Goal: Transaction & Acquisition: Purchase product/service

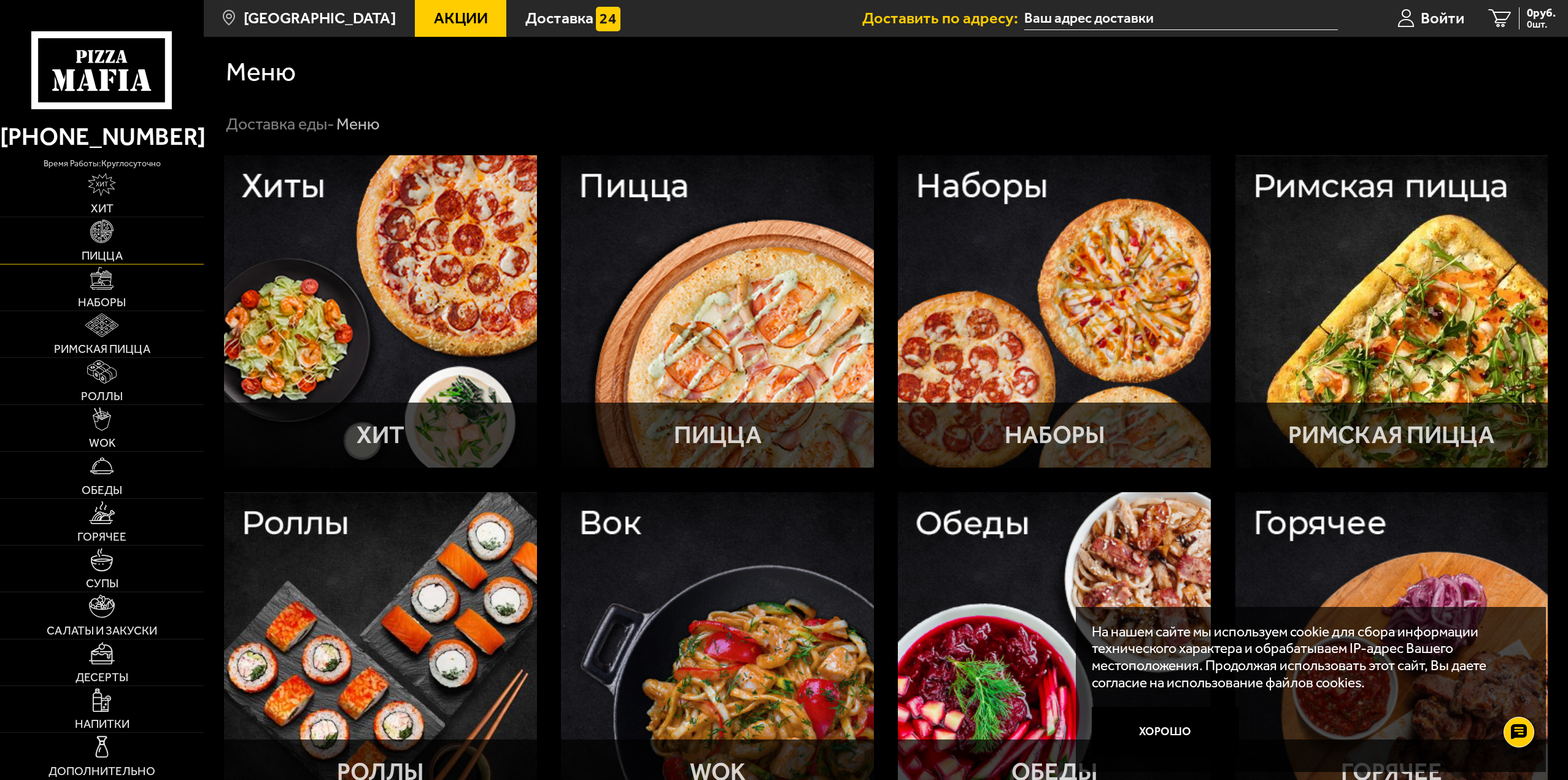
click at [127, 228] on link "Пицца" at bounding box center [101, 240] width 203 height 46
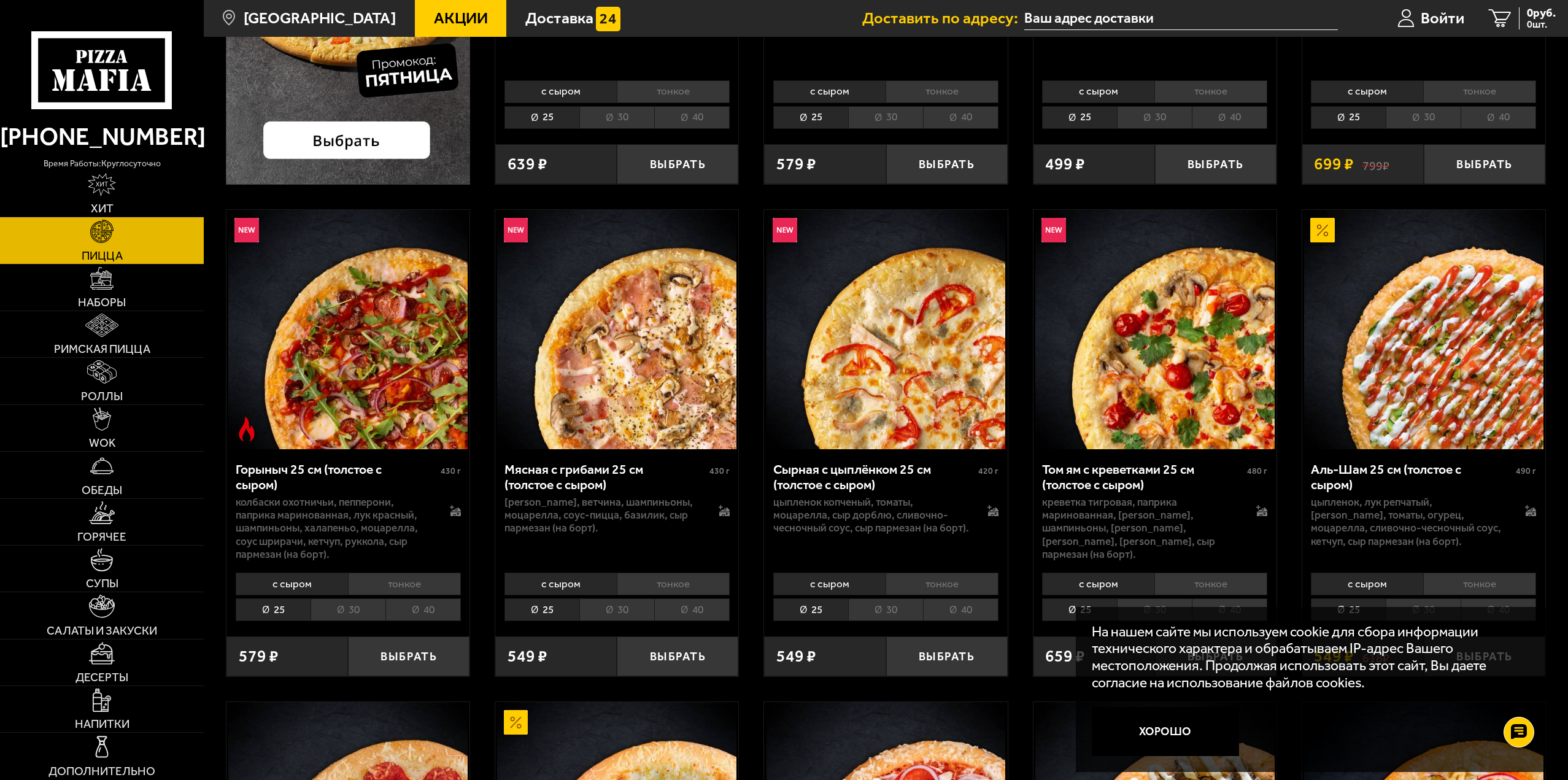
scroll to position [552, 0]
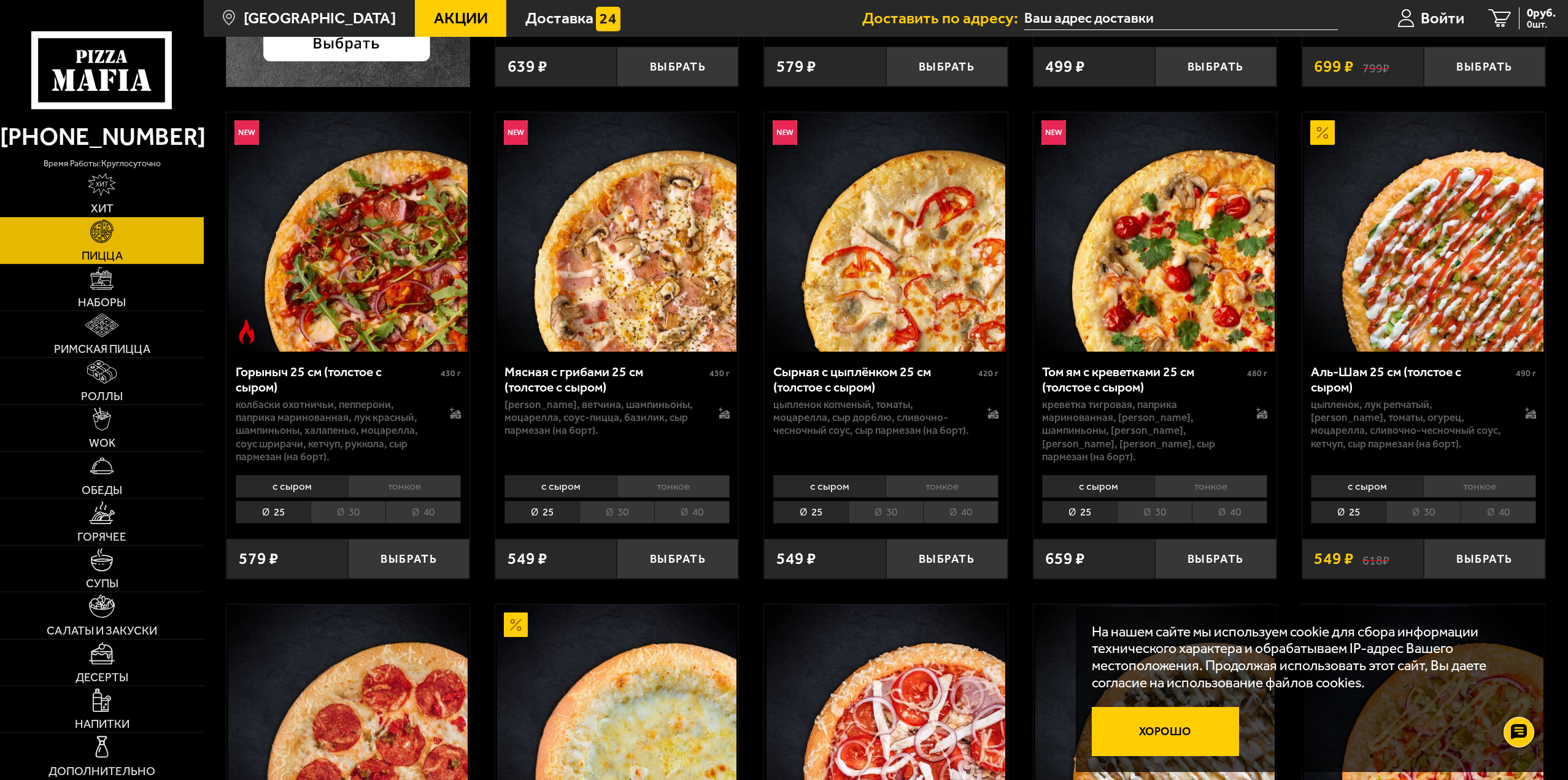
click at [1183, 739] on button "Хорошо" at bounding box center [1165, 731] width 148 height 49
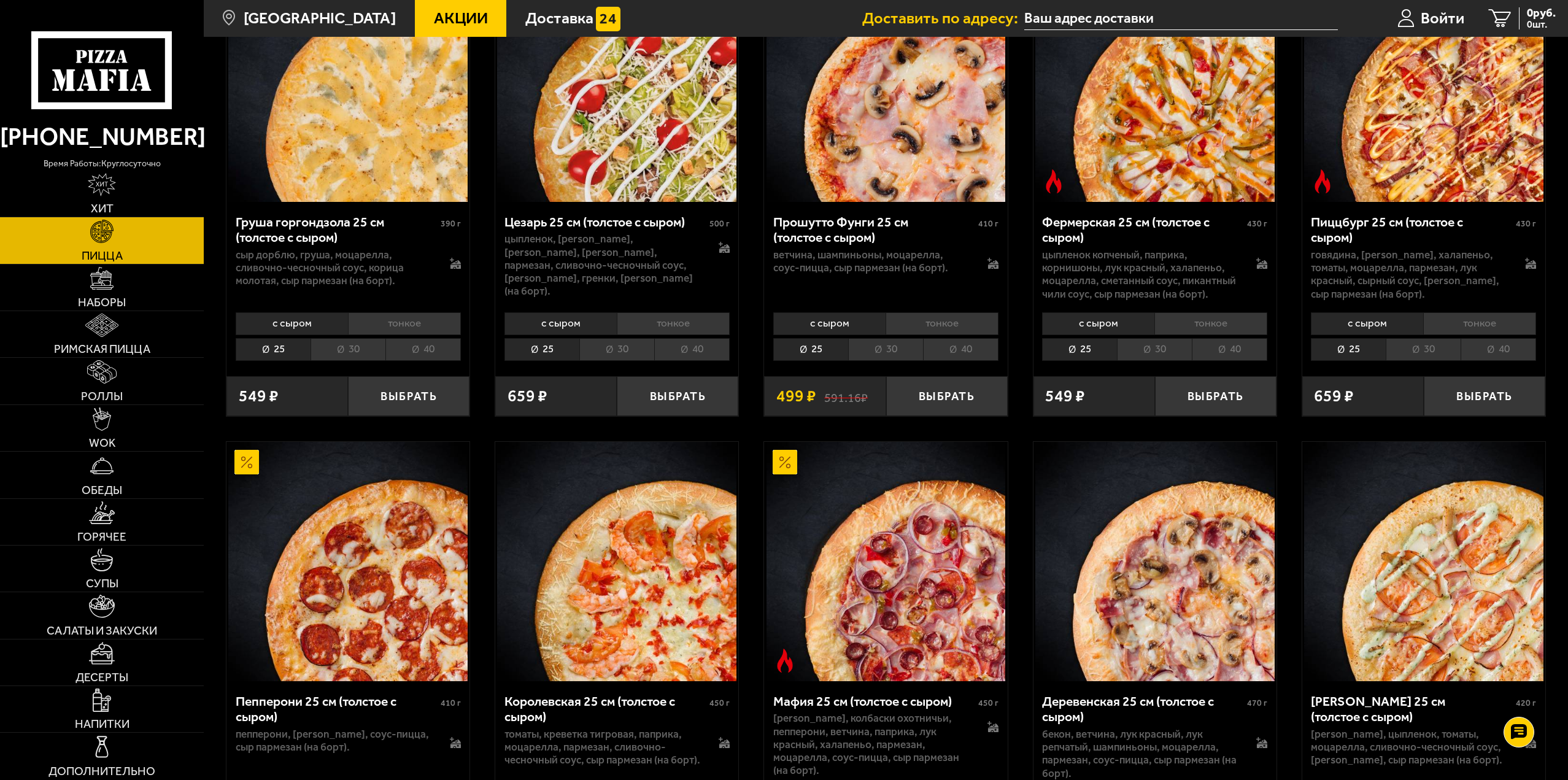
scroll to position [1718, 0]
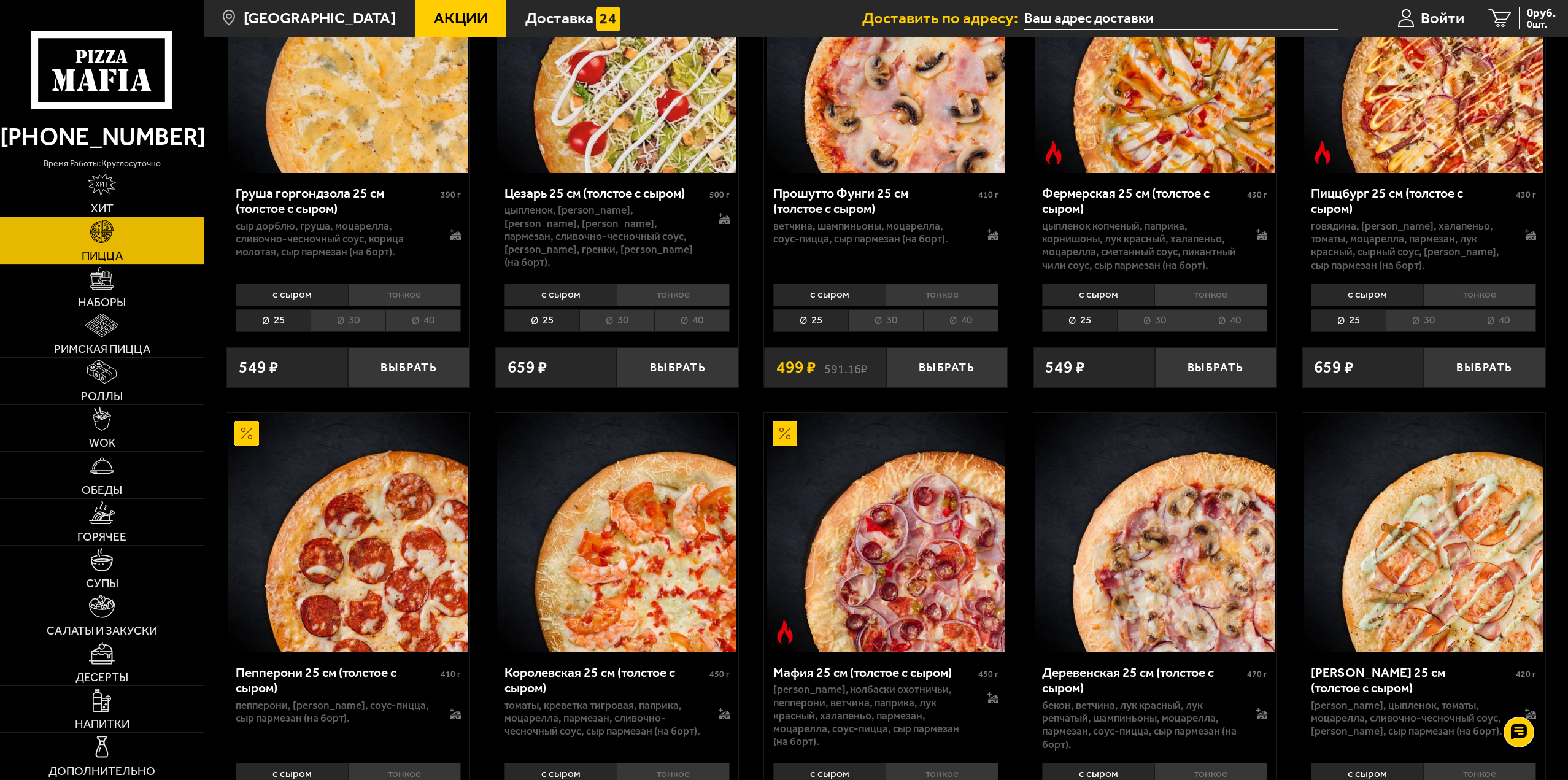
click at [405, 292] on li "тонкое" at bounding box center [405, 294] width 113 height 22
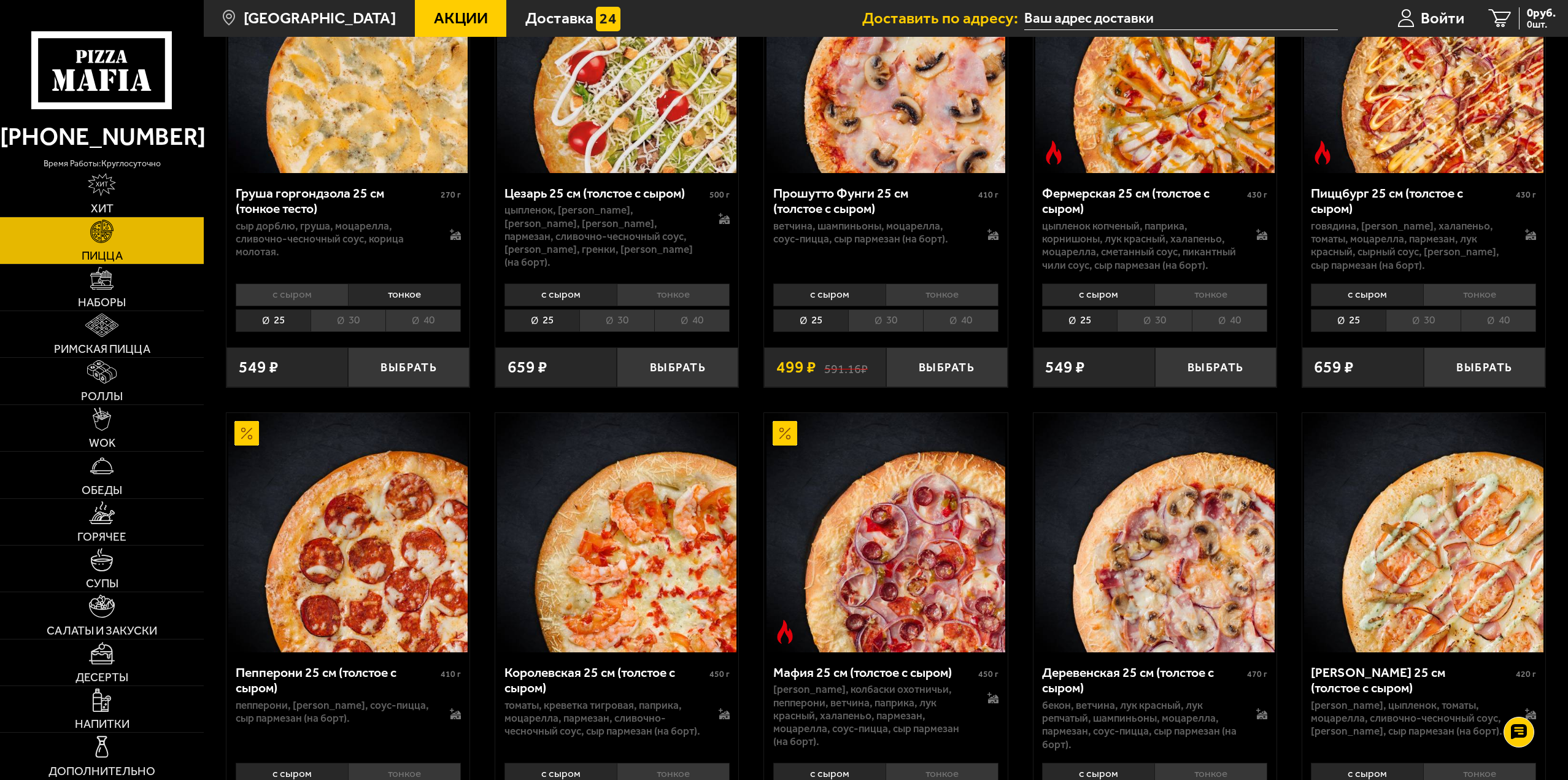
click at [421, 318] on li "40" at bounding box center [423, 320] width 75 height 22
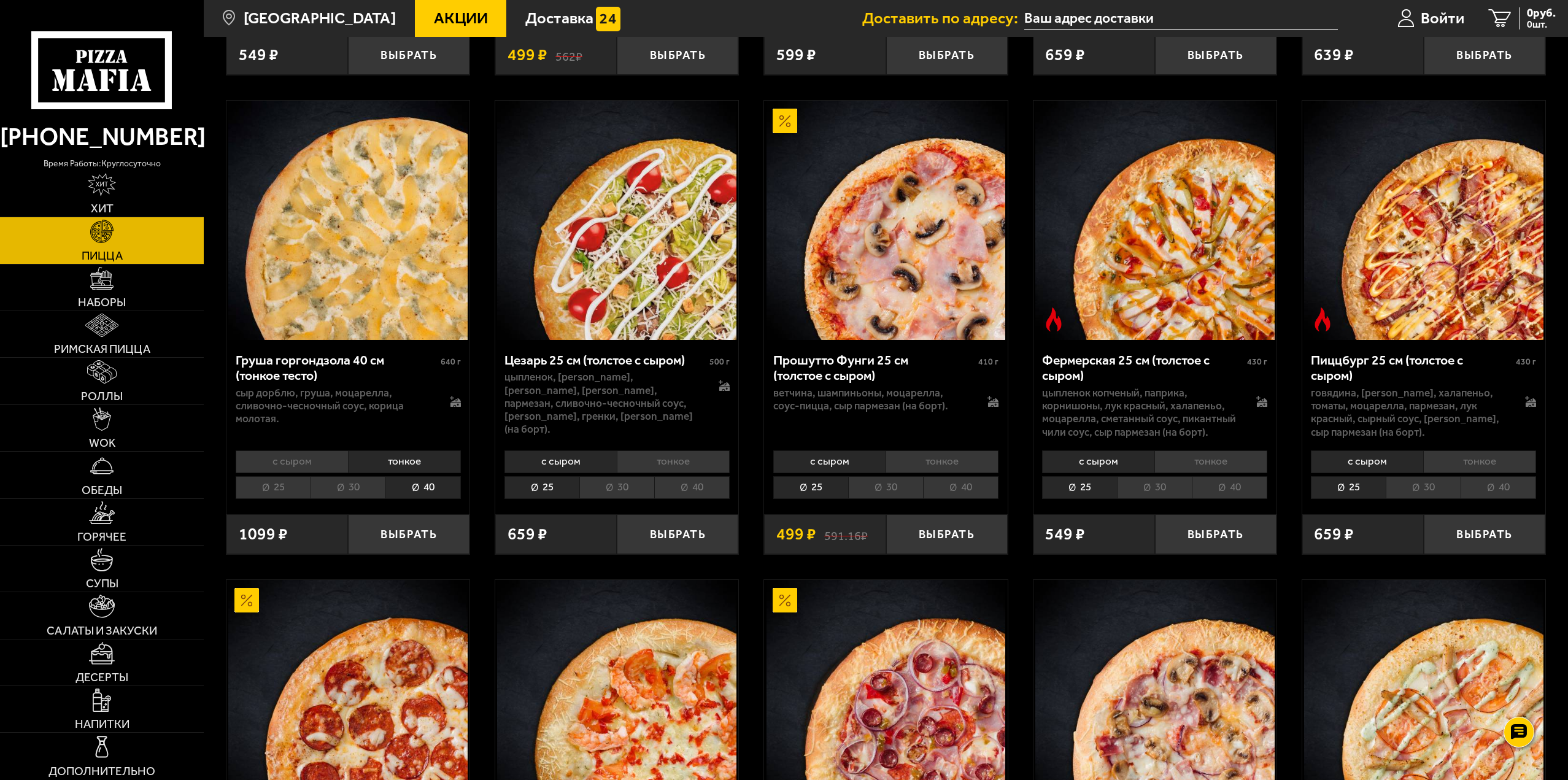
scroll to position [1534, 0]
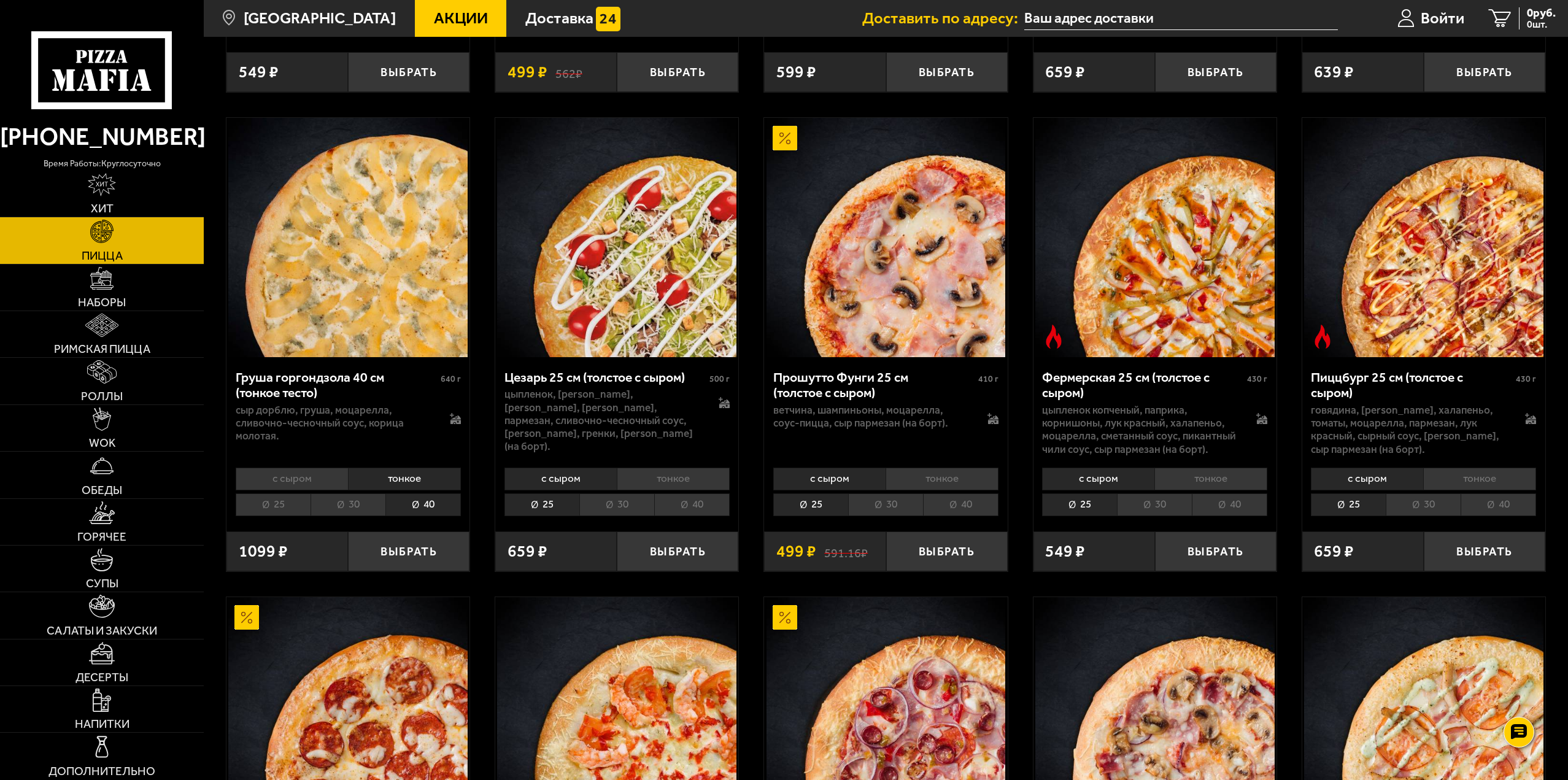
click at [940, 480] on li "тонкое" at bounding box center [942, 478] width 113 height 22
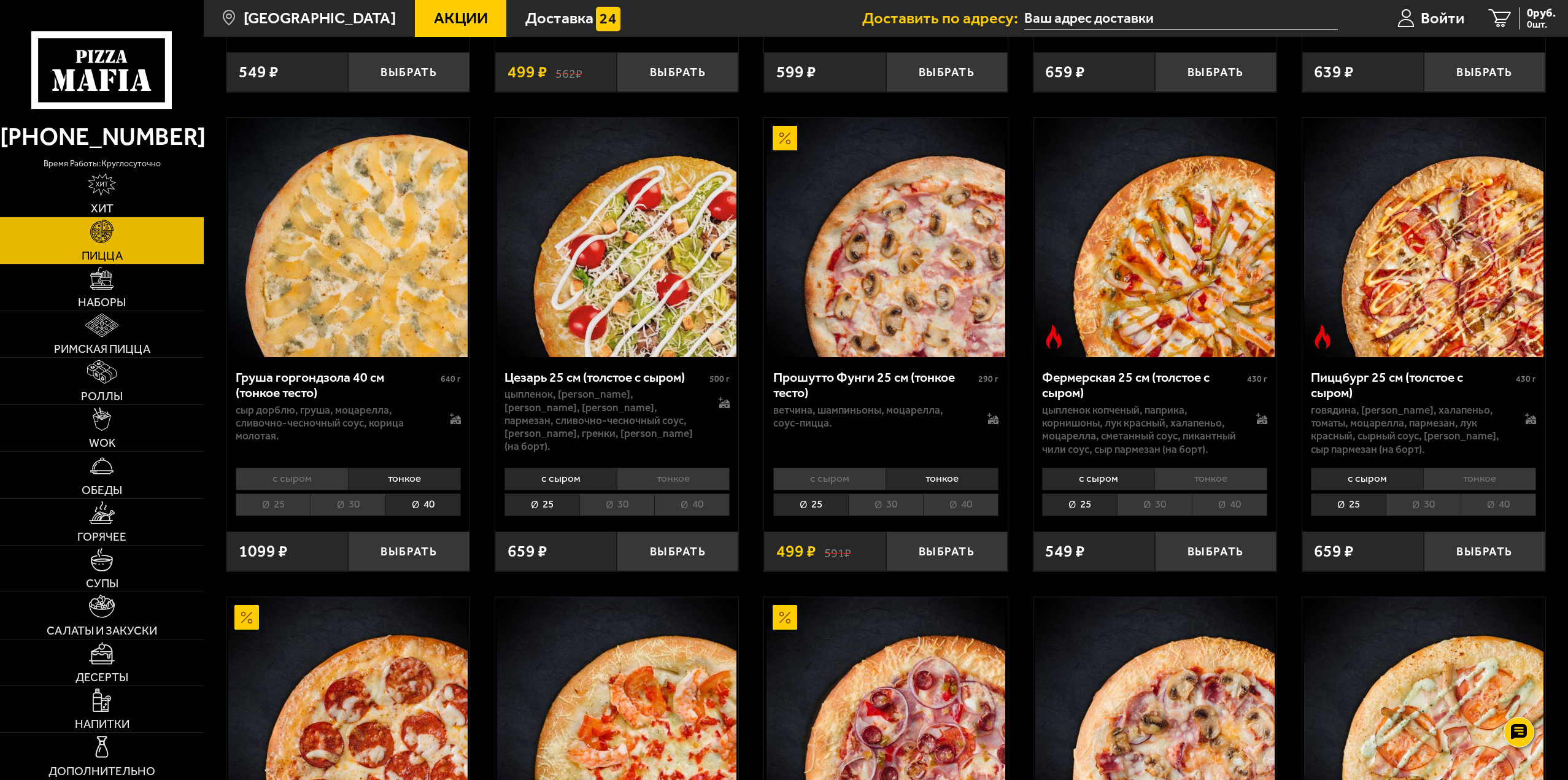
click at [959, 503] on li "40" at bounding box center [960, 504] width 75 height 22
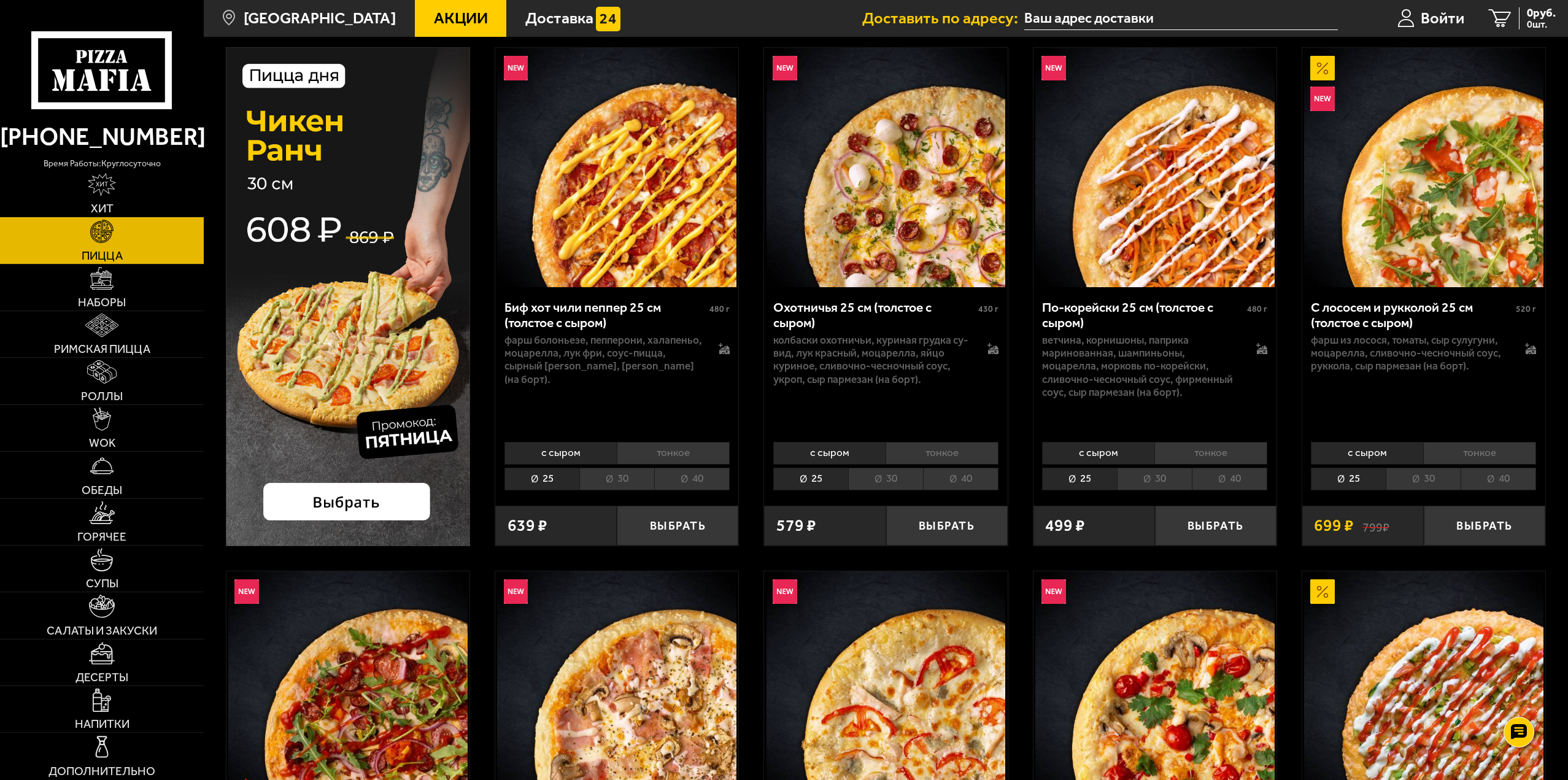
scroll to position [0, 0]
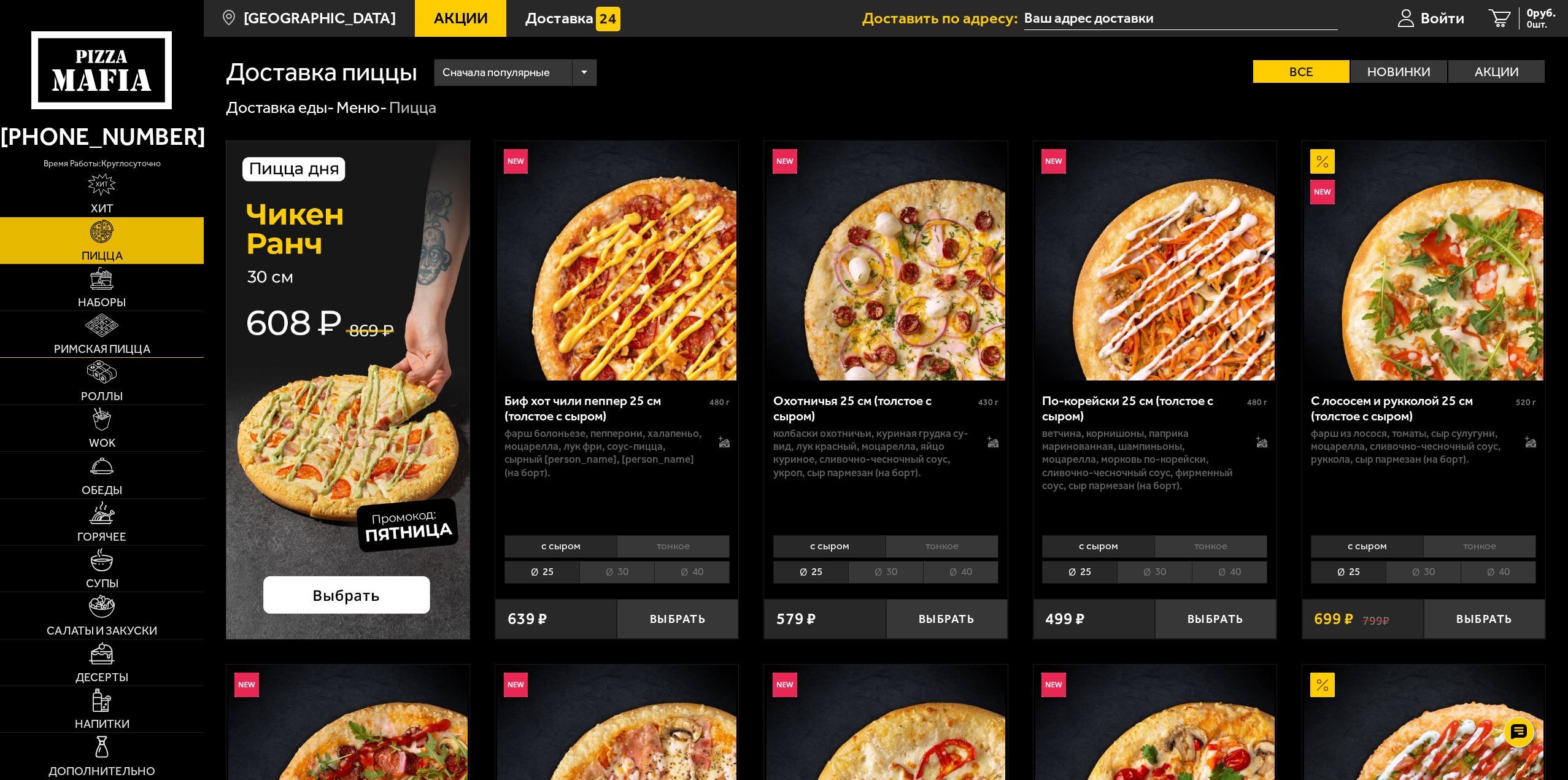
click at [163, 335] on link "Римская пицца" at bounding box center [101, 334] width 203 height 46
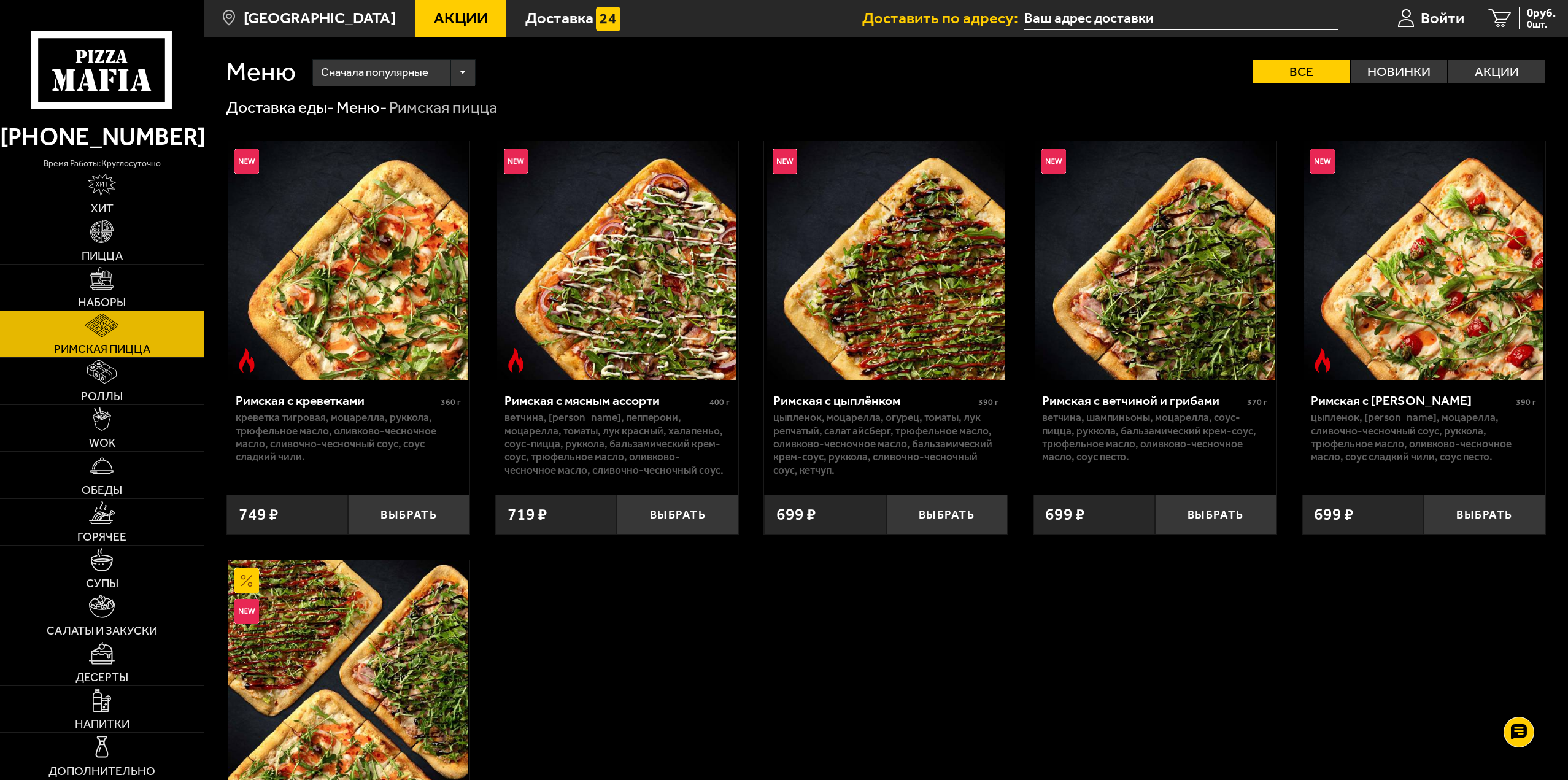
click at [135, 299] on link "Наборы" at bounding box center [101, 288] width 203 height 46
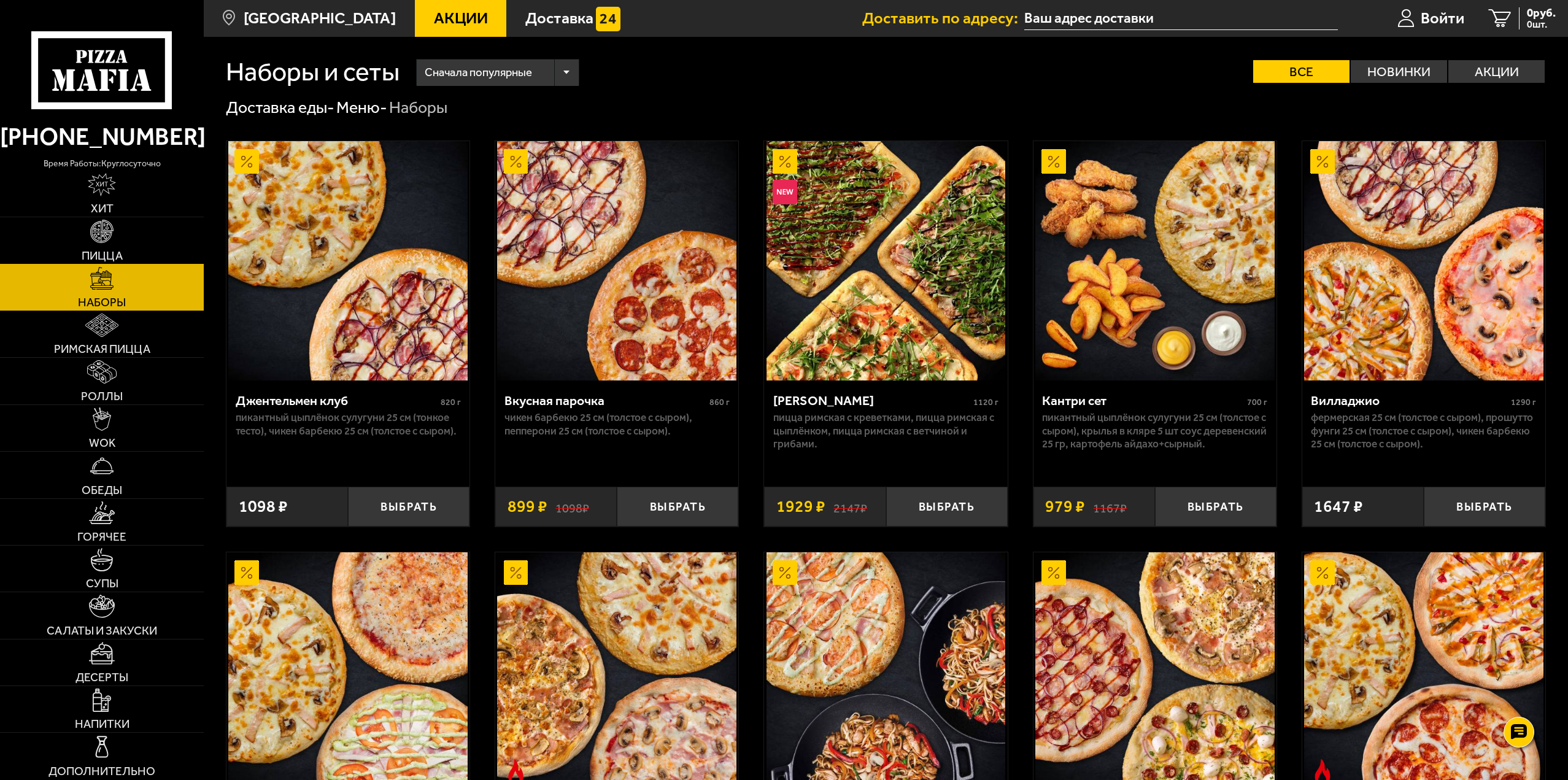
click at [148, 251] on link "Пицца" at bounding box center [101, 240] width 203 height 46
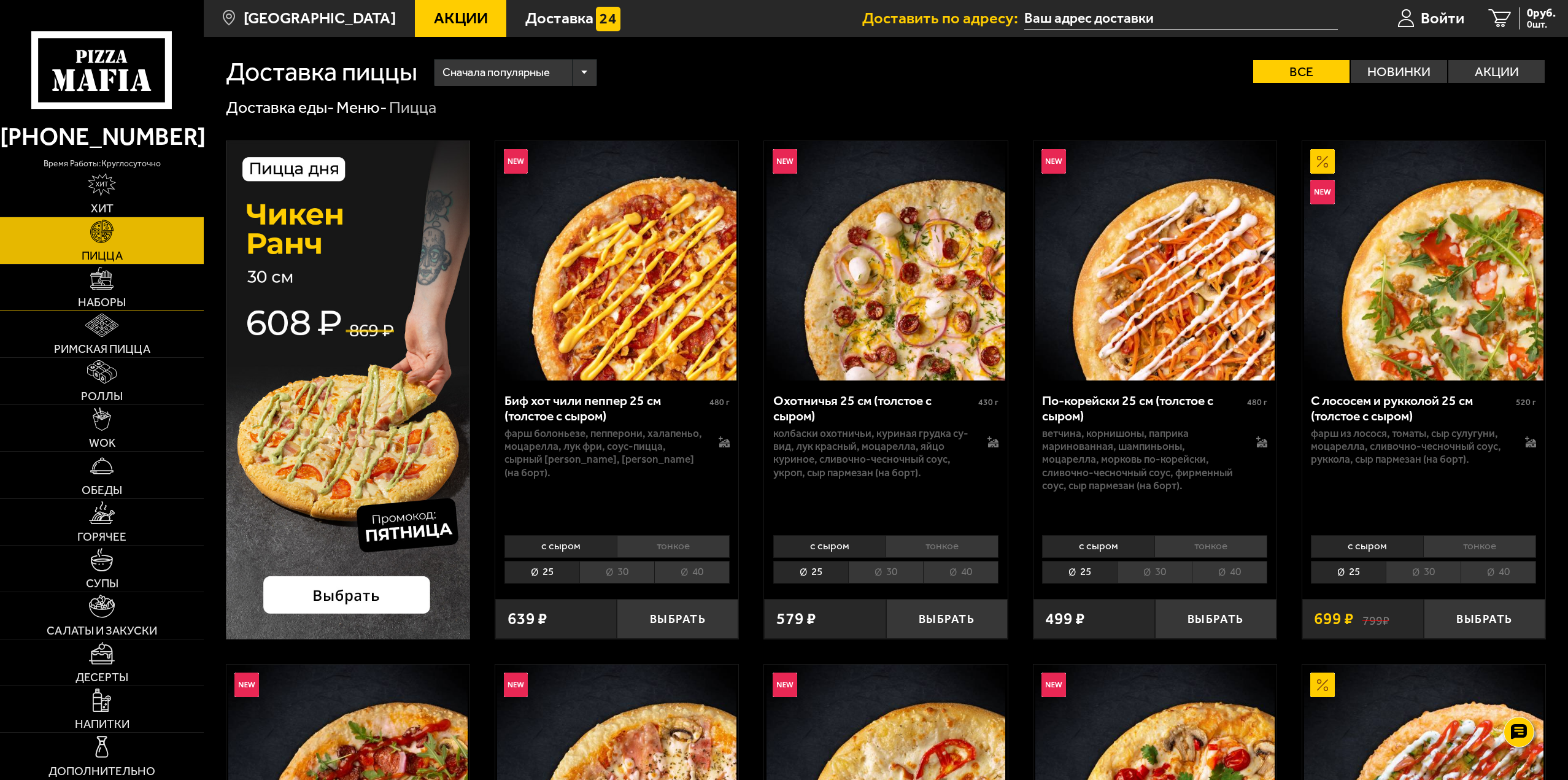
click at [144, 285] on link "Наборы" at bounding box center [101, 288] width 203 height 46
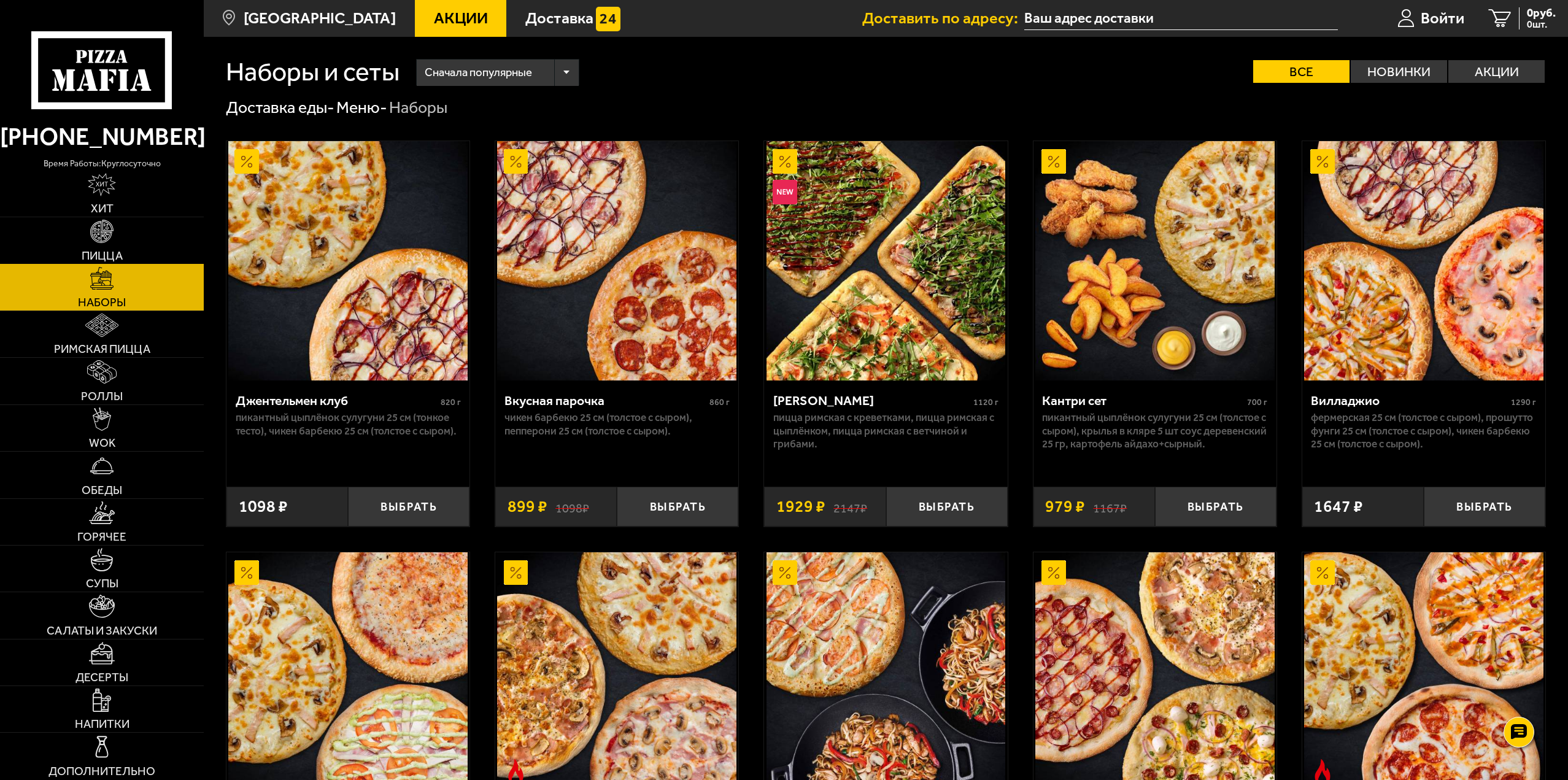
click at [143, 249] on link "Пицца" at bounding box center [101, 240] width 203 height 46
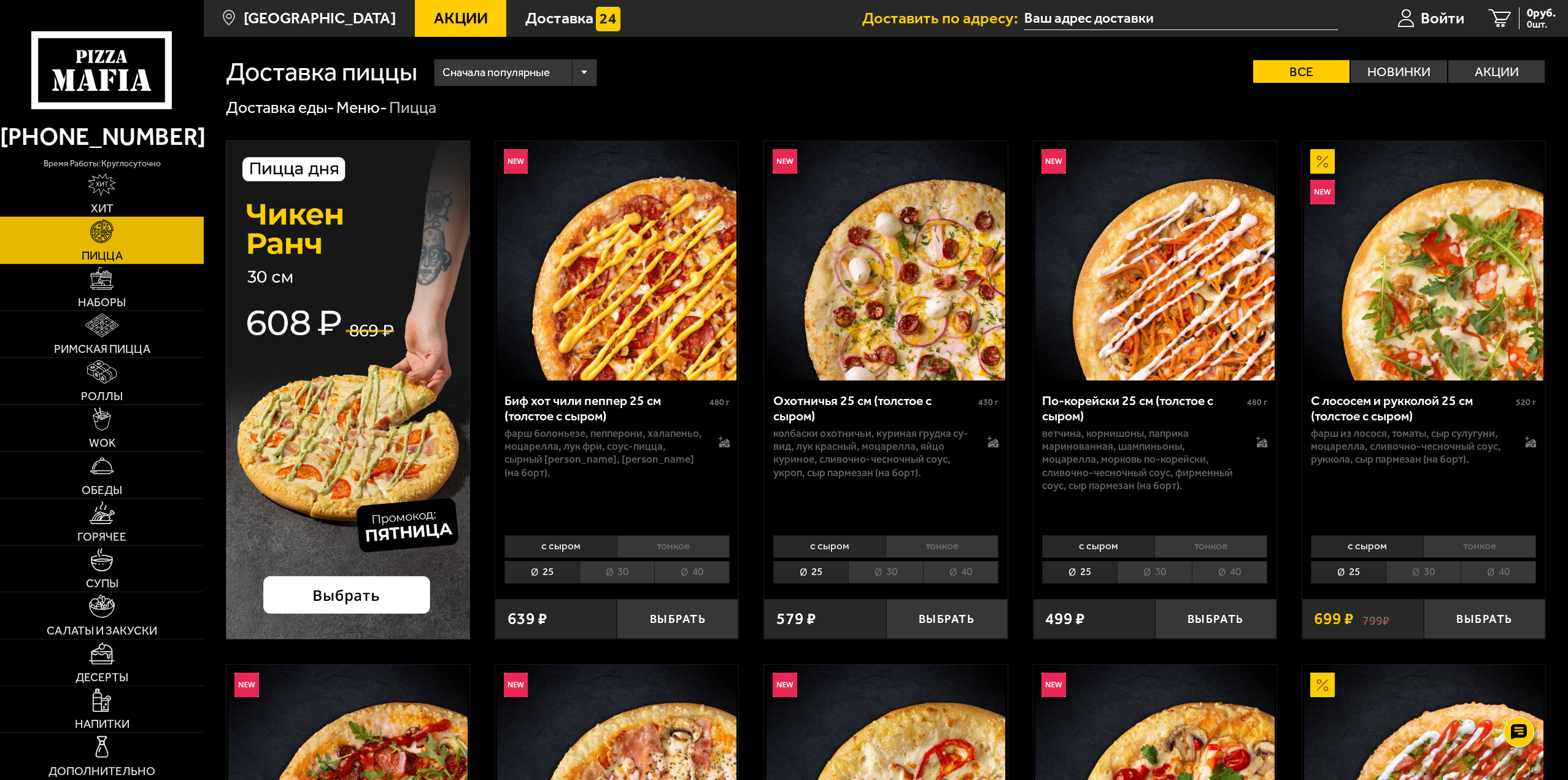
click at [139, 195] on link "Хит" at bounding box center [101, 194] width 203 height 46
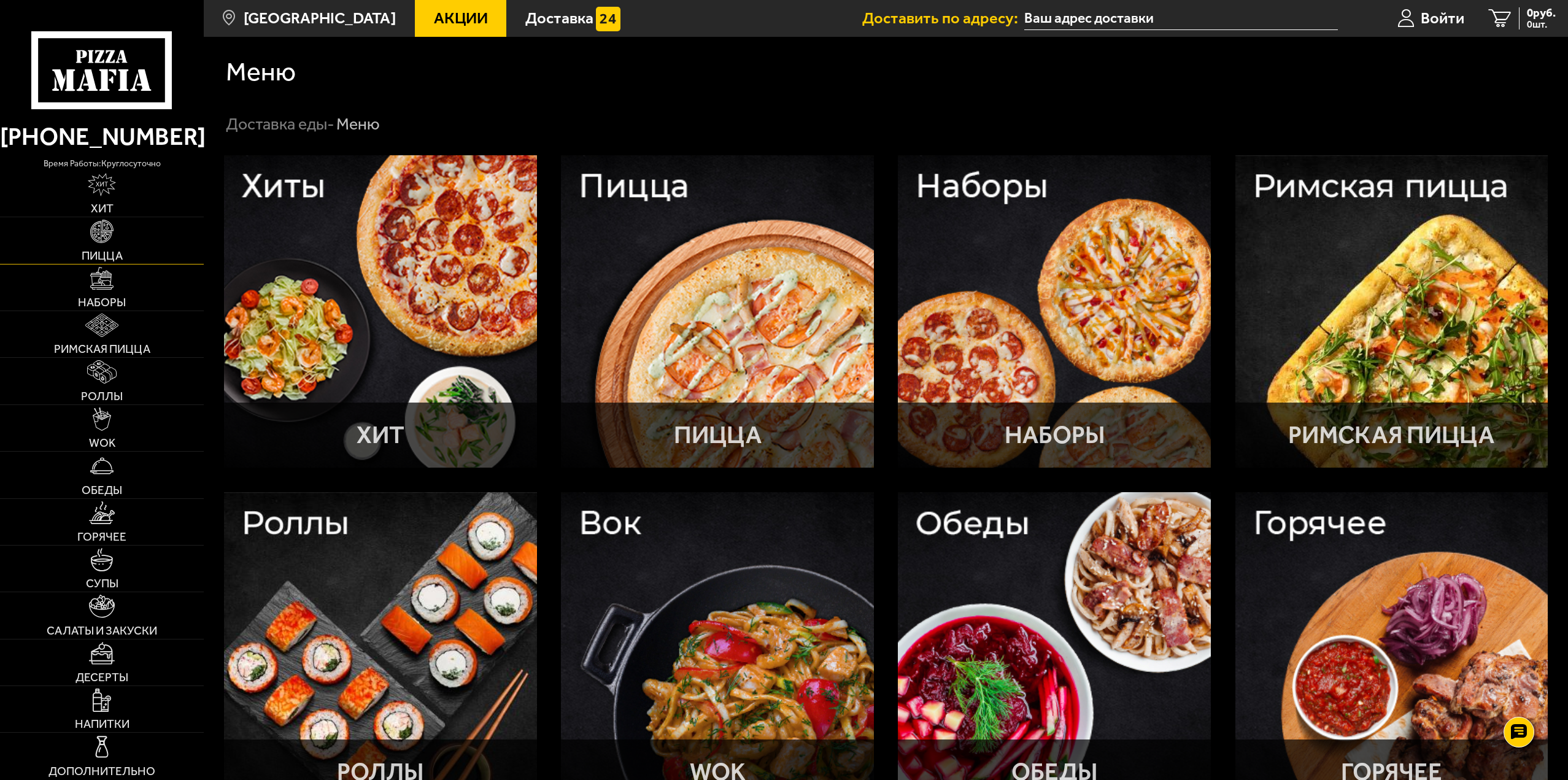
click at [121, 245] on link "Пицца" at bounding box center [101, 240] width 203 height 46
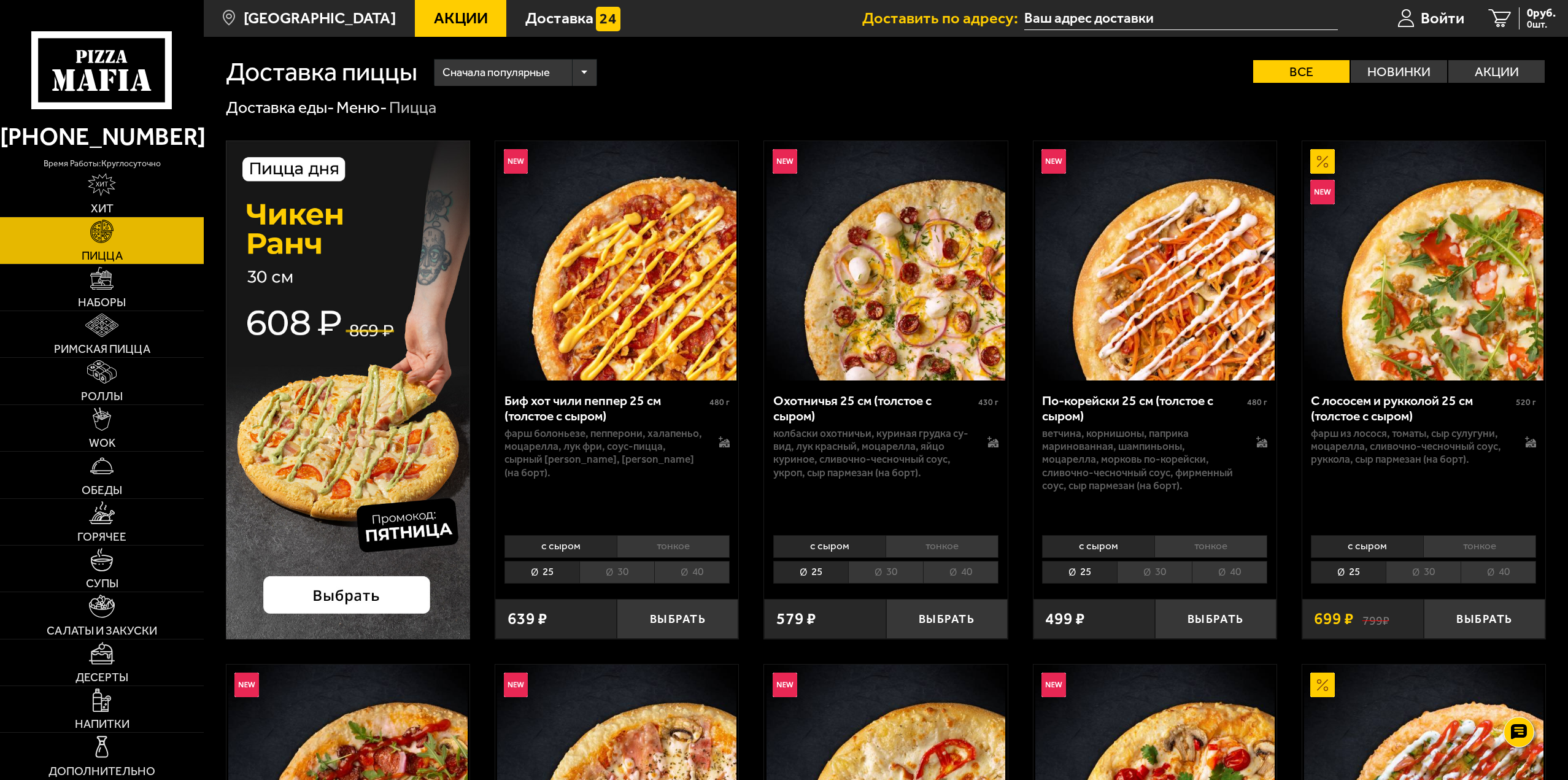
click at [678, 571] on li "40" at bounding box center [691, 572] width 75 height 22
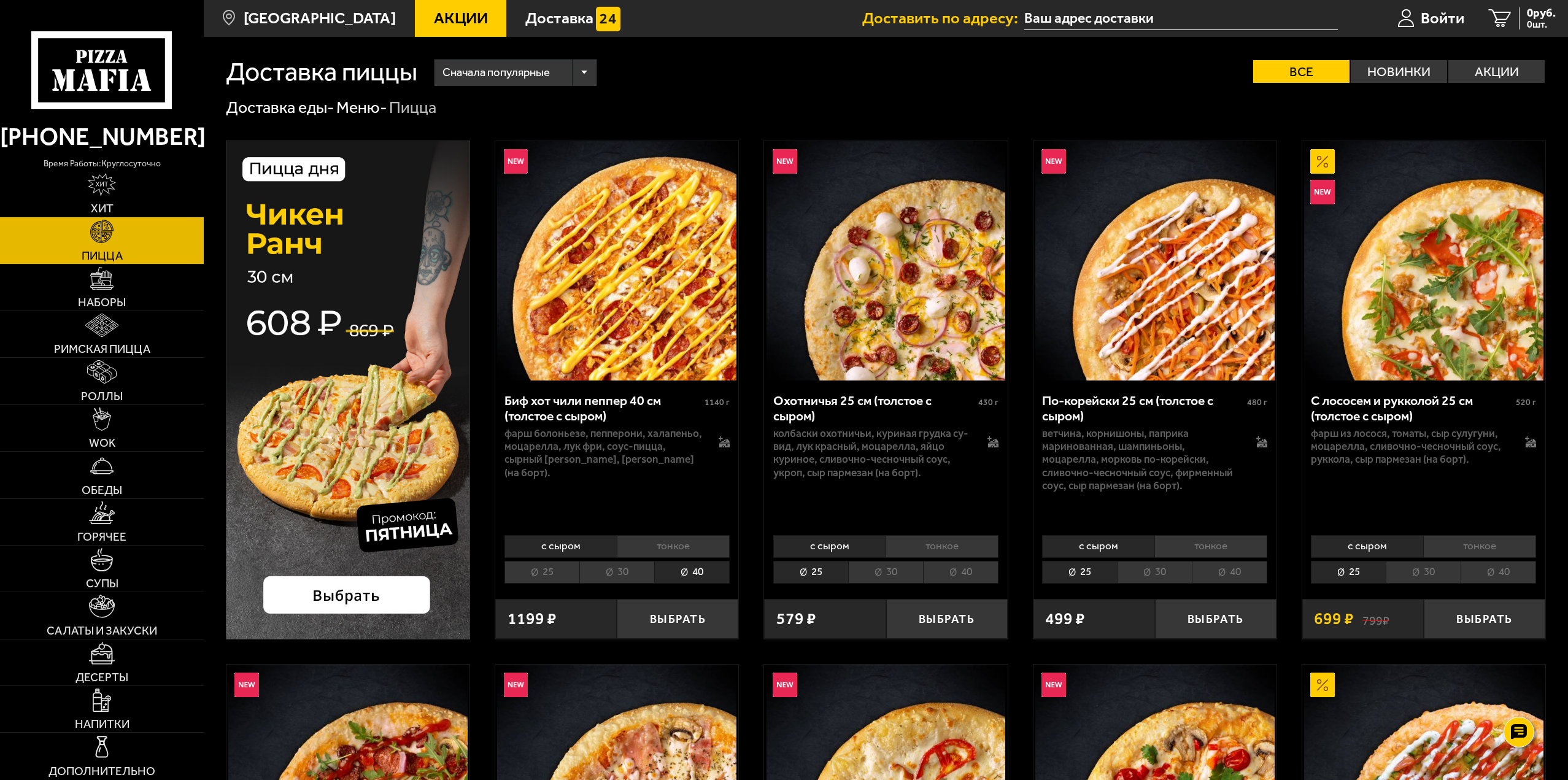
click at [682, 547] on li "тонкое" at bounding box center [673, 546] width 113 height 22
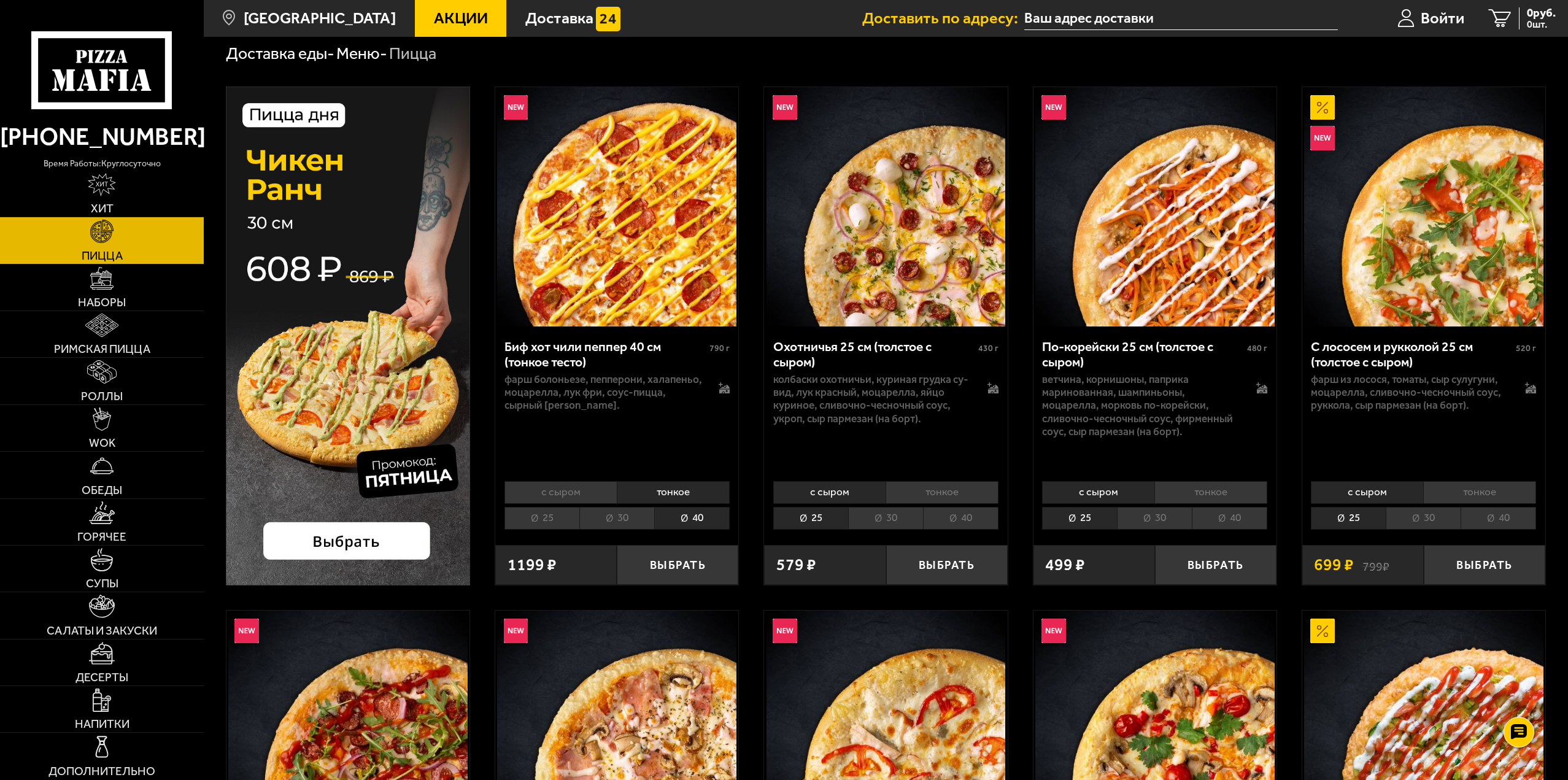
scroll to position [61, 0]
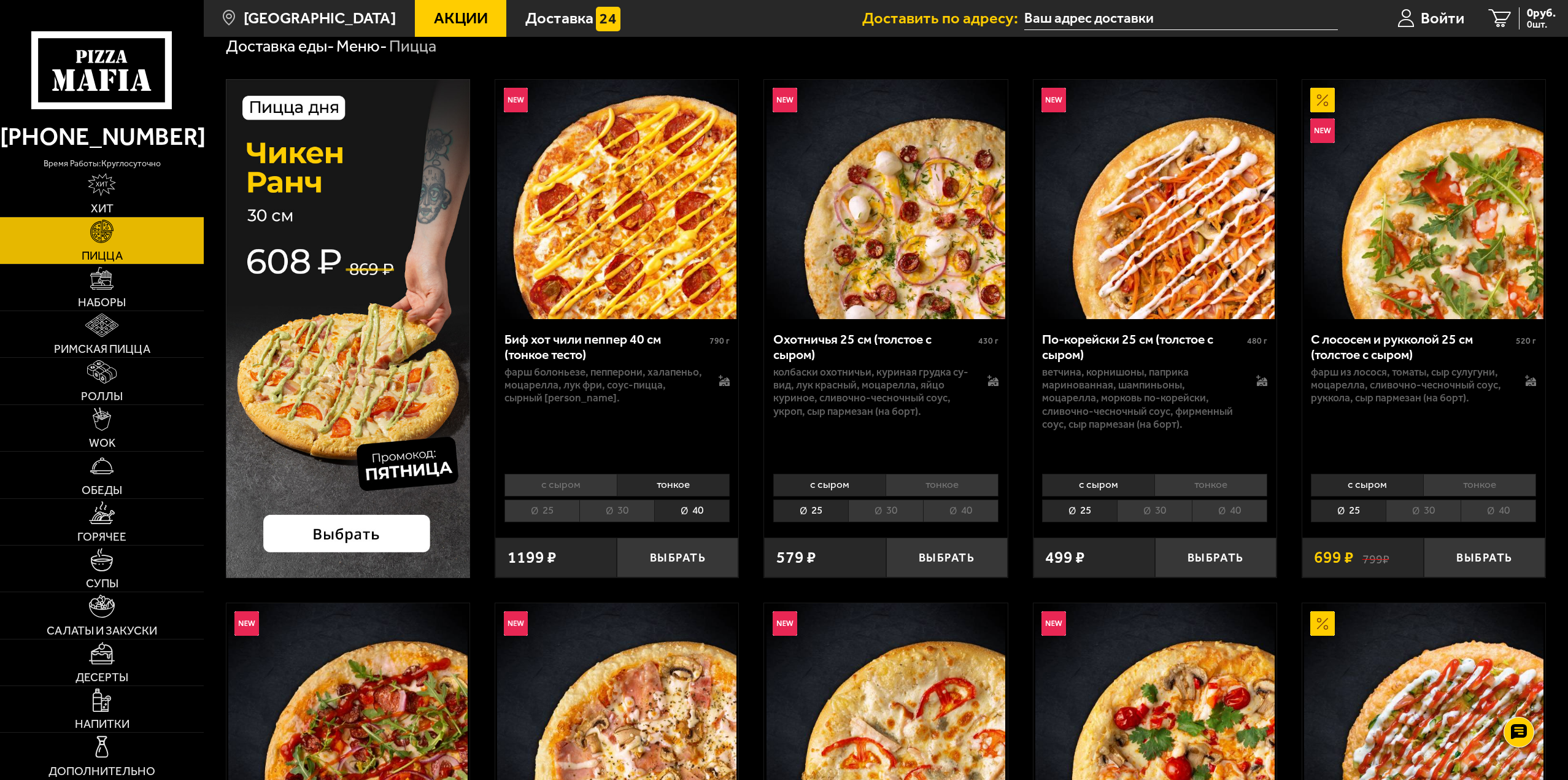
click at [637, 288] on img at bounding box center [617, 200] width 240 height 240
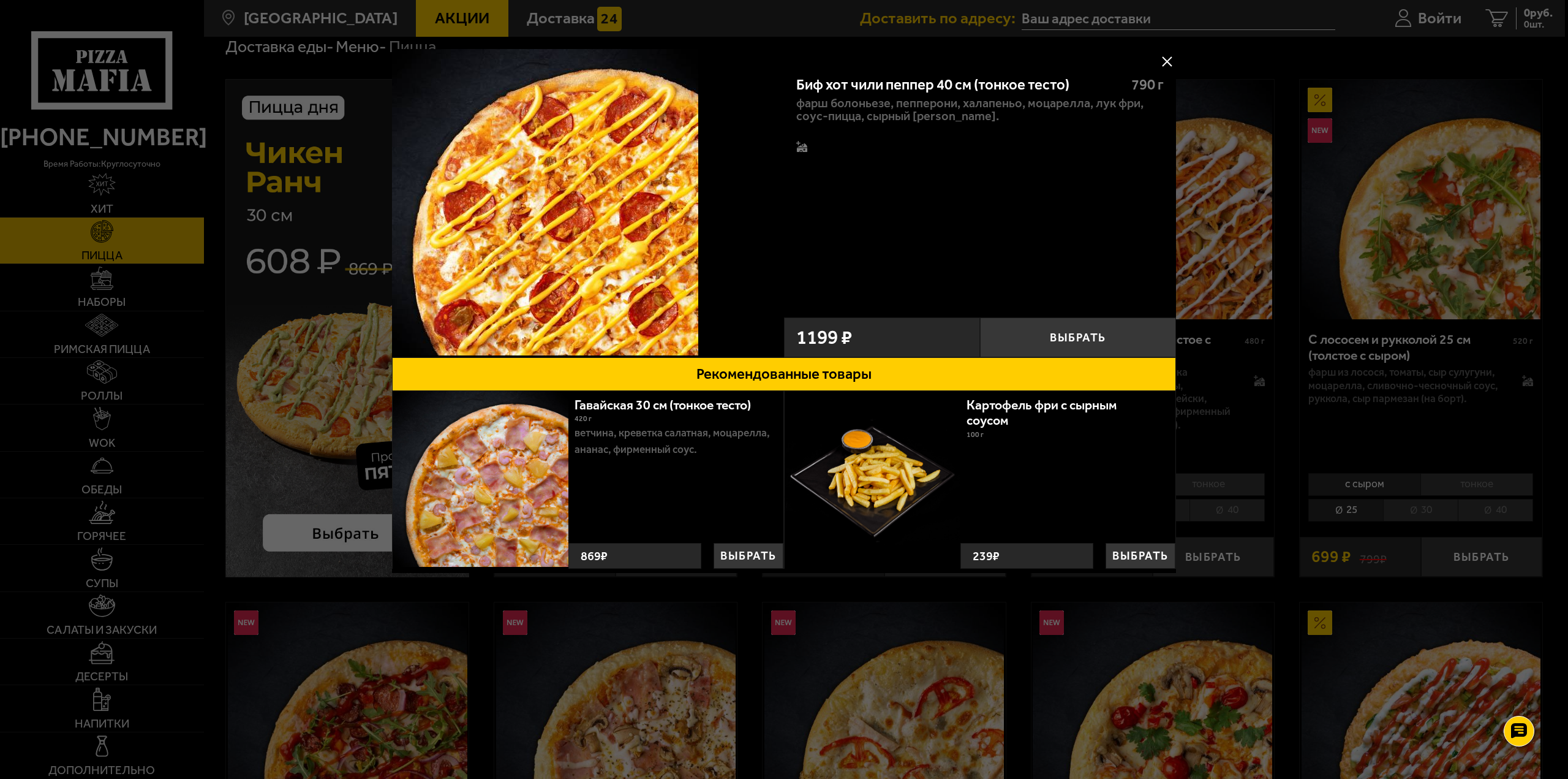
click at [1170, 59] on button at bounding box center [1167, 61] width 19 height 19
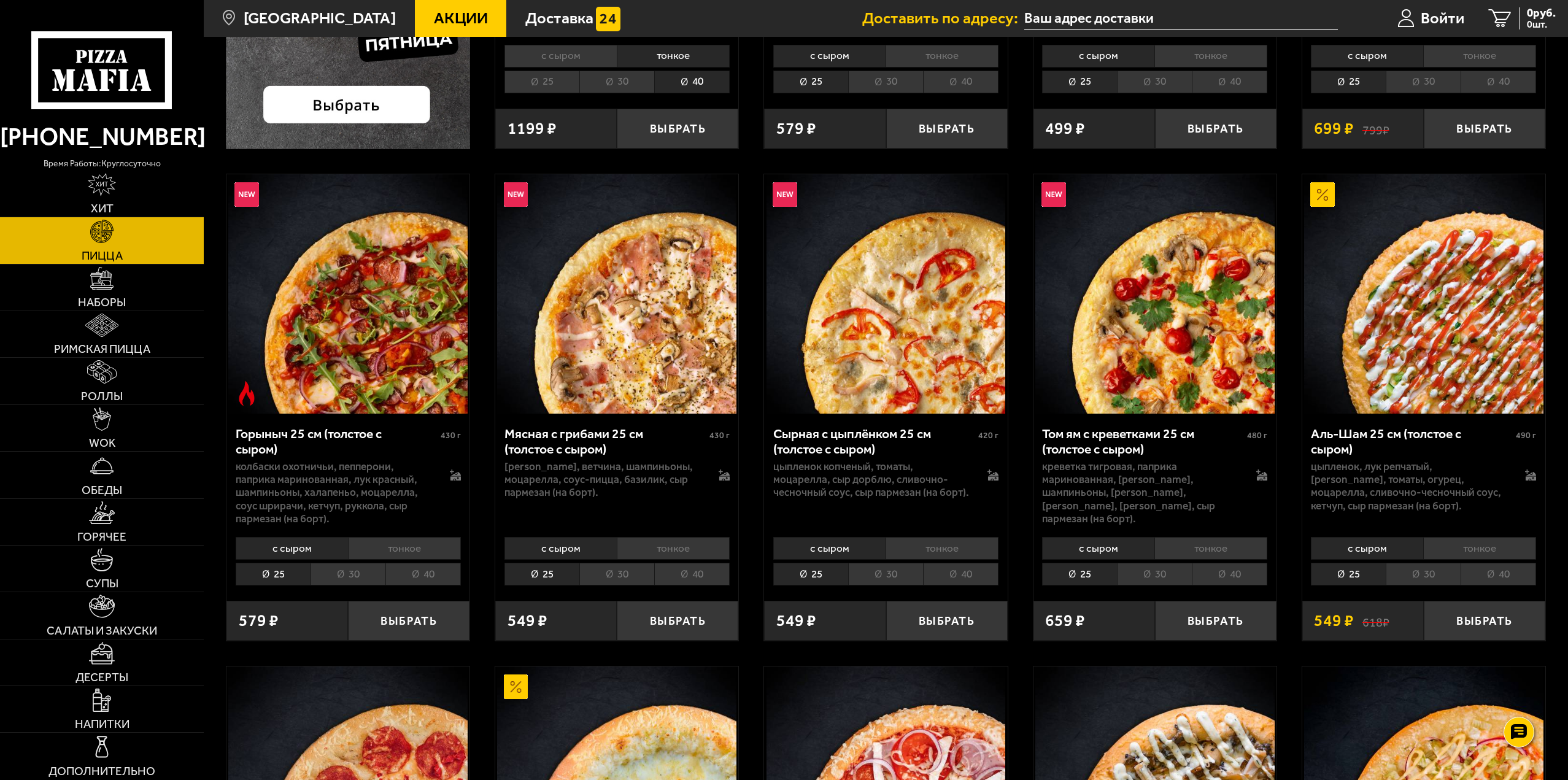
scroll to position [491, 0]
drag, startPoint x: 1314, startPoint y: 491, endPoint x: 1454, endPoint y: 496, distance: 140.1
click at [1454, 496] on p "цыпленок, лук репчатый, [PERSON_NAME], томаты, огурец, моцарелла, сливочно-чесн…" at bounding box center [1409, 486] width 198 height 52
click at [1446, 490] on p "цыпленок, лук репчатый, [PERSON_NAME], томаты, огурец, моцарелла, сливочно-чесн…" at bounding box center [1409, 486] width 198 height 52
drag, startPoint x: 1450, startPoint y: 478, endPoint x: 1486, endPoint y: 504, distance: 44.4
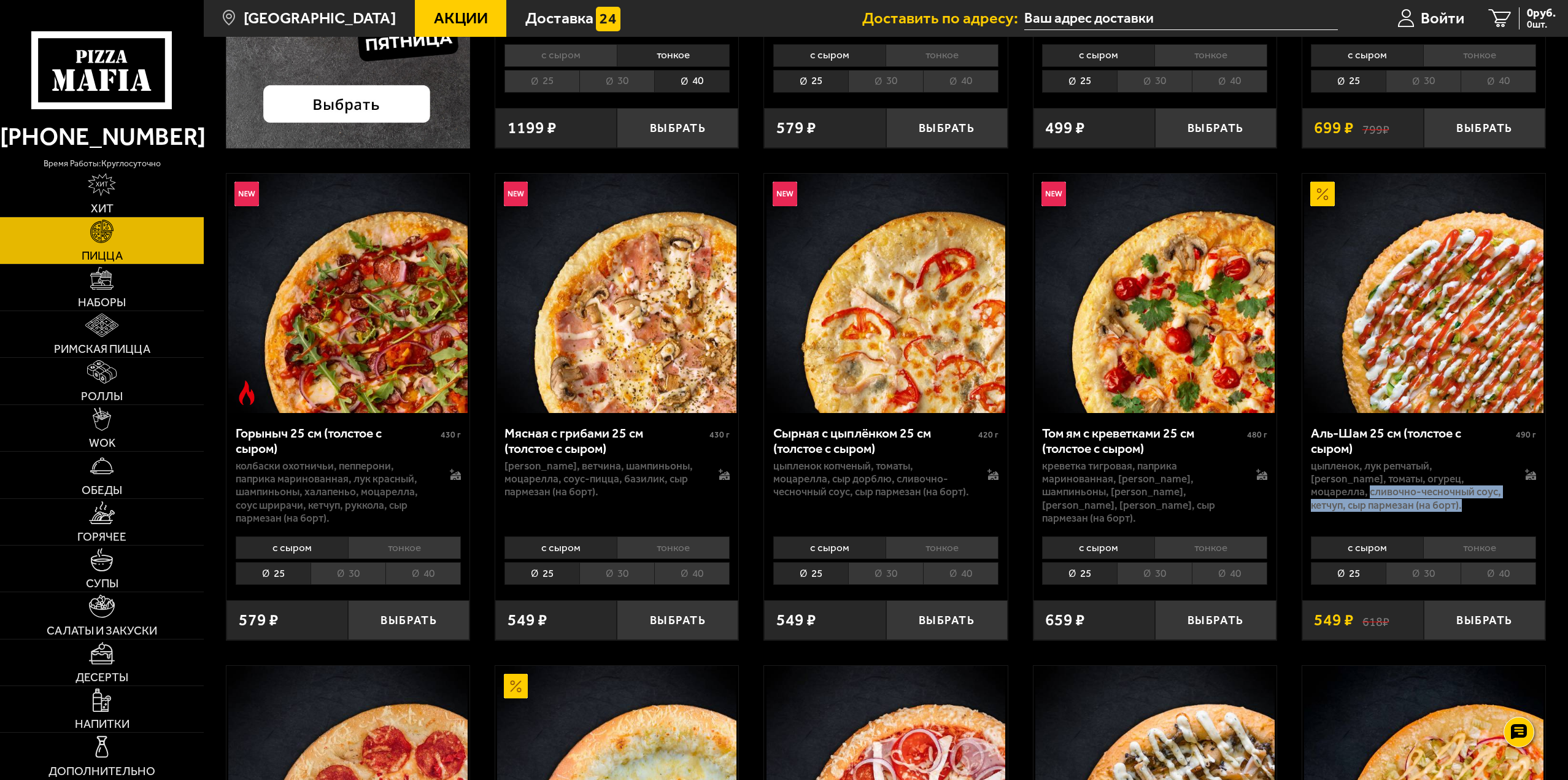
click at [1486, 504] on p "цыпленок, лук репчатый, [PERSON_NAME], томаты, огурец, моцарелла, сливочно-чесн…" at bounding box center [1409, 486] width 198 height 52
click at [1392, 357] on img at bounding box center [1424, 293] width 240 height 240
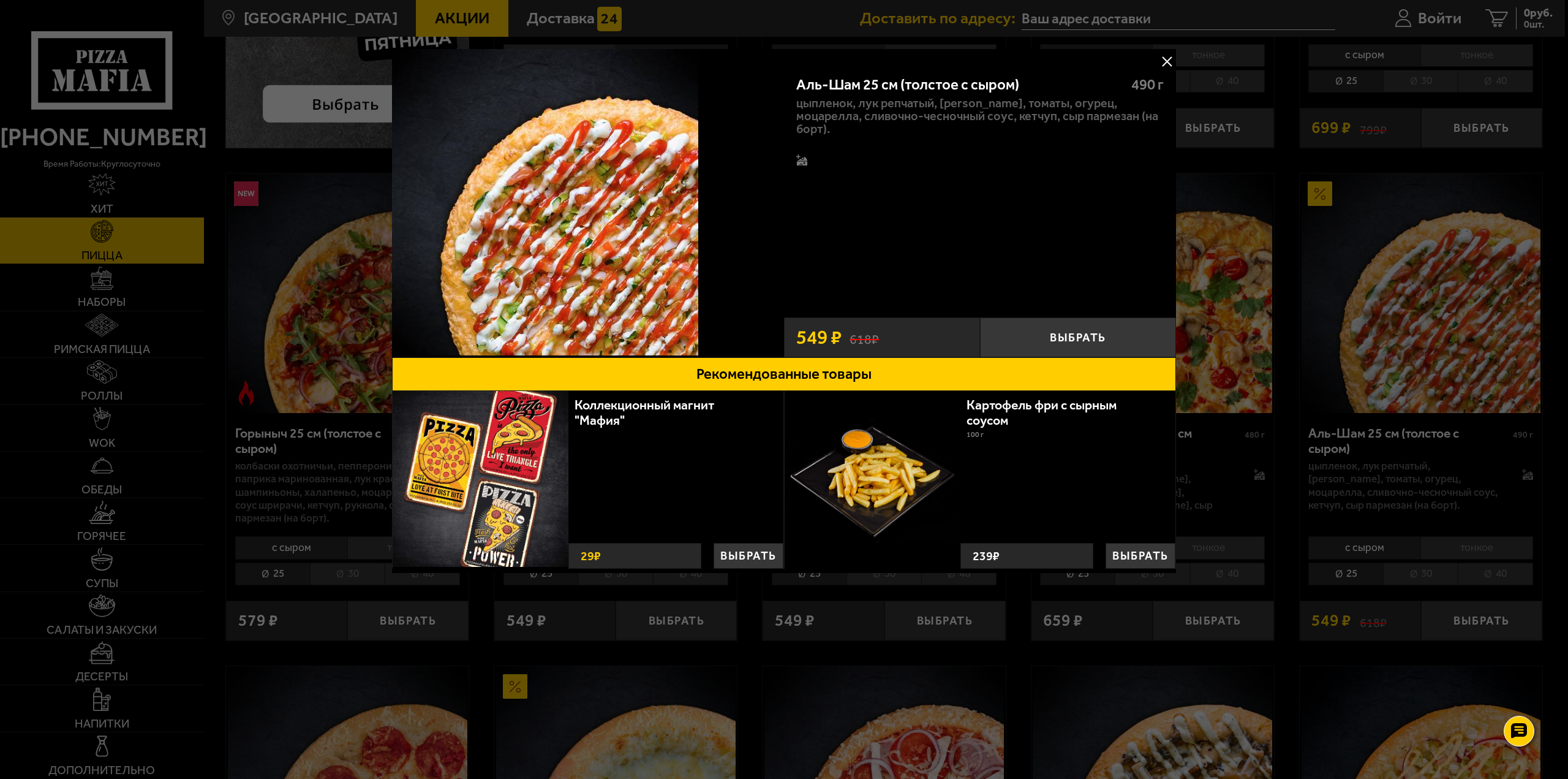
click at [1166, 60] on button at bounding box center [1167, 61] width 19 height 19
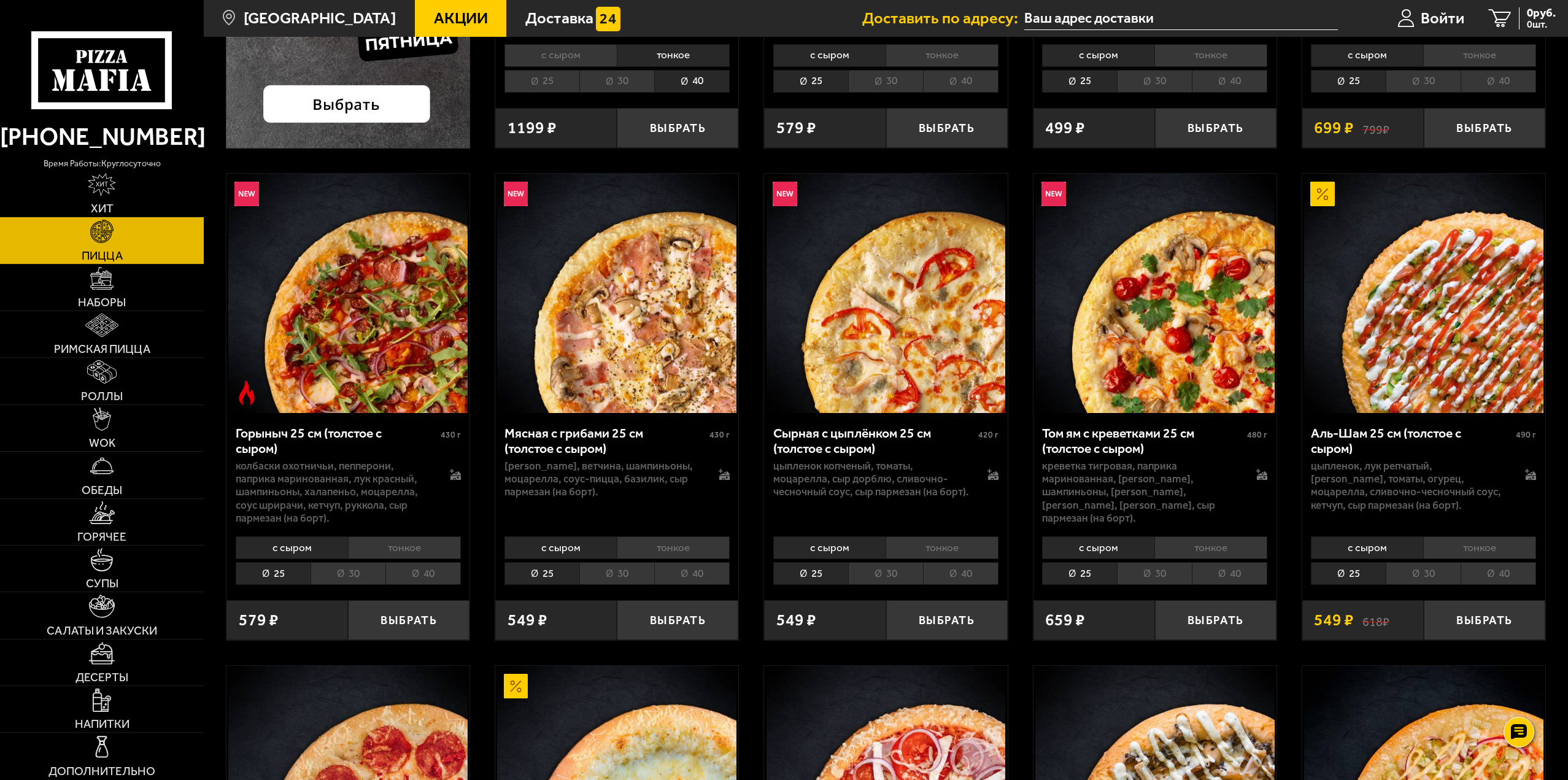
click at [1477, 556] on li "тонкое" at bounding box center [1480, 547] width 113 height 22
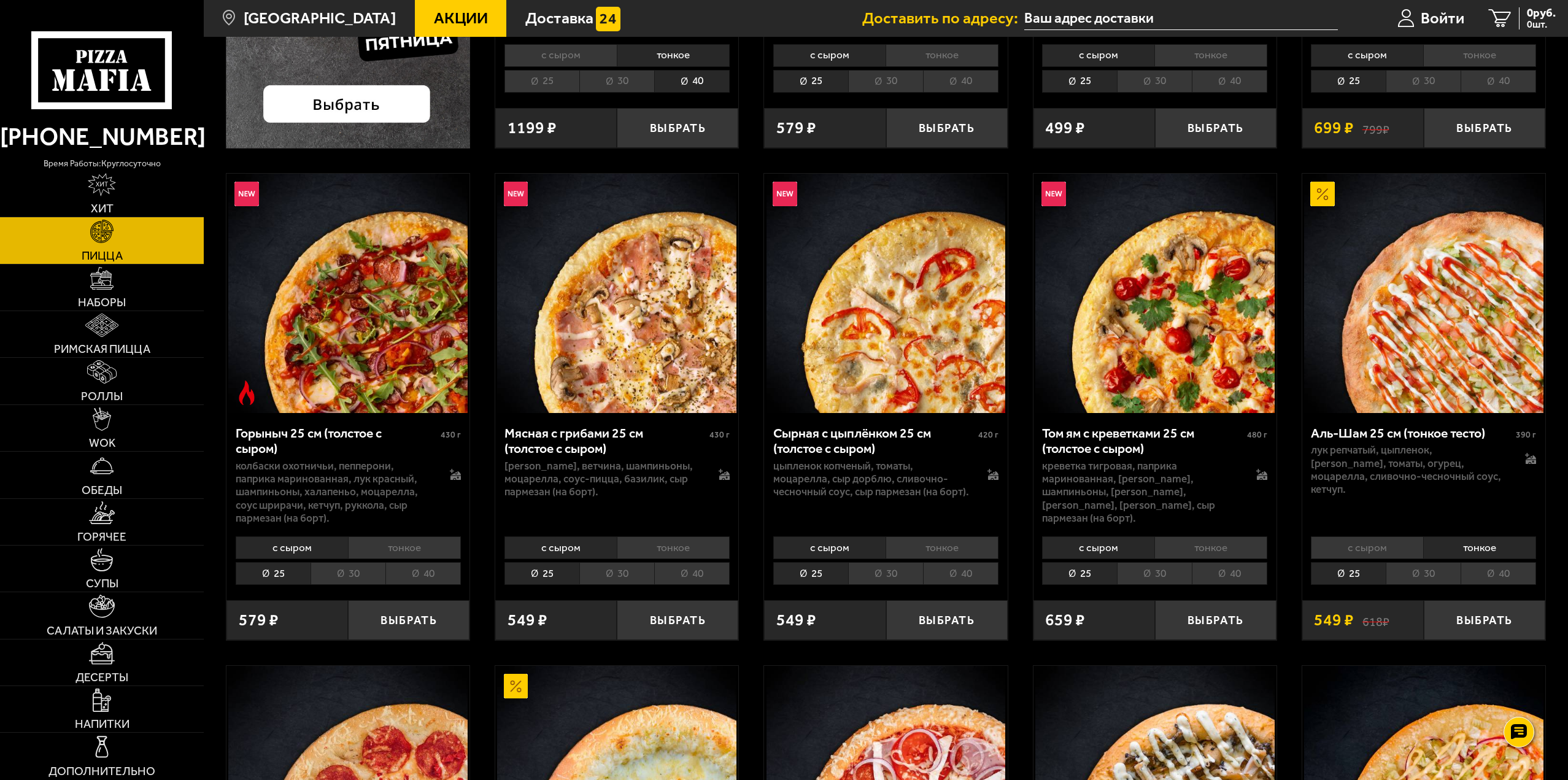
click at [1493, 568] on li "40" at bounding box center [1498, 573] width 75 height 22
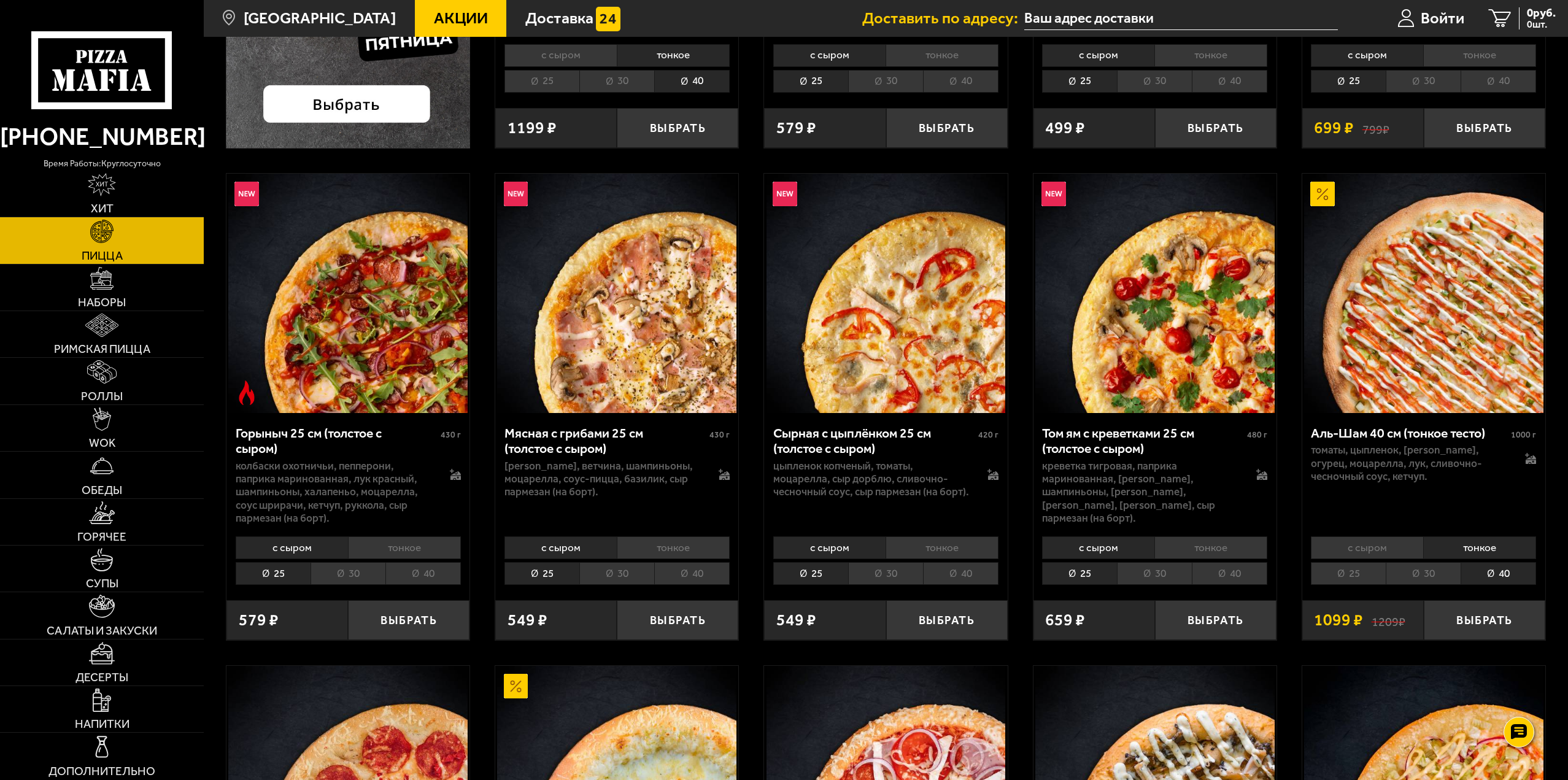
click at [1486, 548] on li "тонкое" at bounding box center [1480, 547] width 113 height 22
click at [1500, 571] on li "40" at bounding box center [1498, 573] width 75 height 22
click at [1498, 552] on li "тонкое" at bounding box center [1480, 547] width 113 height 22
click at [1499, 574] on li "40" at bounding box center [1498, 573] width 75 height 22
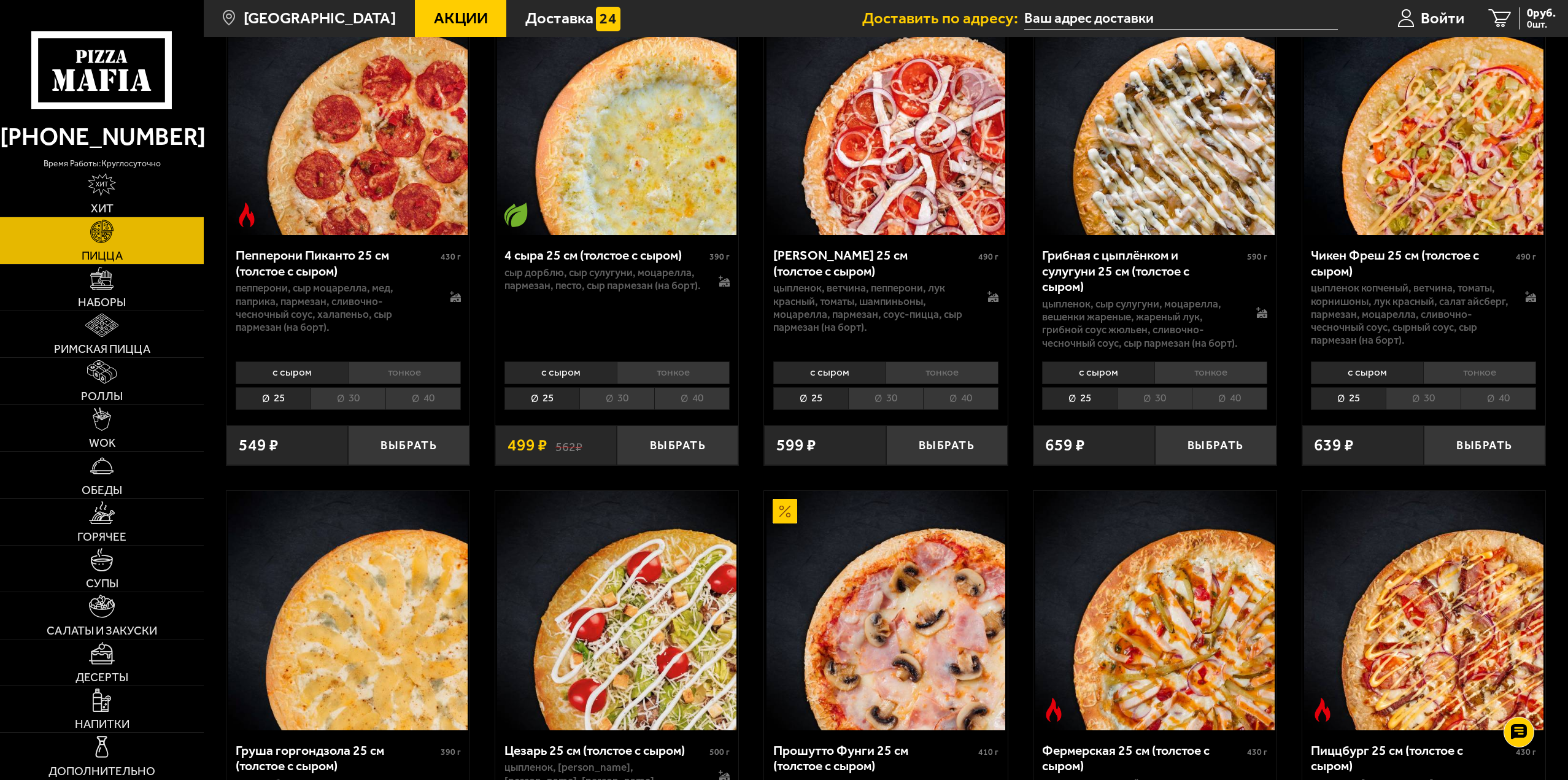
scroll to position [1165, 0]
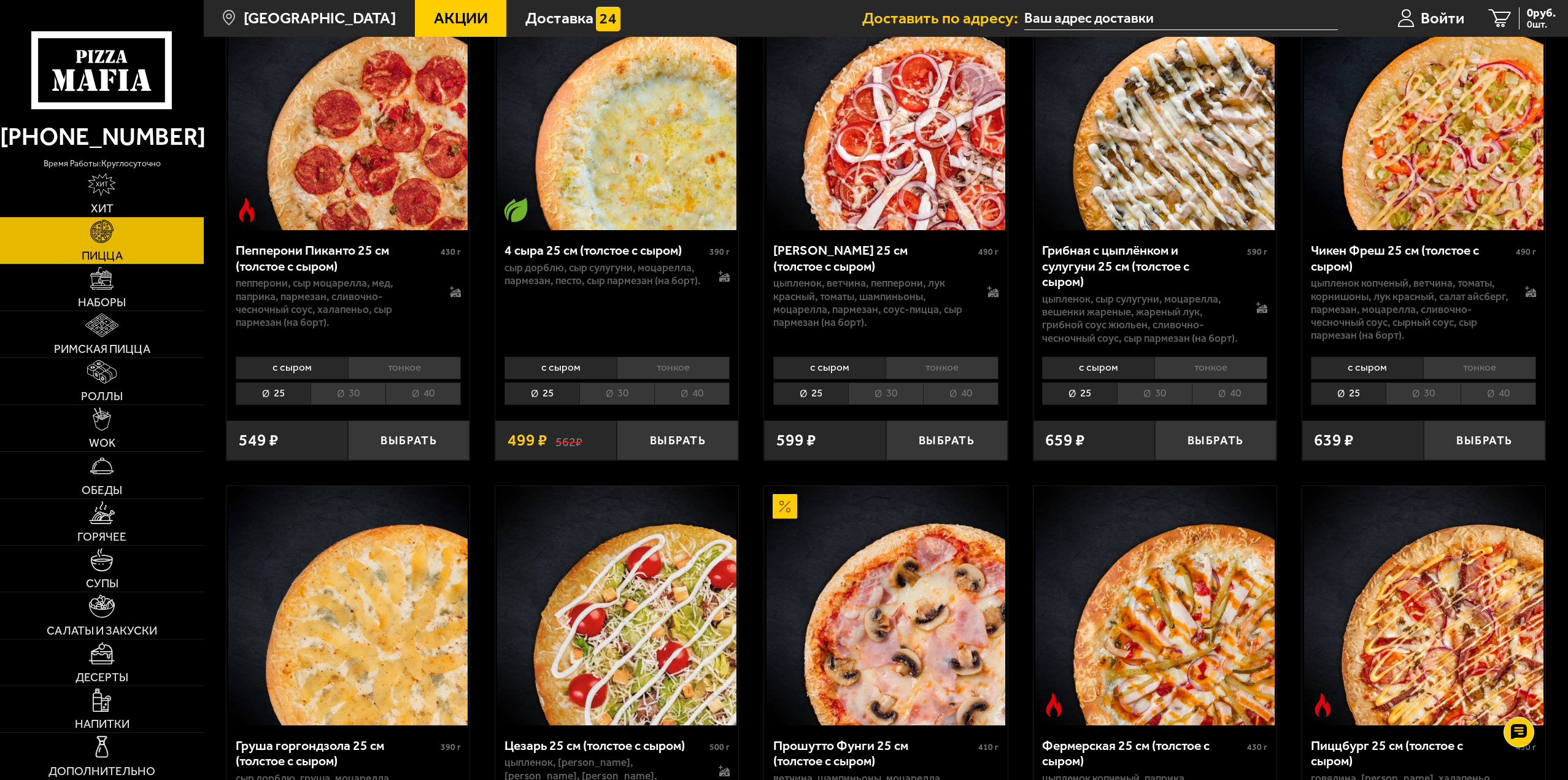
click at [1502, 362] on li "тонкое" at bounding box center [1480, 368] width 113 height 22
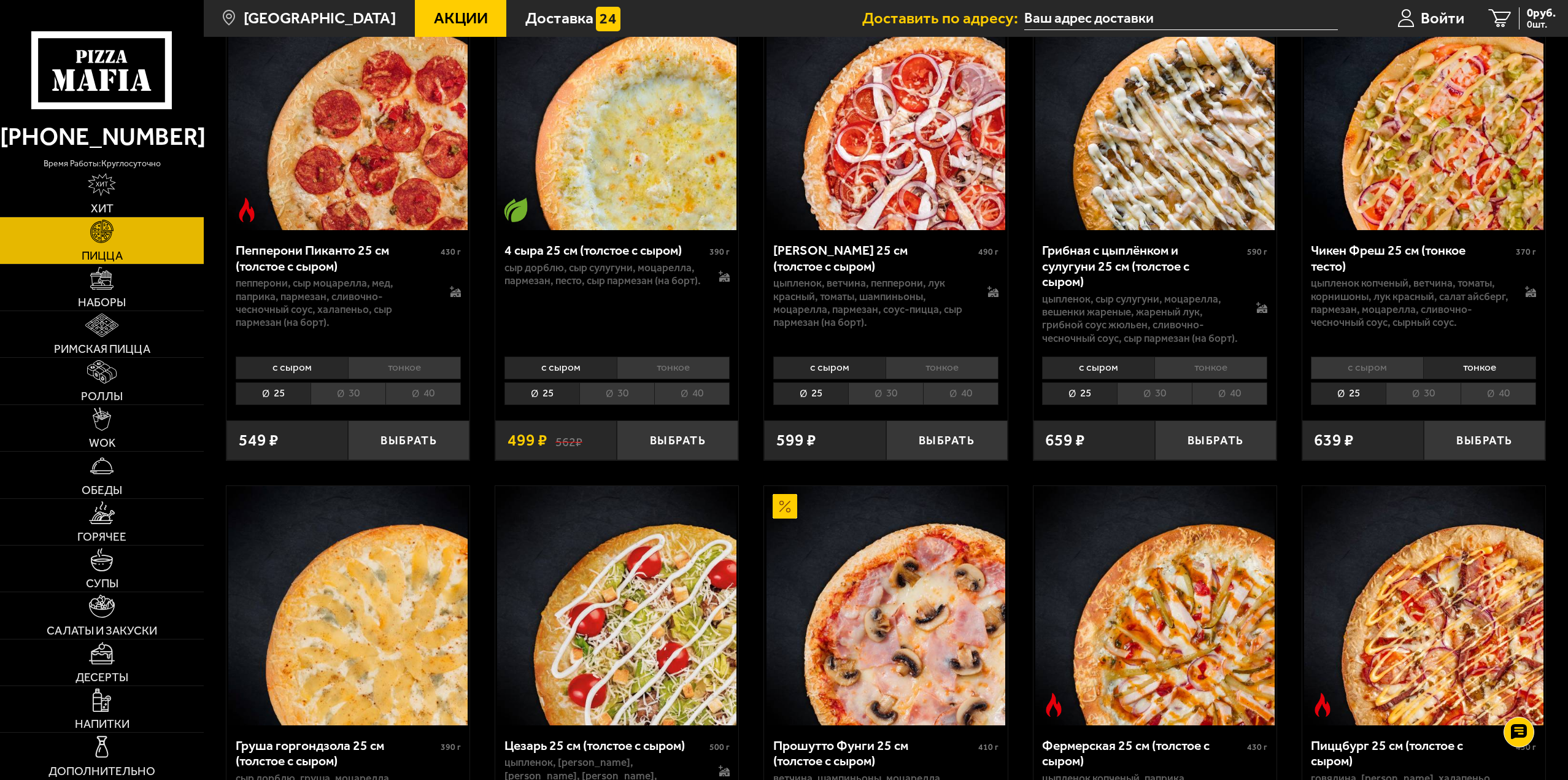
click at [1496, 396] on li "40" at bounding box center [1498, 394] width 75 height 22
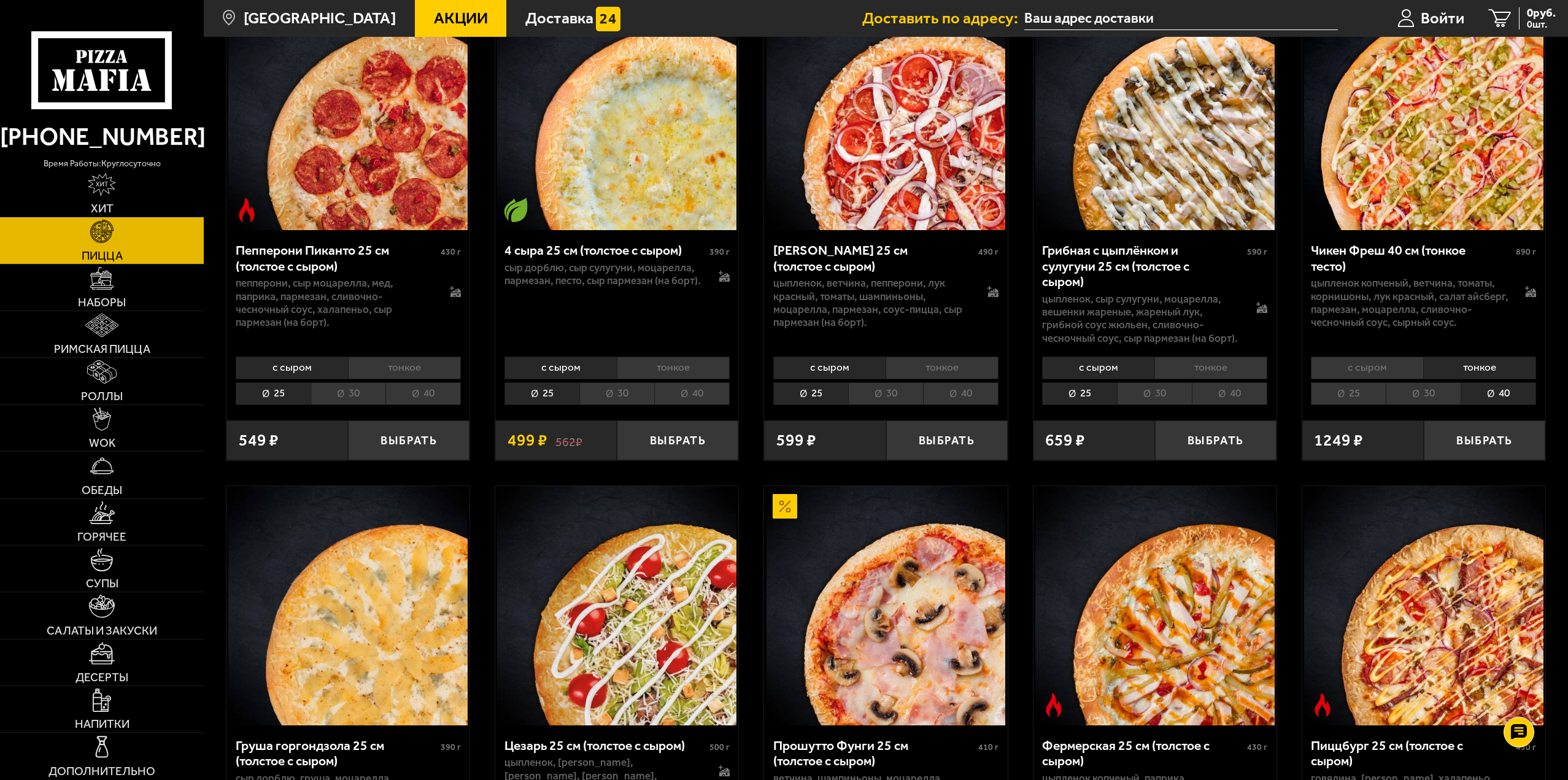
click at [1492, 376] on li "тонкое" at bounding box center [1480, 368] width 113 height 22
click at [1496, 392] on li "40" at bounding box center [1498, 394] width 75 height 22
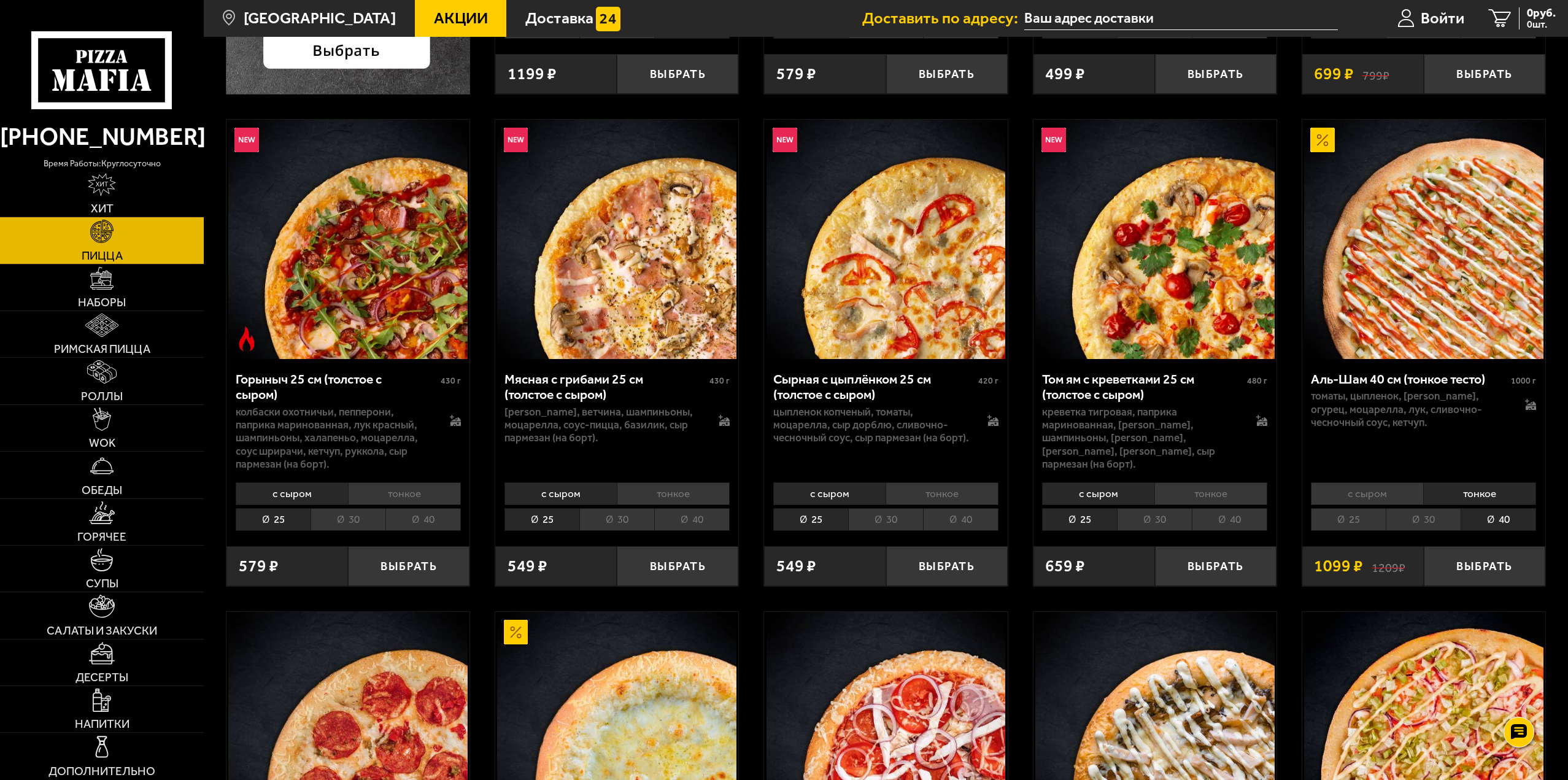
scroll to position [491, 0]
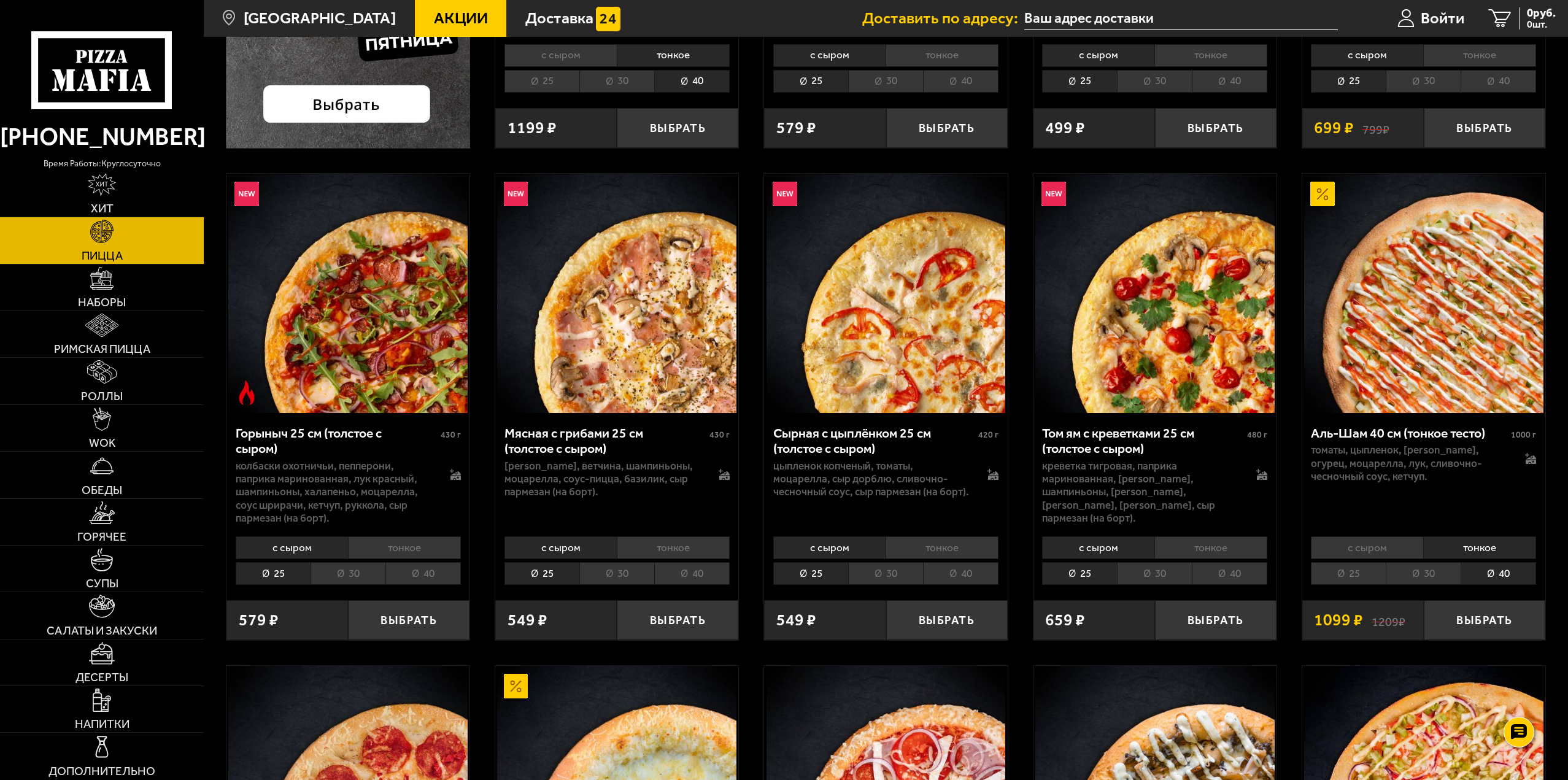
click at [1491, 549] on li "тонкое" at bounding box center [1480, 547] width 113 height 22
click at [1499, 578] on li "40" at bounding box center [1498, 573] width 75 height 22
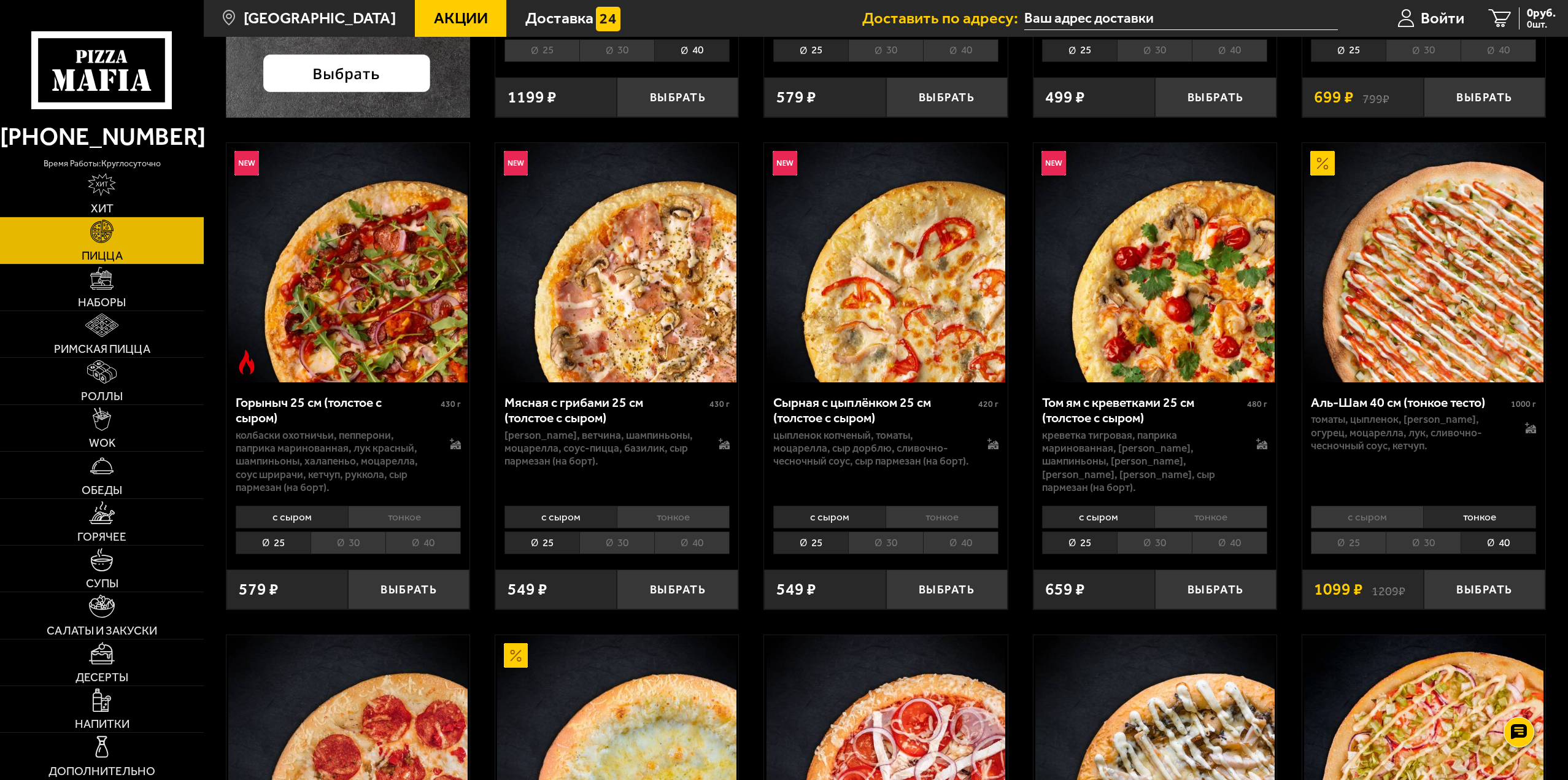
scroll to position [552, 0]
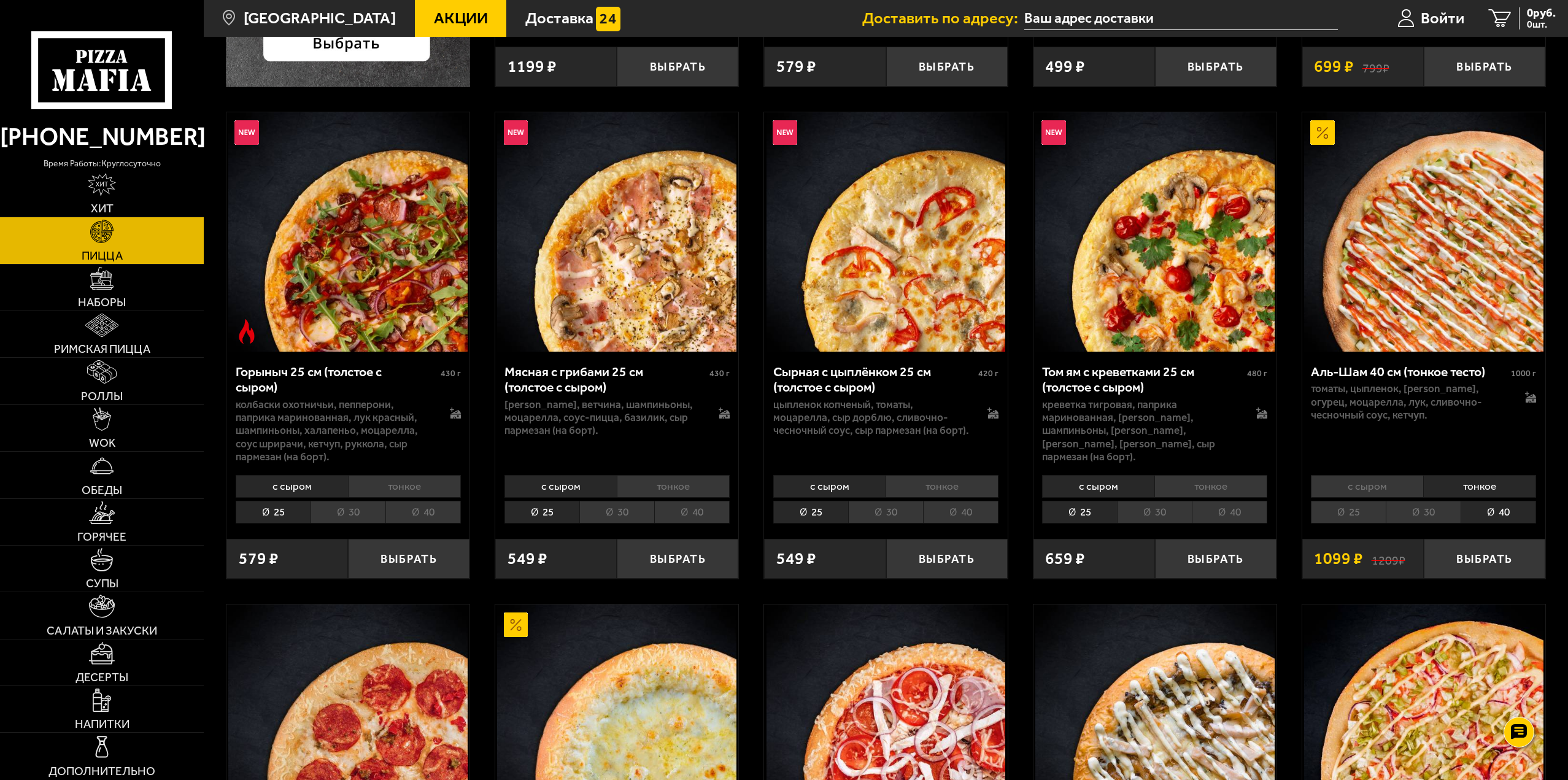
click at [1492, 491] on li "тонкое" at bounding box center [1480, 486] width 113 height 22
click at [1496, 513] on li "40" at bounding box center [1498, 512] width 75 height 22
click at [1498, 552] on button "Выбрать" at bounding box center [1484, 558] width 122 height 40
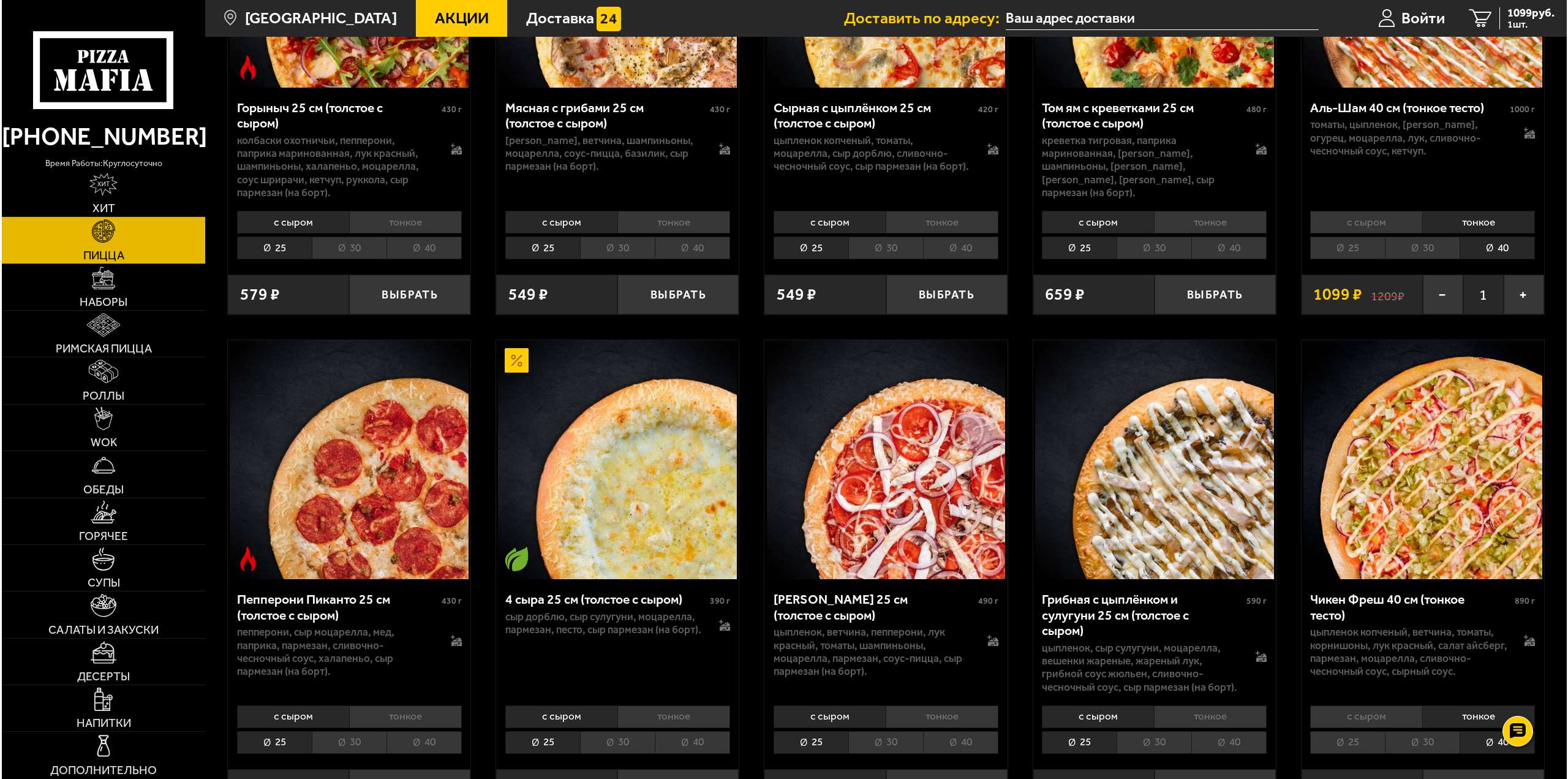
scroll to position [980, 0]
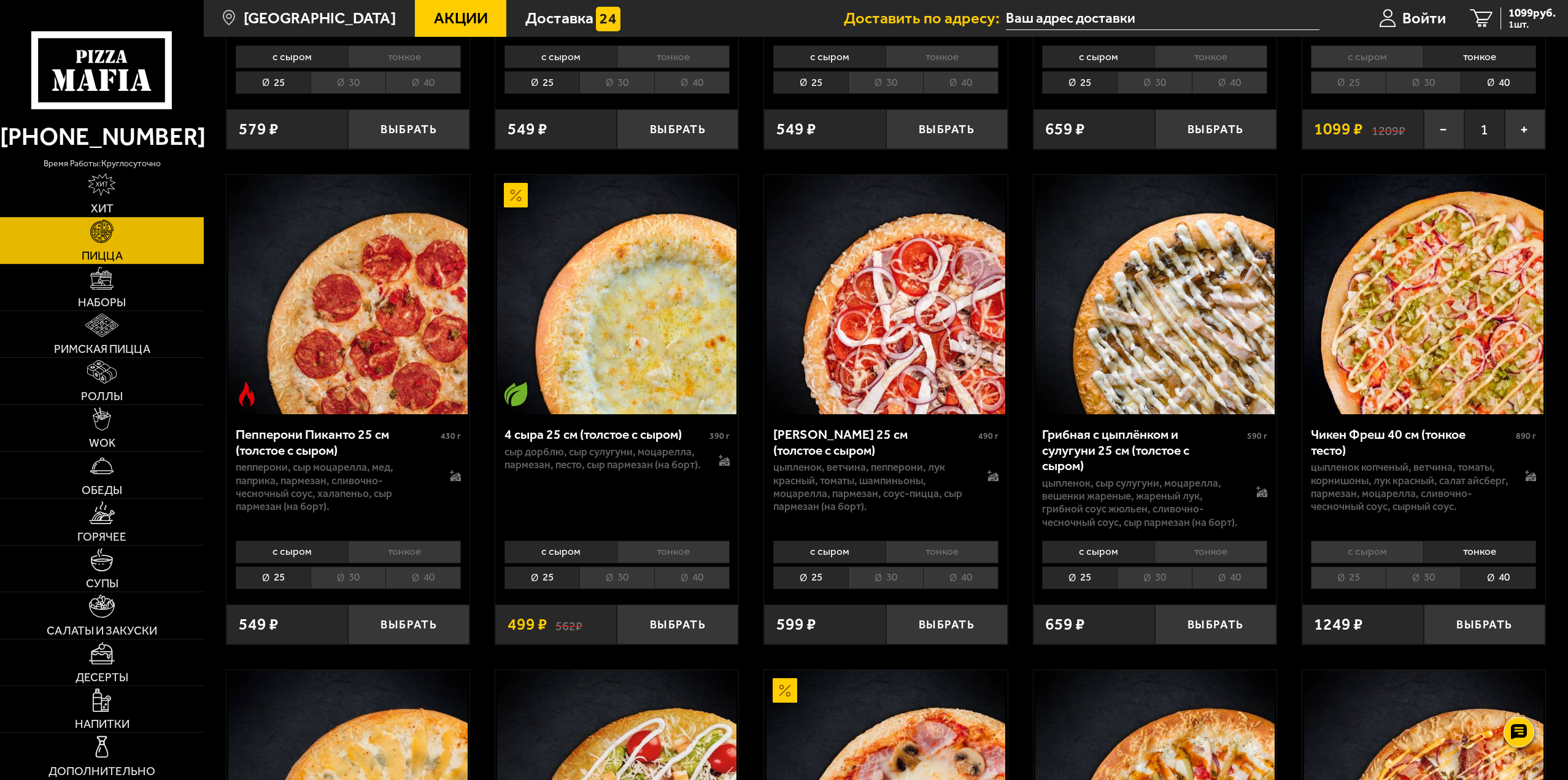
click at [1111, 20] on input "text" at bounding box center [1163, 19] width 314 height 22
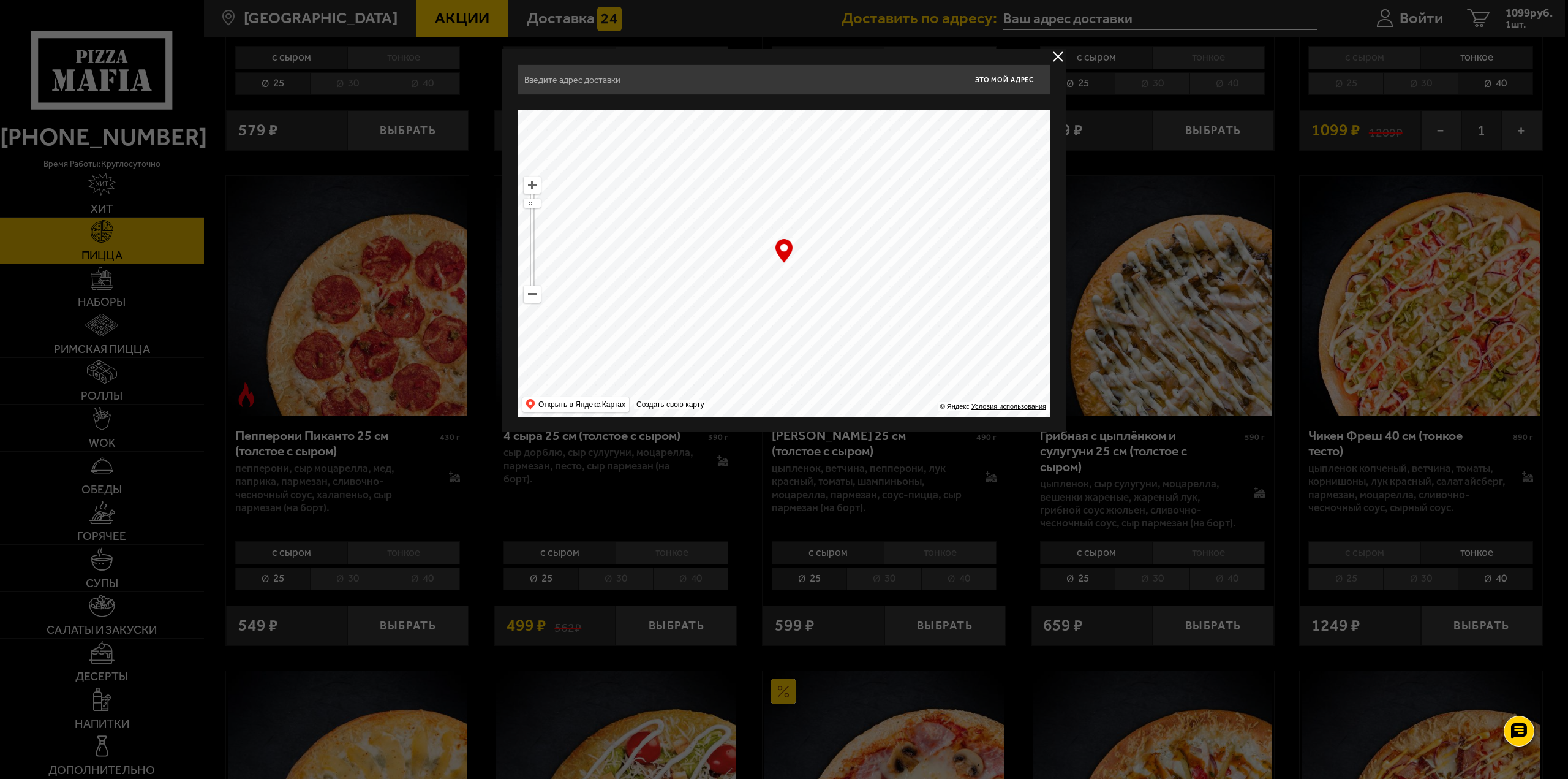
click at [627, 77] on input "text" at bounding box center [738, 79] width 441 height 31
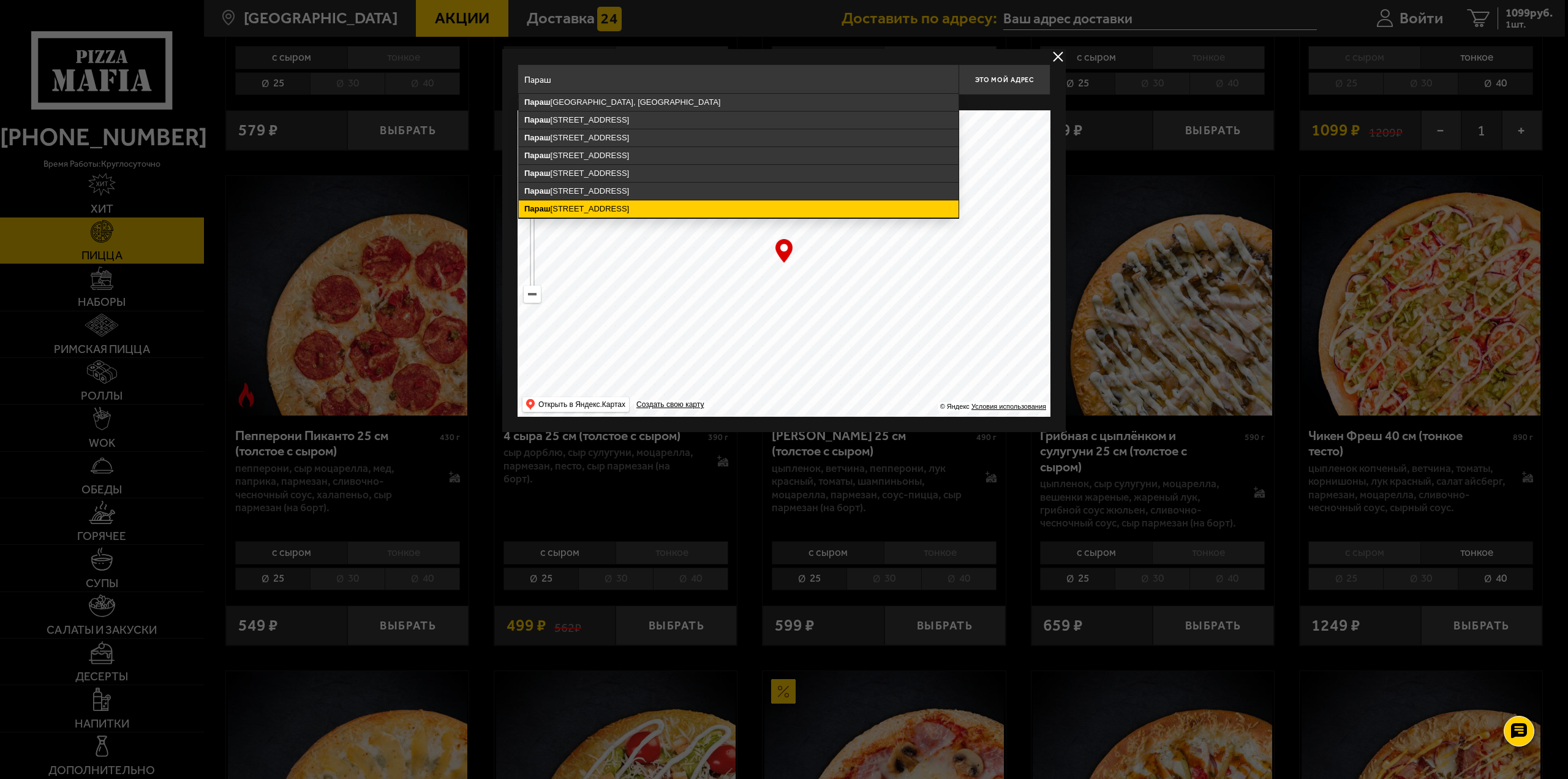
click at [695, 205] on ymaps "Параш ютная улица, 65, Санкт-Петербург" at bounding box center [739, 209] width 440 height 18
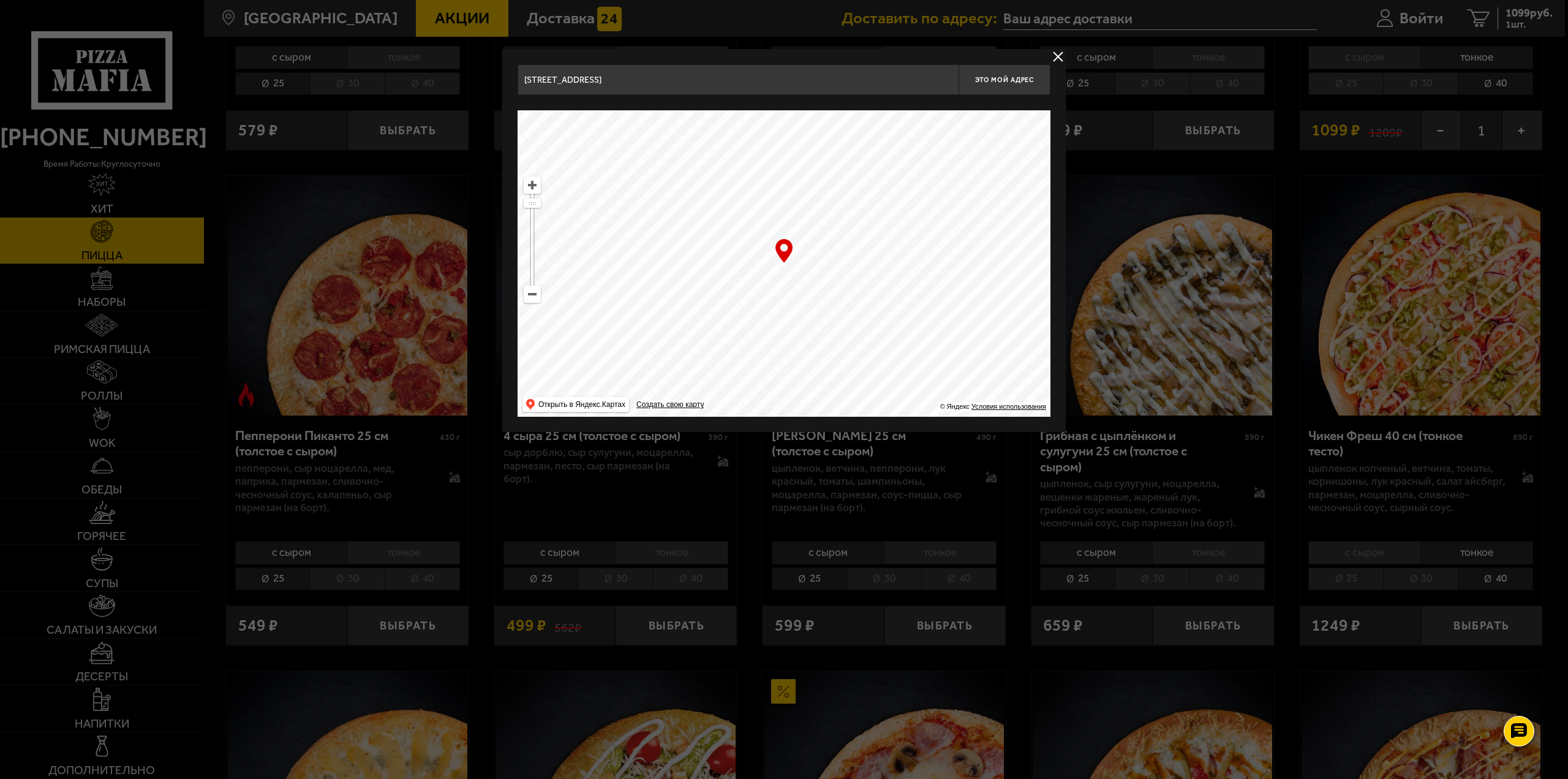
drag, startPoint x: 800, startPoint y: 278, endPoint x: 805, endPoint y: 265, distance: 13.9
click at [805, 265] on ymaps at bounding box center [784, 263] width 533 height 306
type input "Парашютная улица, 65"
click at [808, 265] on ymaps at bounding box center [784, 263] width 533 height 306
click at [809, 264] on ymaps at bounding box center [784, 263] width 533 height 306
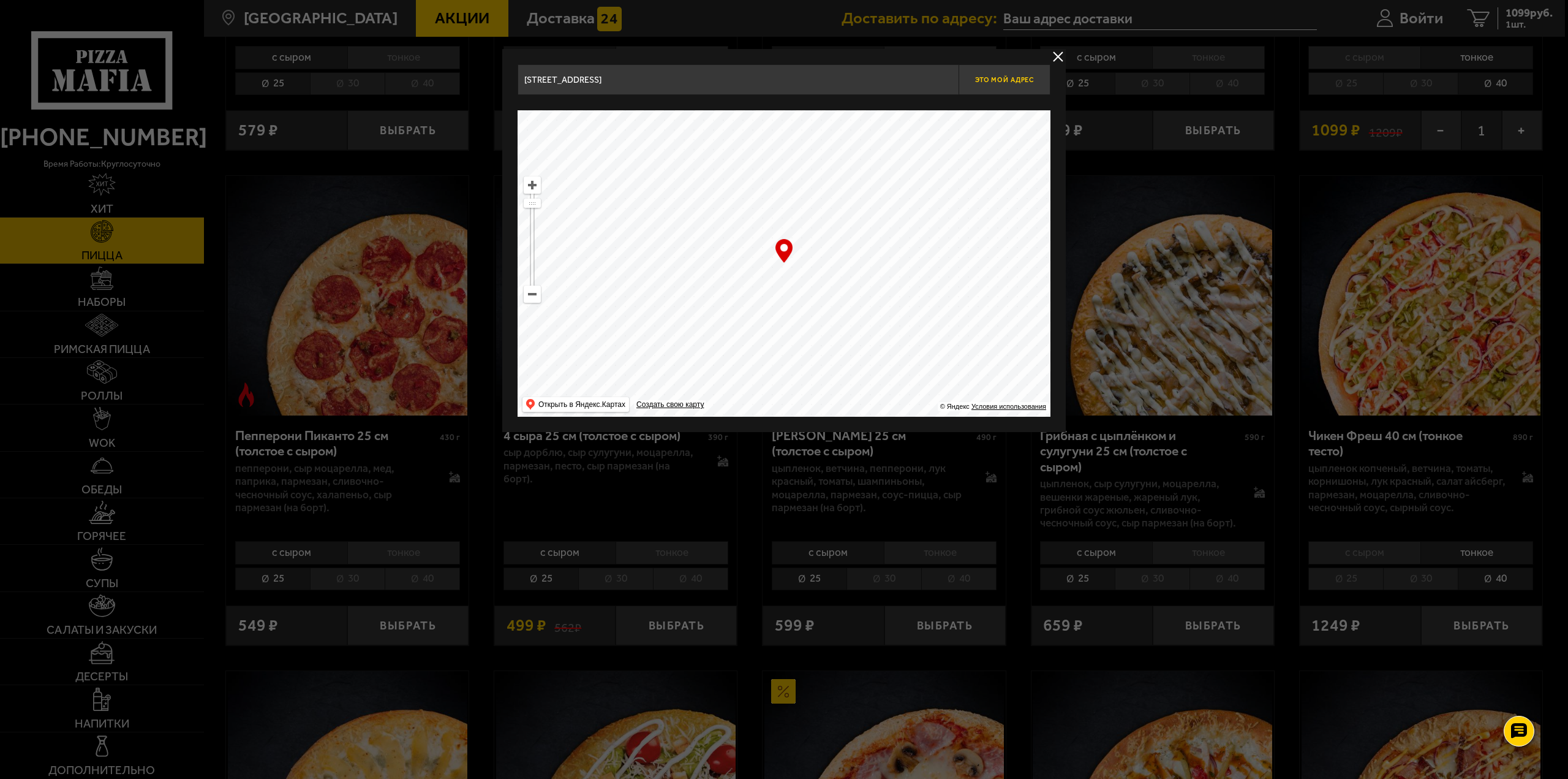
click at [1013, 80] on span "Это мой адрес" at bounding box center [1004, 80] width 58 height 8
type input "Парашютная улица, 65"
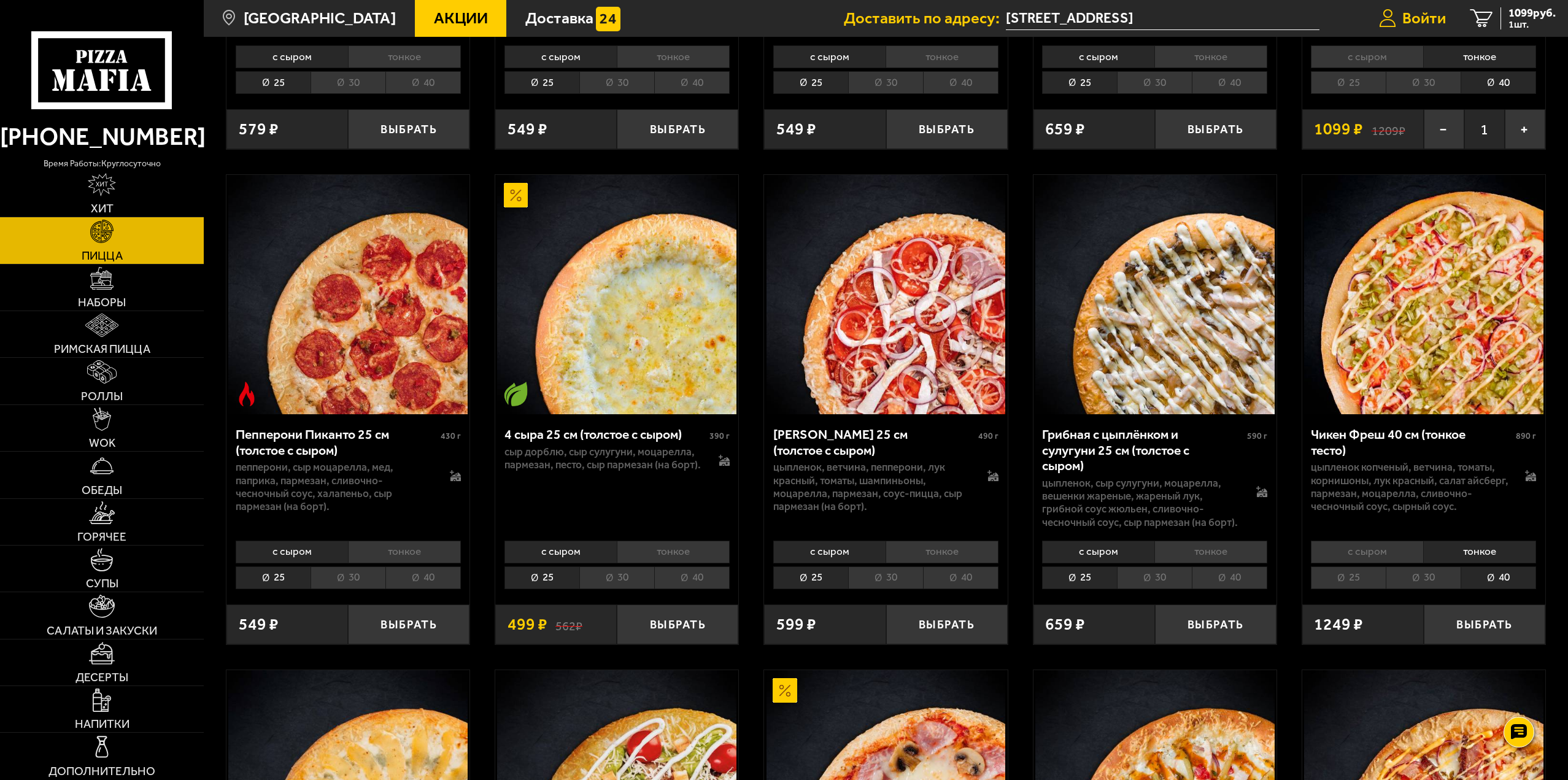
click at [1412, 16] on span "Войти" at bounding box center [1424, 18] width 44 height 16
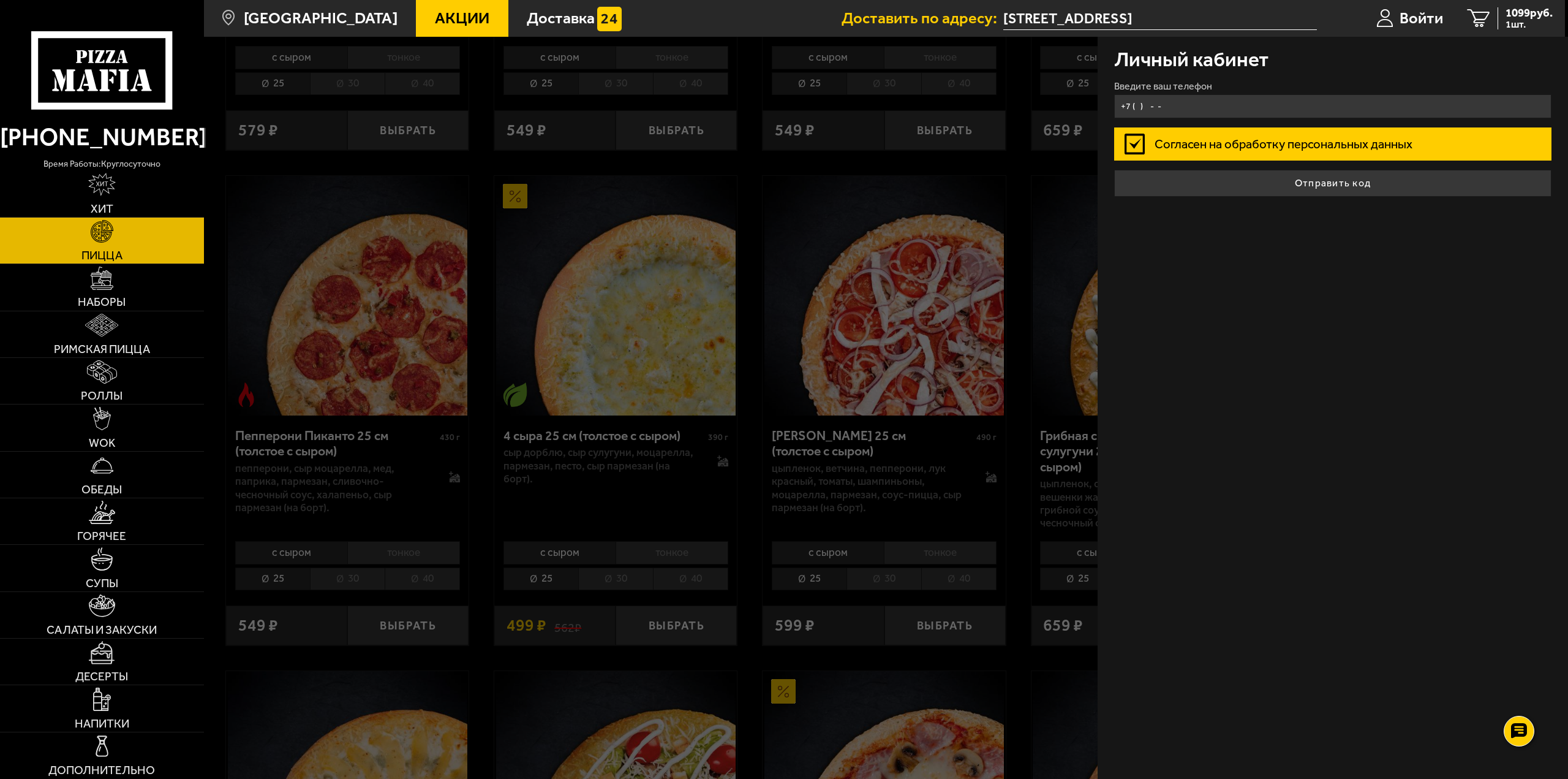
click at [1192, 109] on input "+7 ( ) - -" at bounding box center [1333, 107] width 438 height 24
type input "+7 (904) 550-88-42"
click at [1242, 262] on div "Личный кабинет Введите ваш телефон +7 (904) 550-88-42 Согласен на обработку пер…" at bounding box center [1332, 408] width 470 height 742
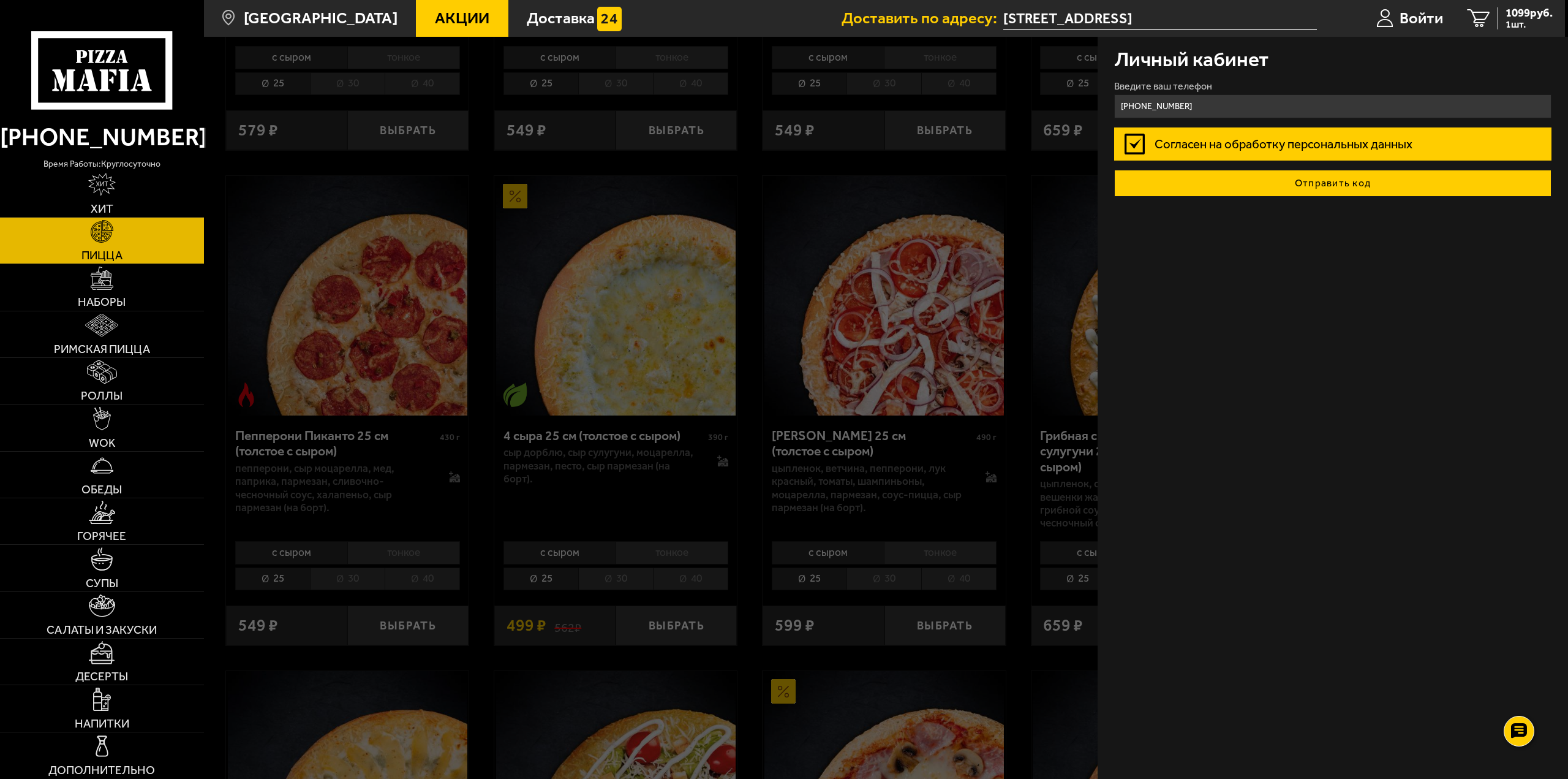
click at [1310, 189] on button "Отправить код" at bounding box center [1333, 183] width 438 height 27
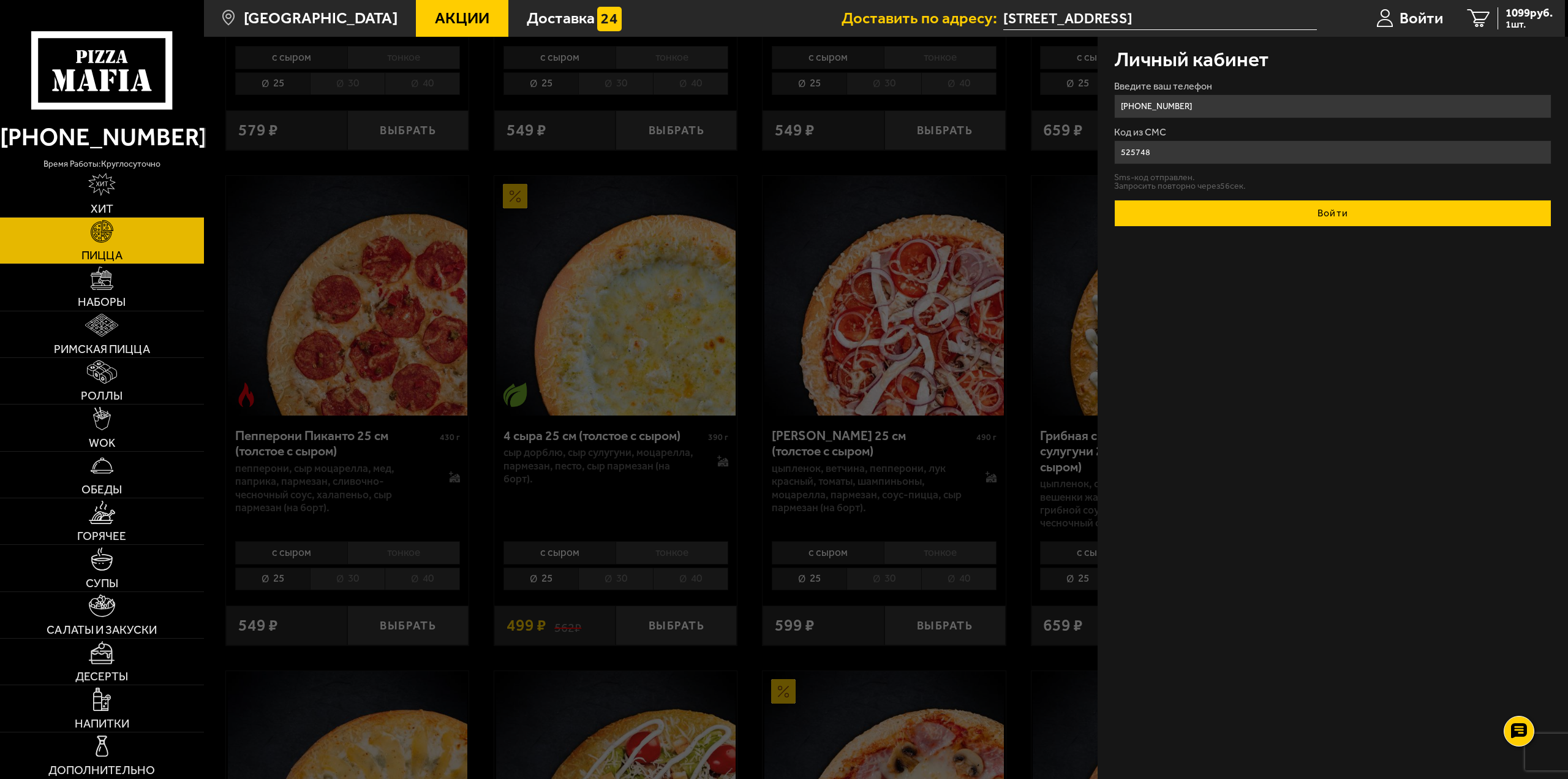
type input "525748"
click at [1348, 212] on button "Войти" at bounding box center [1333, 212] width 438 height 27
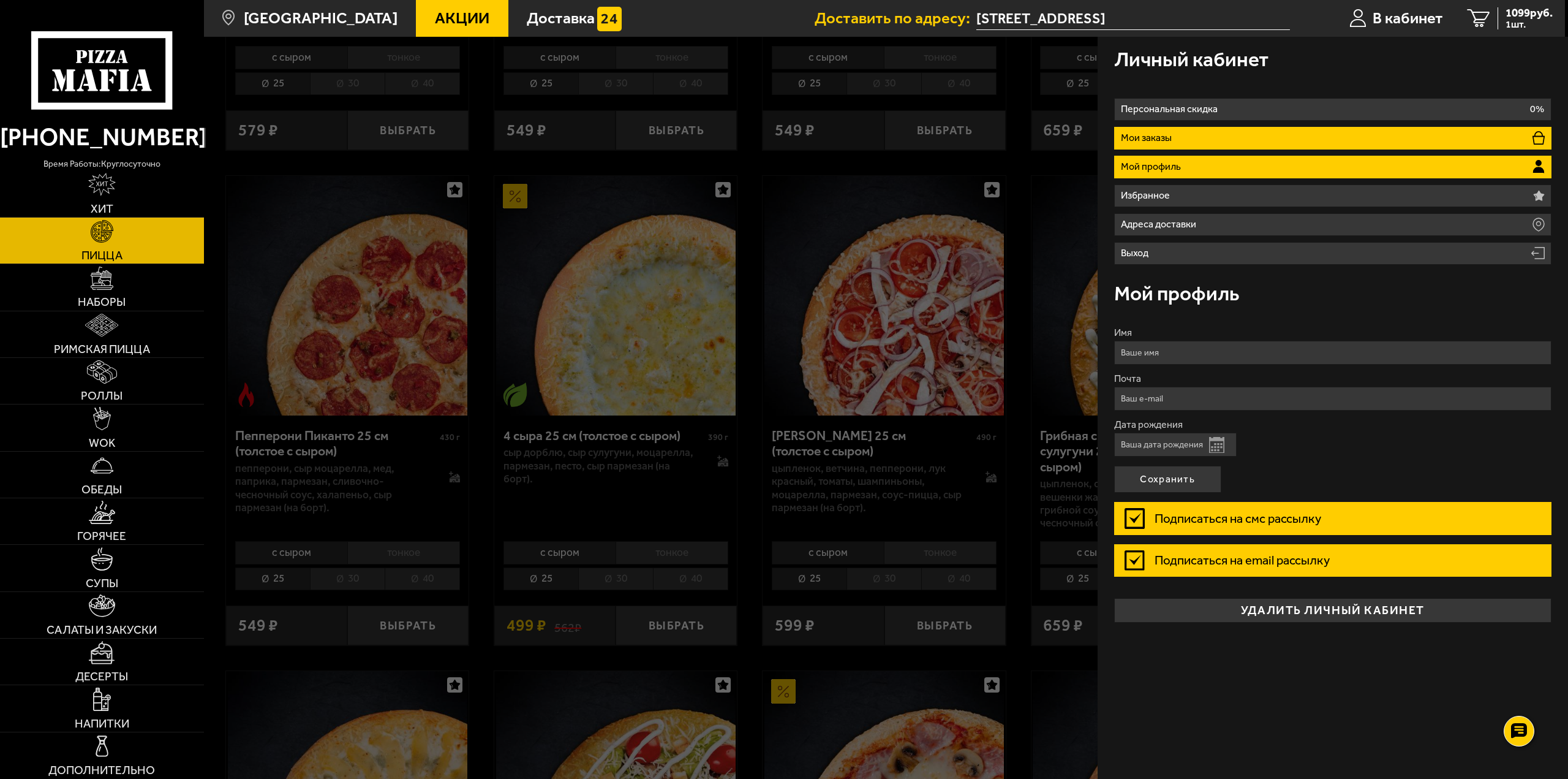
click at [1279, 144] on li "Мои заказы" at bounding box center [1333, 138] width 438 height 22
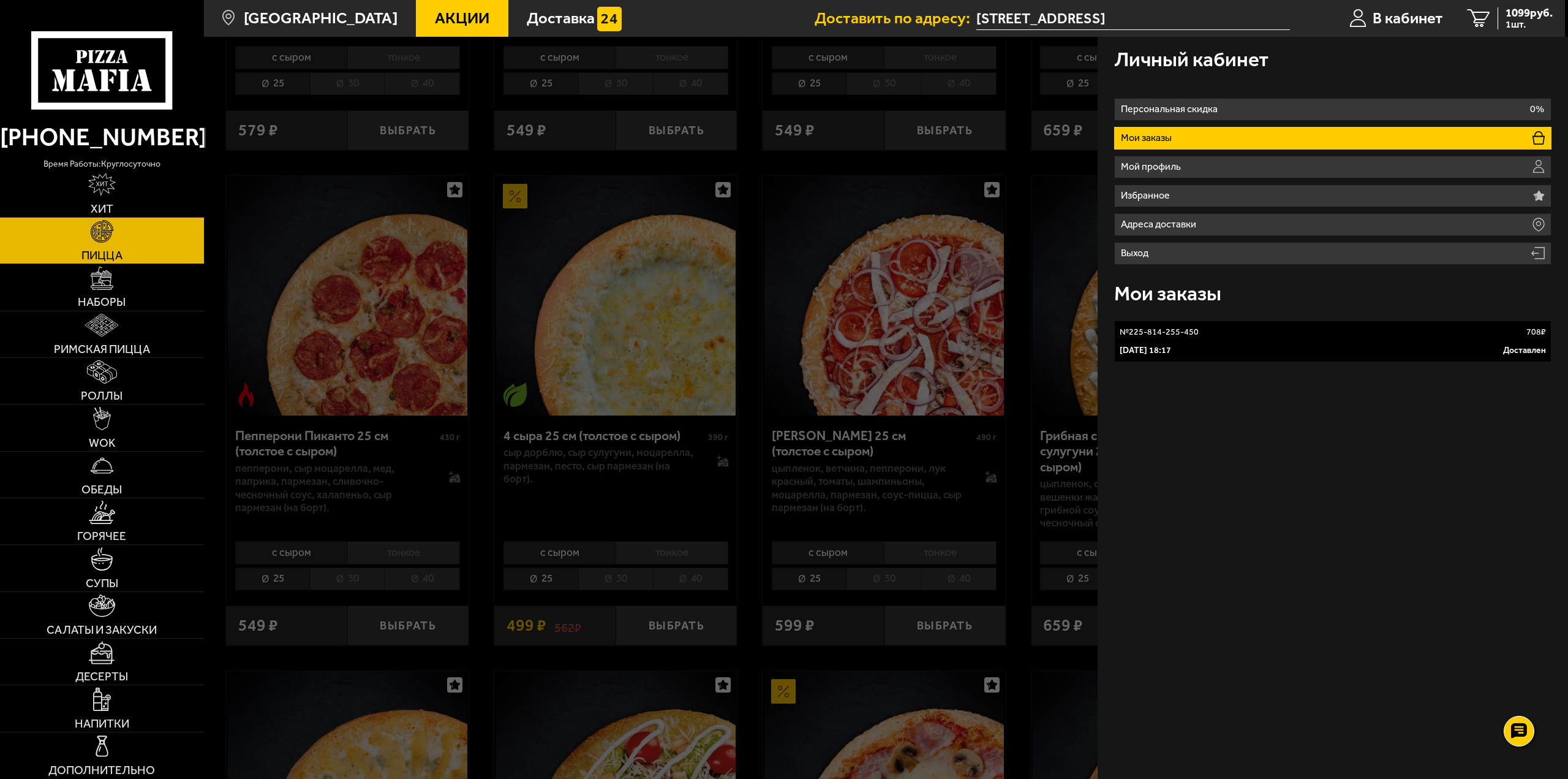
click at [1249, 353] on div "23 апреля 2021 г. 18:17 Доставлен" at bounding box center [1333, 350] width 427 height 12
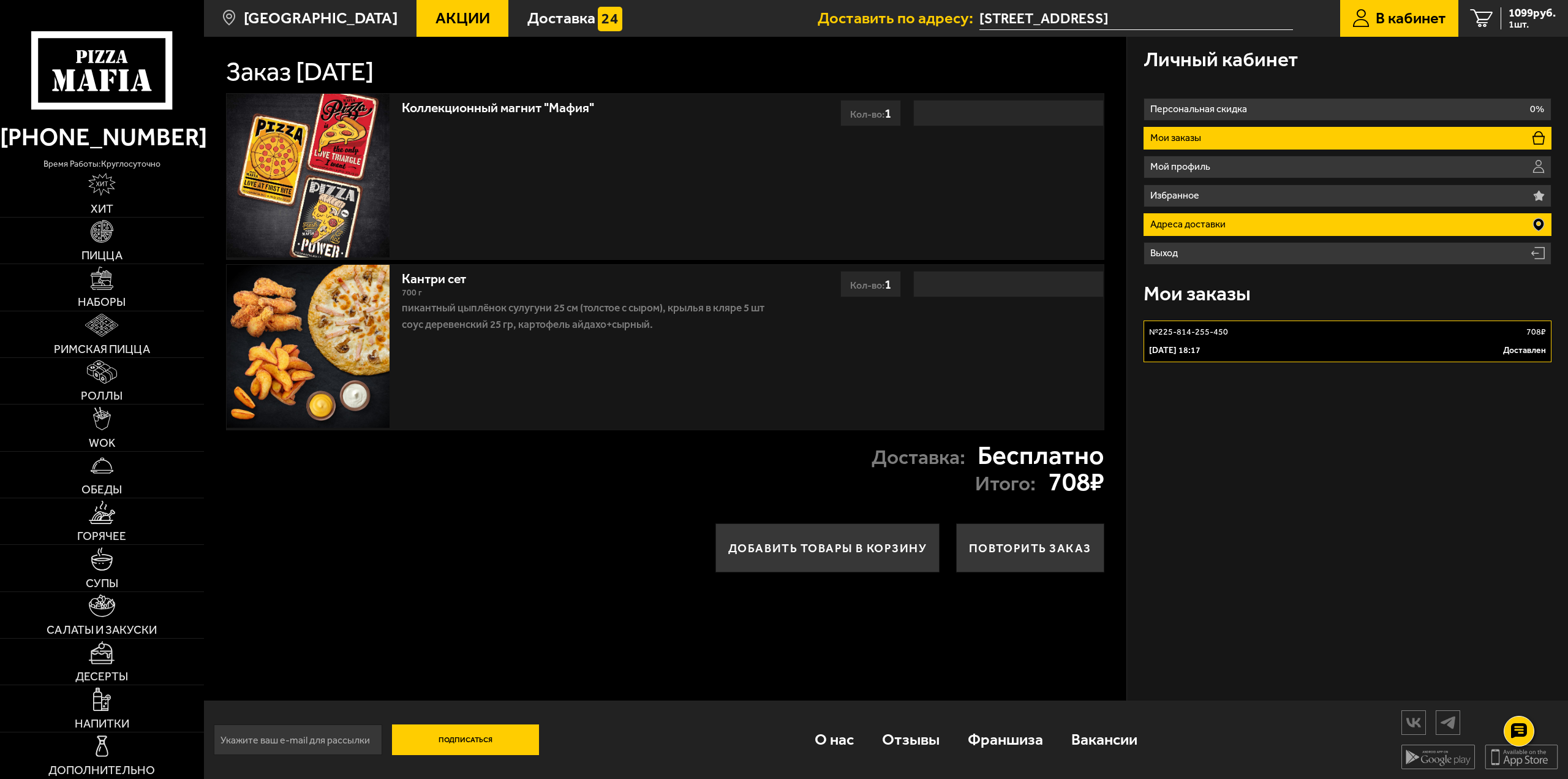
click at [1232, 218] on li "Адреса доставки" at bounding box center [1348, 224] width 409 height 22
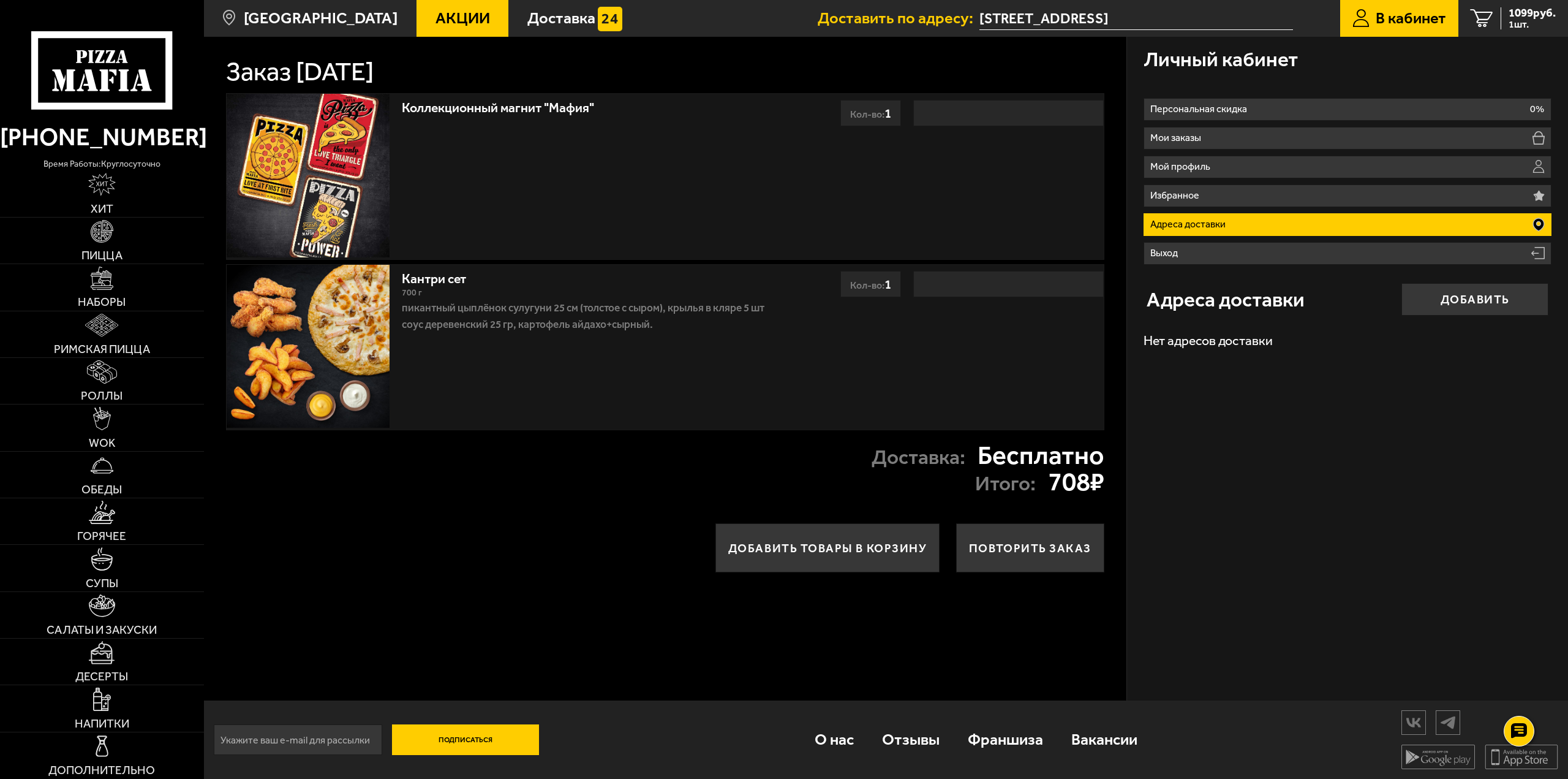
click at [1232, 218] on li "Адреса доставки" at bounding box center [1348, 224] width 409 height 22
click at [595, 472] on div "Доставка: Бесплатно Итого: 708 ₽" at bounding box center [665, 468] width 923 height 77
click at [544, 454] on div "Доставка: Бесплатно Итого: 708 ₽" at bounding box center [665, 468] width 923 height 77
click at [117, 188] on link "Хит" at bounding box center [102, 194] width 204 height 46
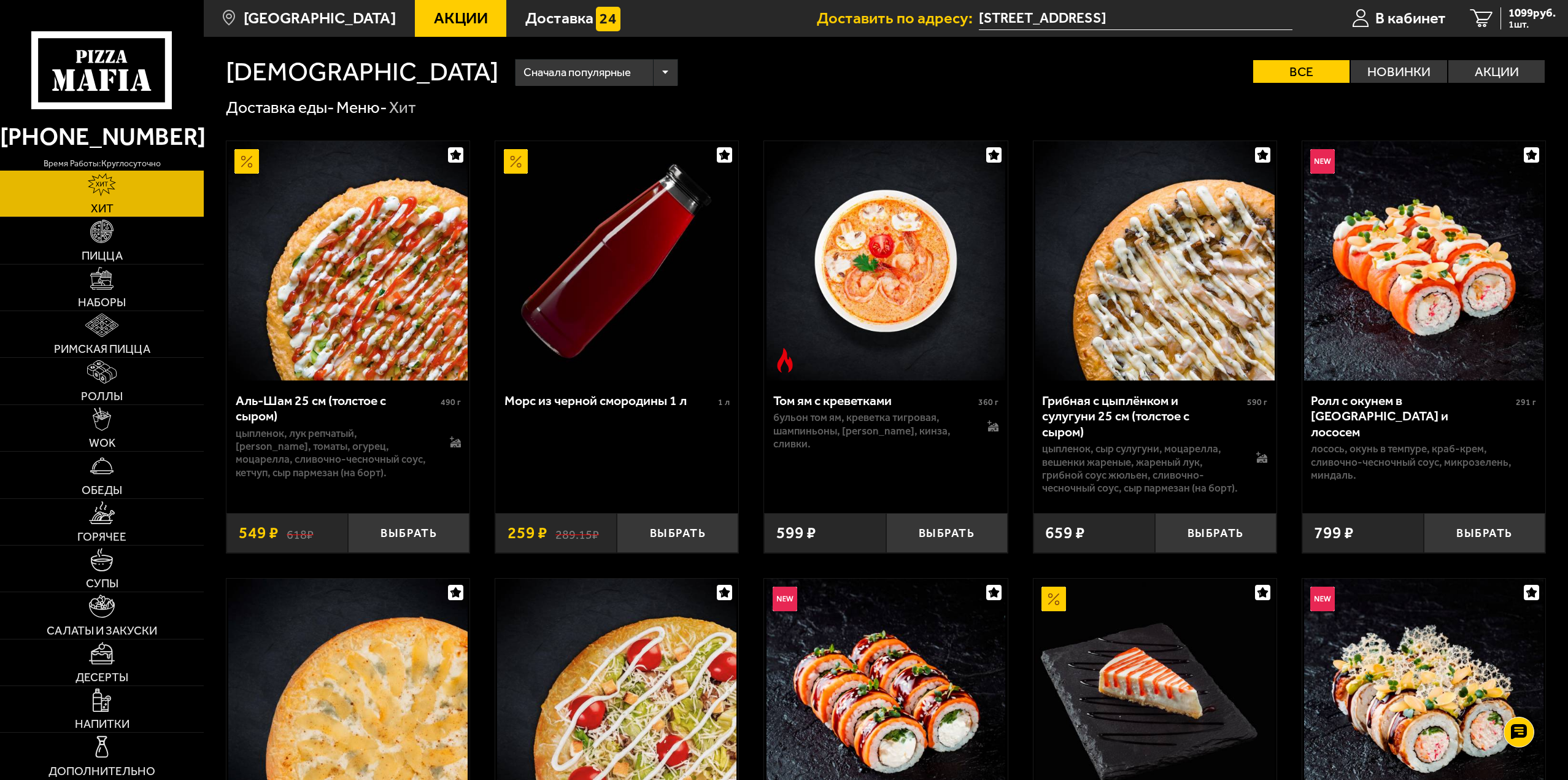
click at [624, 284] on img at bounding box center [617, 261] width 240 height 240
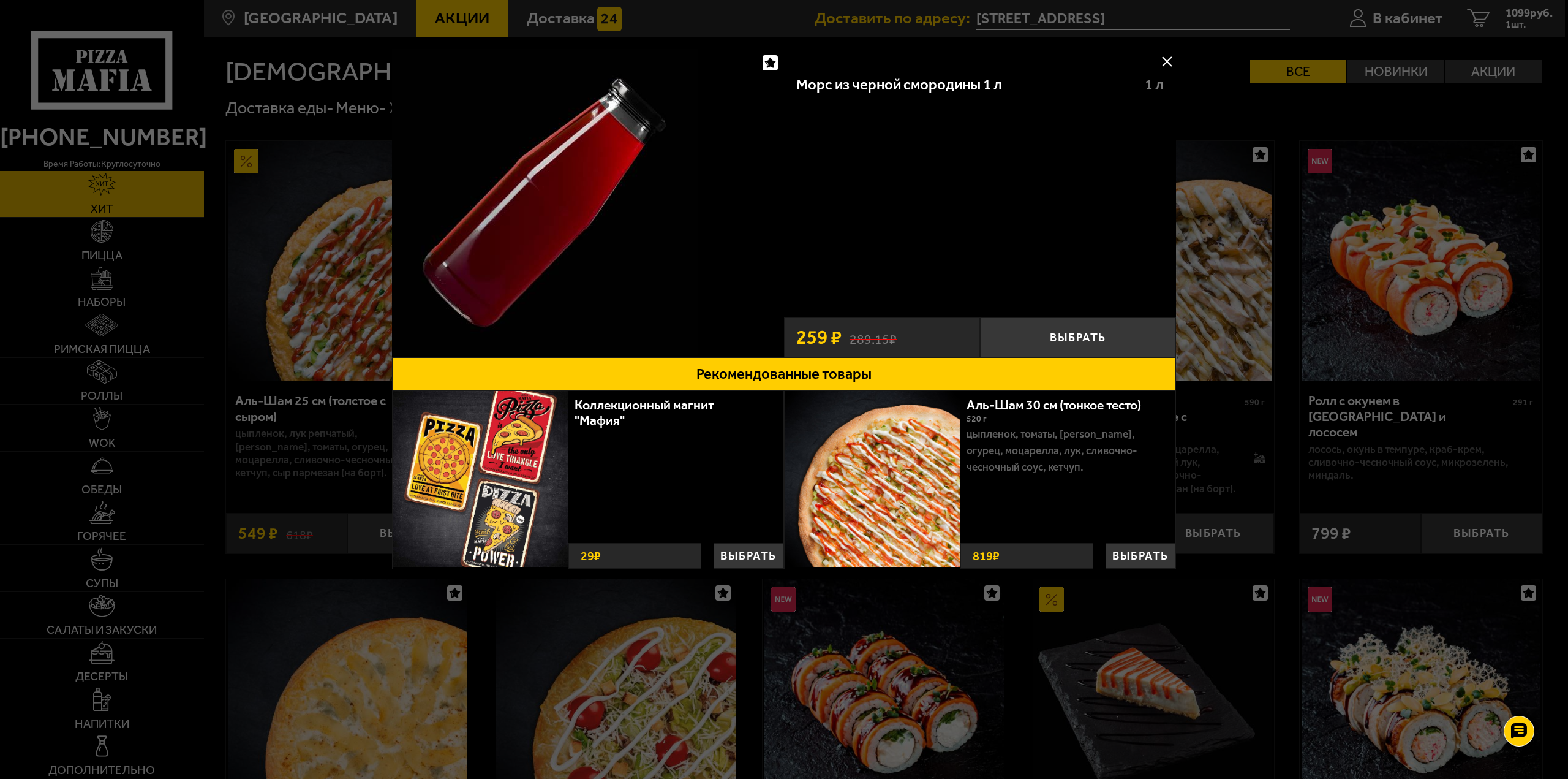
click at [1160, 57] on button at bounding box center [1167, 61] width 19 height 19
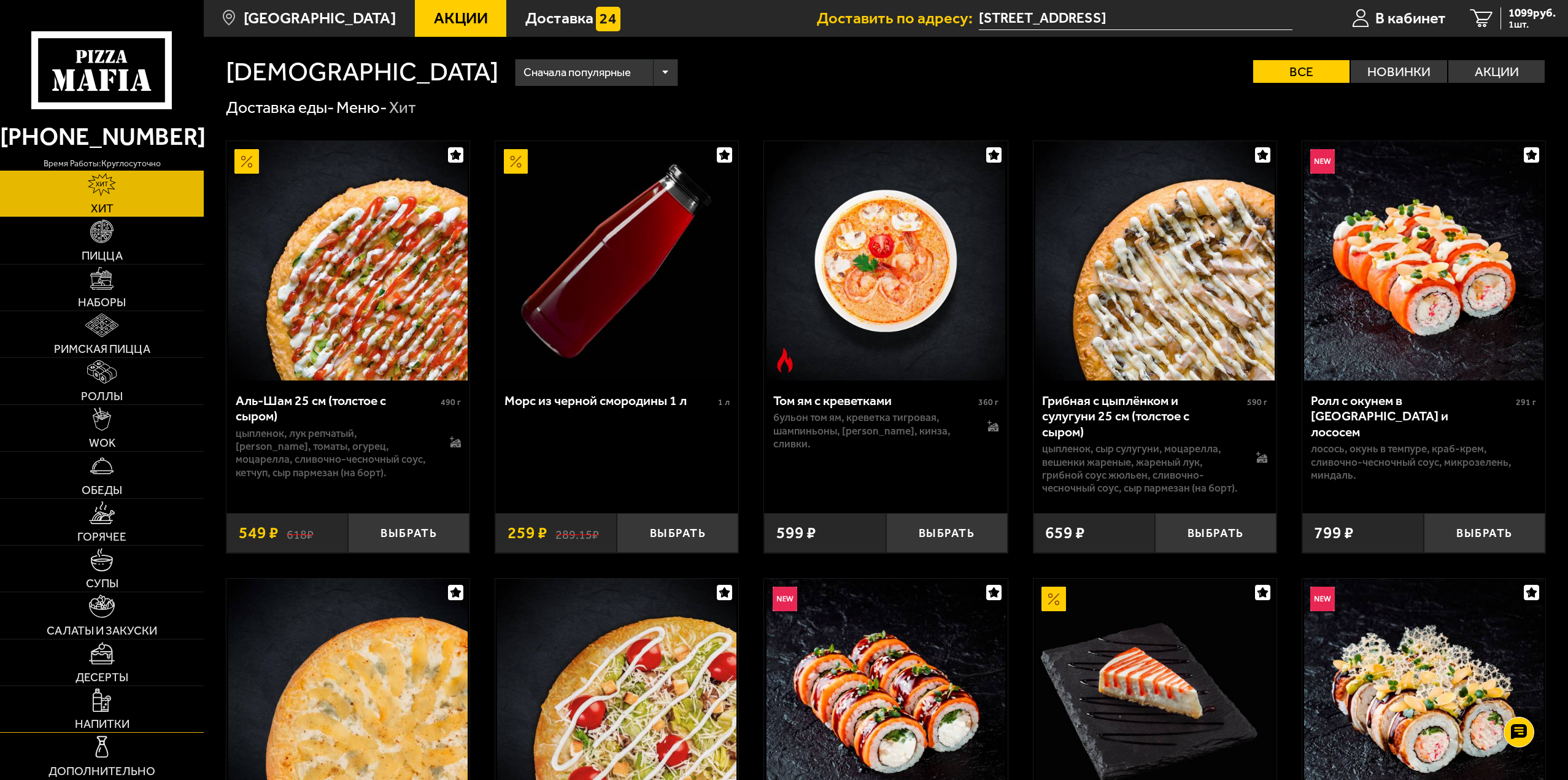
click at [131, 707] on link "Напитки" at bounding box center [101, 709] width 203 height 46
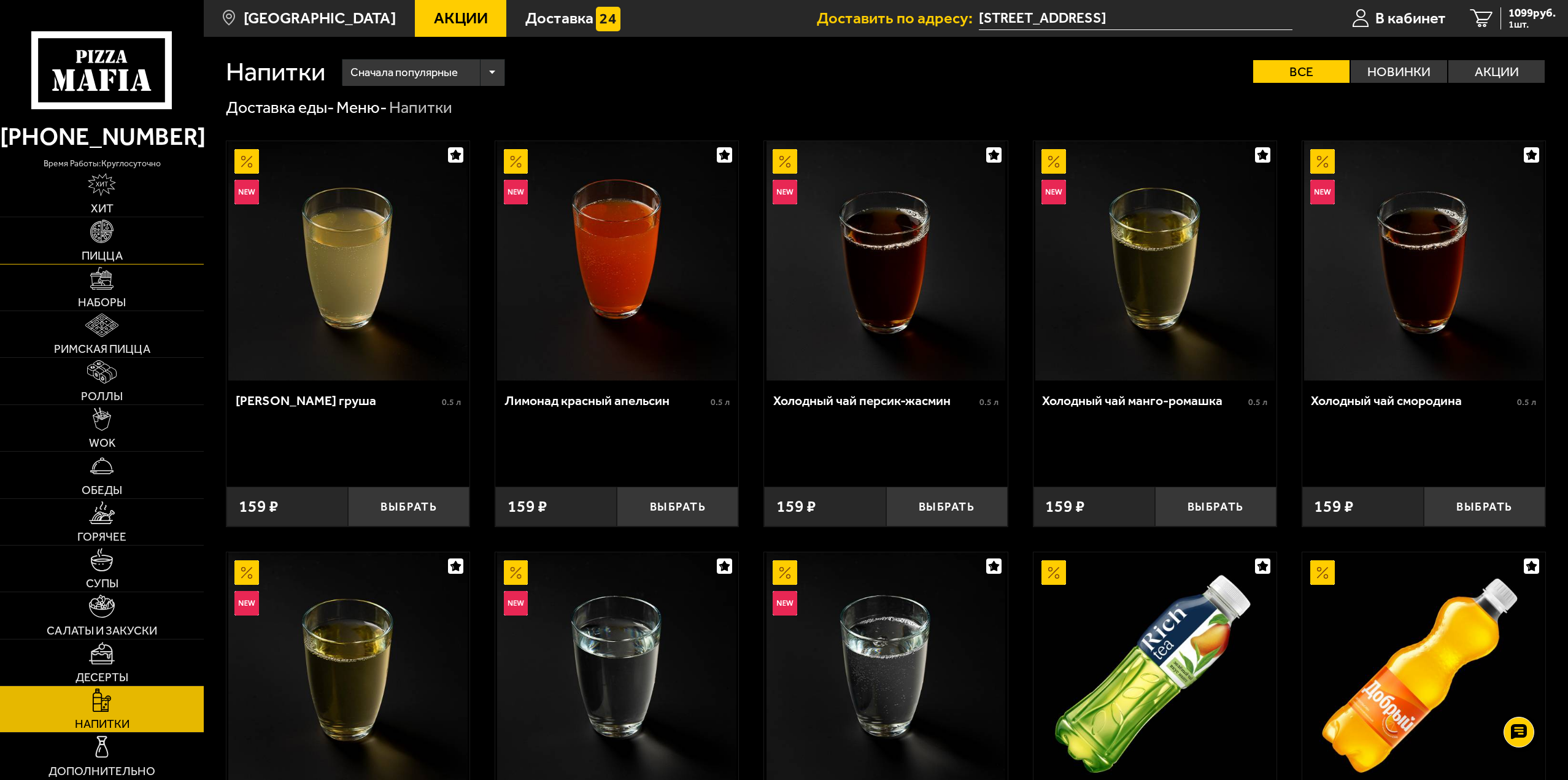
click at [135, 248] on link "Пицца" at bounding box center [101, 240] width 203 height 46
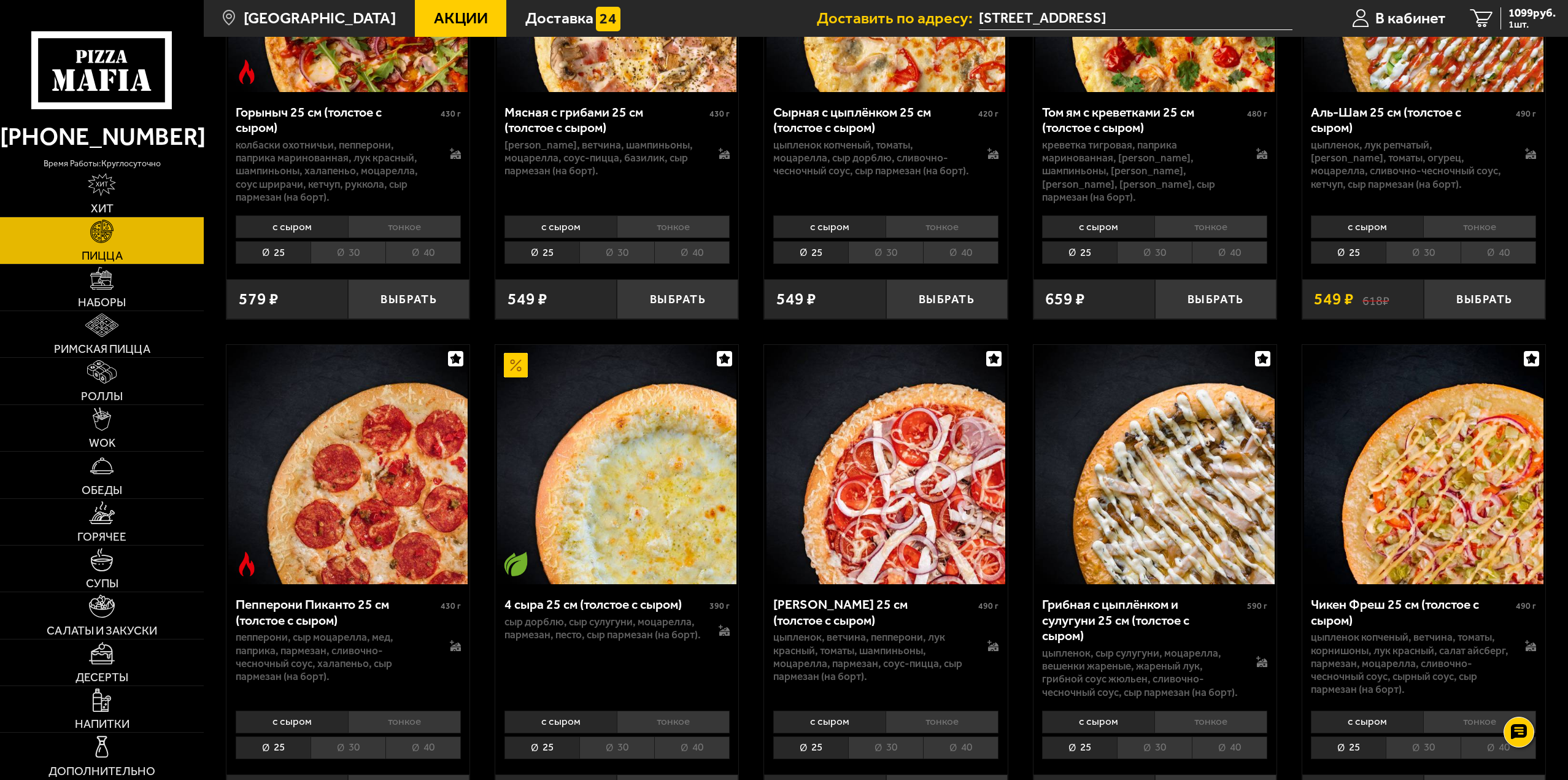
scroll to position [859, 0]
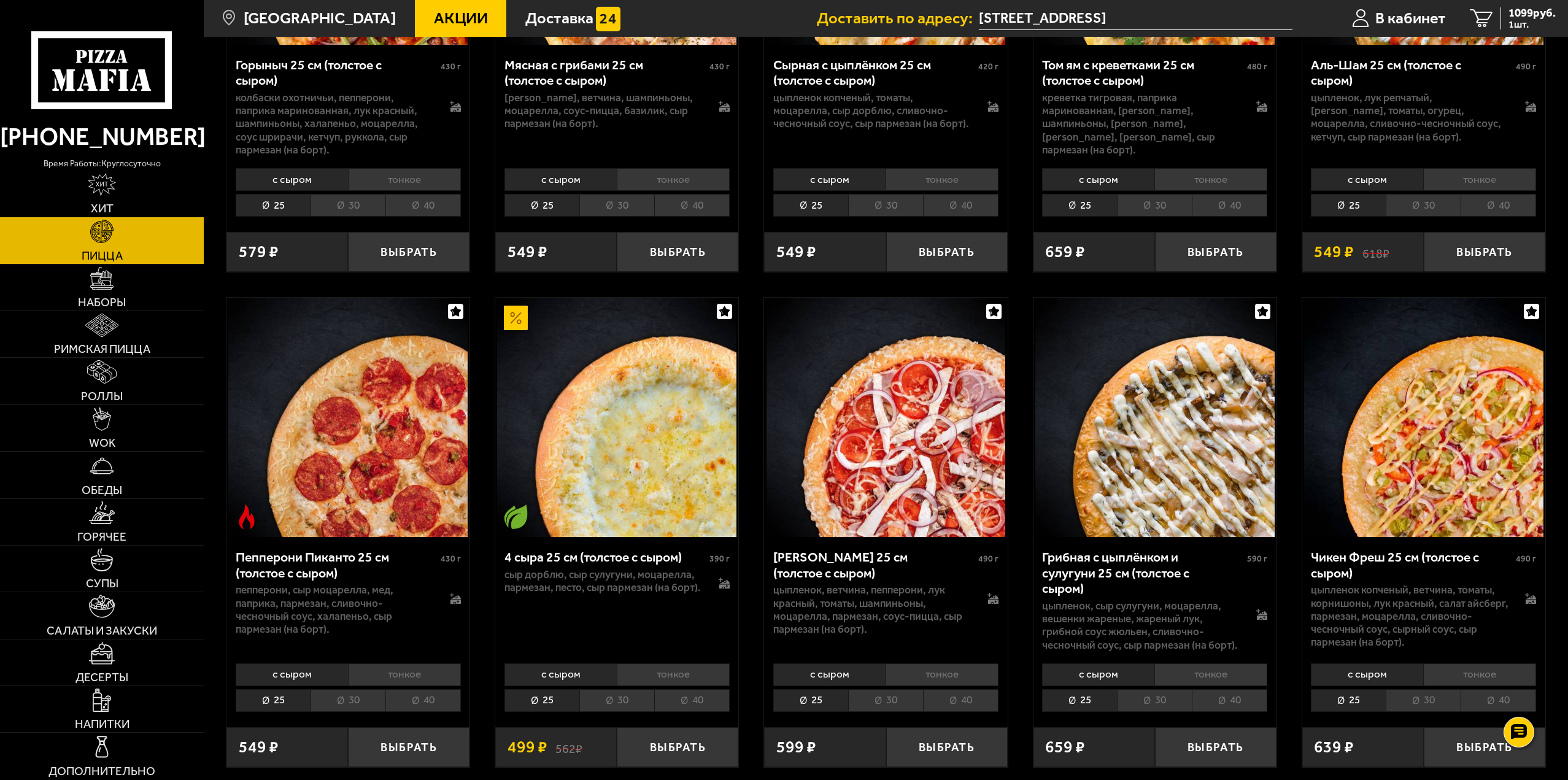
click at [1481, 183] on li "тонкое" at bounding box center [1480, 179] width 113 height 22
click at [1498, 208] on li "40" at bounding box center [1498, 205] width 75 height 22
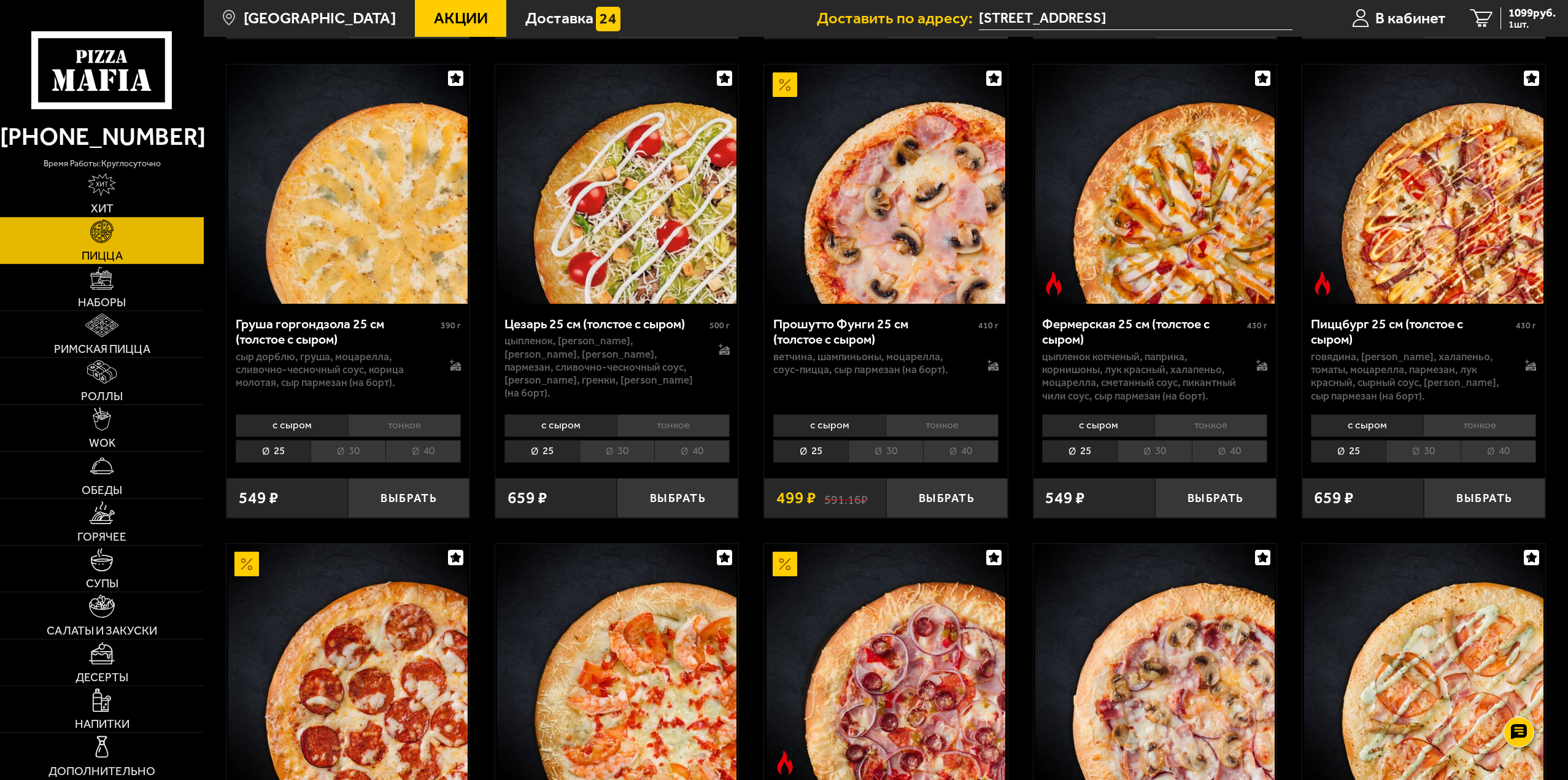
scroll to position [1595, 0]
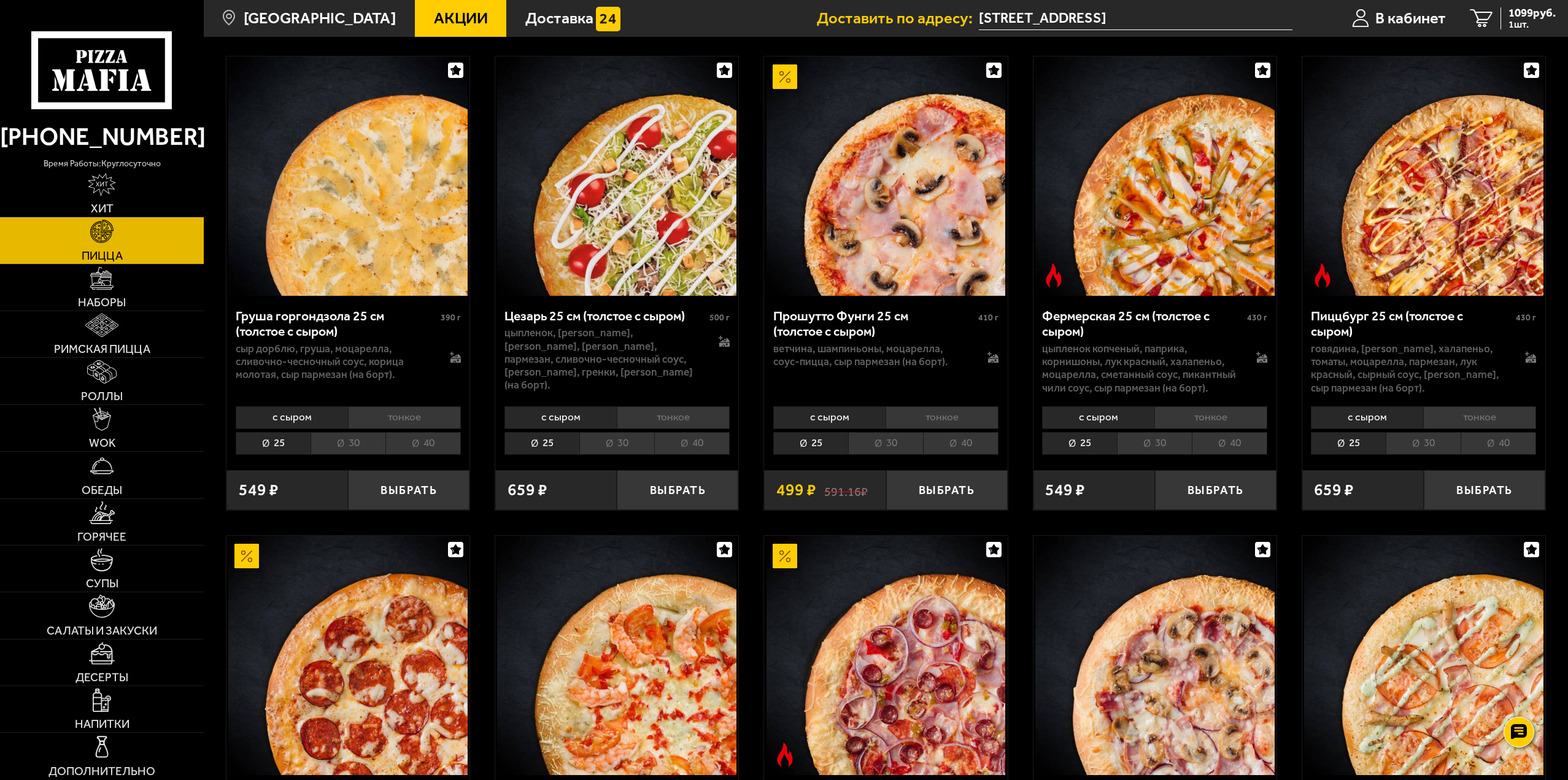
click at [1018, 352] on div "Биф хот чили пеппер 25 см (толстое с сыром) 480 г фарш болоньезе, пепперони, ха…" at bounding box center [885, 459] width 1365 height 3871
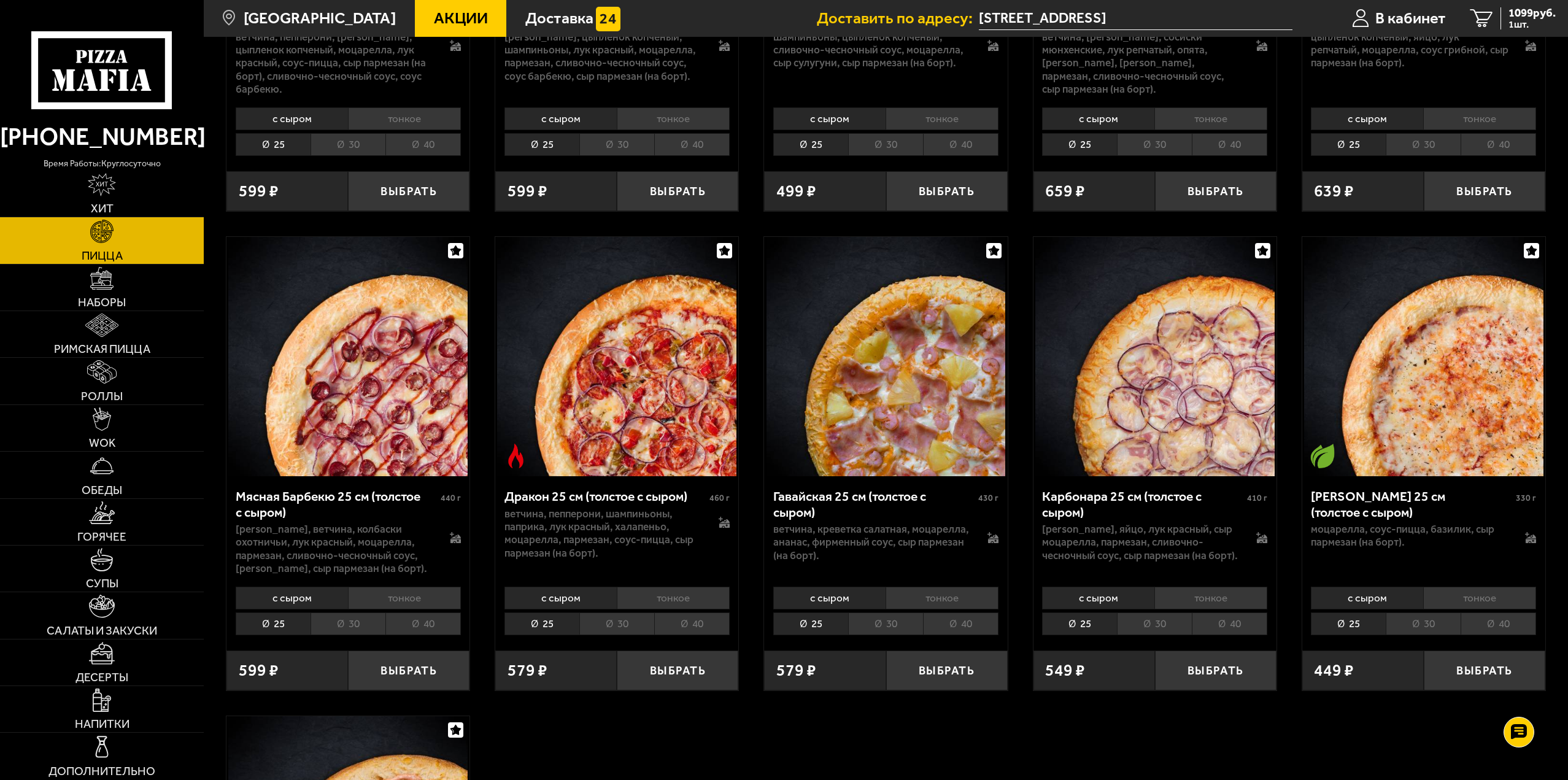
scroll to position [2883, 0]
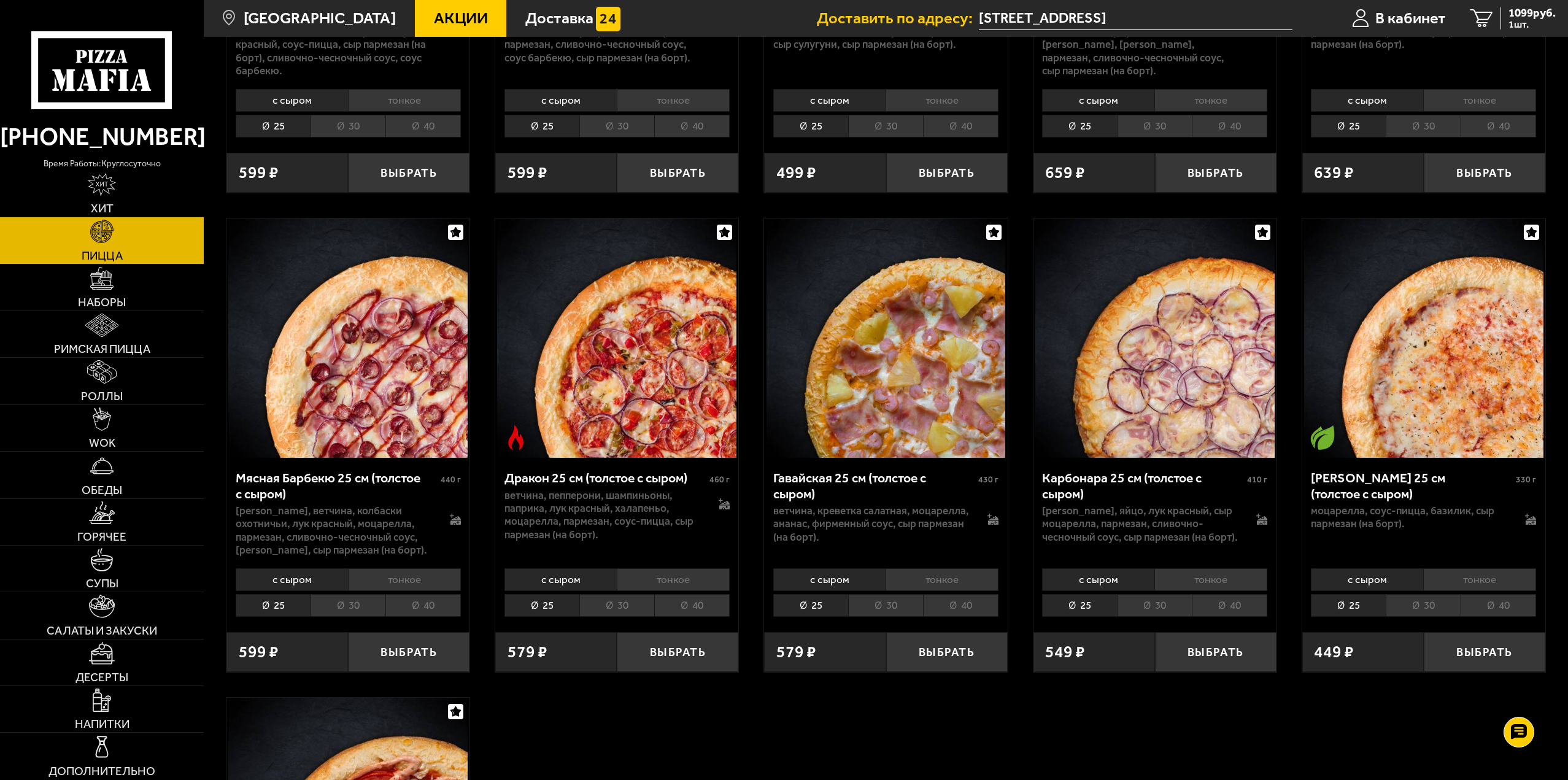
click at [650, 583] on li "тонкое" at bounding box center [673, 579] width 113 height 22
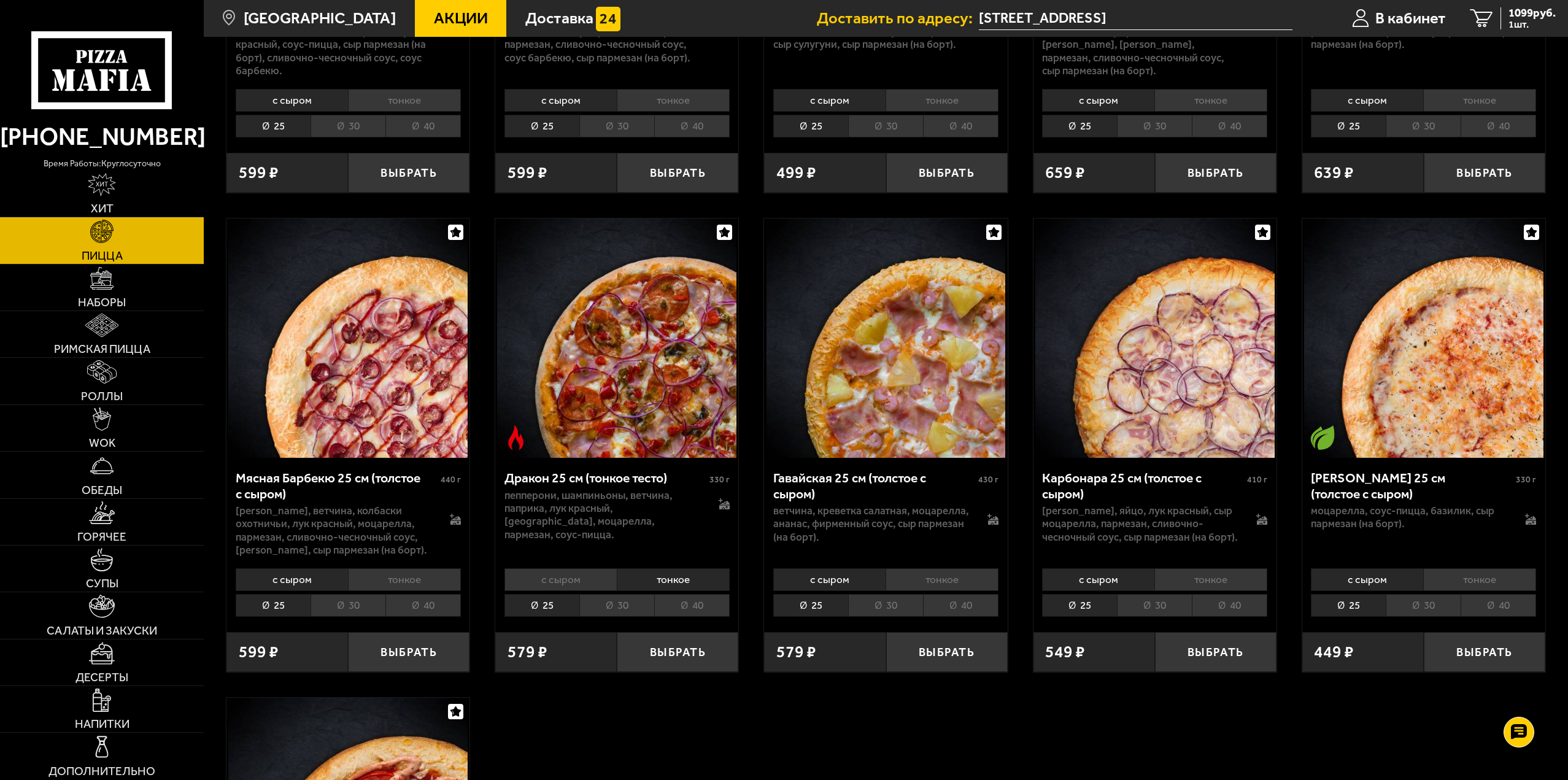
click at [673, 611] on li "40" at bounding box center [691, 605] width 75 height 22
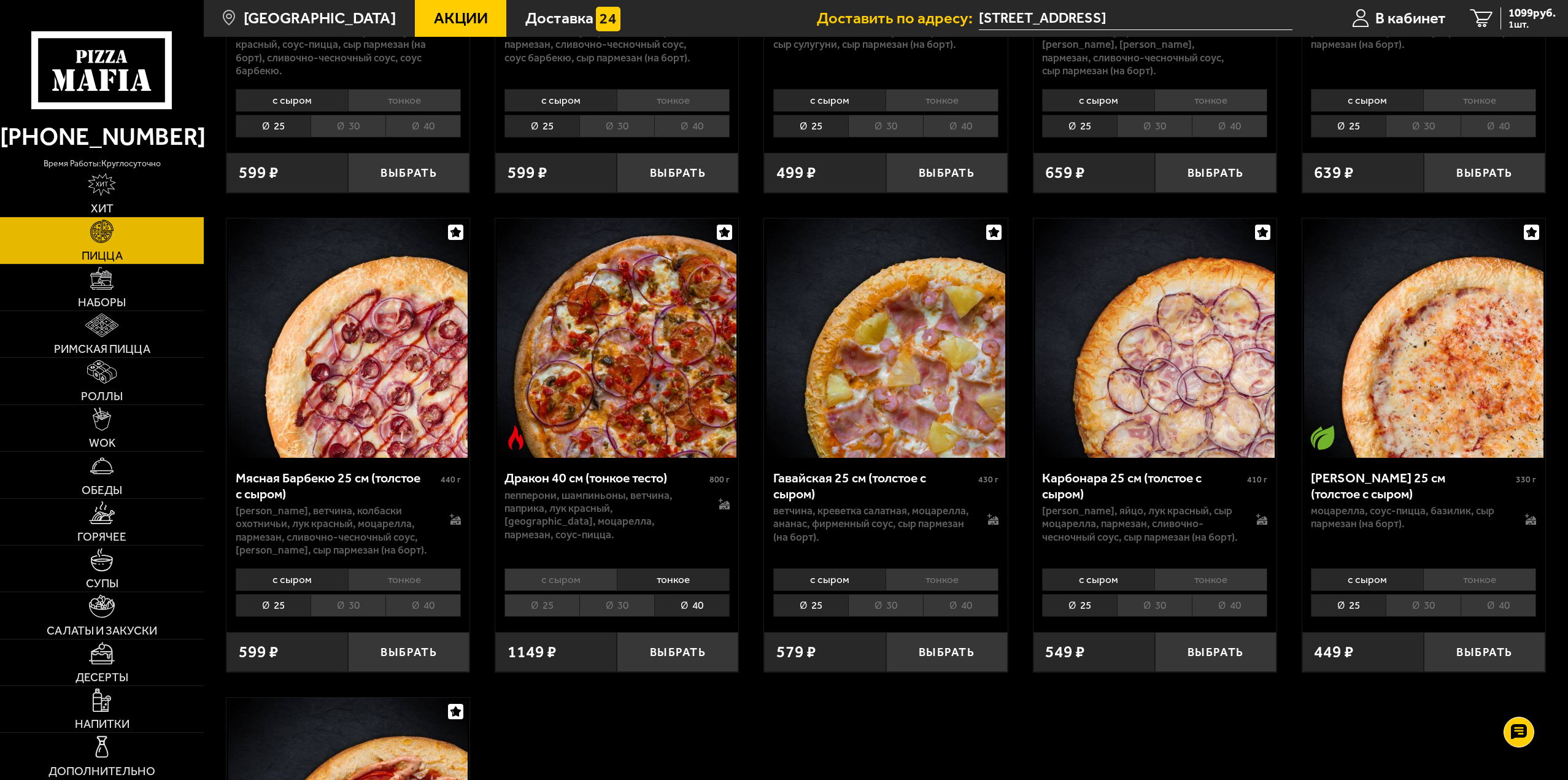
click at [417, 586] on li "тонкое" at bounding box center [405, 579] width 113 height 22
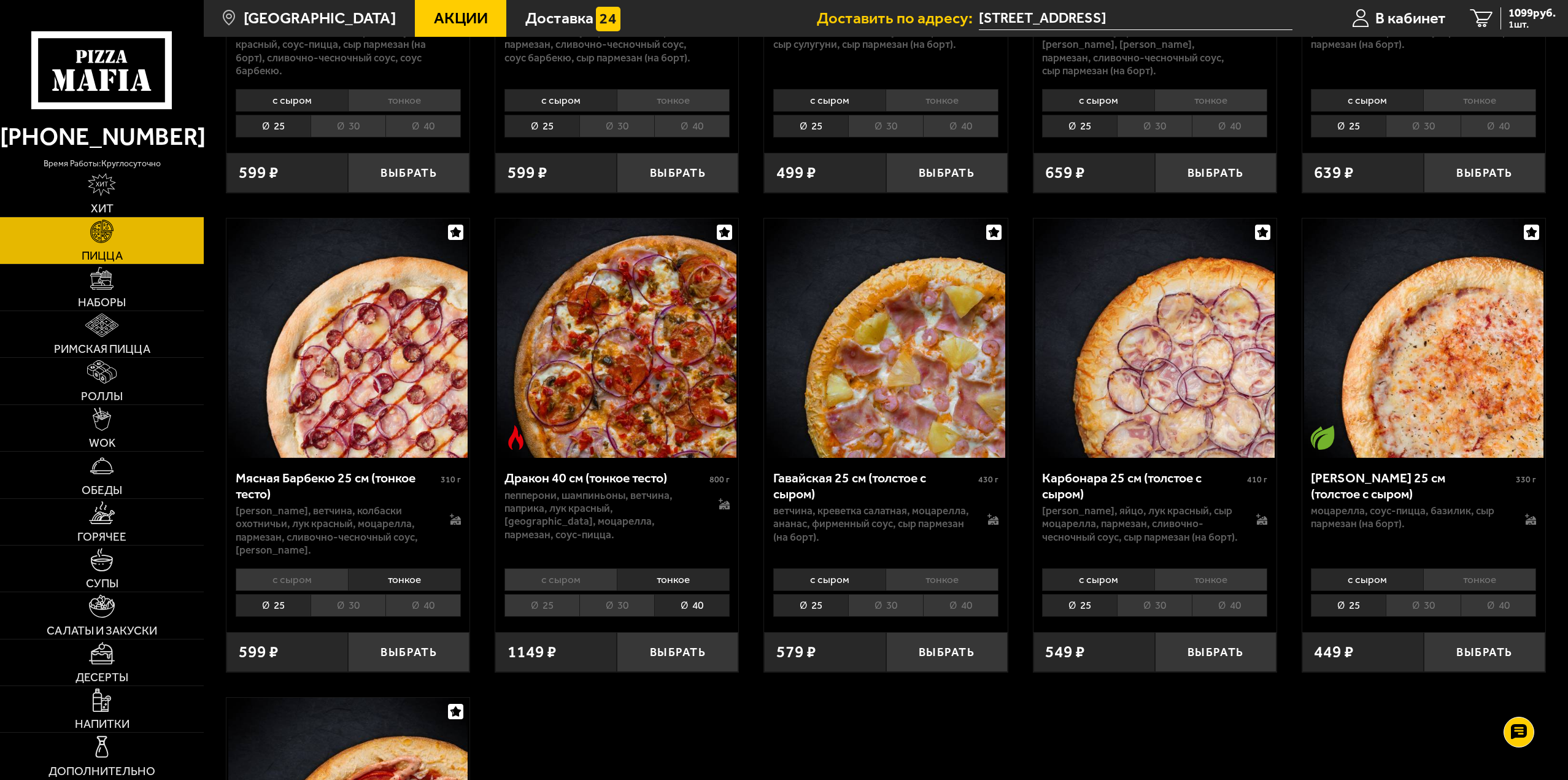
click at [417, 596] on div "с сыром тонкое 25 30 40 Топпинги" at bounding box center [348, 592] width 243 height 58
click at [427, 613] on li "40" at bounding box center [423, 605] width 75 height 22
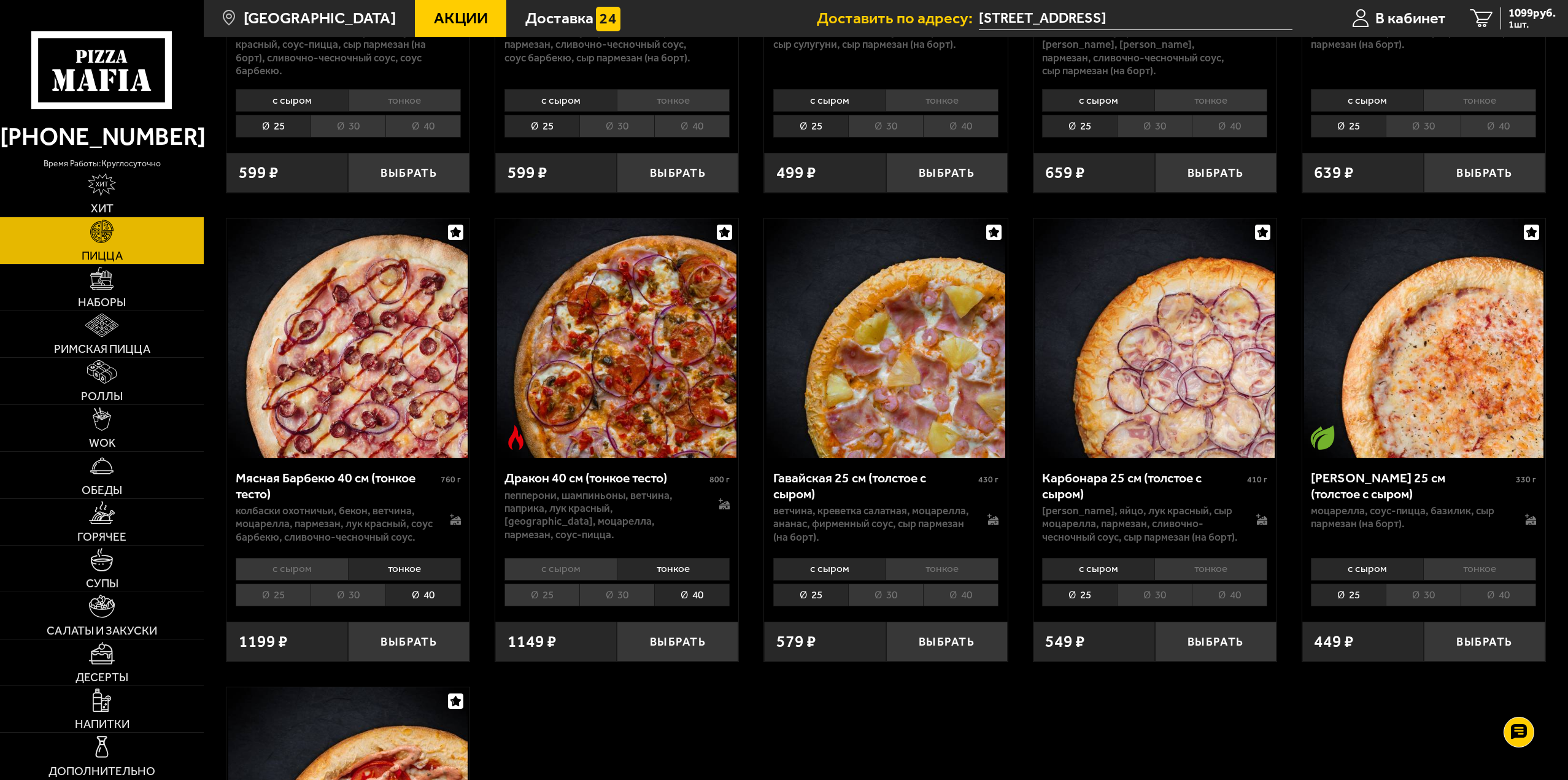
click at [970, 574] on li "тонкое" at bounding box center [942, 569] width 113 height 22
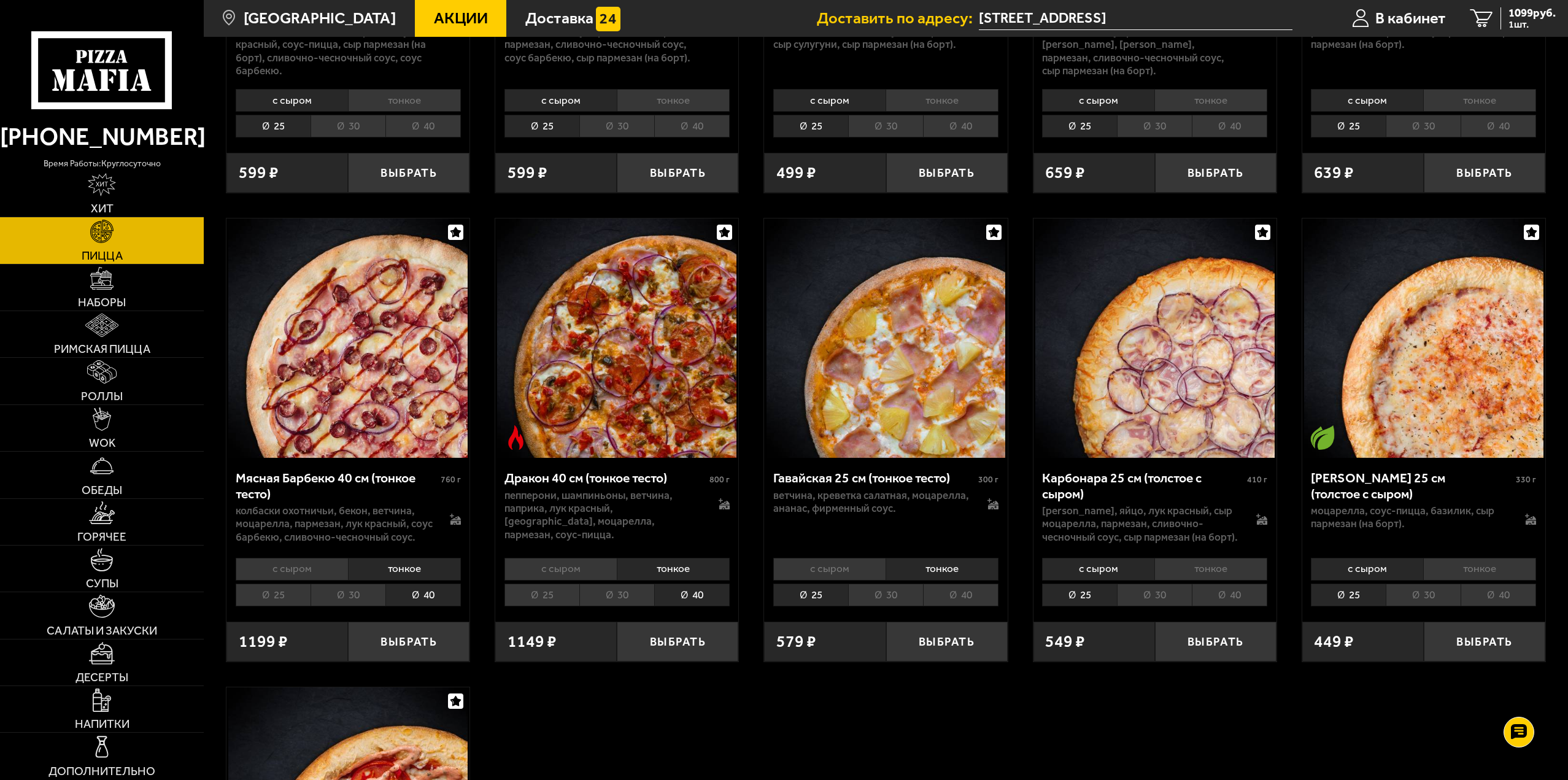
click at [966, 600] on li "40" at bounding box center [960, 594] width 75 height 22
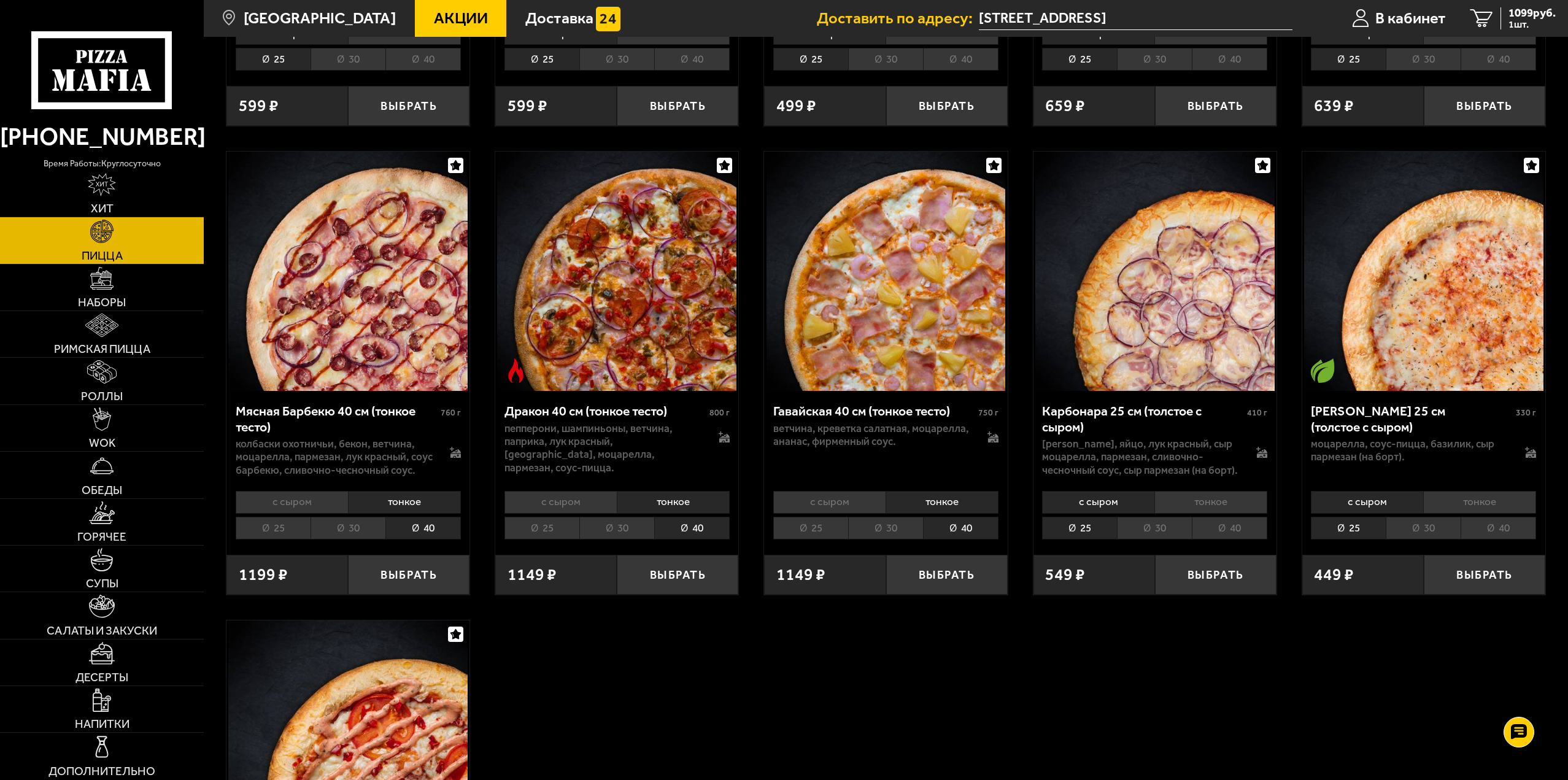
scroll to position [2944, 0]
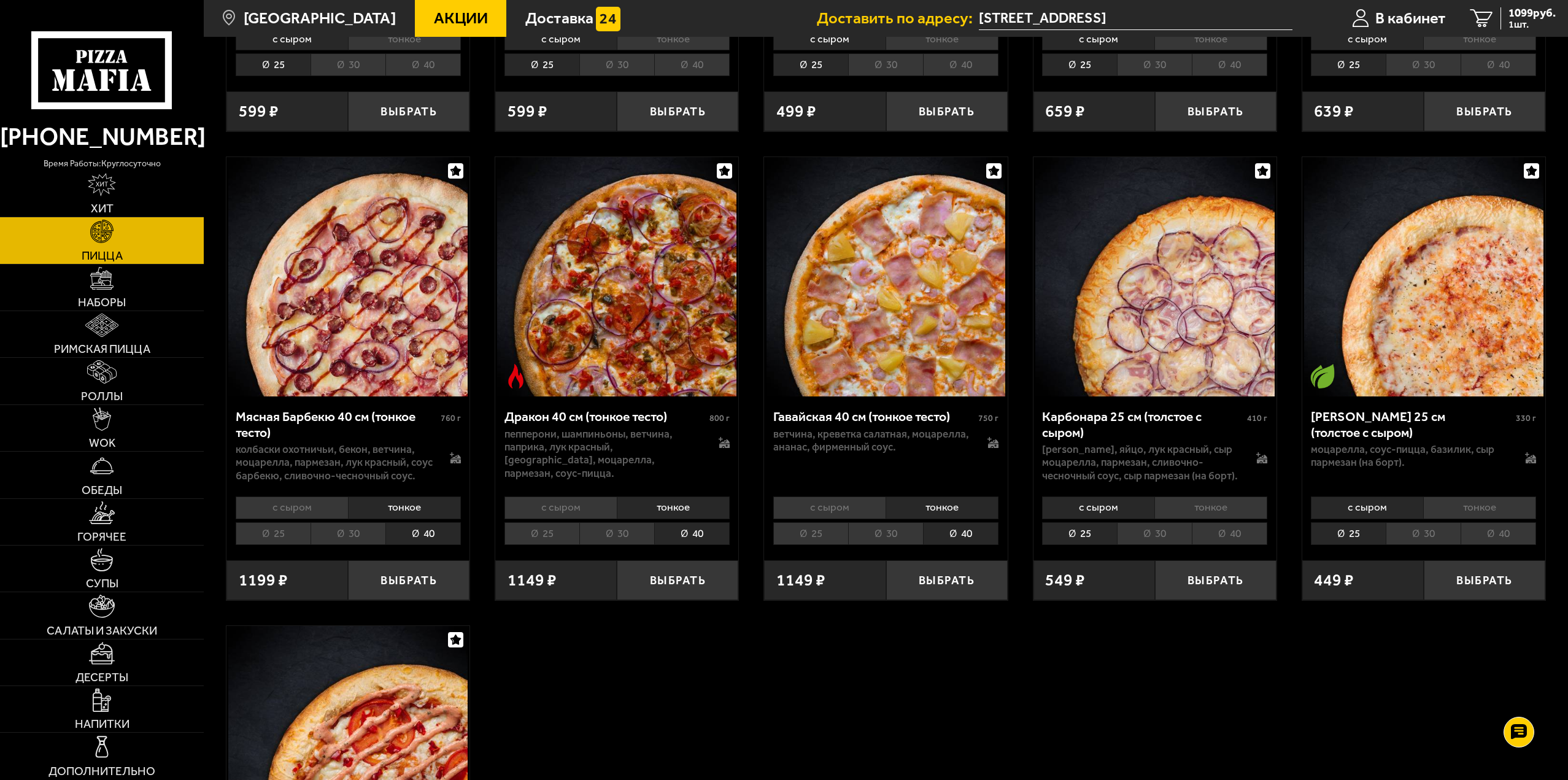
click at [1202, 515] on li "тонкое" at bounding box center [1211, 508] width 113 height 22
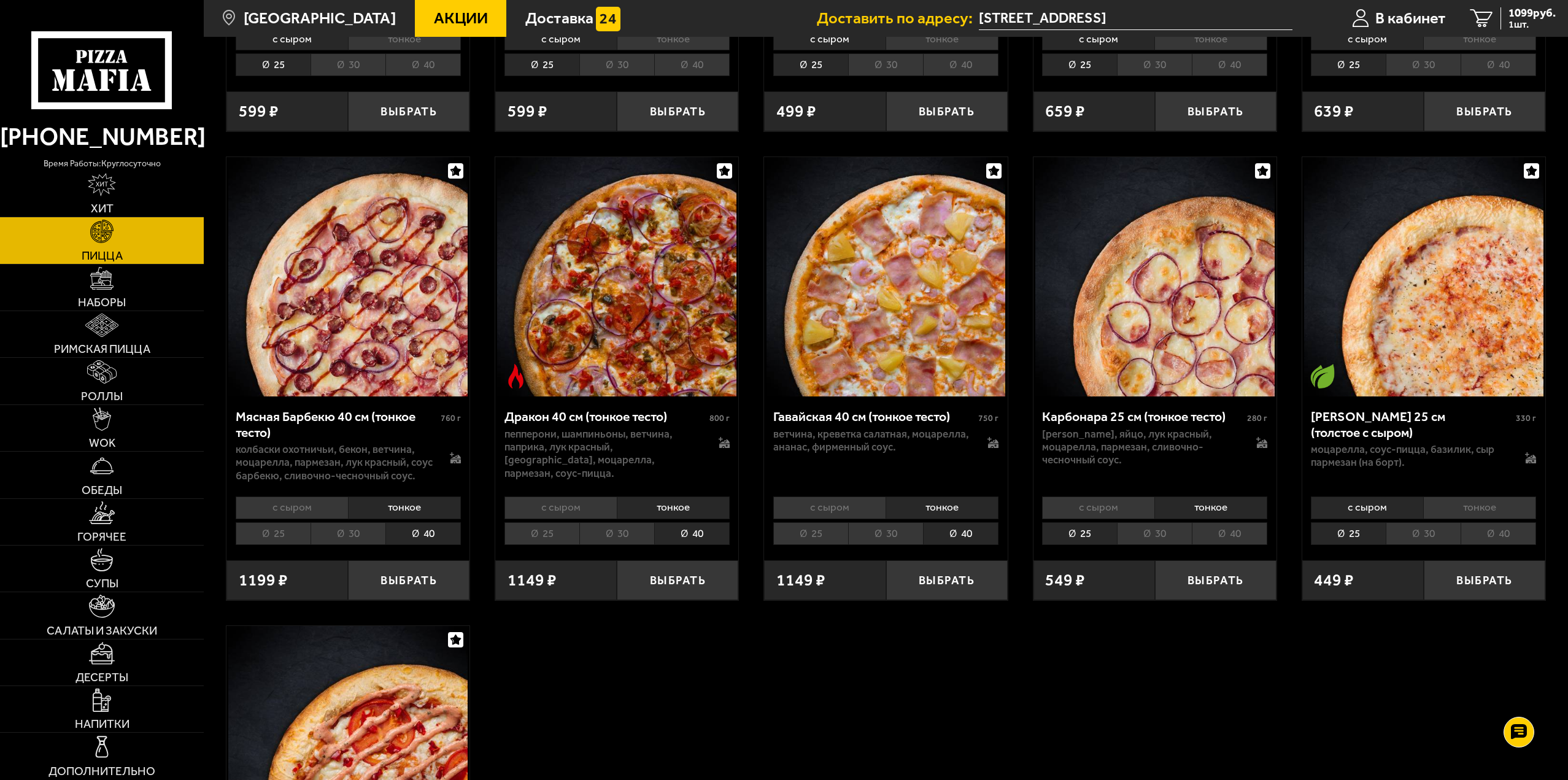
click at [1223, 530] on li "40" at bounding box center [1229, 533] width 75 height 22
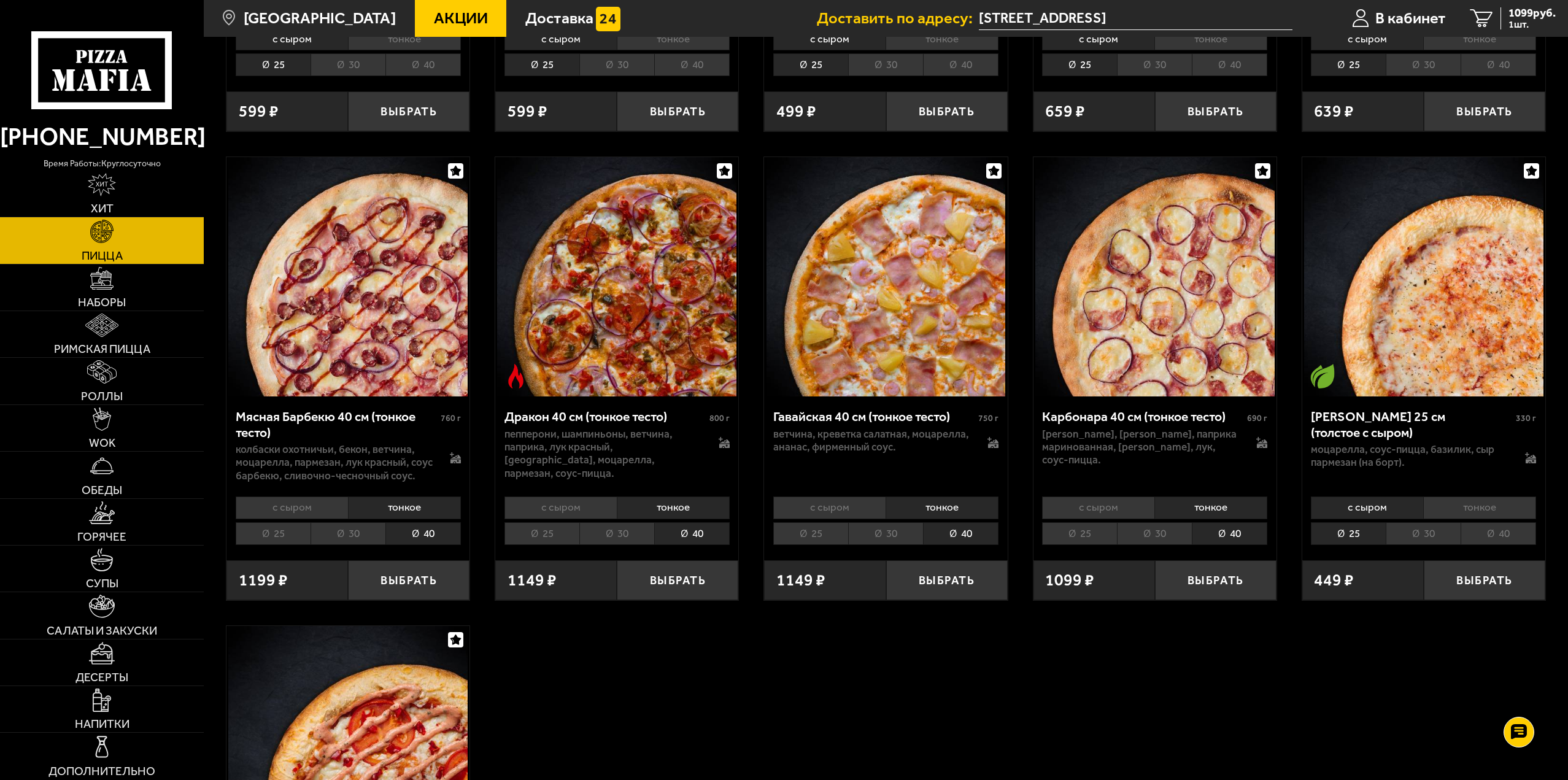
click at [1497, 514] on li "тонкое" at bounding box center [1480, 508] width 113 height 22
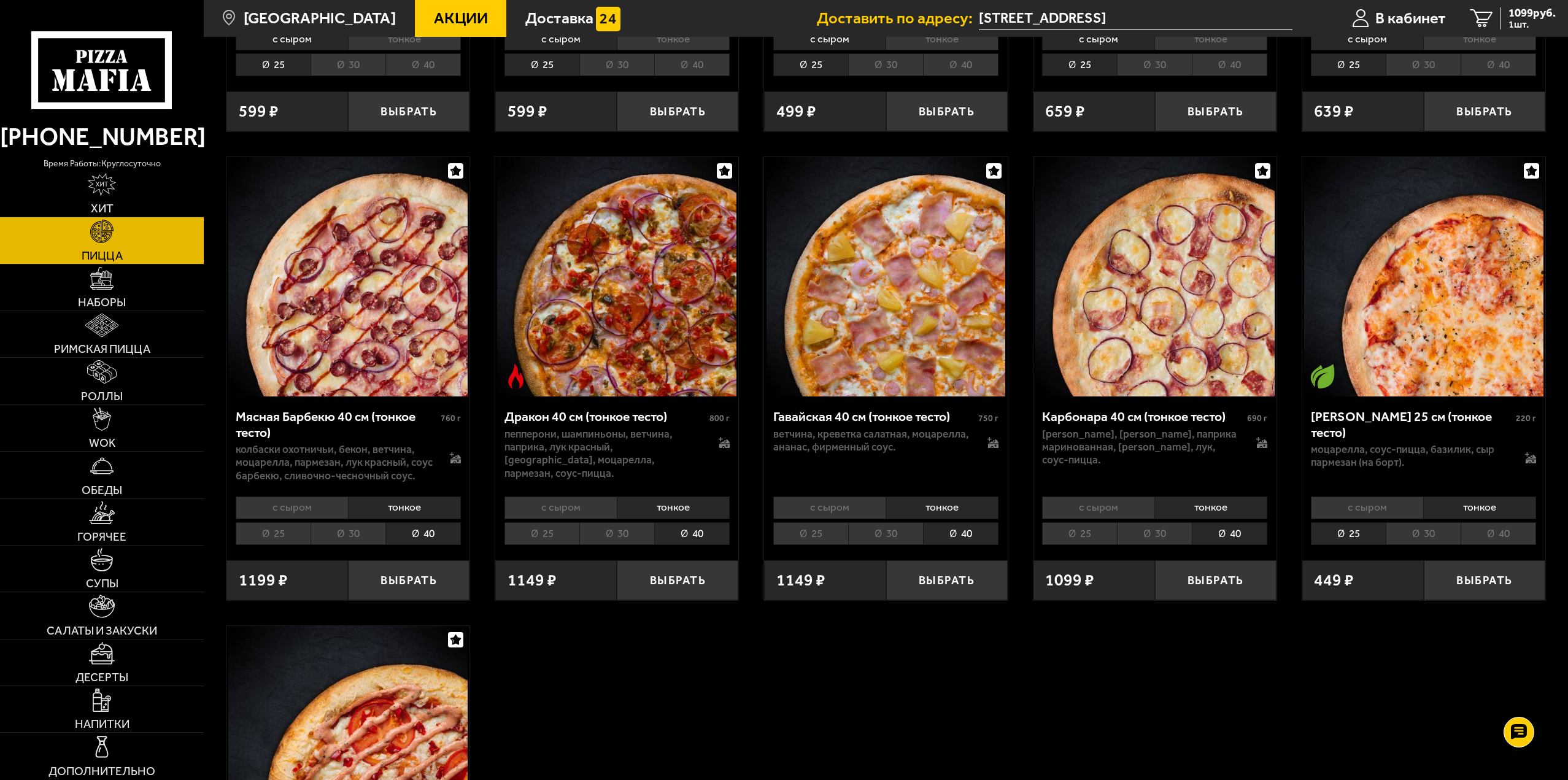
click at [1508, 544] on li "40" at bounding box center [1498, 533] width 75 height 22
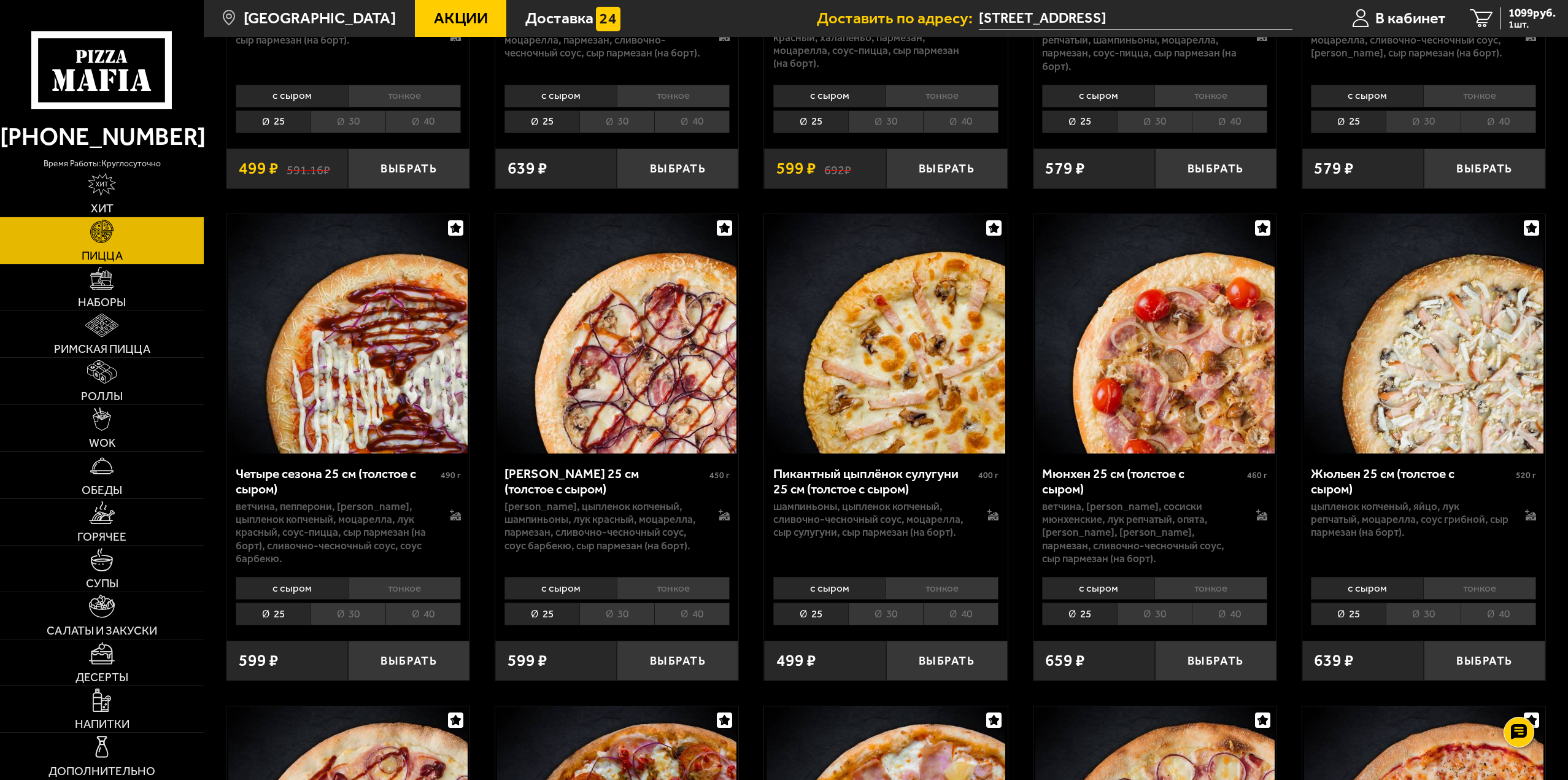
scroll to position [2393, 0]
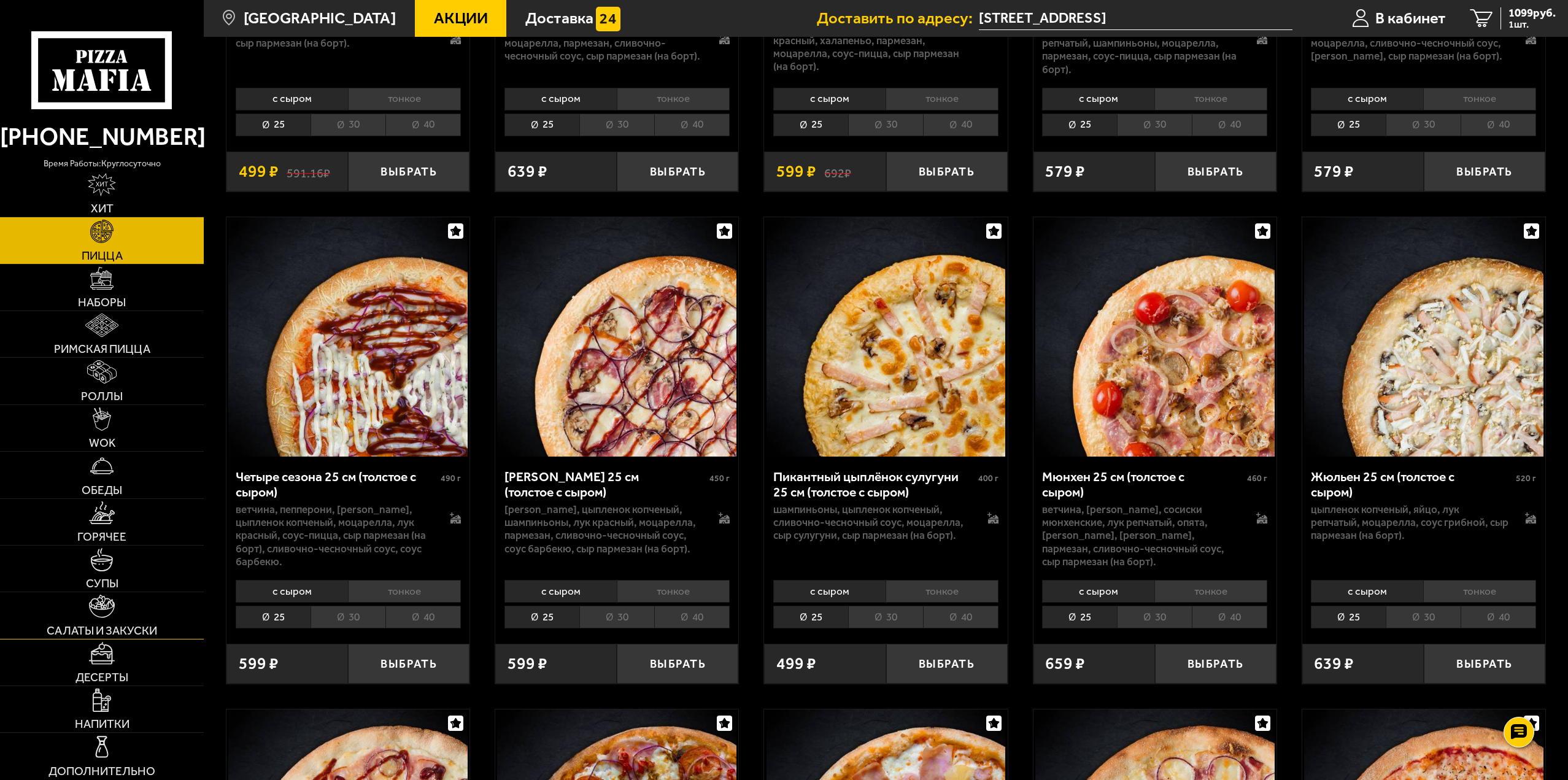
click at [133, 603] on link "Салаты и закуски" at bounding box center [101, 616] width 203 height 46
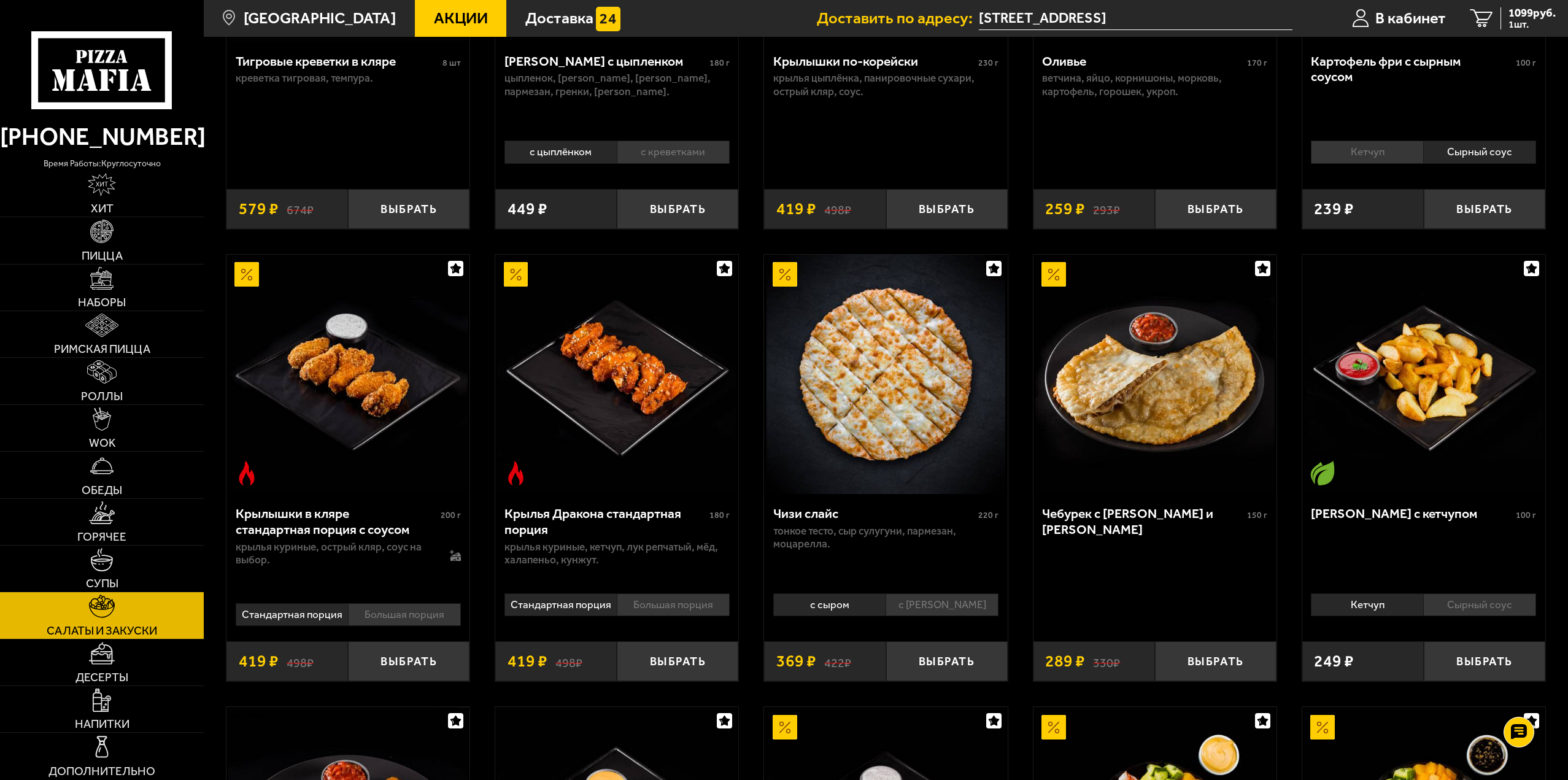
scroll to position [368, 0]
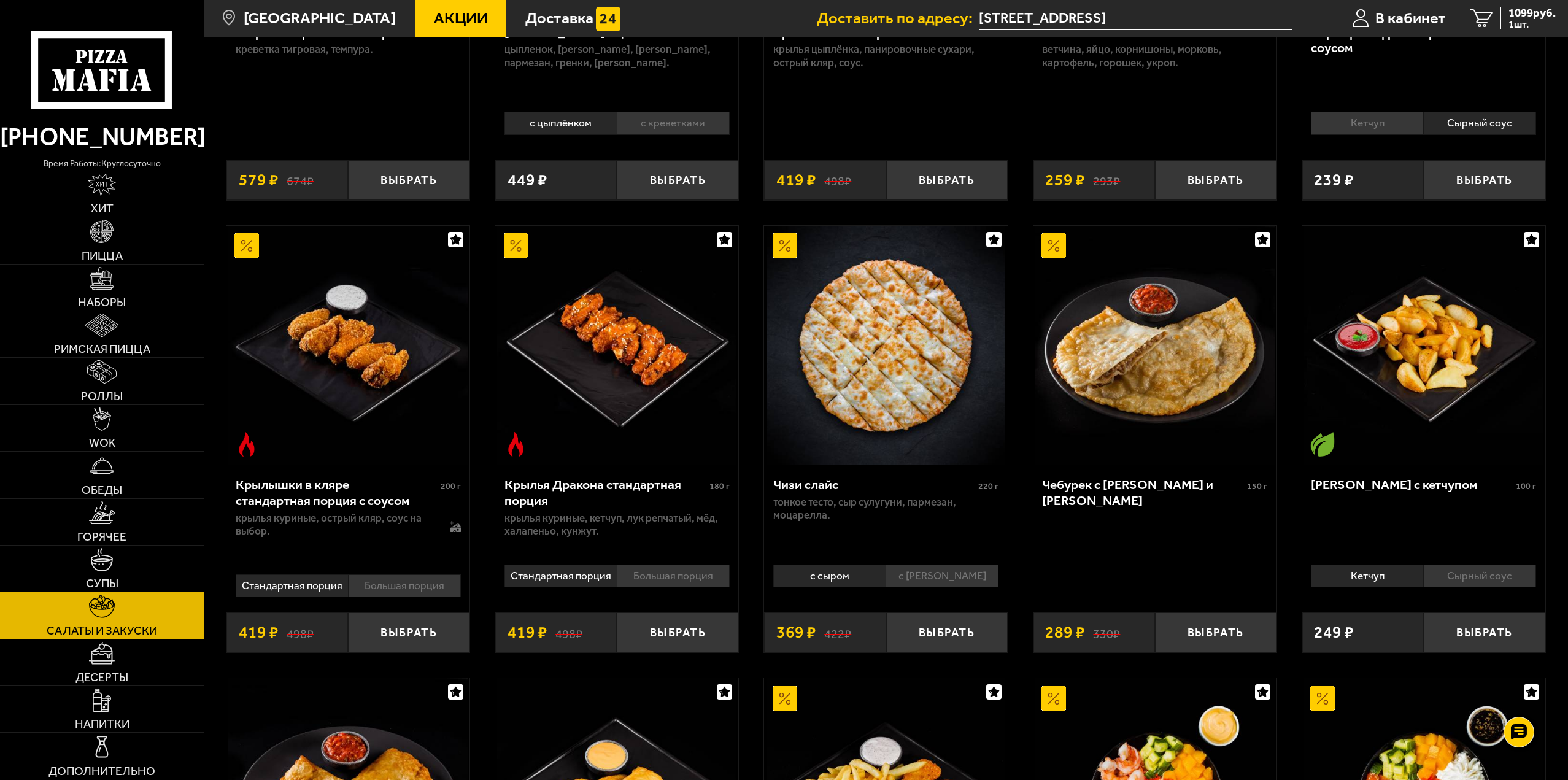
click at [869, 371] on img at bounding box center [886, 345] width 240 height 240
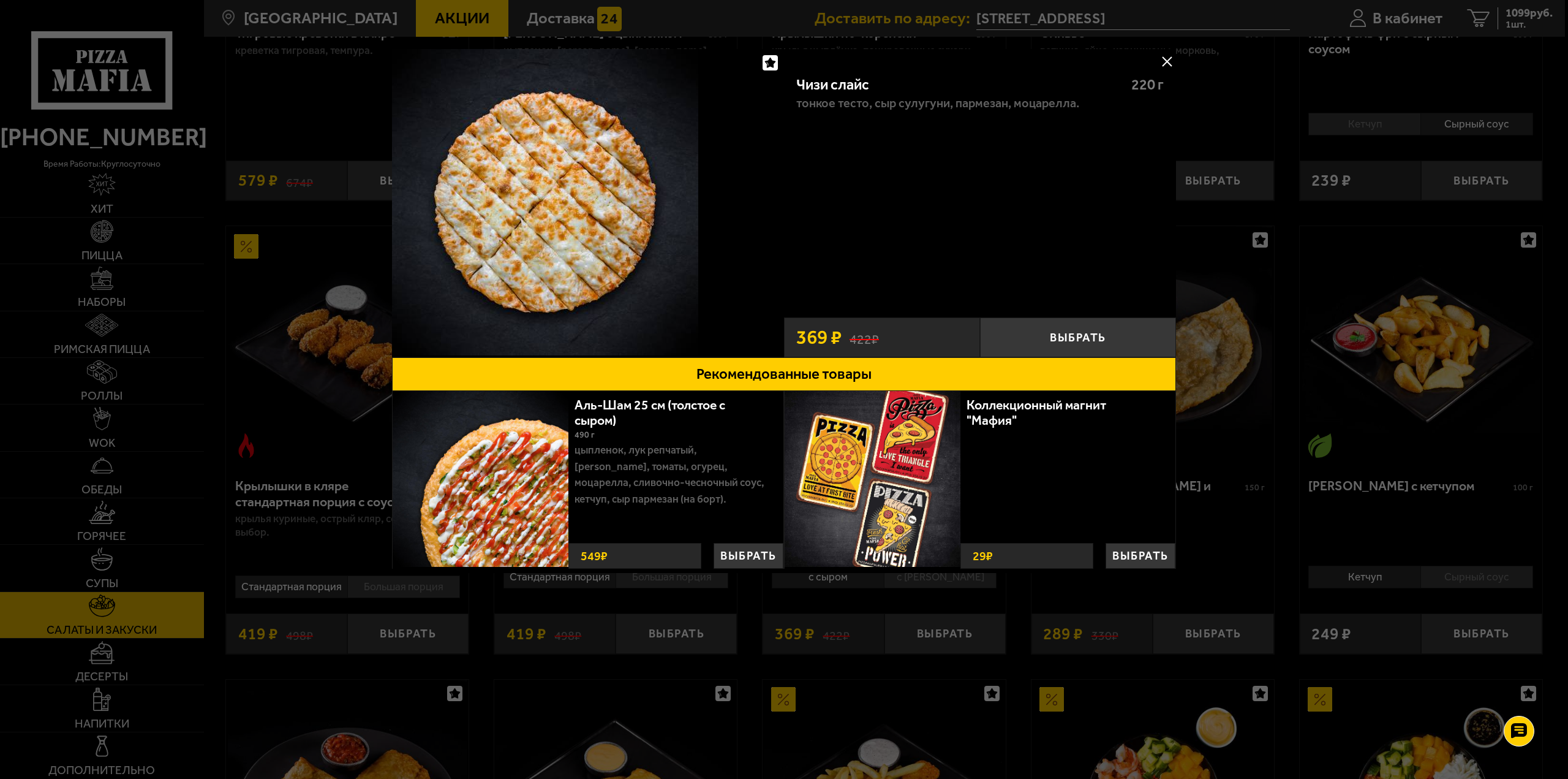
click at [1166, 61] on button at bounding box center [1167, 61] width 19 height 19
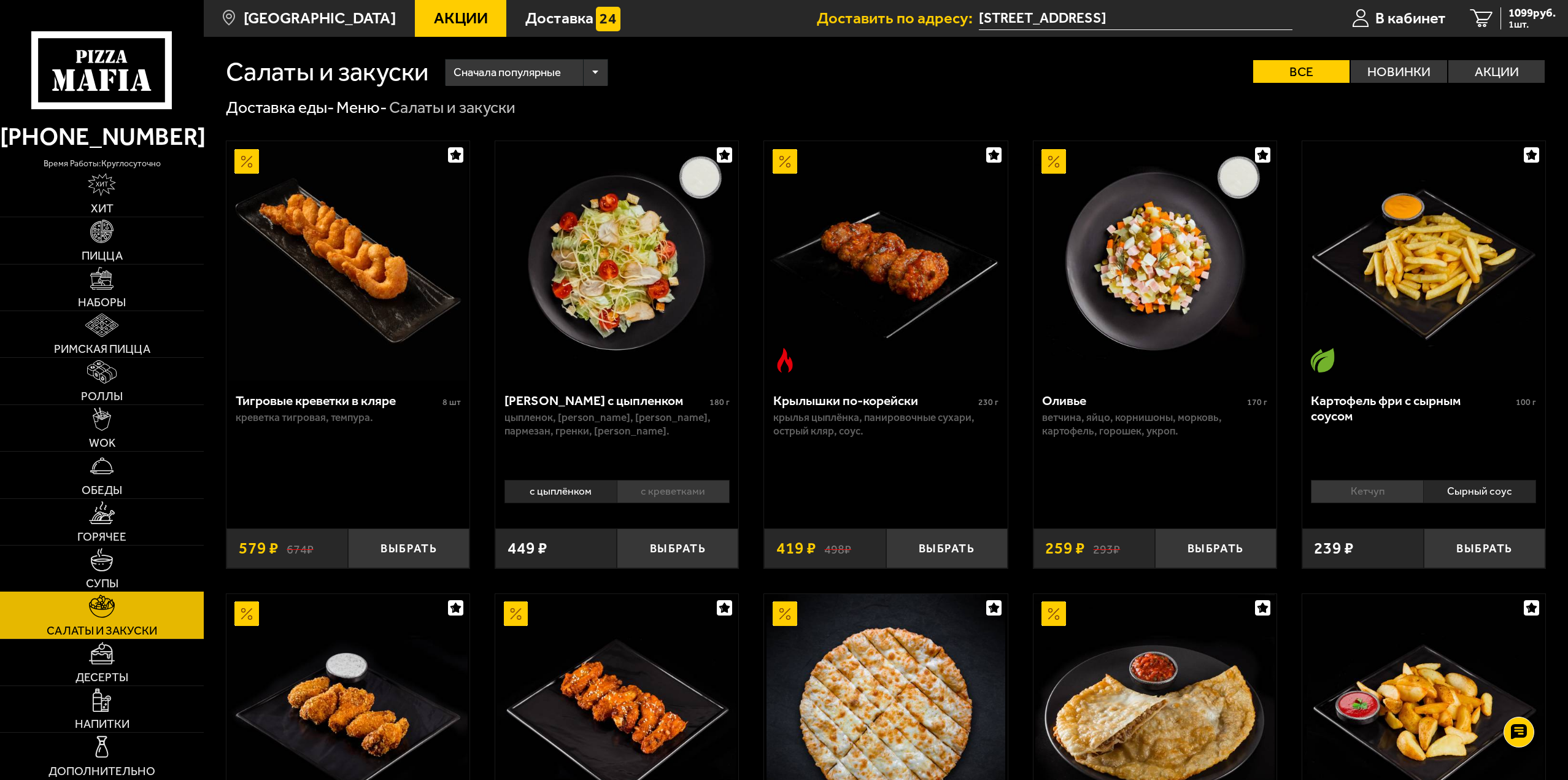
click at [119, 572] on link "Супы" at bounding box center [101, 568] width 203 height 46
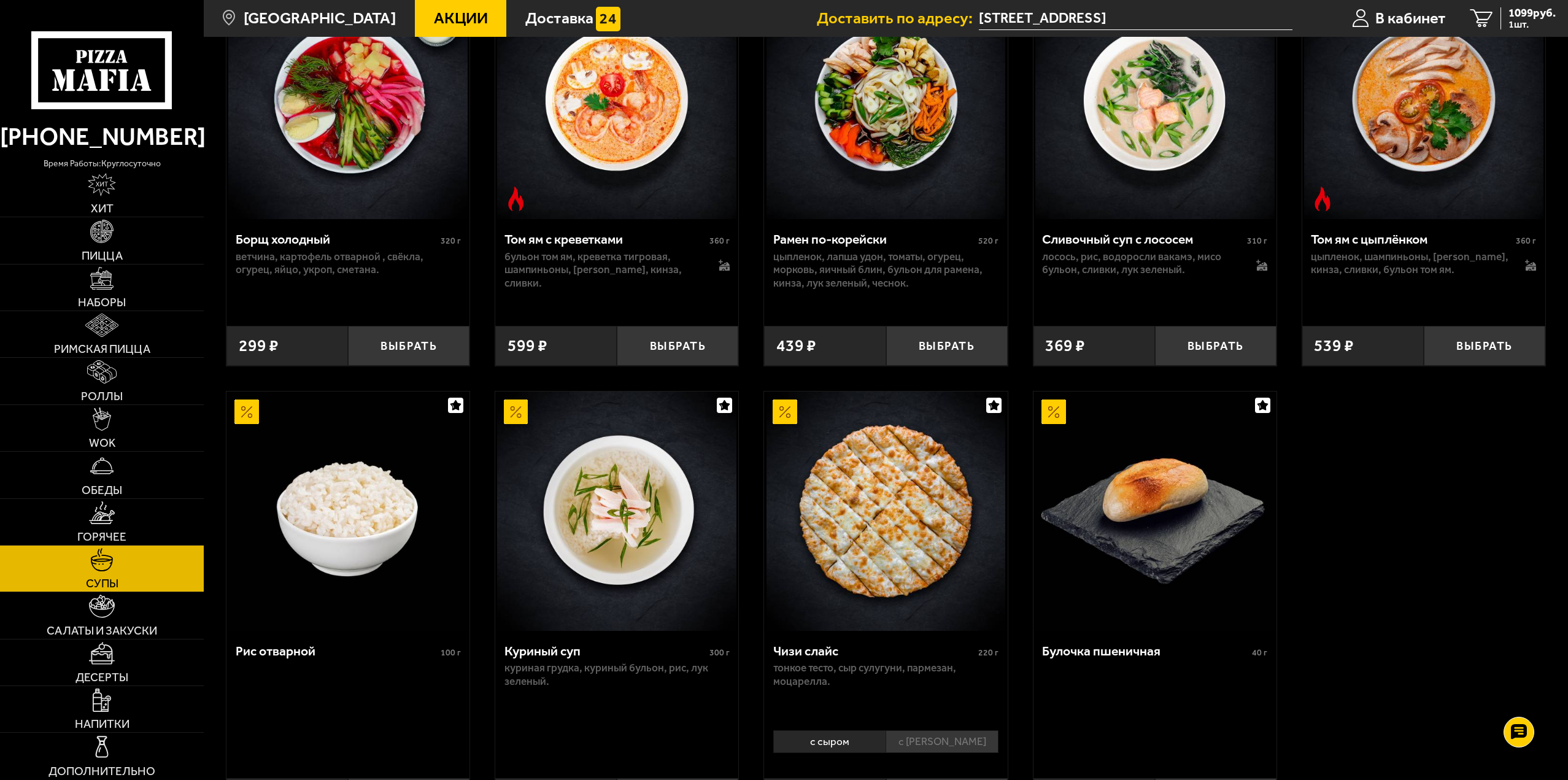
scroll to position [430, 0]
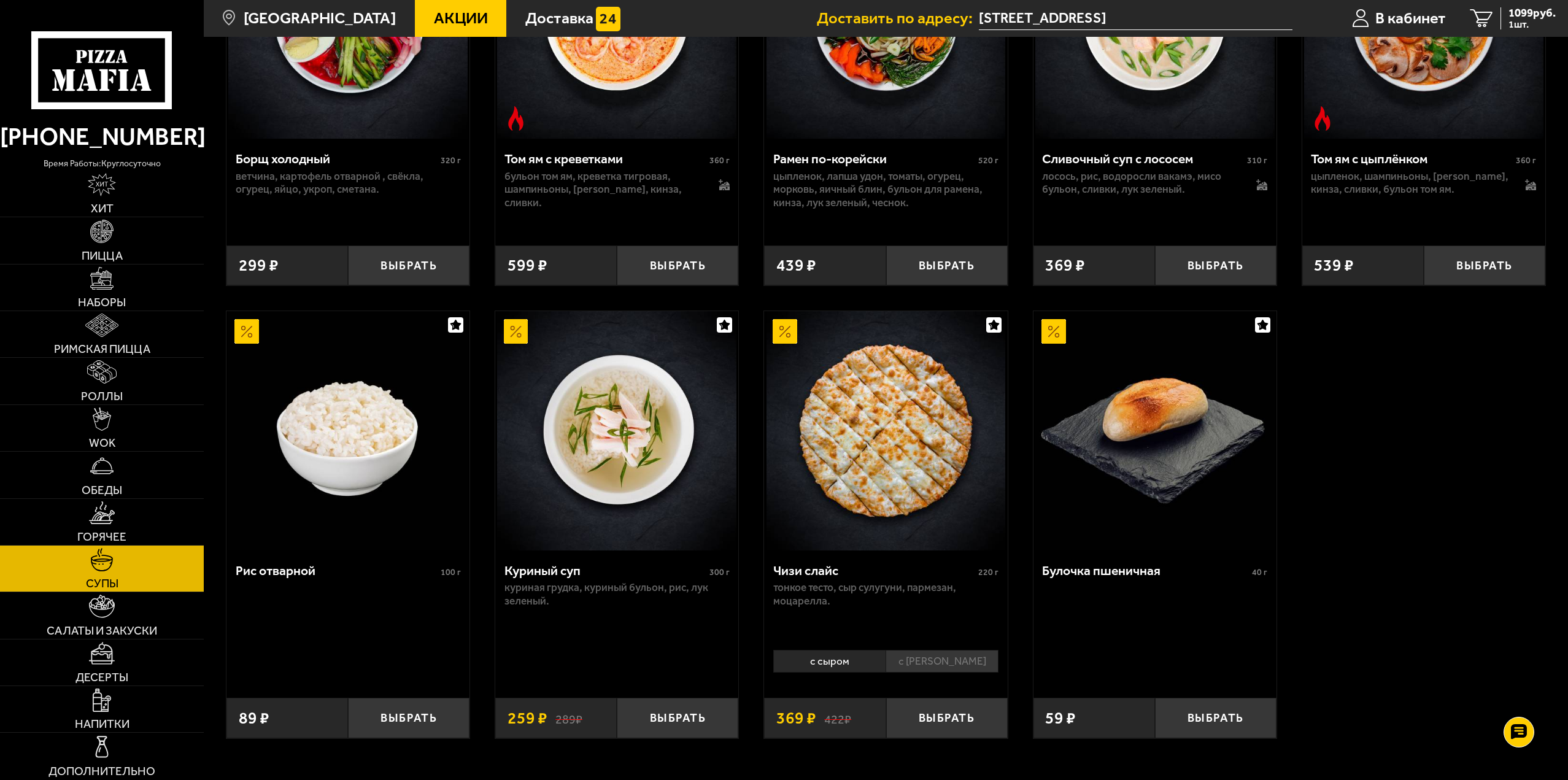
click at [1162, 426] on img at bounding box center [1156, 431] width 240 height 240
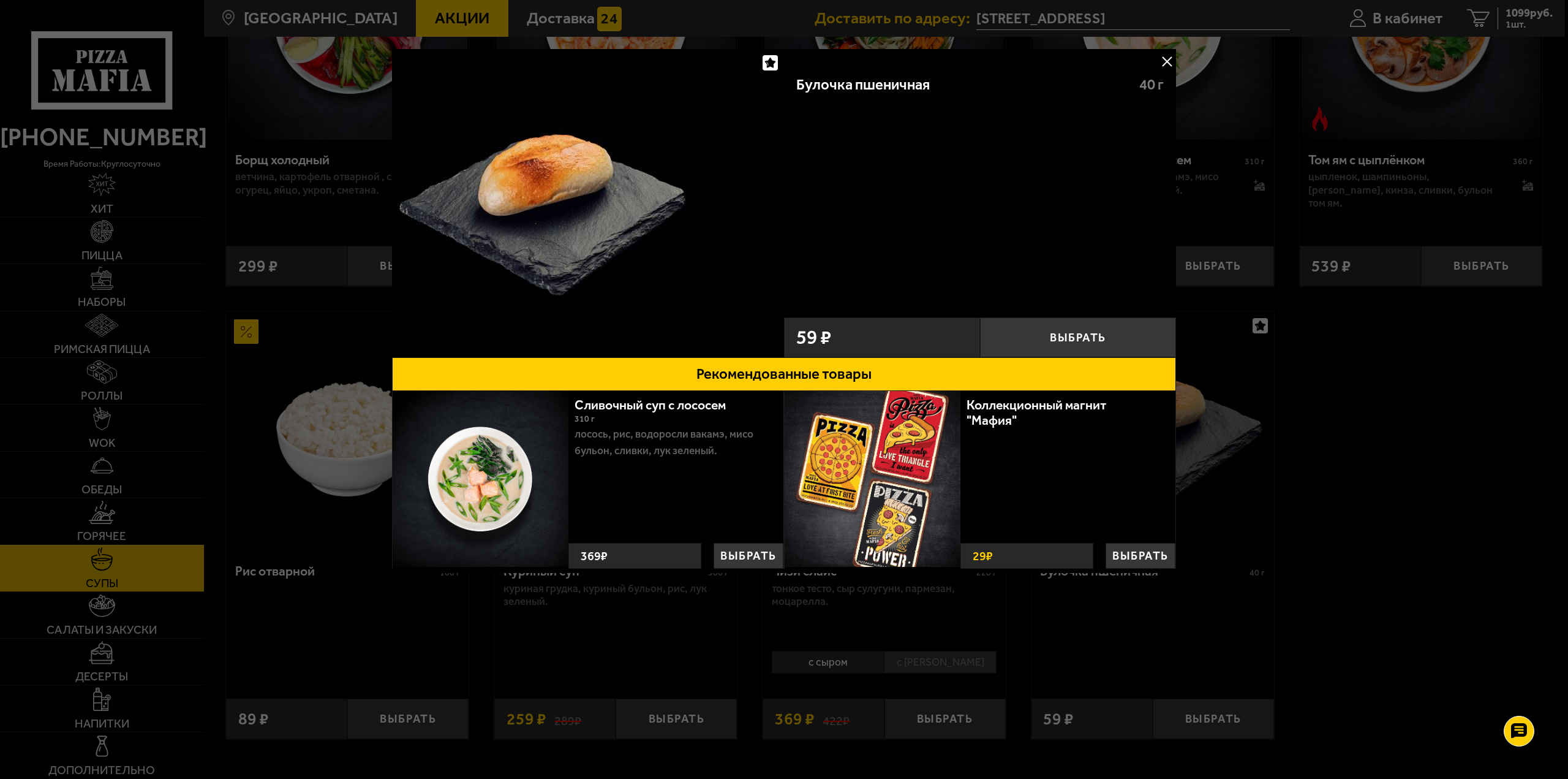
click at [1162, 63] on button at bounding box center [1167, 61] width 19 height 19
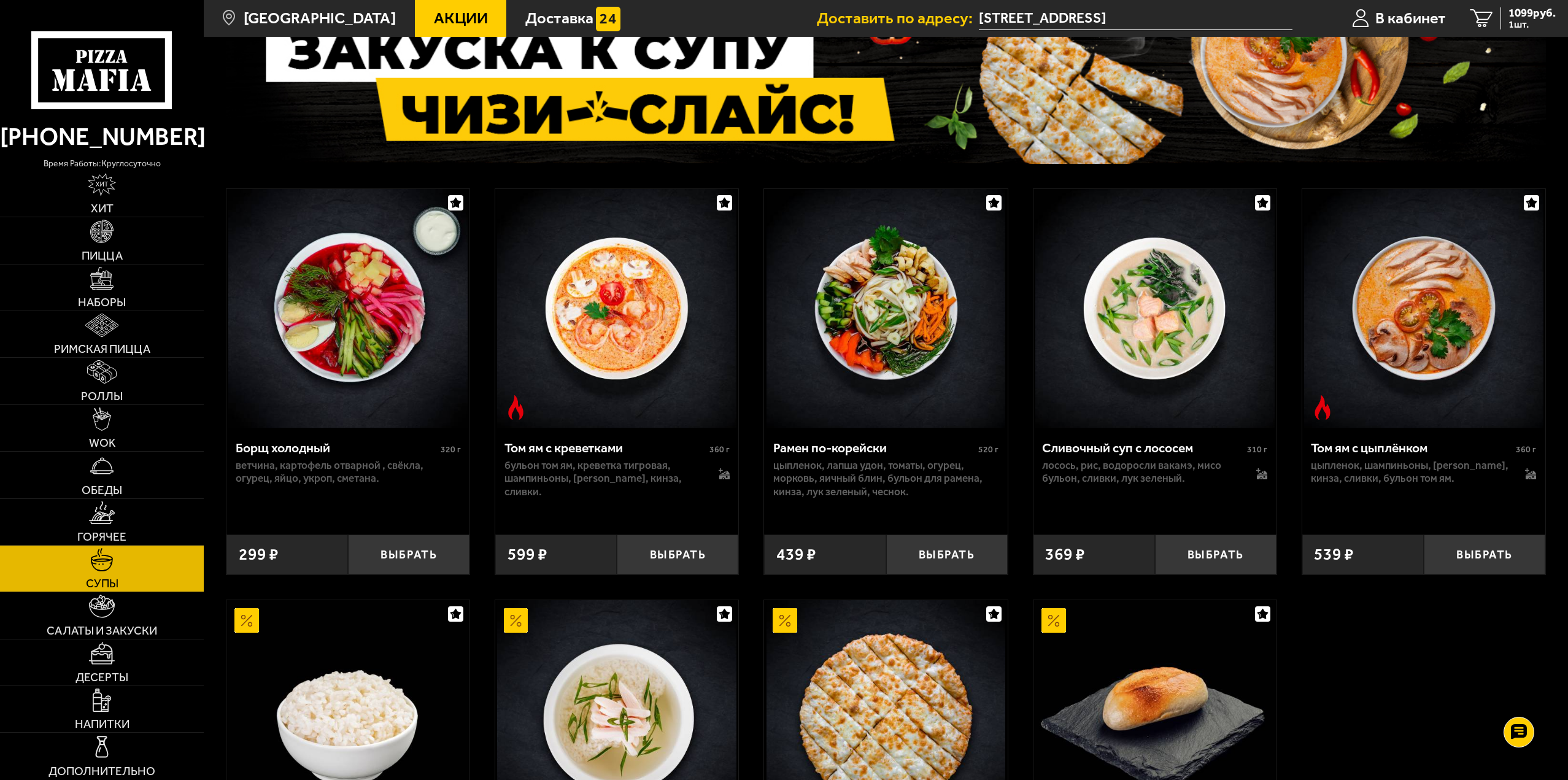
scroll to position [123, 0]
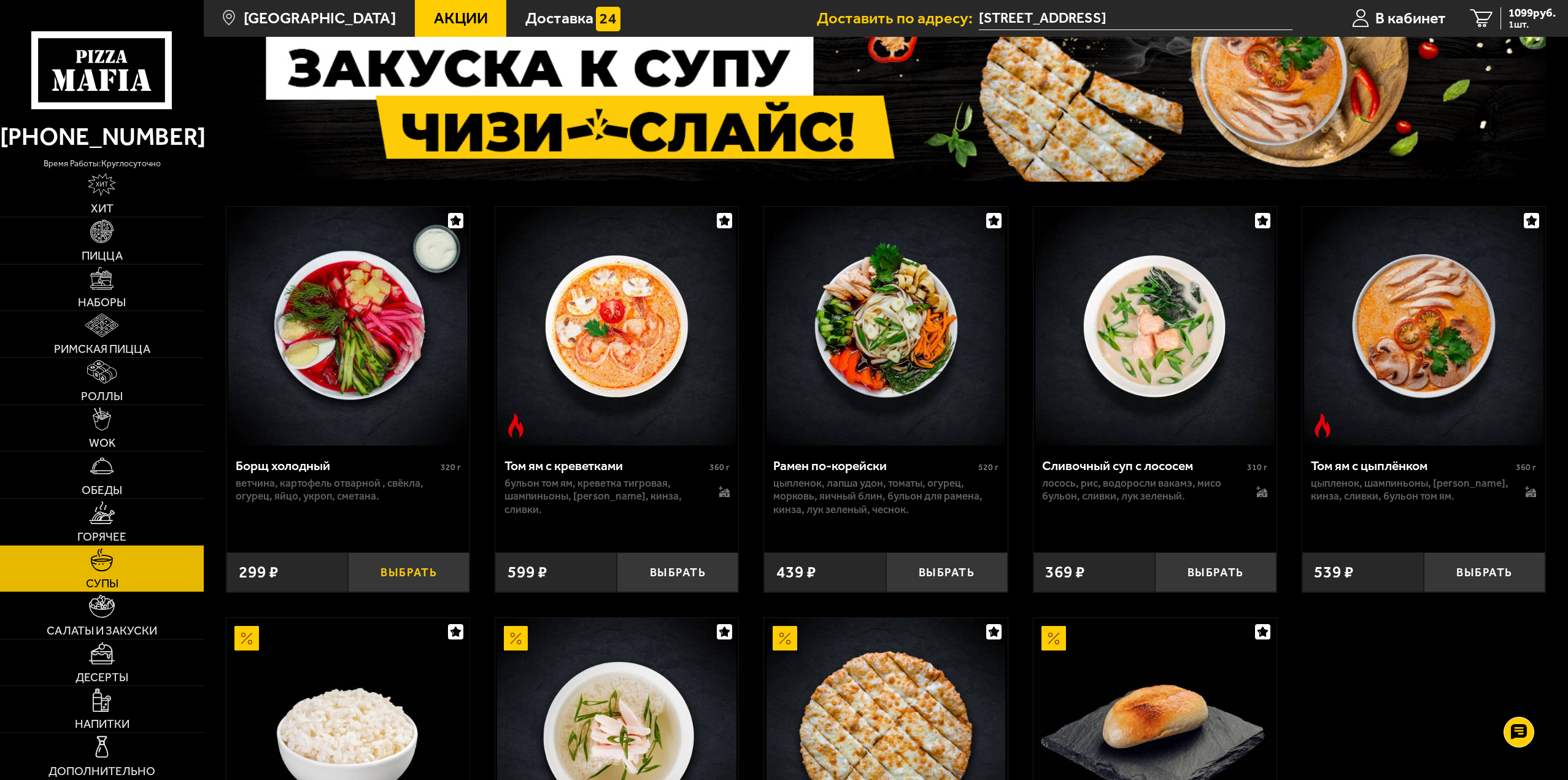
click at [401, 566] on button "Выбрать" at bounding box center [409, 572] width 122 height 40
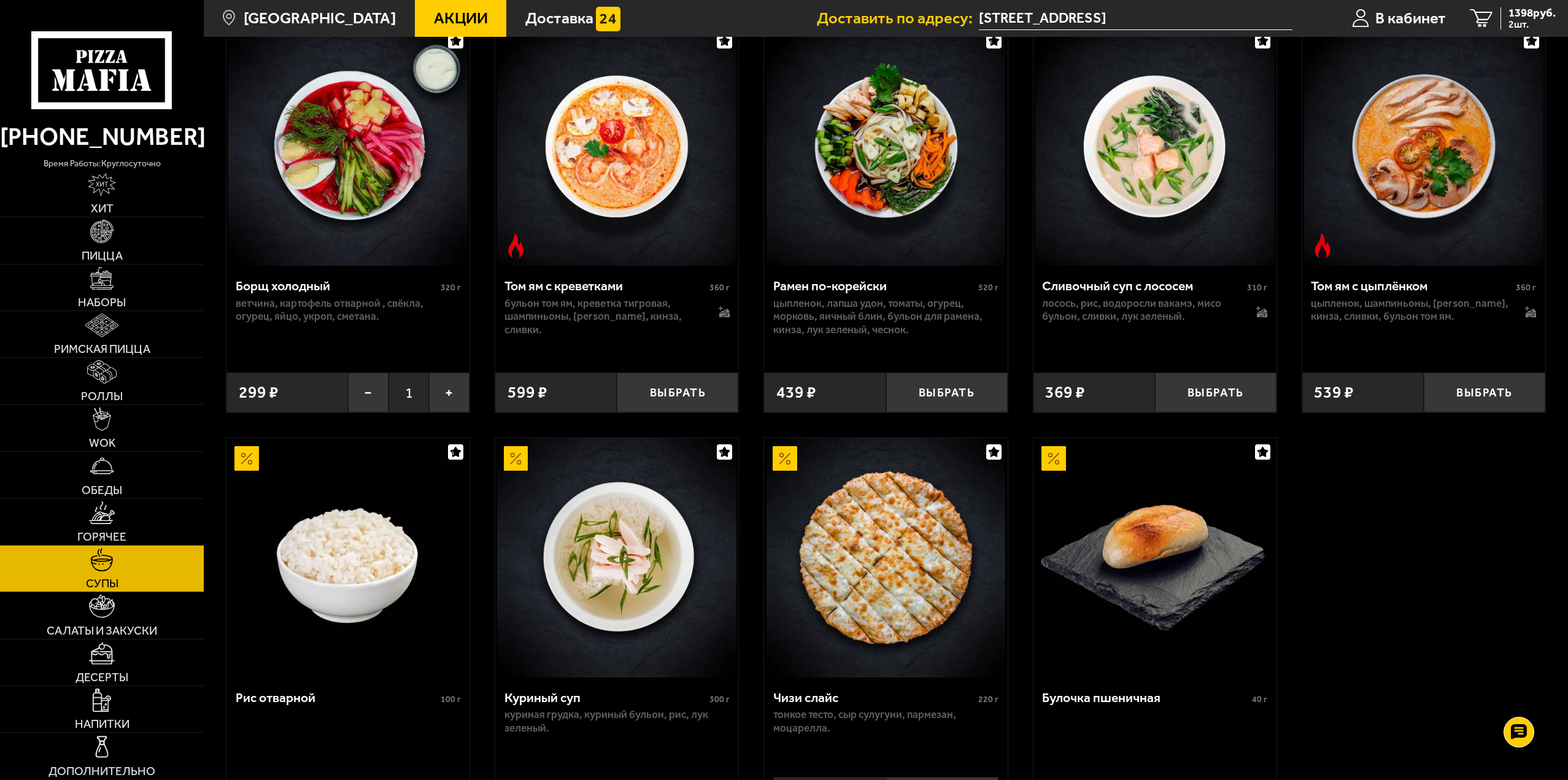
scroll to position [306, 0]
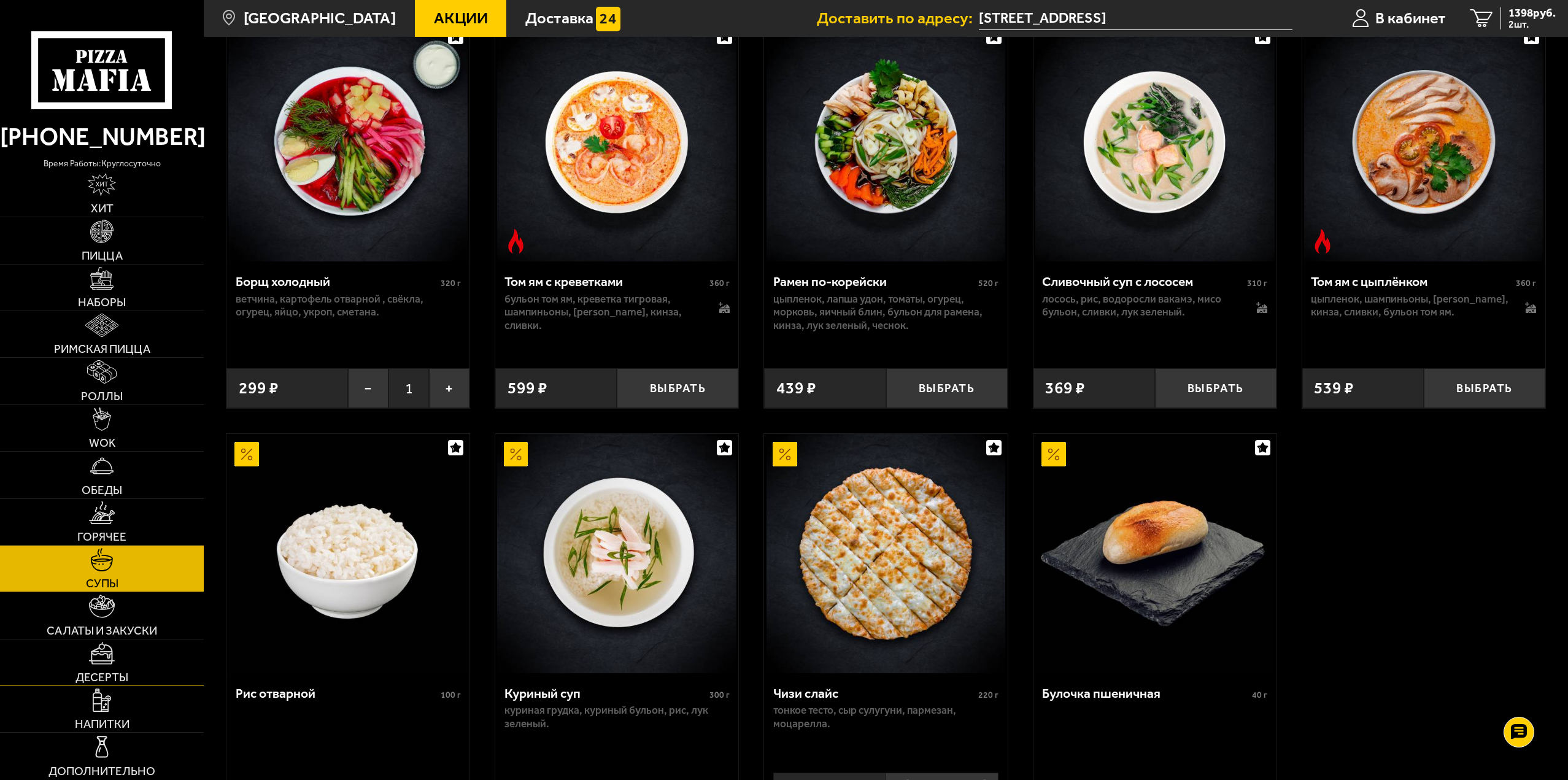
click at [162, 658] on link "Десерты" at bounding box center [101, 662] width 203 height 46
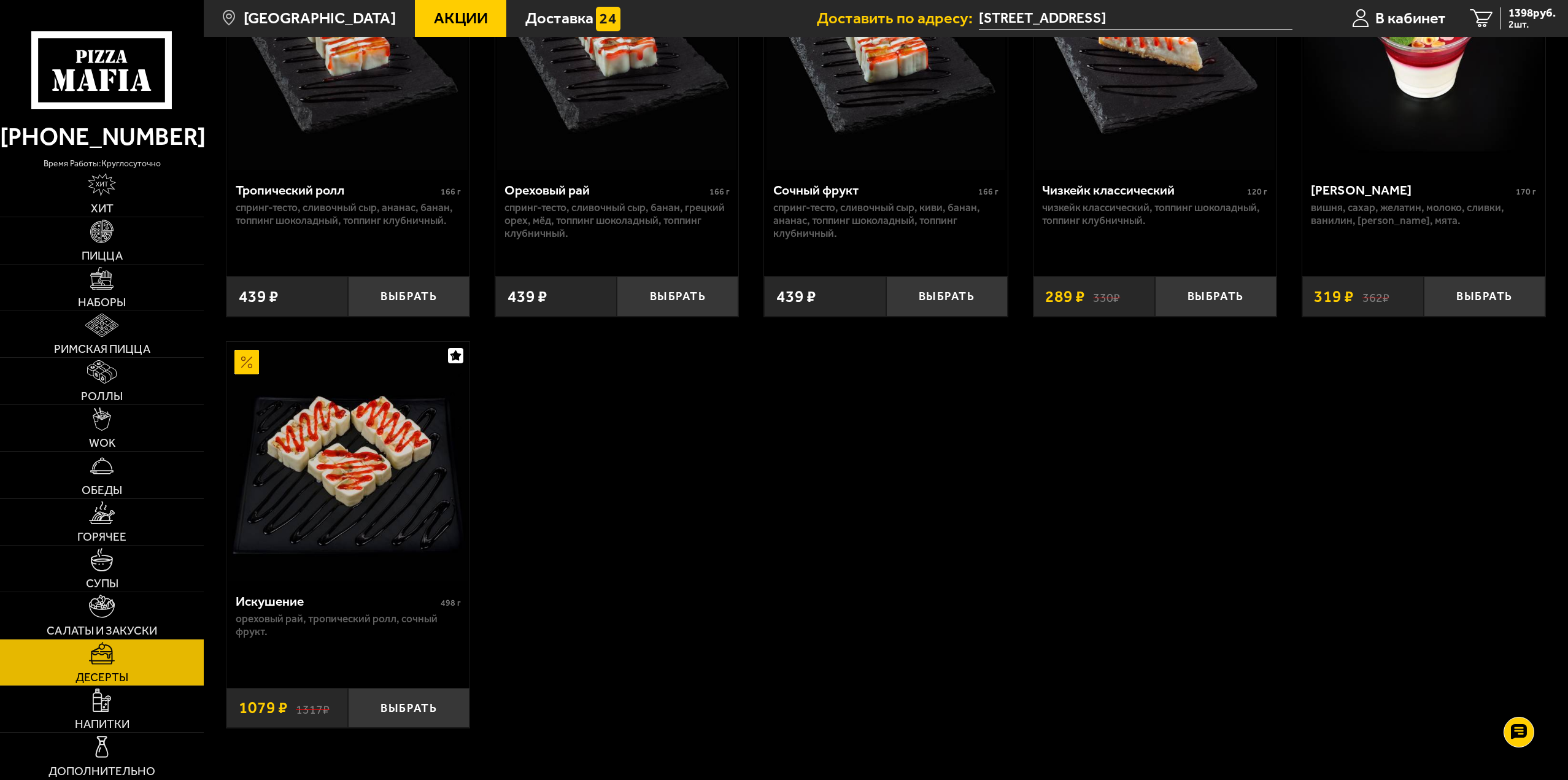
scroll to position [675, 0]
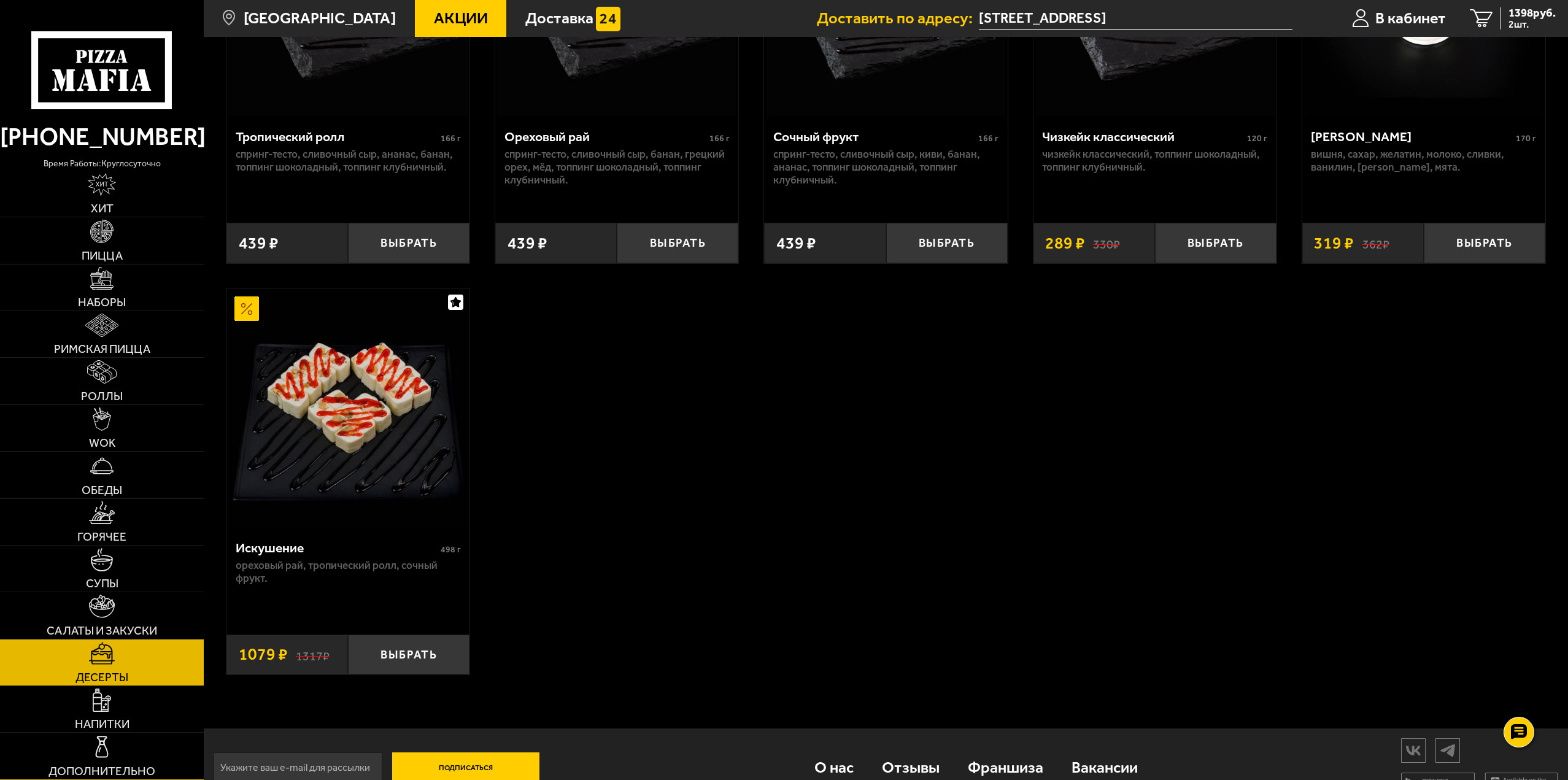
click at [146, 749] on link "Дополнительно" at bounding box center [101, 756] width 203 height 46
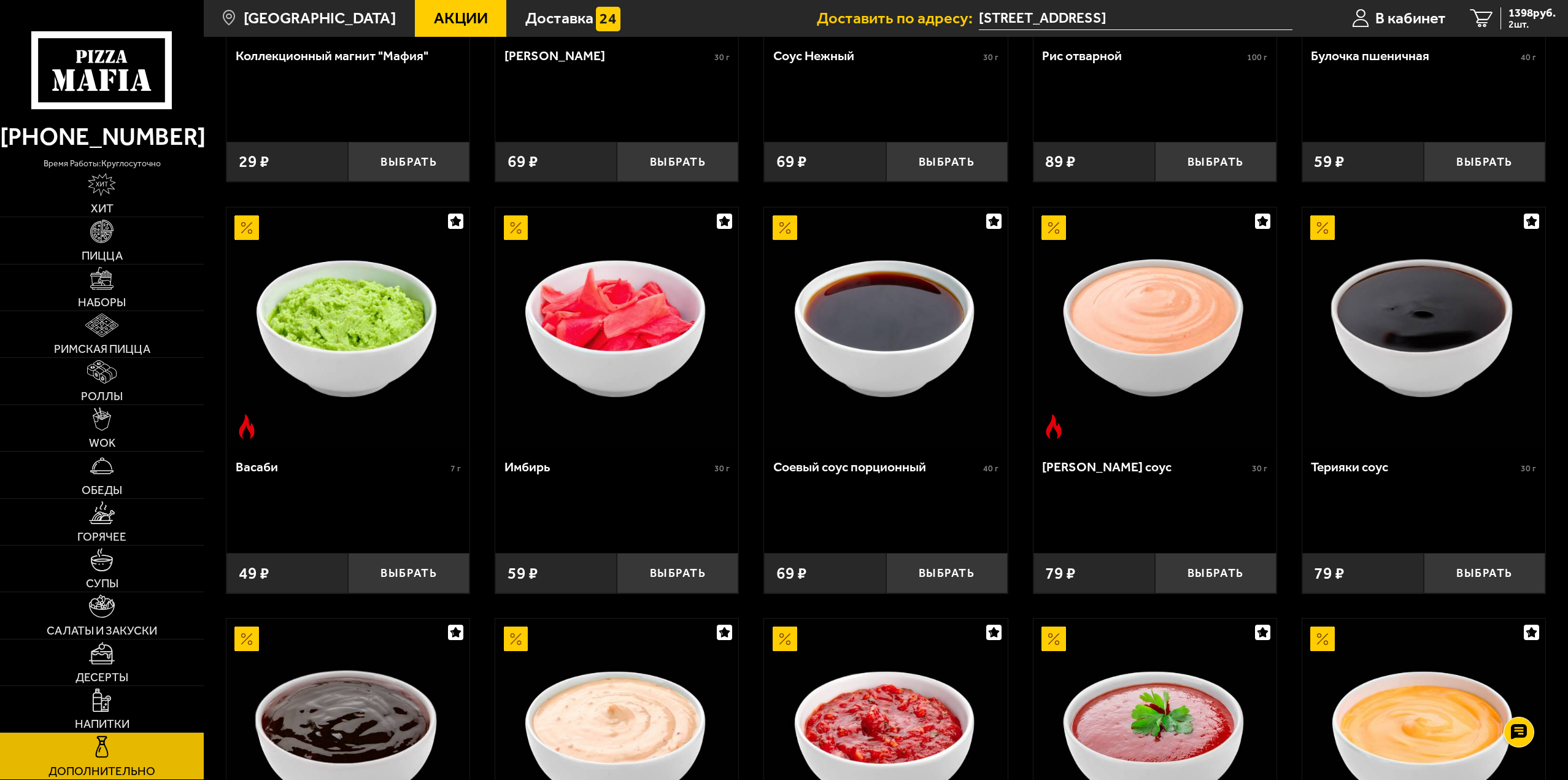
scroll to position [275, 0]
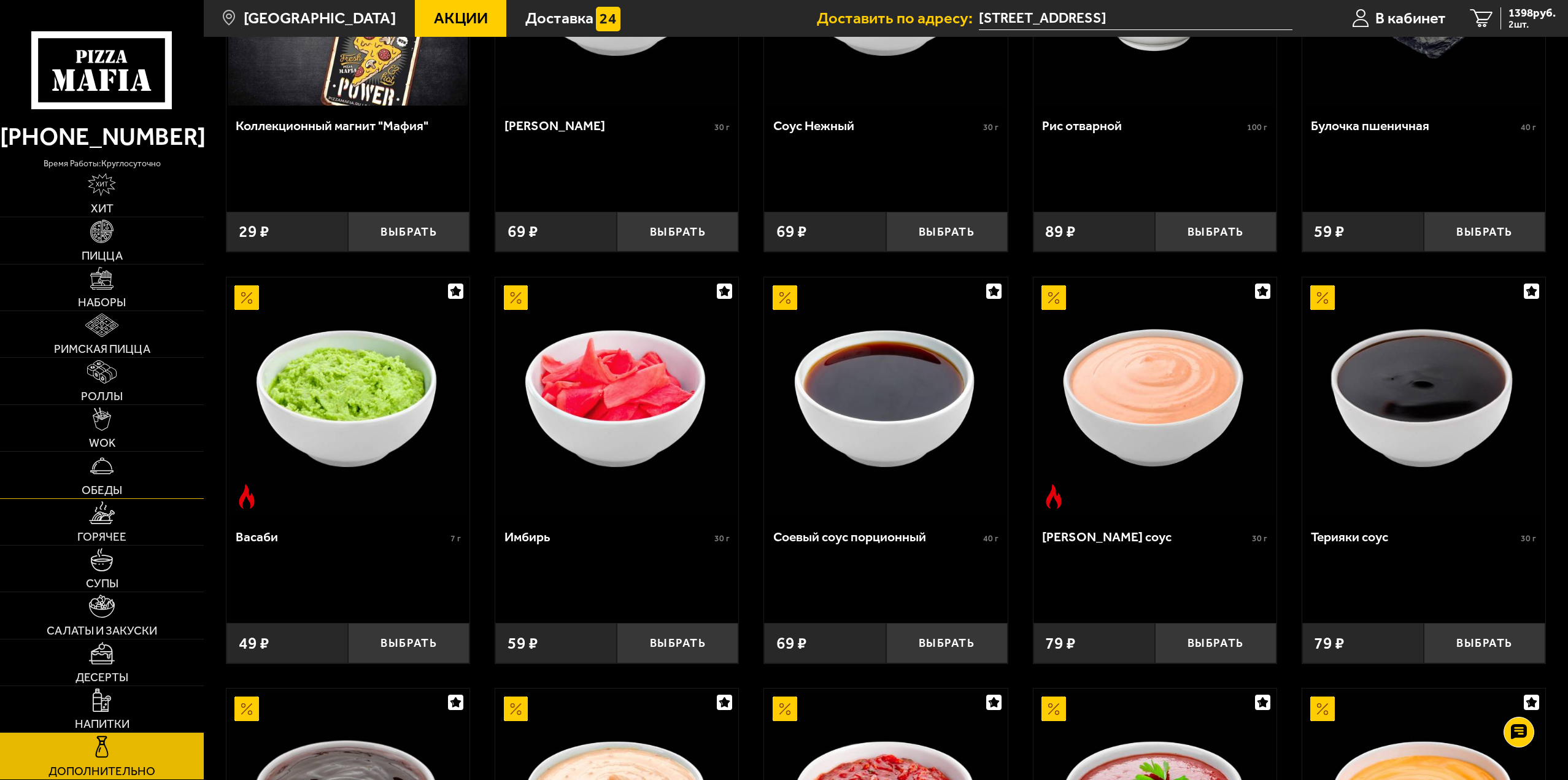
click at [131, 474] on link "Обеды" at bounding box center [101, 474] width 203 height 46
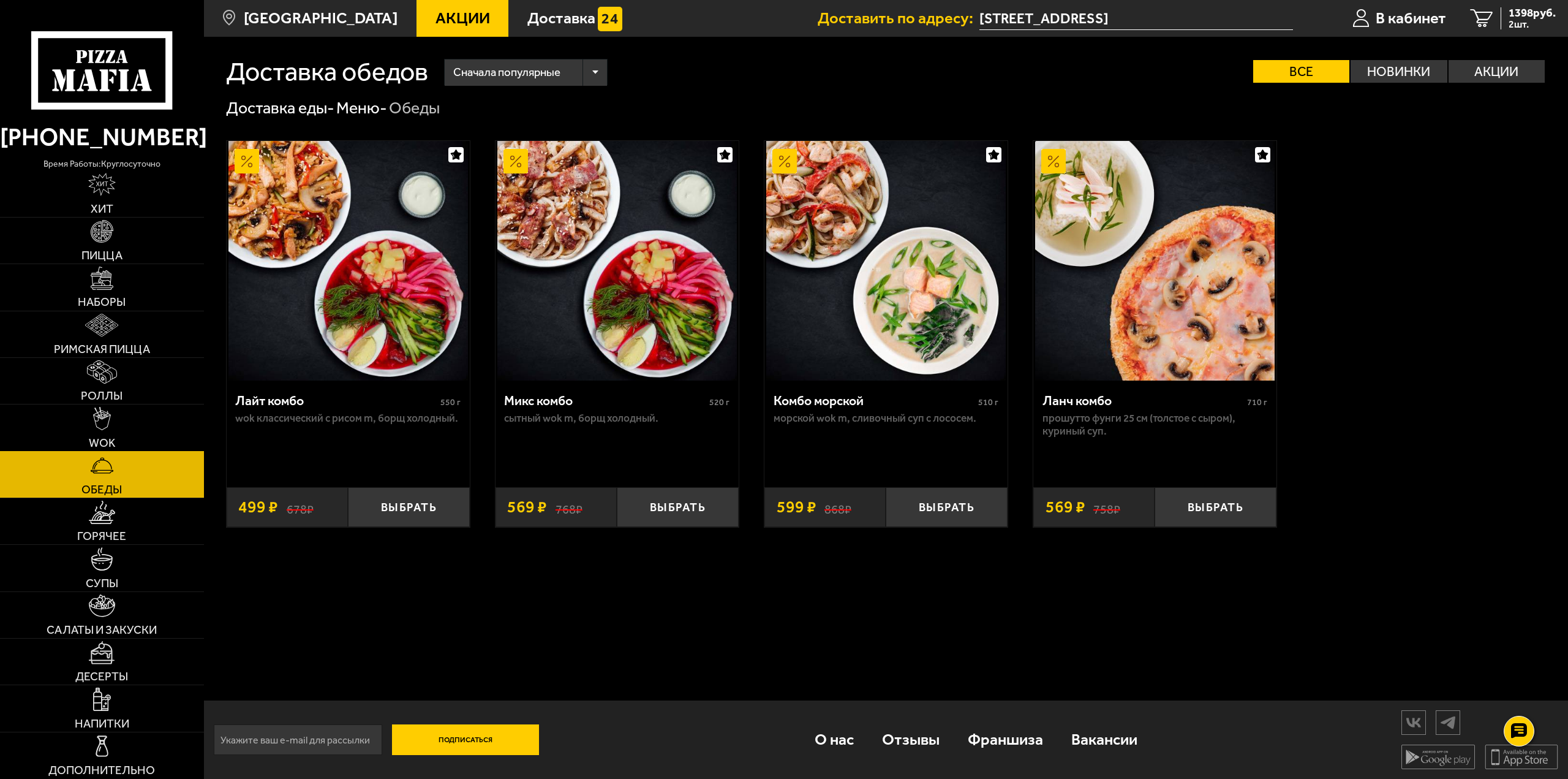
click at [136, 432] on link "WOK" at bounding box center [102, 428] width 204 height 46
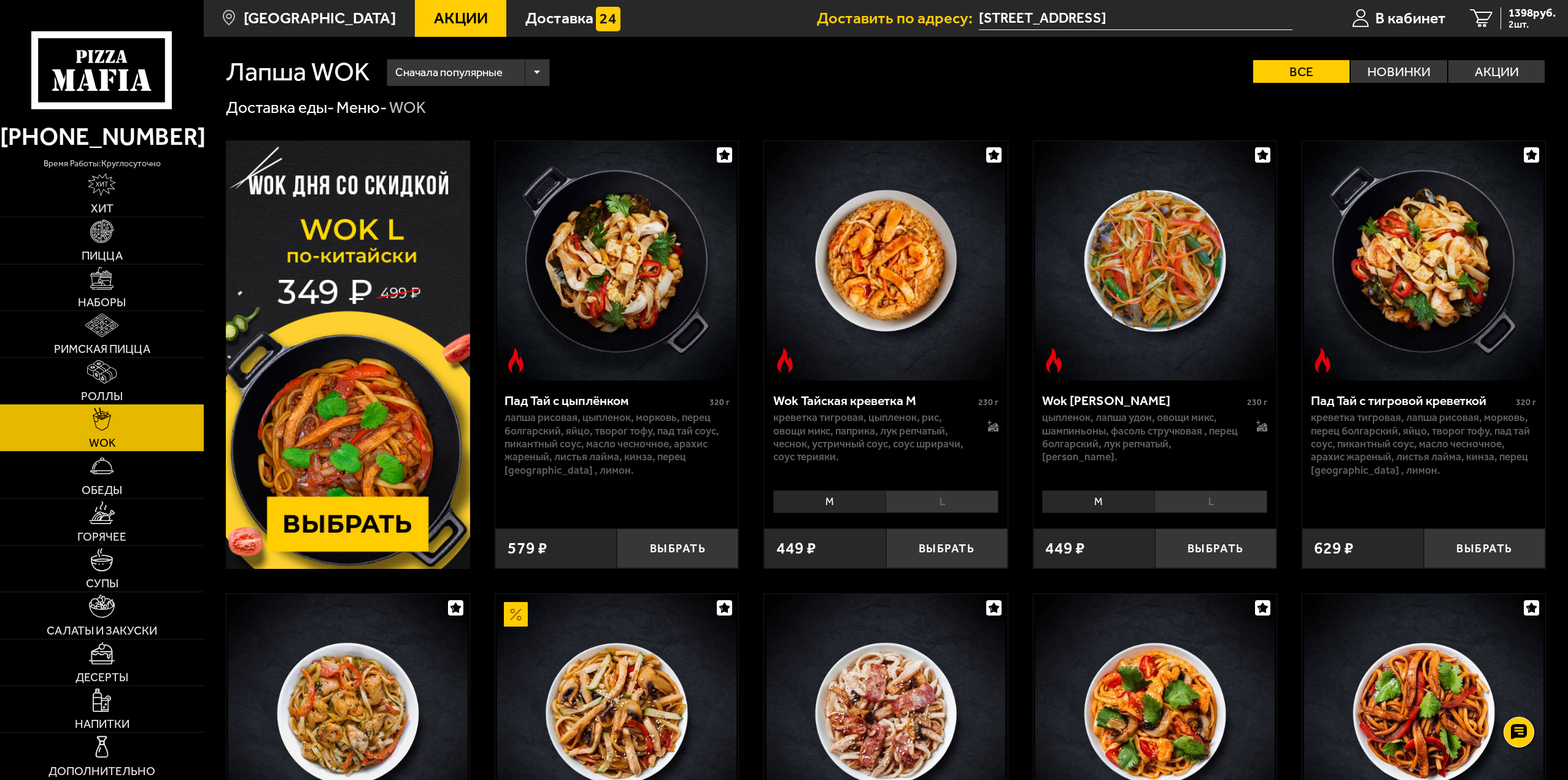
click at [198, 394] on link "Роллы" at bounding box center [101, 381] width 203 height 46
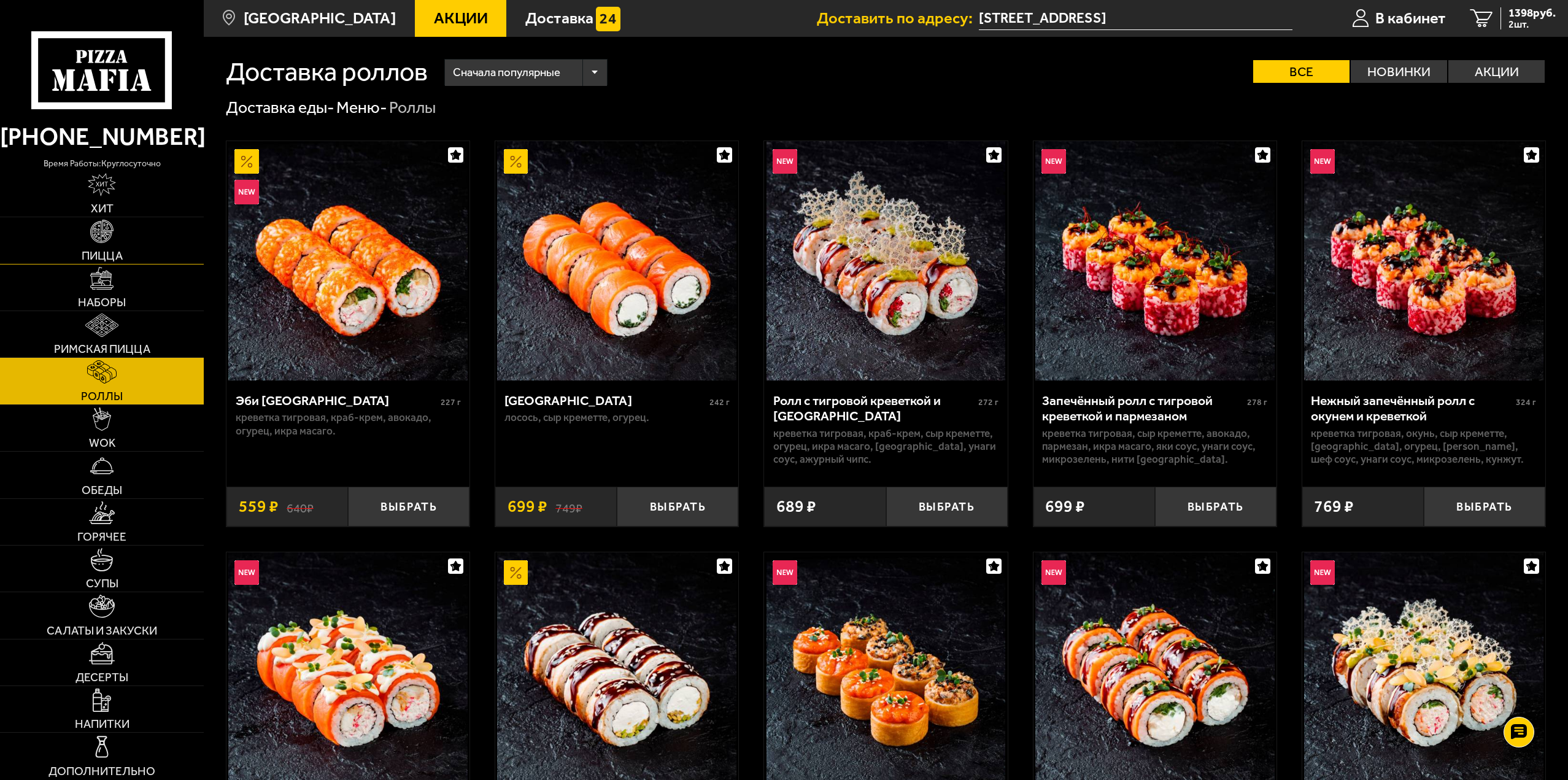
click at [165, 245] on link "Пицца" at bounding box center [101, 240] width 203 height 46
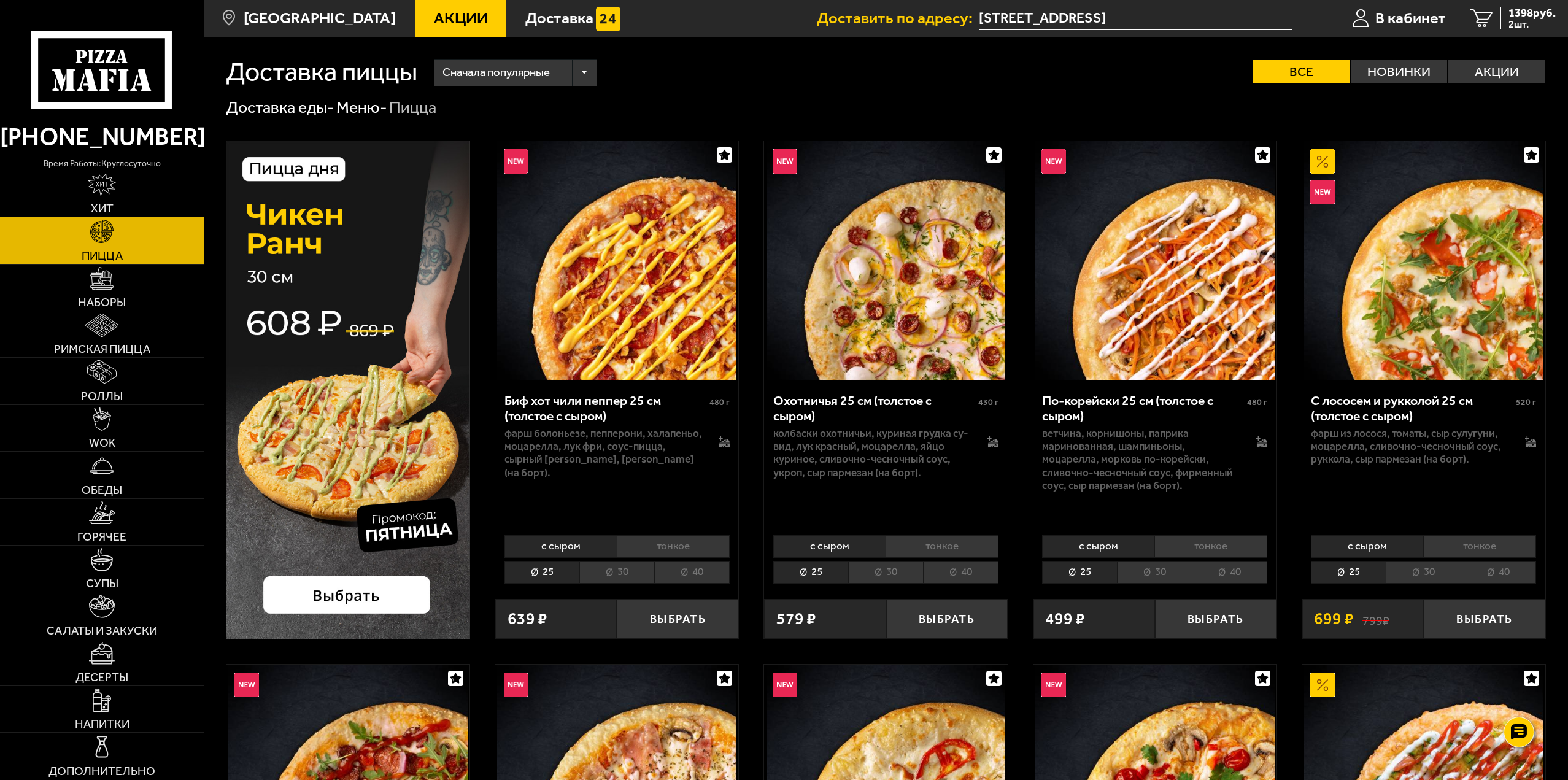
click at [167, 278] on link "Наборы" at bounding box center [101, 288] width 203 height 46
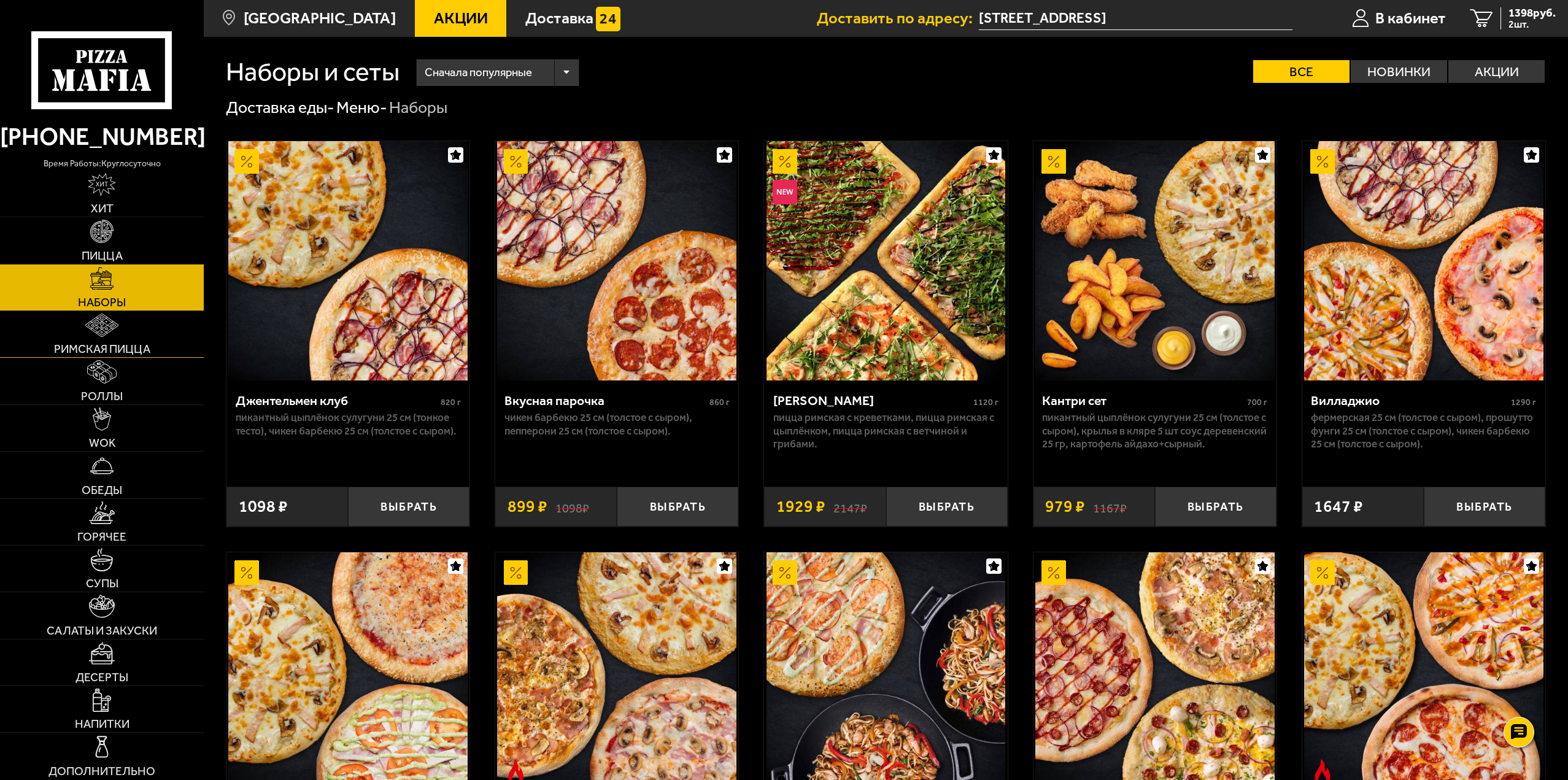
click at [179, 332] on link "Римская пицца" at bounding box center [101, 334] width 203 height 46
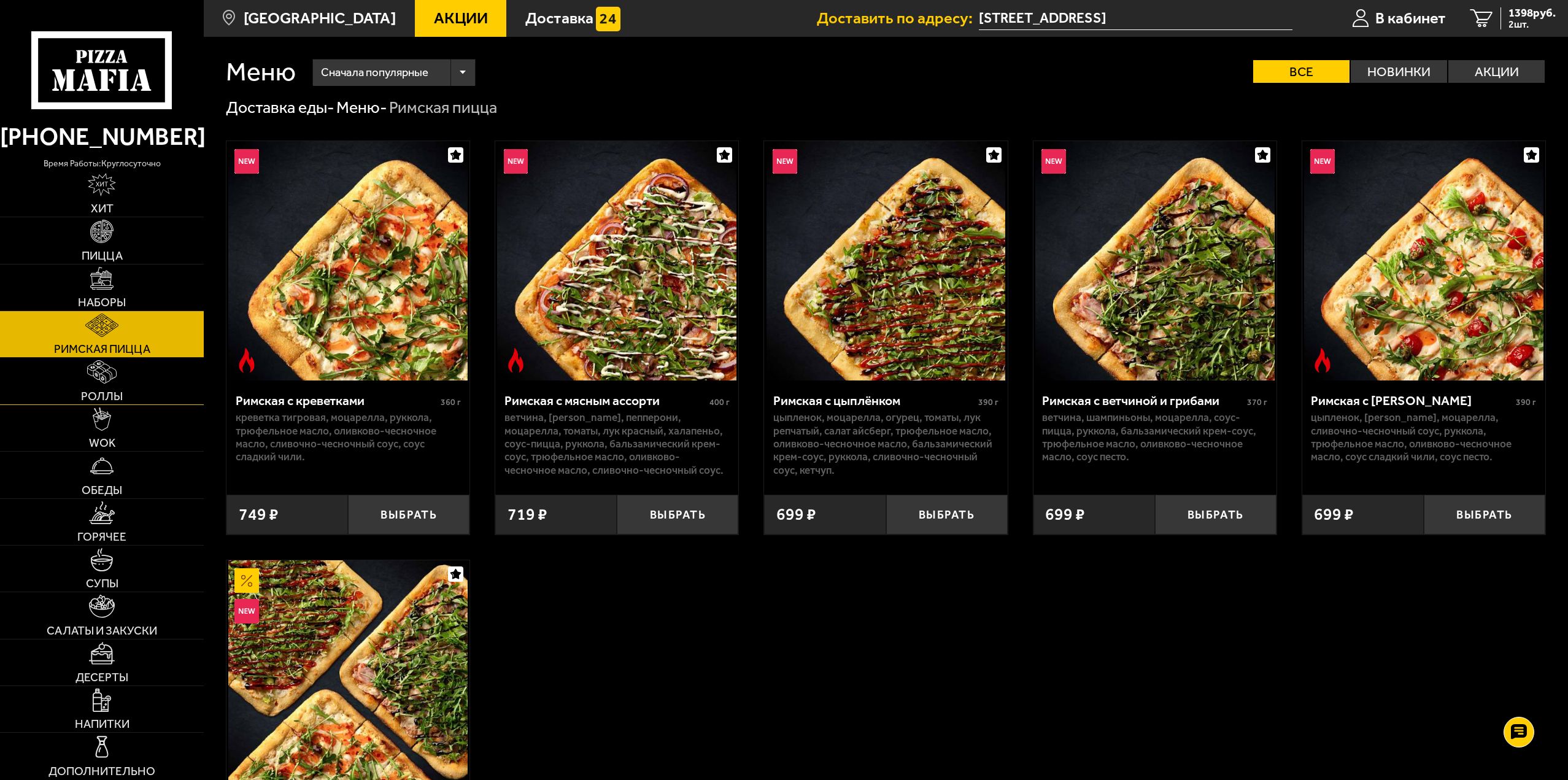
click at [182, 387] on link "Роллы" at bounding box center [101, 381] width 203 height 46
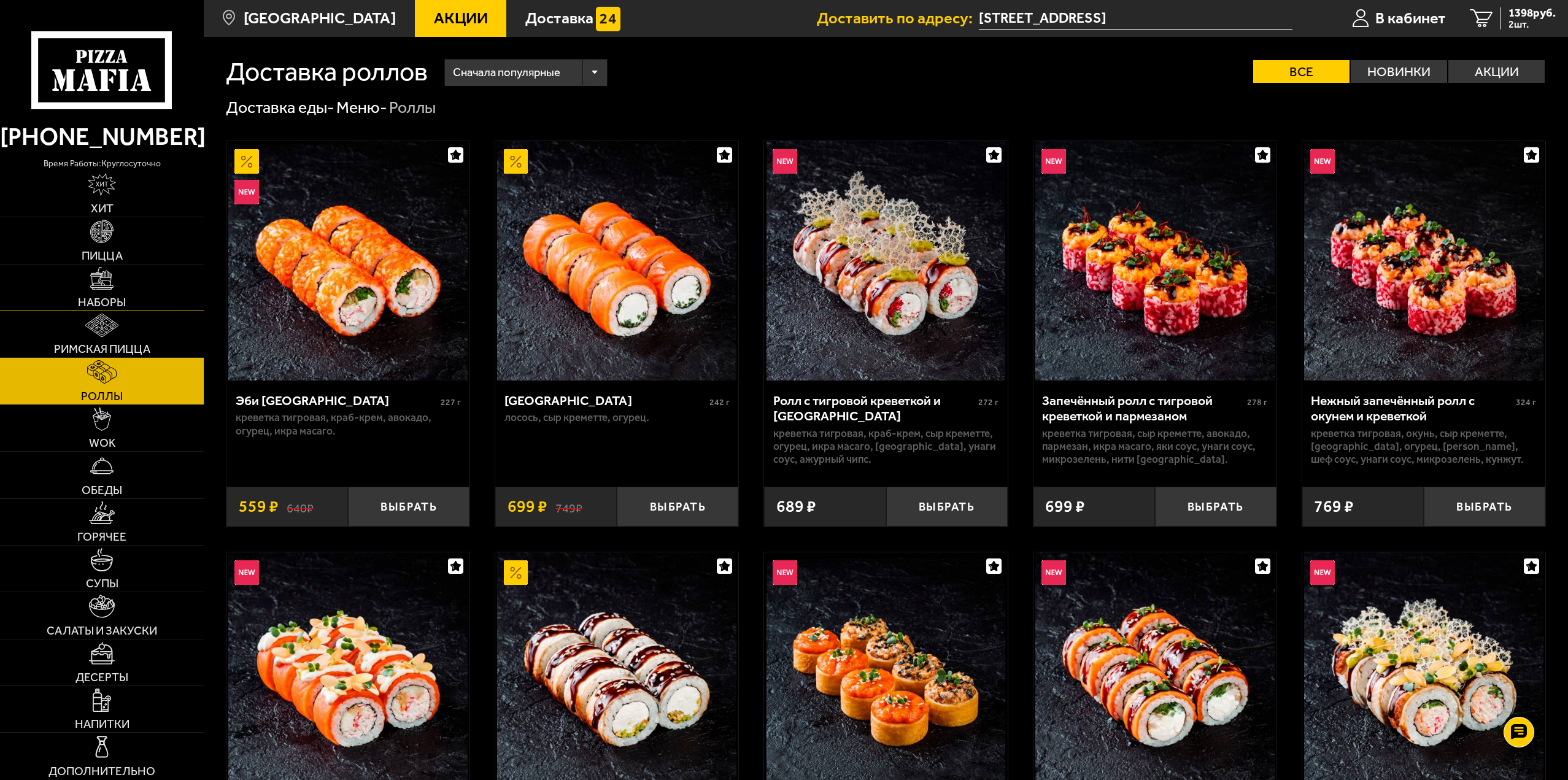
click at [184, 275] on link "Наборы" at bounding box center [101, 288] width 203 height 46
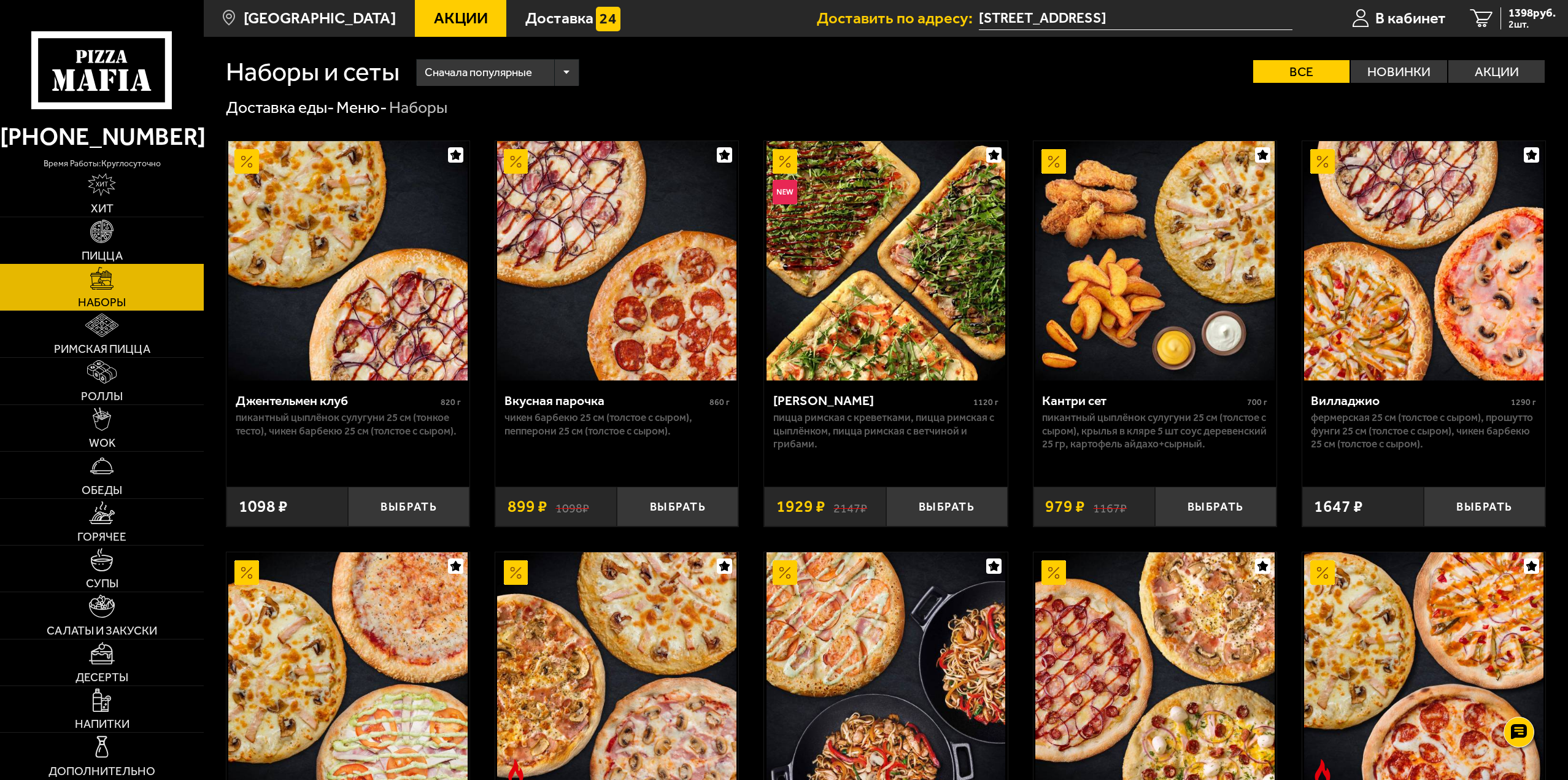
click at [187, 236] on link "Пицца" at bounding box center [101, 240] width 203 height 46
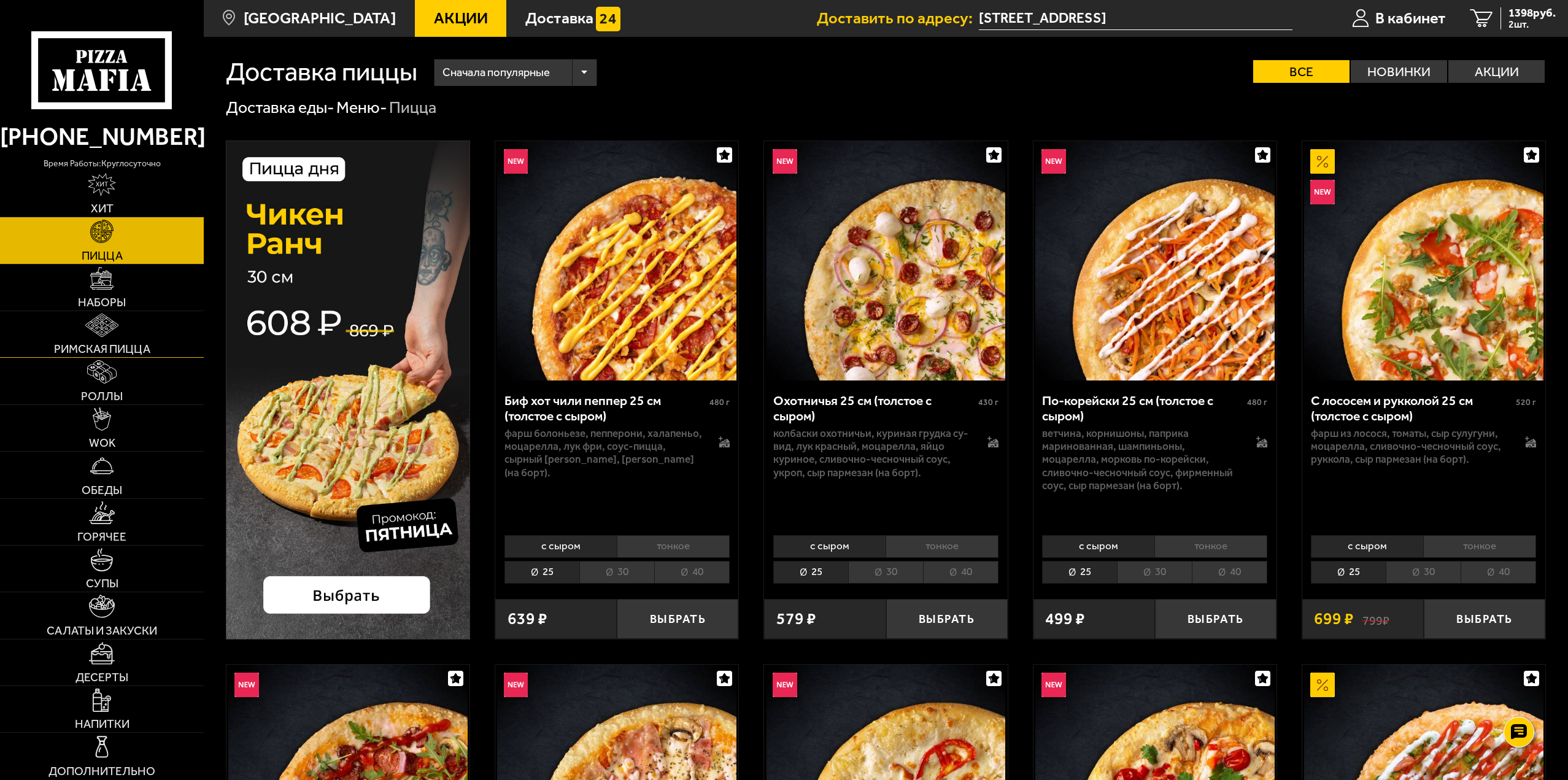
click at [165, 343] on link "Римская пицца" at bounding box center [101, 334] width 203 height 46
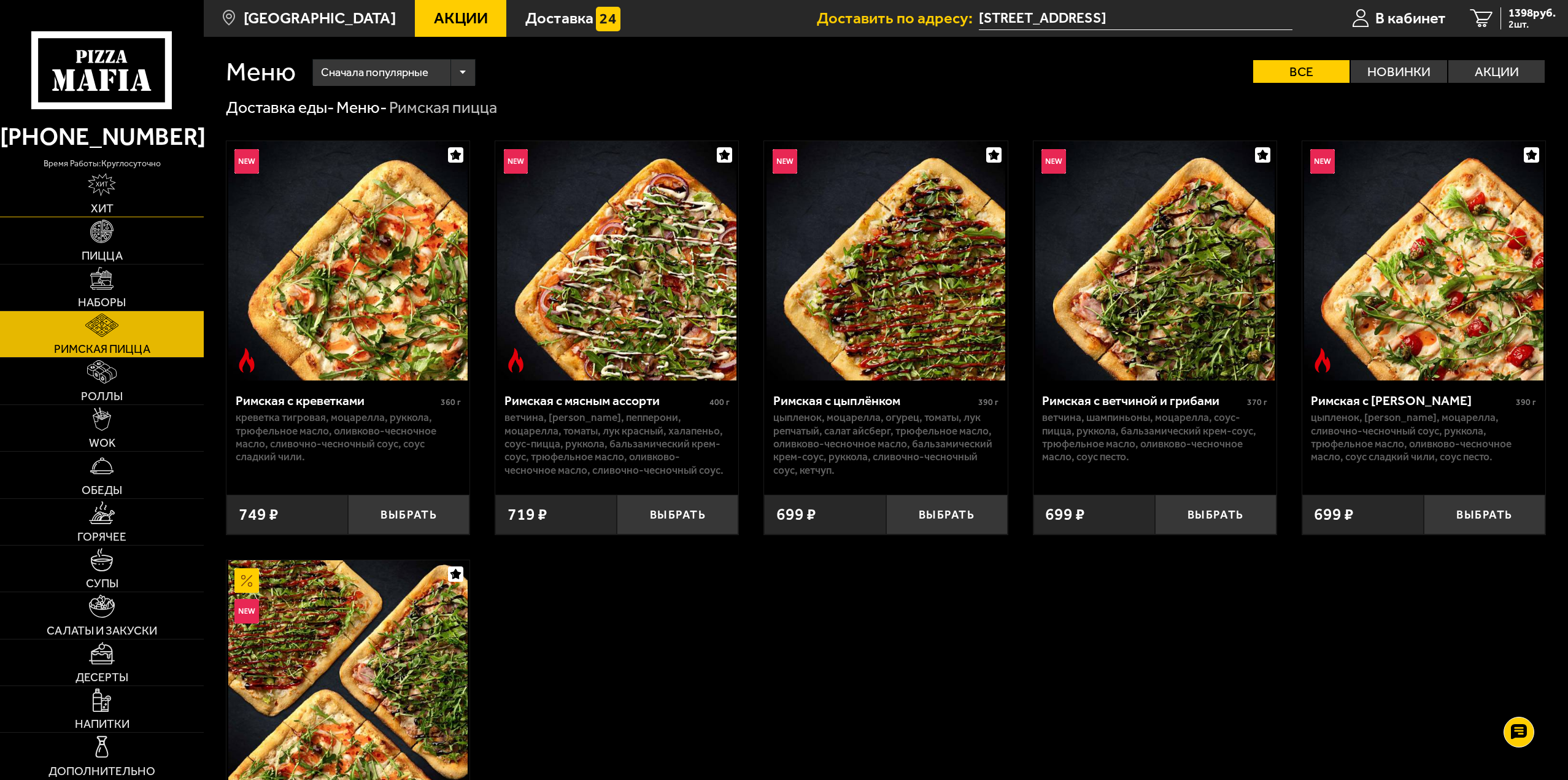
click at [171, 184] on link "Хит" at bounding box center [101, 194] width 203 height 46
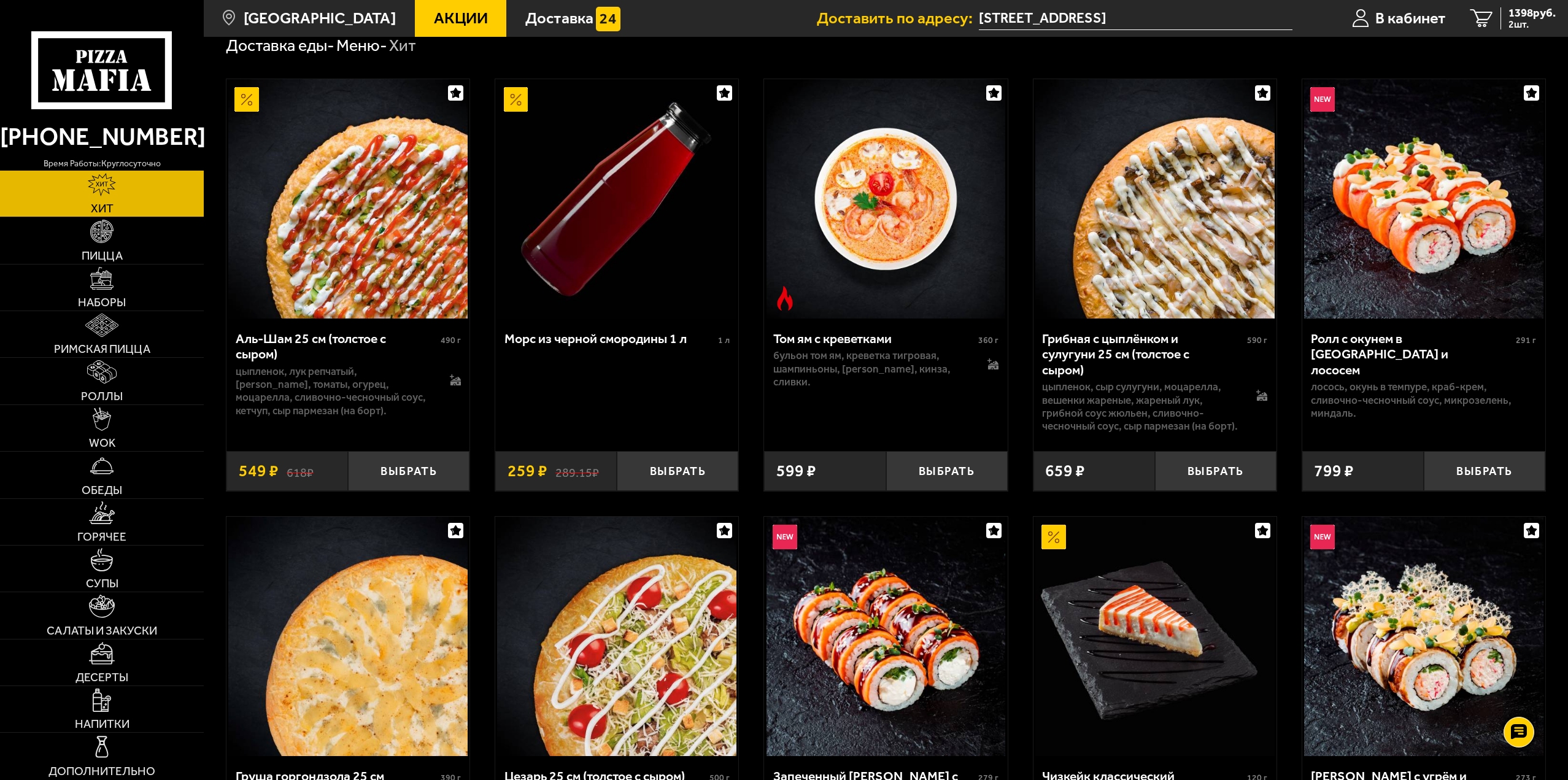
scroll to position [16, 0]
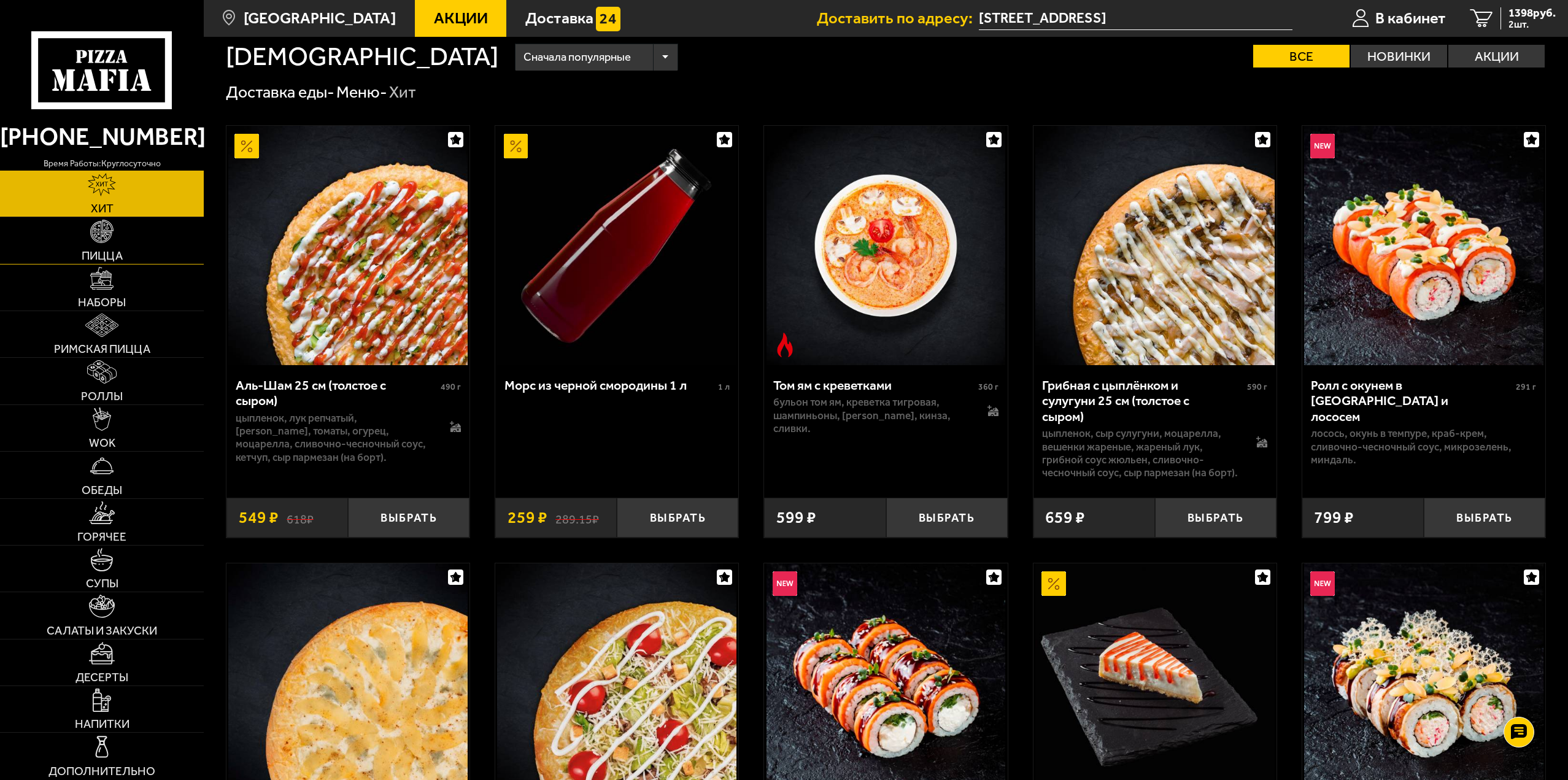
click at [126, 234] on link "Пицца" at bounding box center [101, 240] width 203 height 46
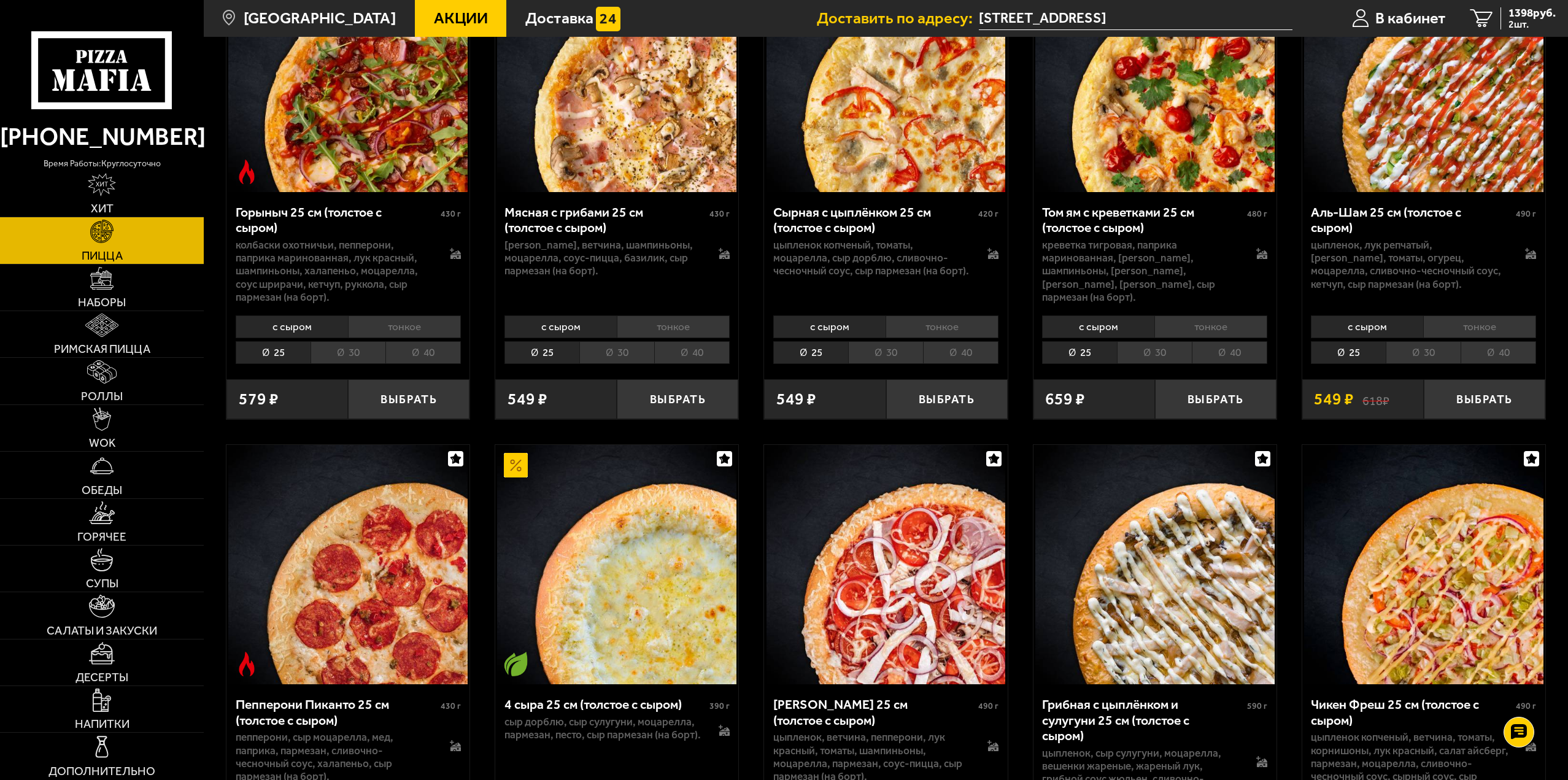
scroll to position [859, 0]
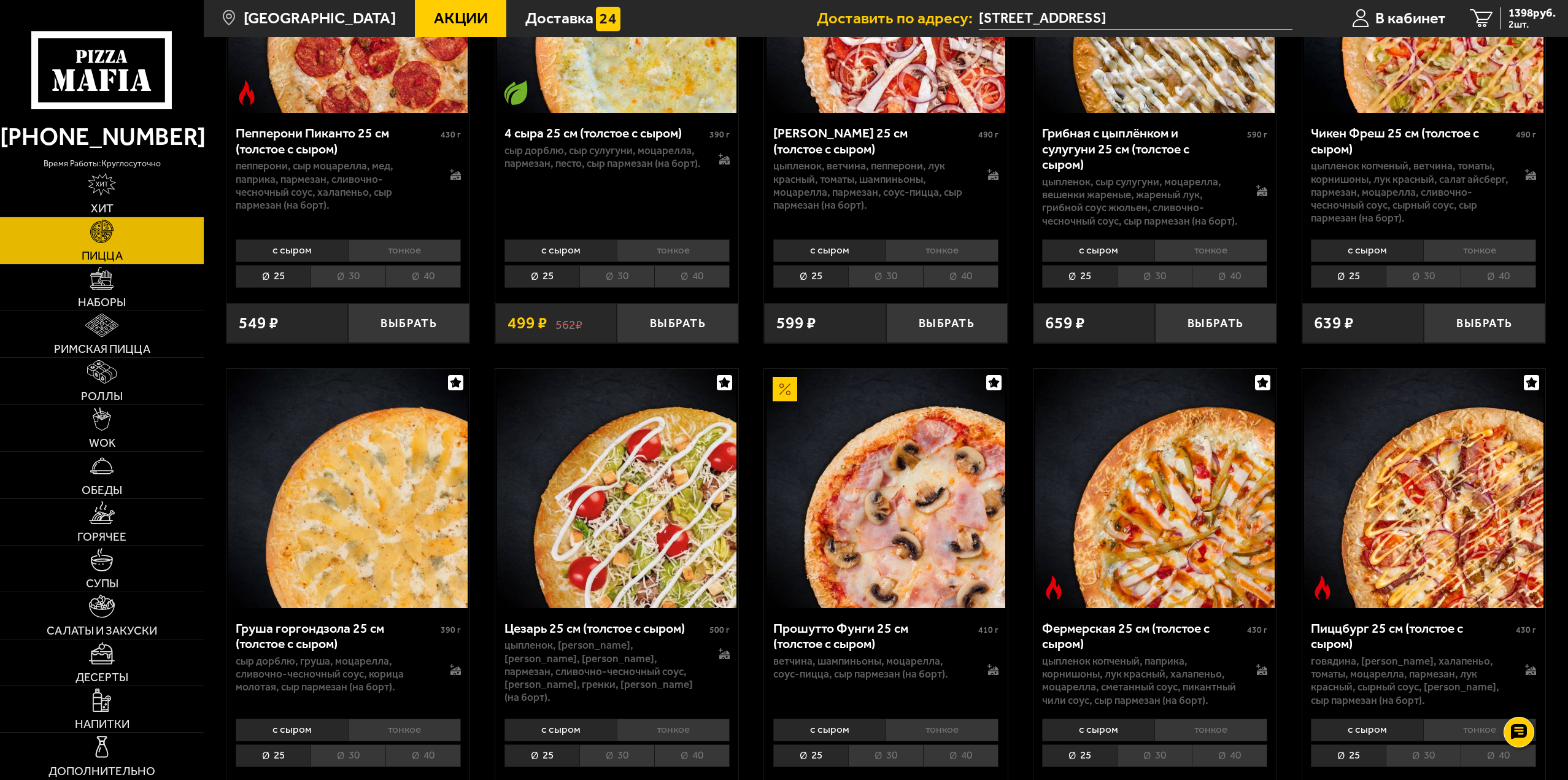
scroll to position [1350, 0]
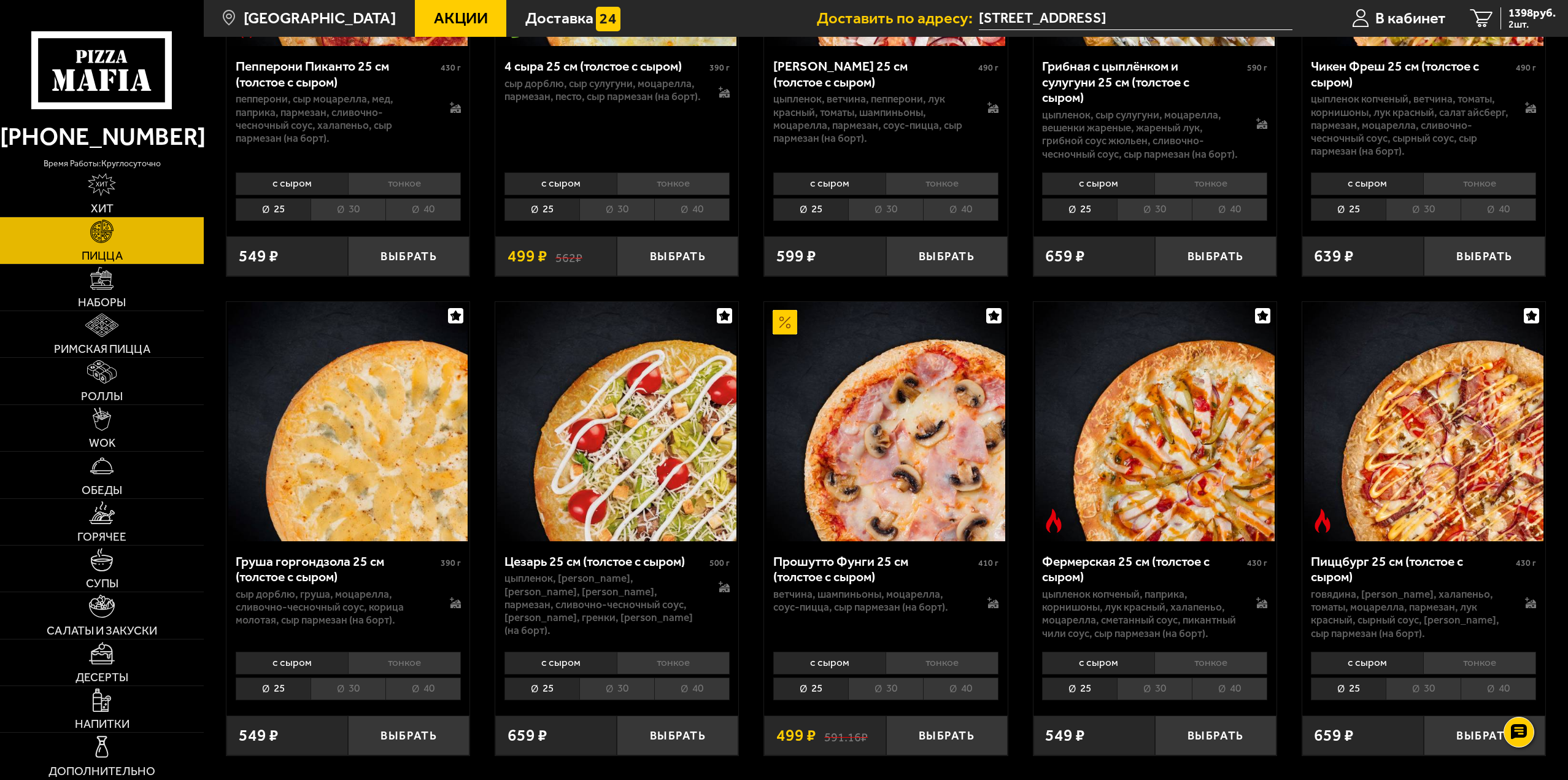
click at [745, 290] on div "Биф хот чили пеппер 25 см (толстое с сыром) 480 г фарш болоньезе, пепперони, ха…" at bounding box center [885, 704] width 1365 height 3871
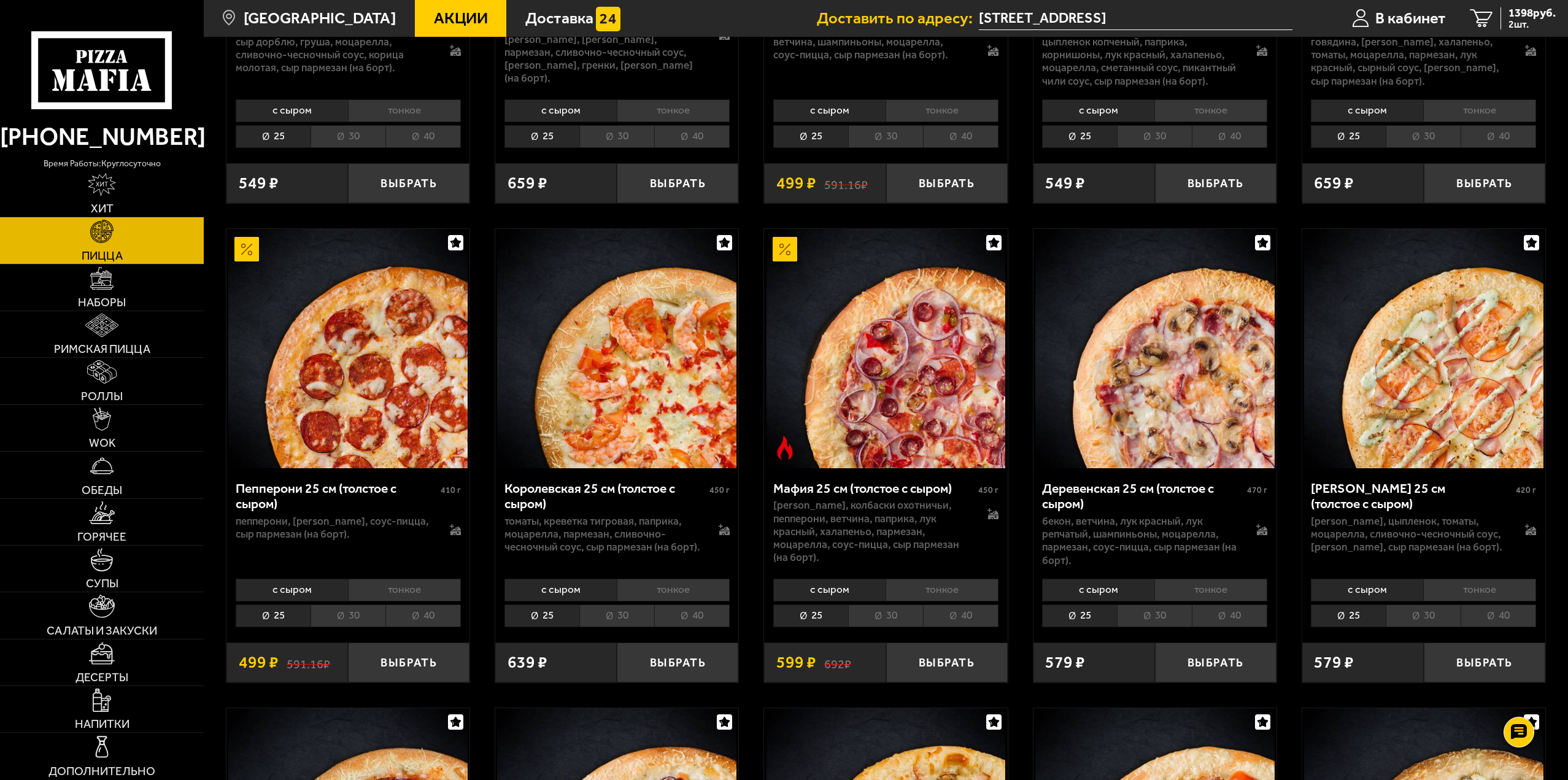
scroll to position [1840, 0]
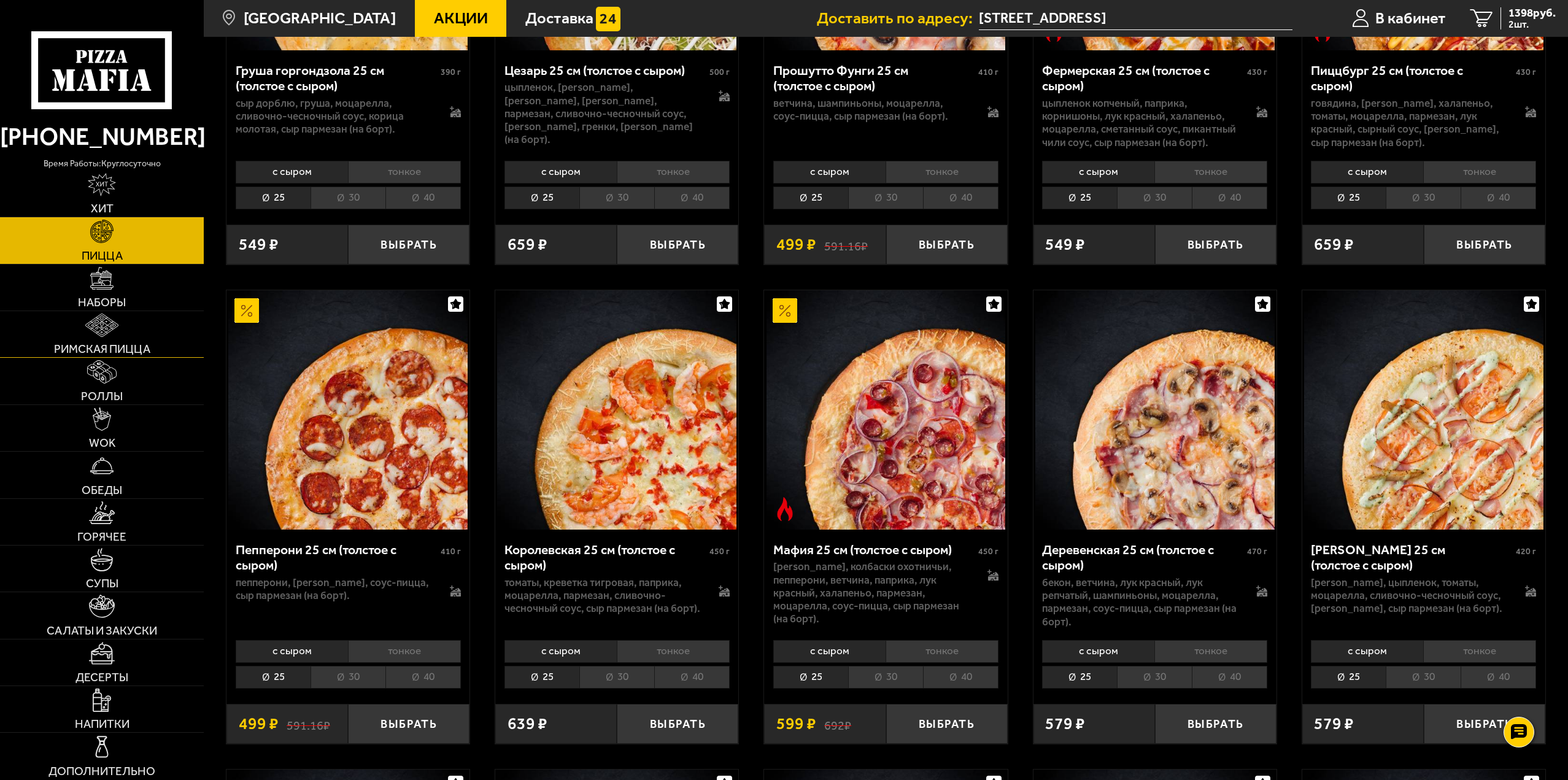
click at [143, 344] on span "Римская пицца" at bounding box center [102, 348] width 97 height 12
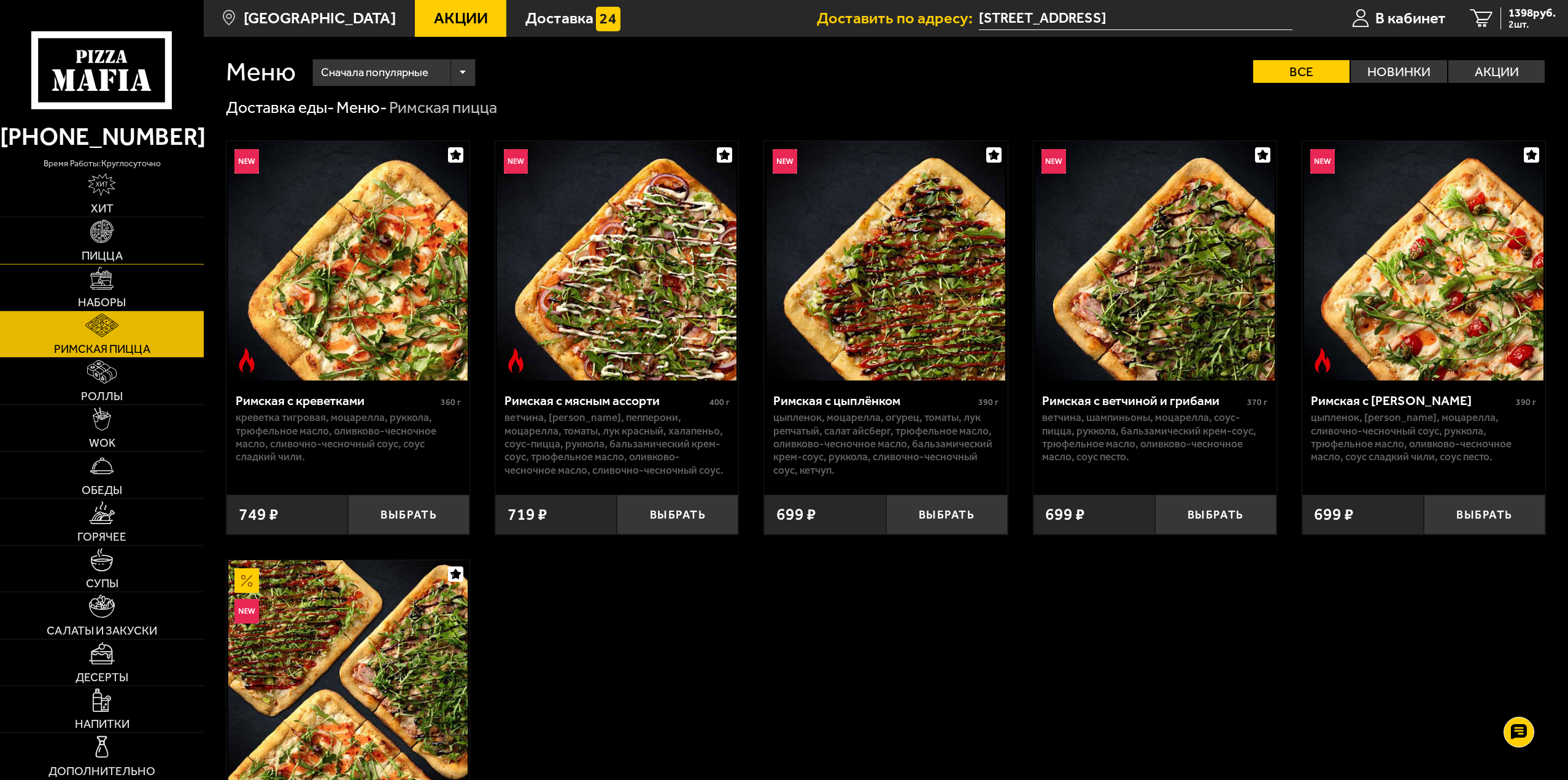
click at [148, 243] on link "Пицца" at bounding box center [101, 240] width 203 height 46
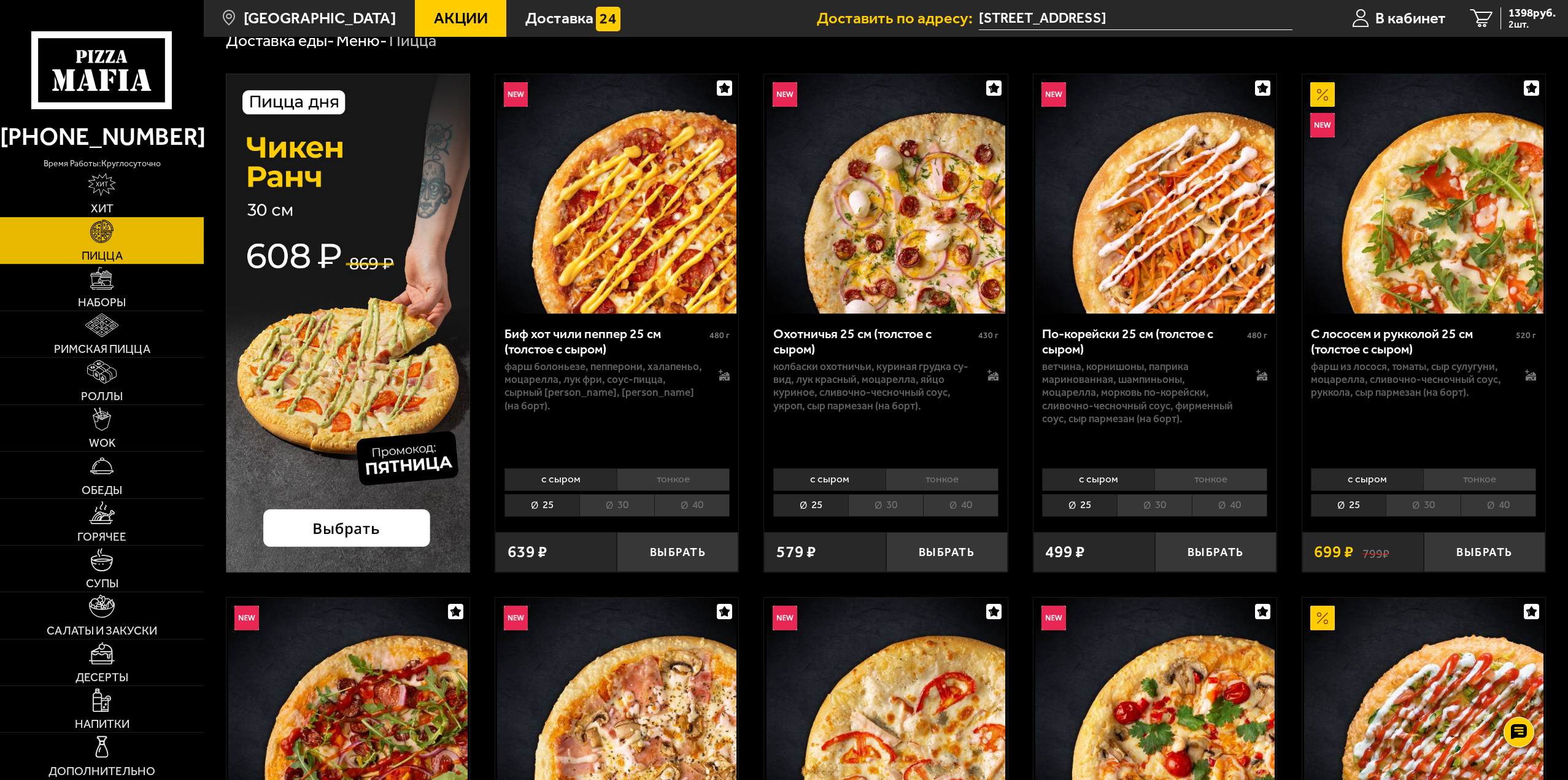
scroll to position [61, 0]
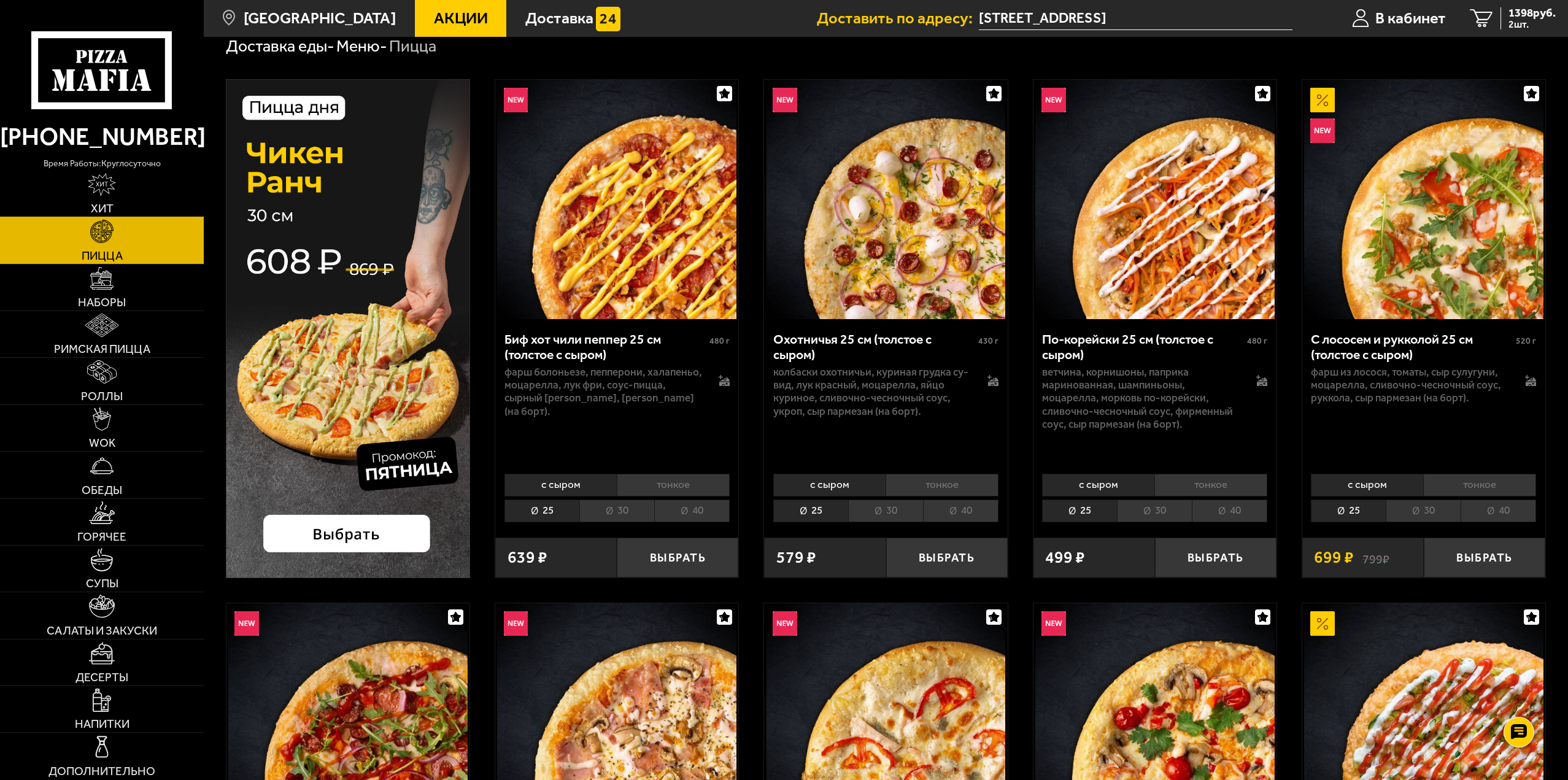
click at [138, 198] on link "Хит" at bounding box center [101, 194] width 203 height 46
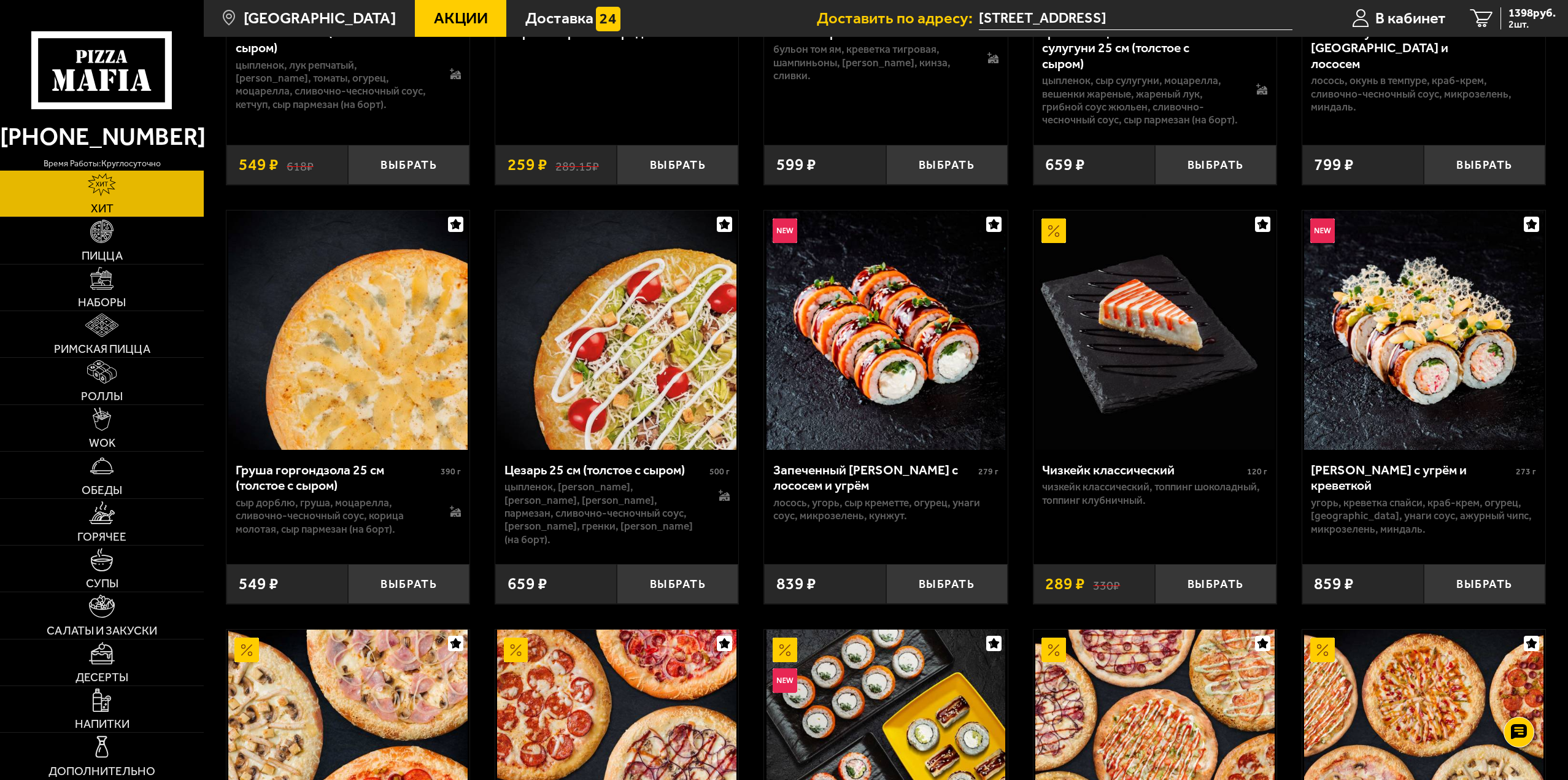
scroll to position [322, 0]
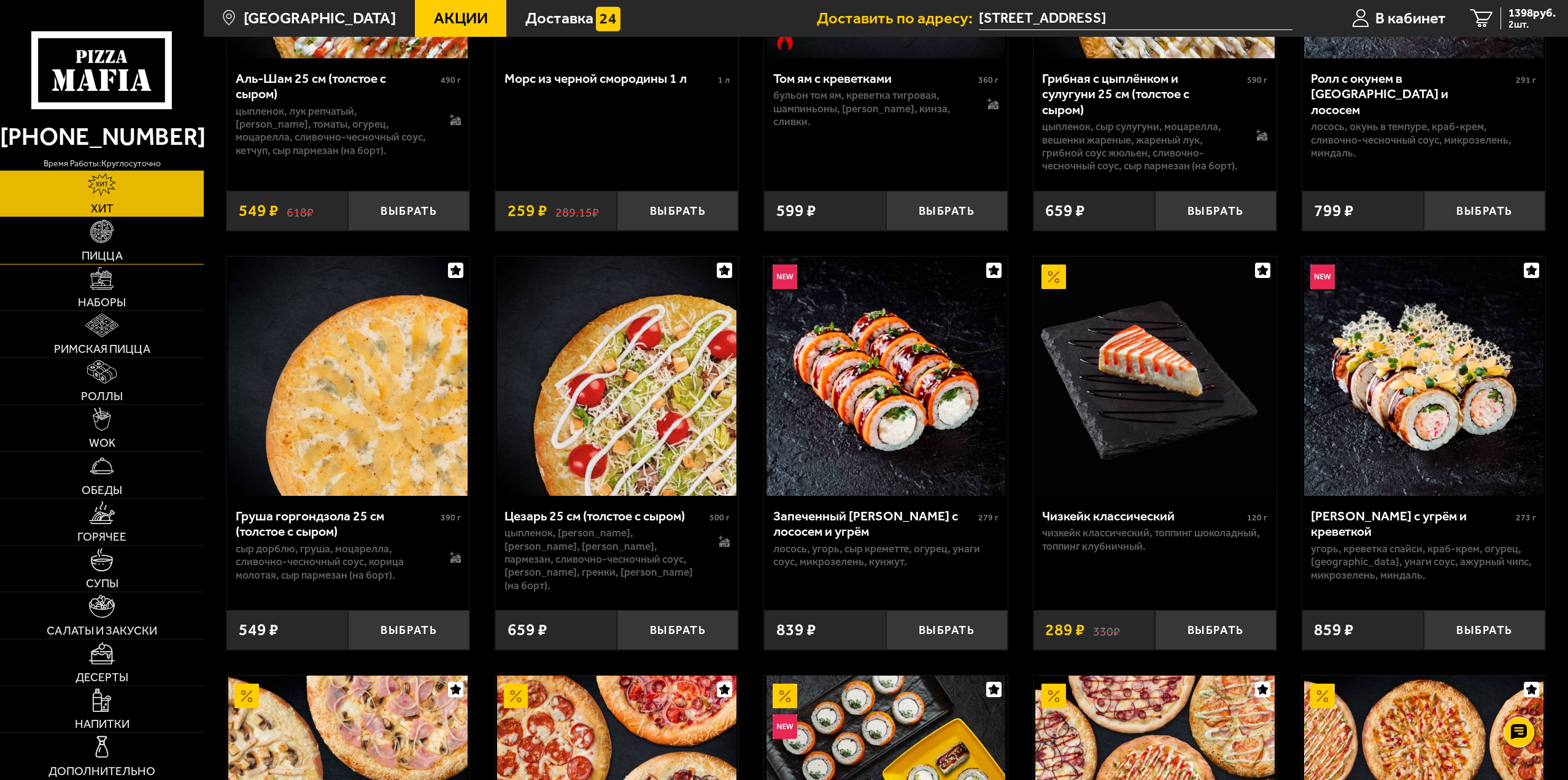
click at [121, 224] on link "Пицца" at bounding box center [101, 240] width 203 height 46
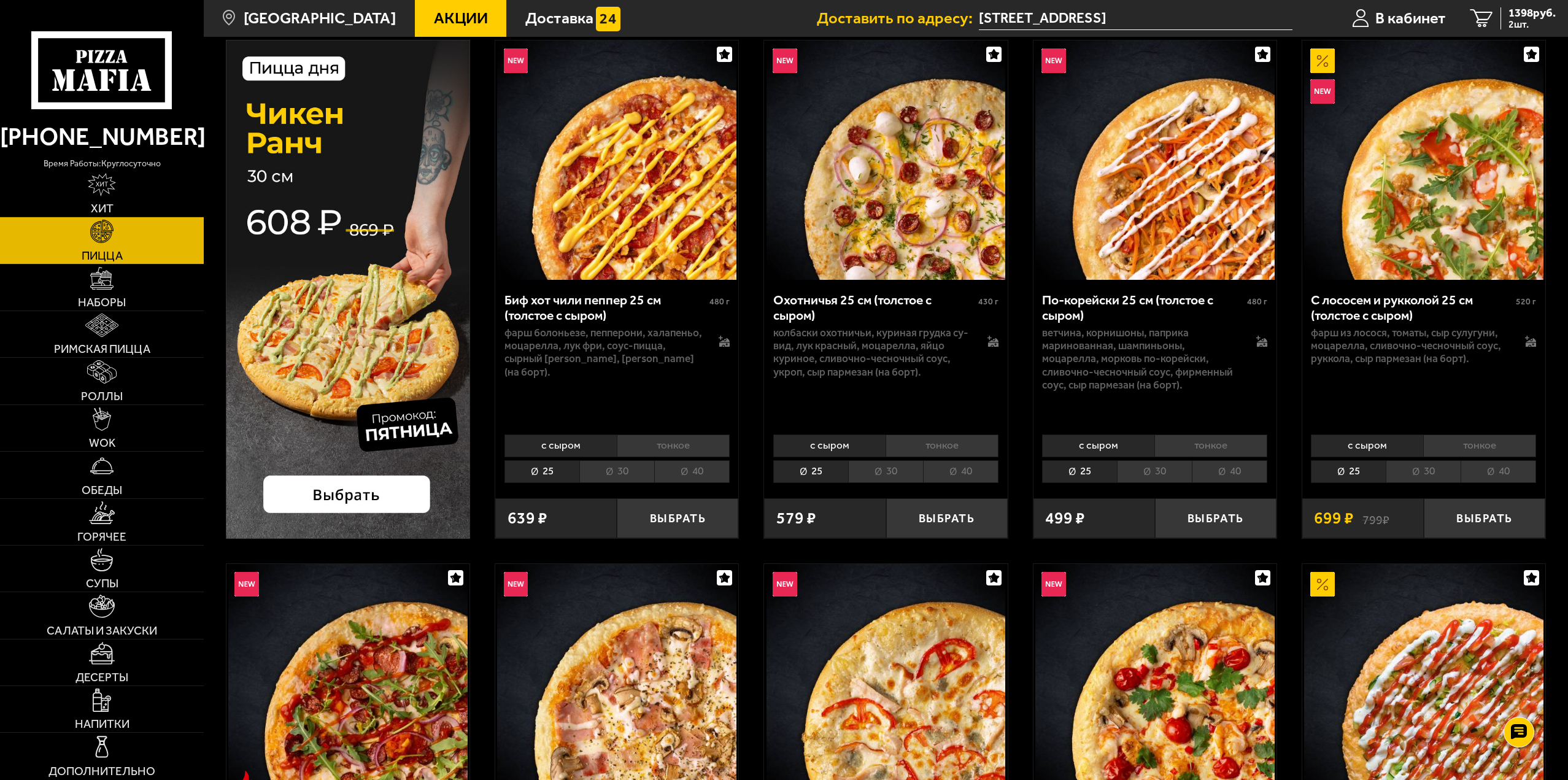
scroll to position [61, 0]
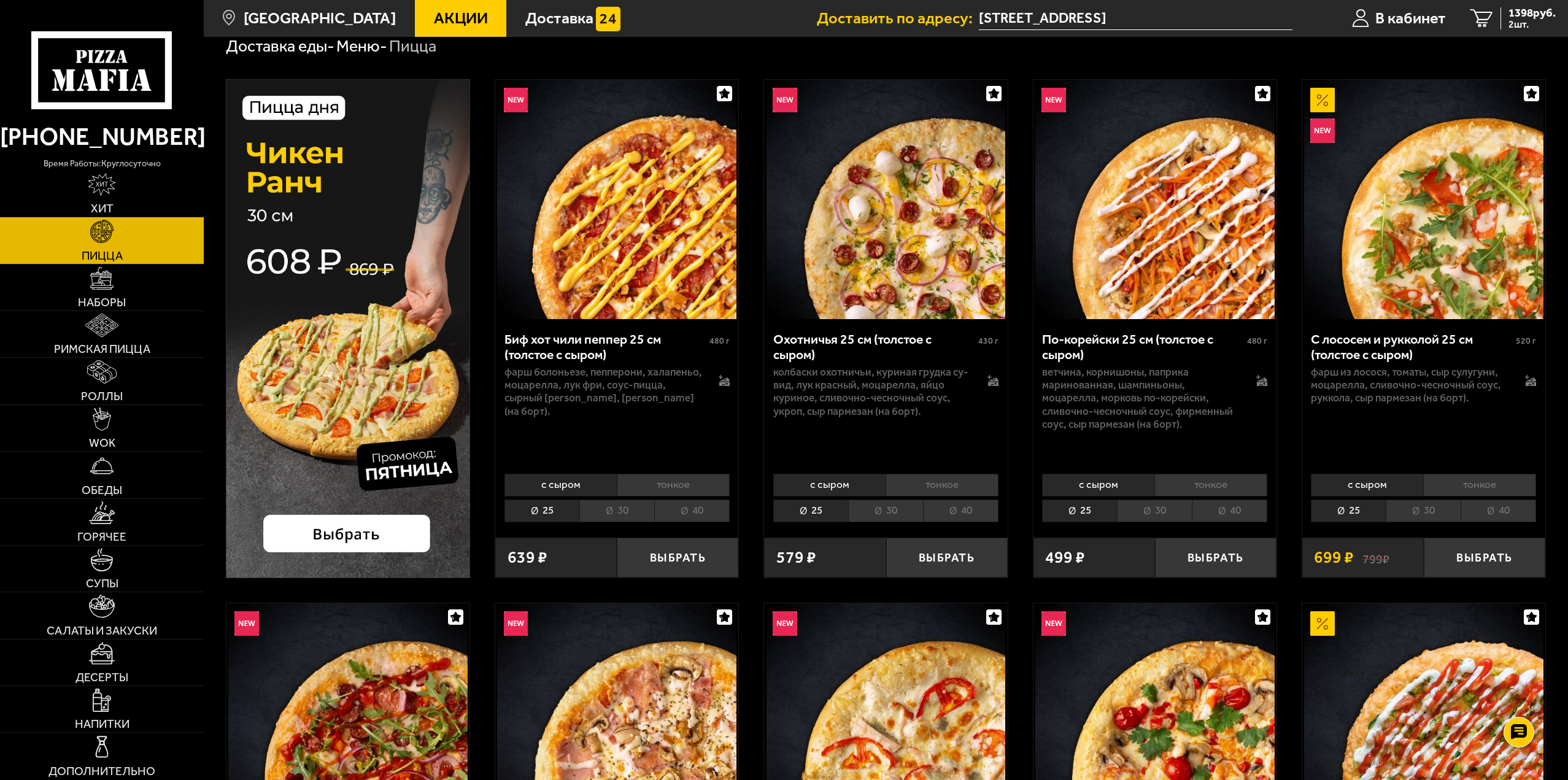
click at [320, 266] on img at bounding box center [347, 328] width 244 height 499
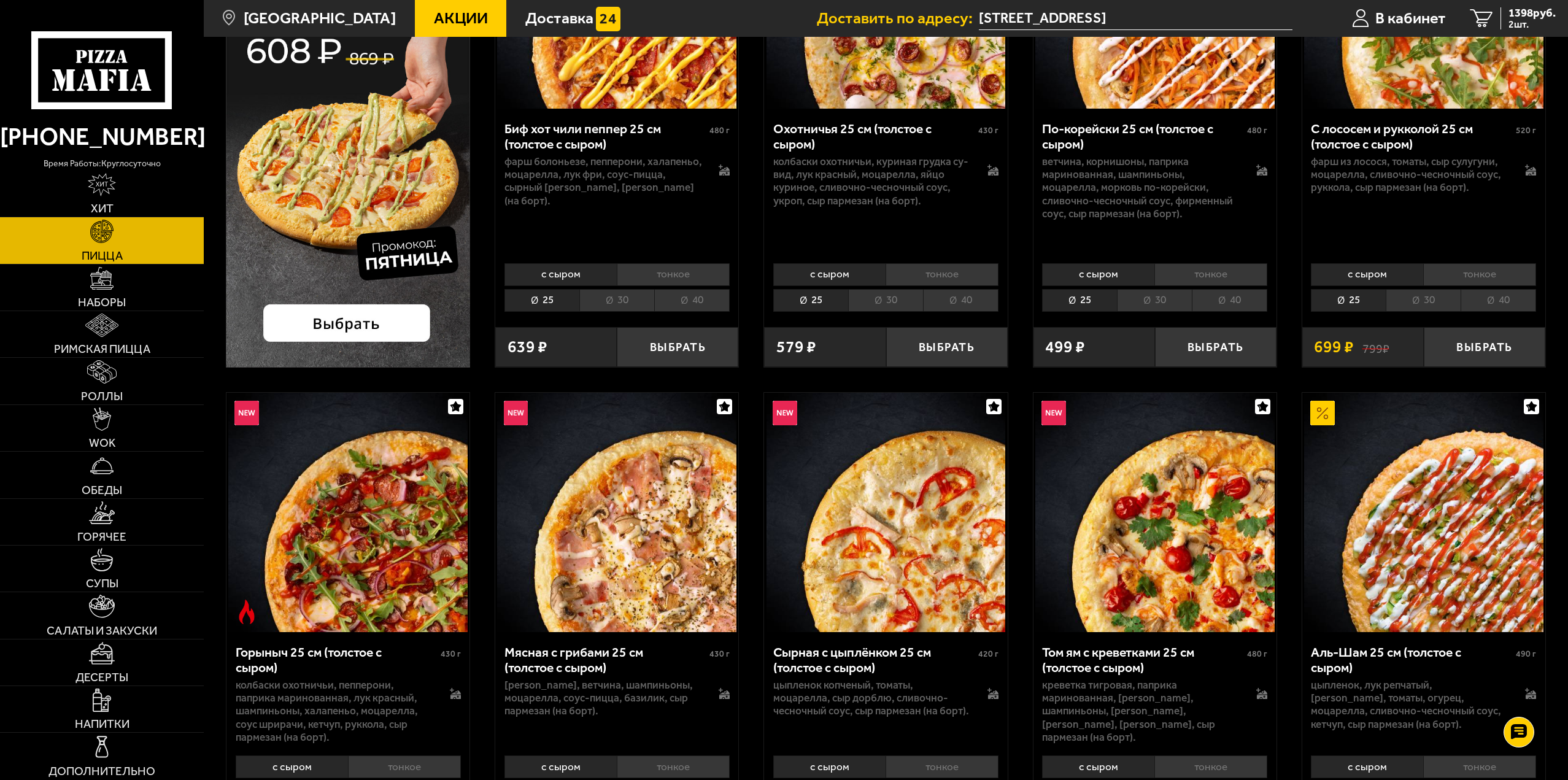
scroll to position [368, 0]
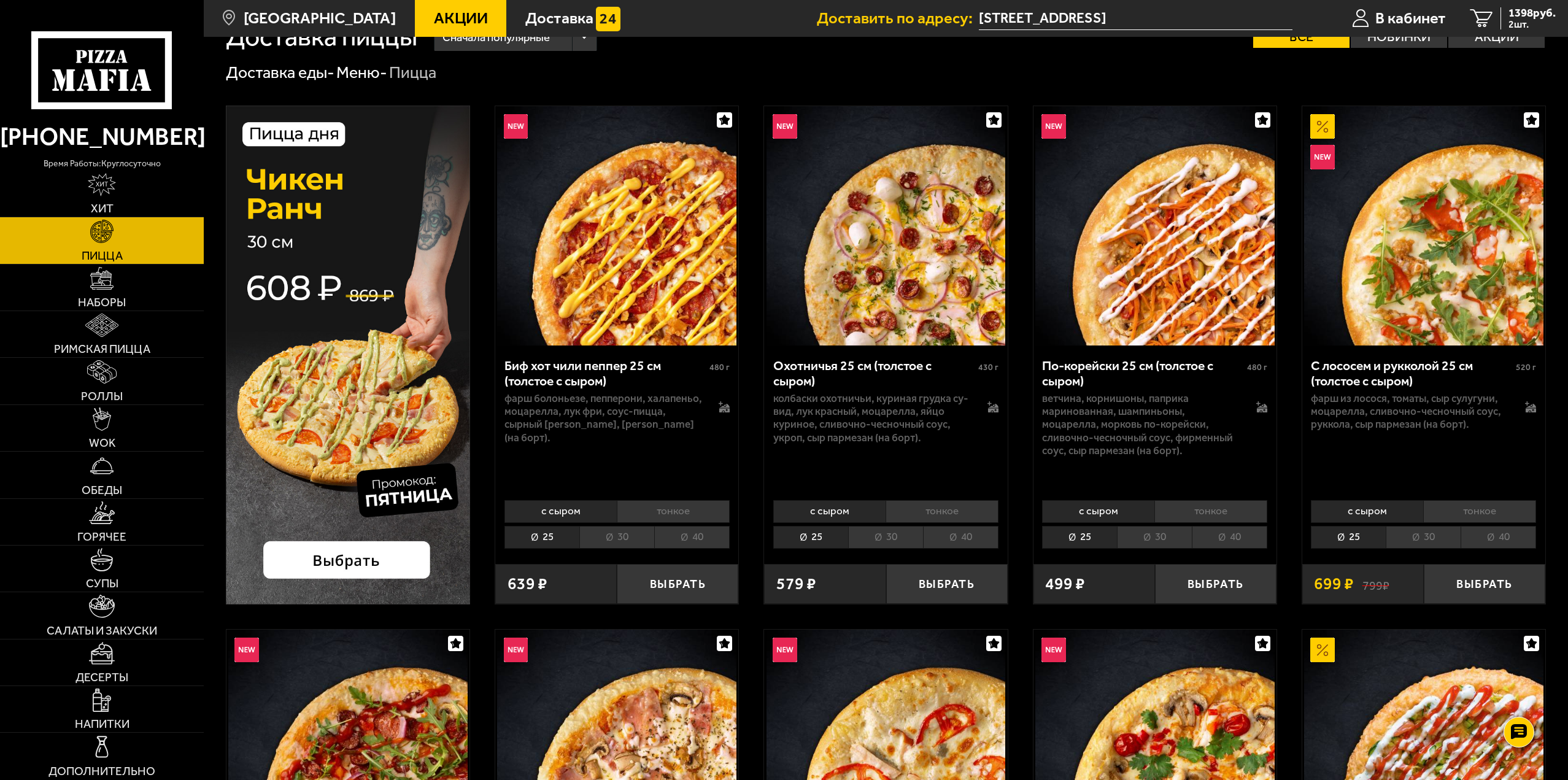
scroll to position [0, 0]
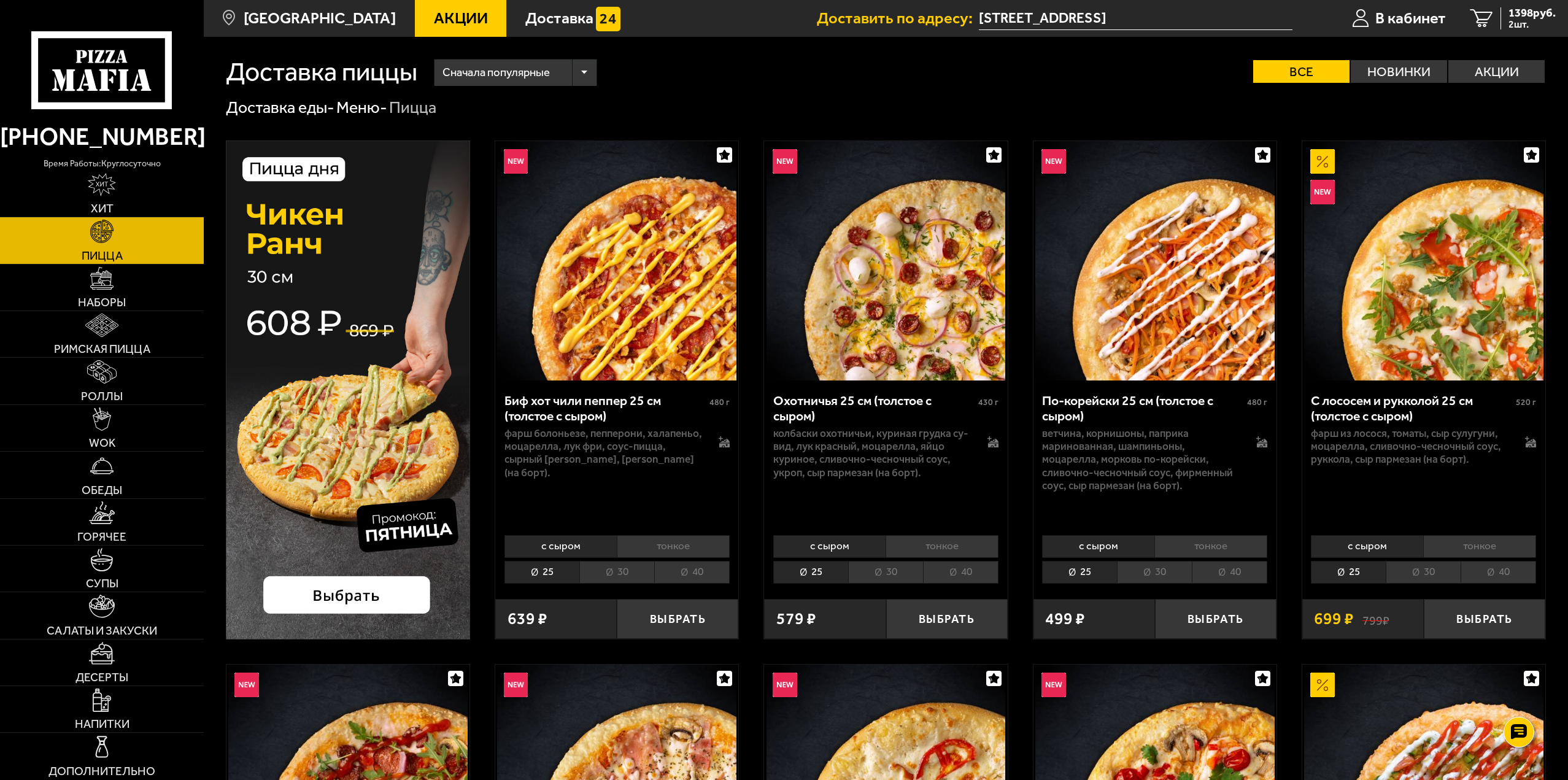
click at [663, 541] on li "тонкое" at bounding box center [673, 546] width 113 height 22
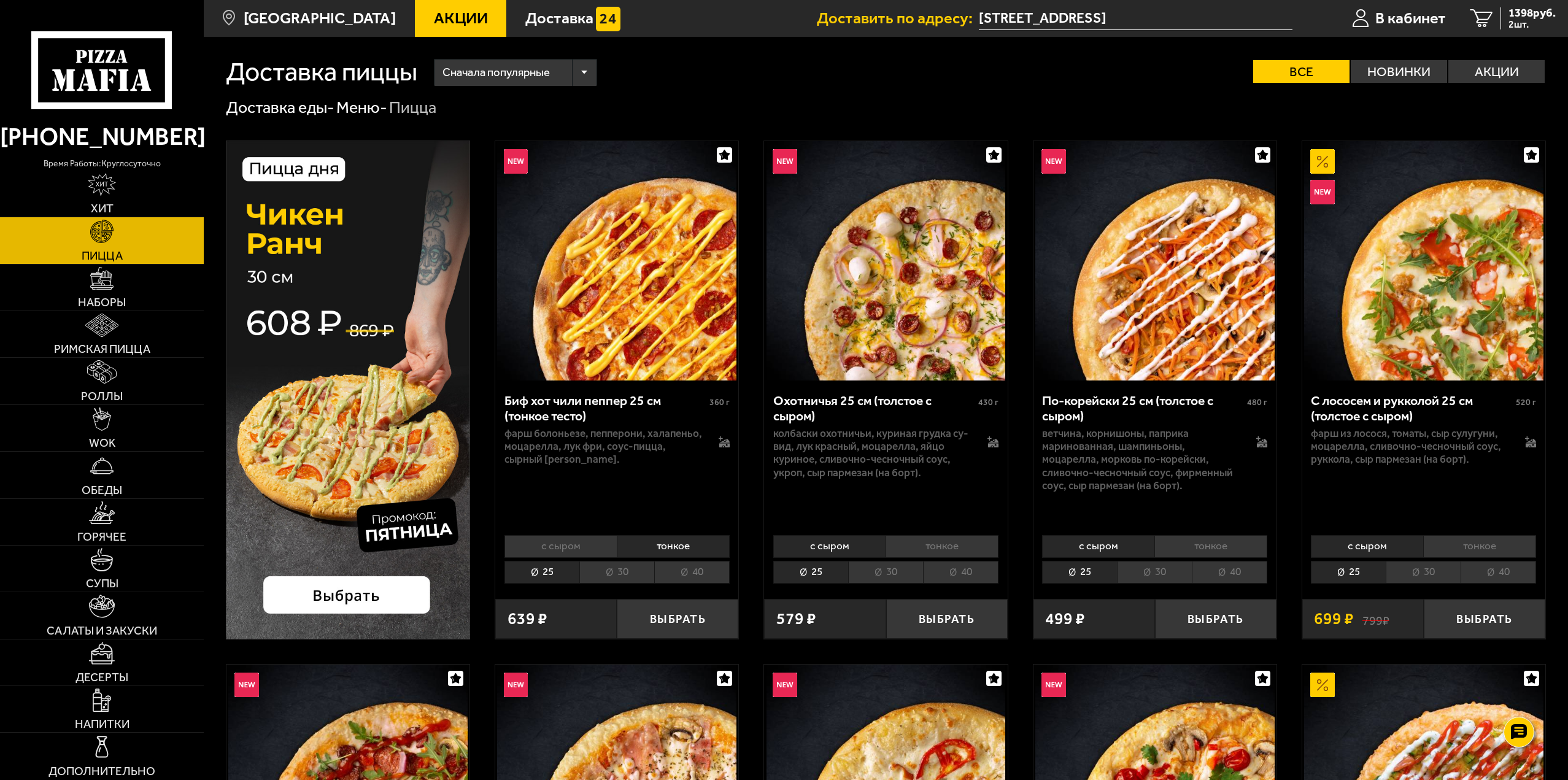
click at [696, 567] on li "40" at bounding box center [691, 572] width 75 height 22
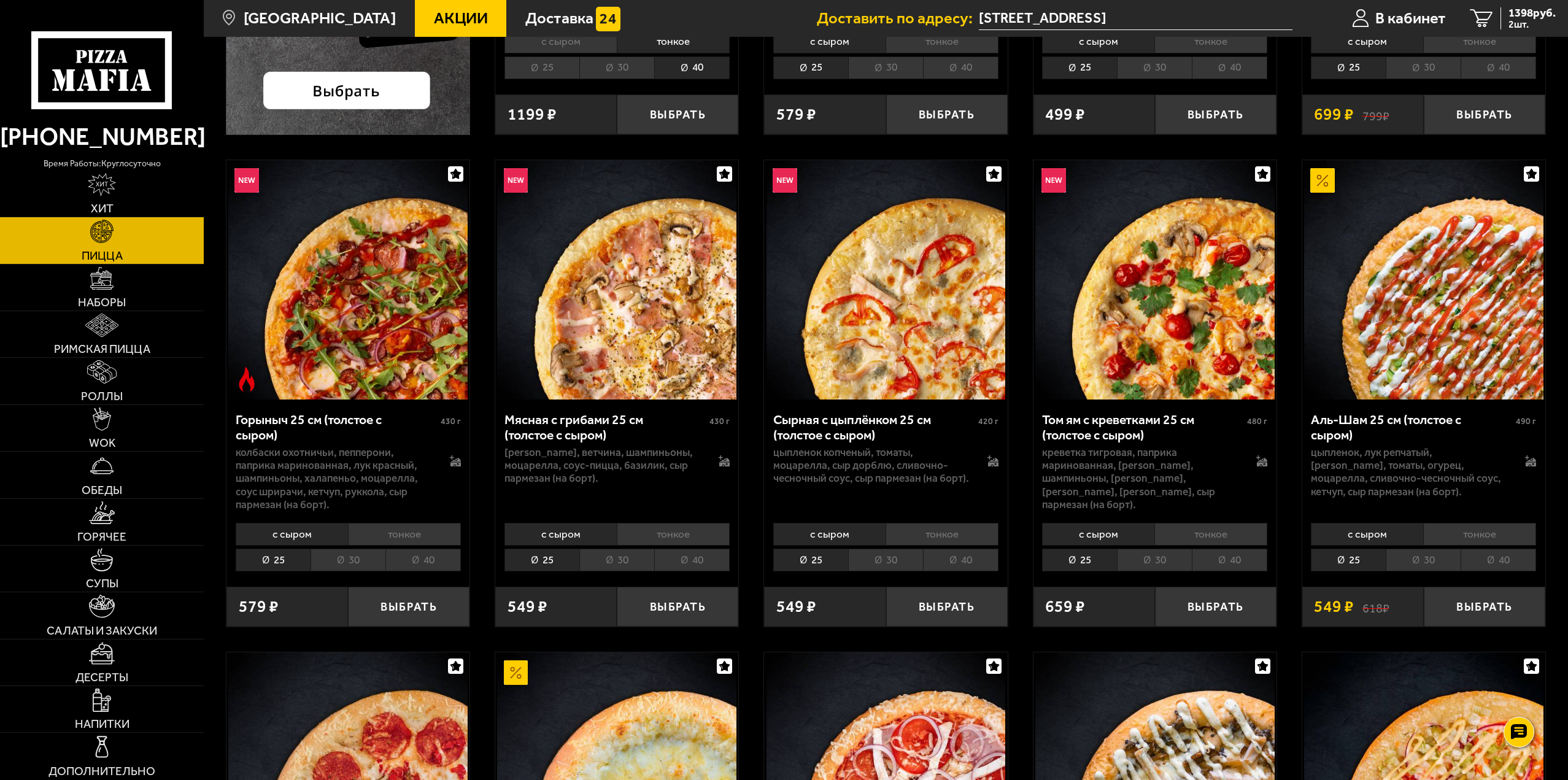
scroll to position [552, 0]
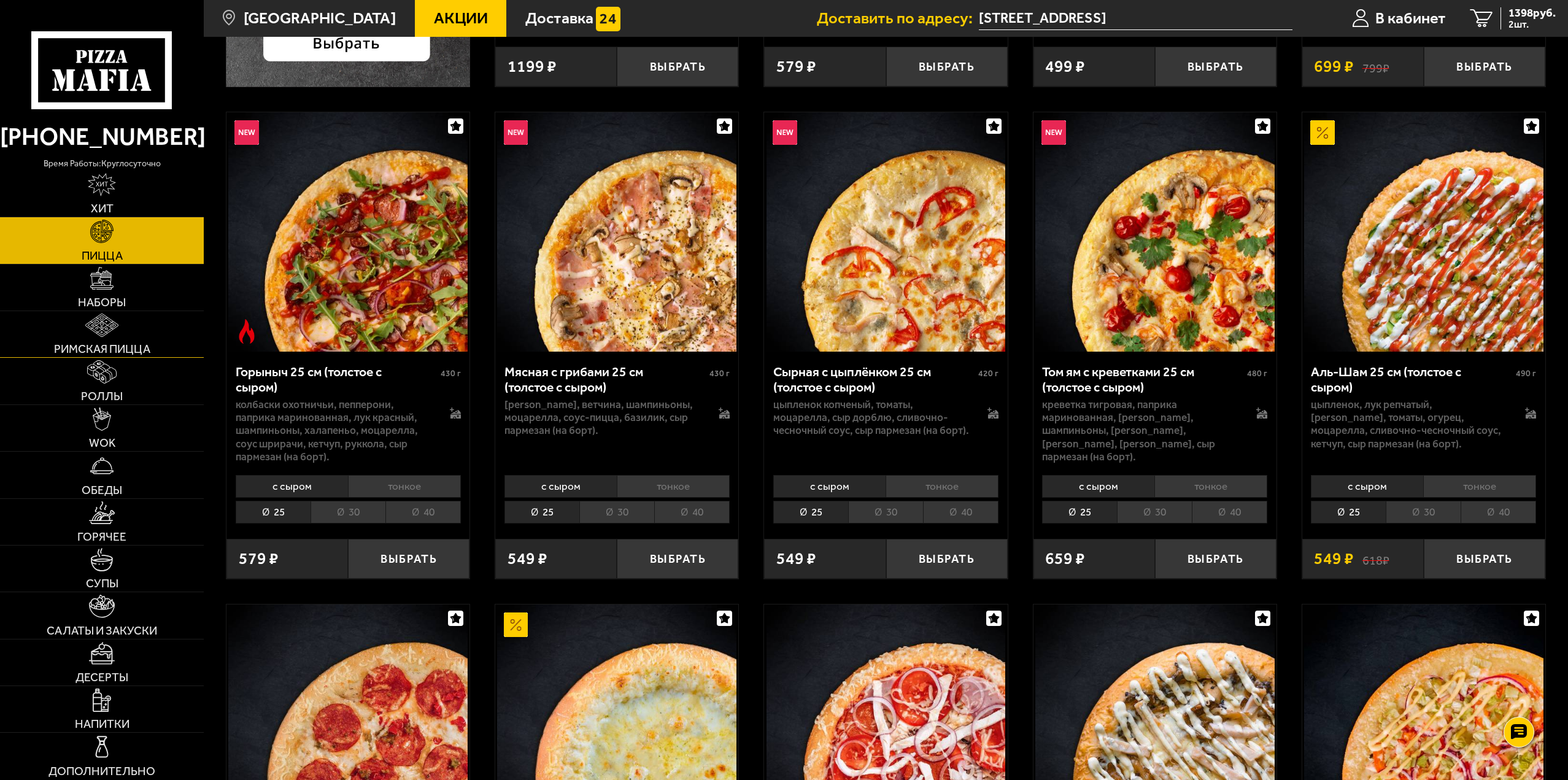
click at [148, 332] on link "Римская пицца" at bounding box center [101, 334] width 203 height 46
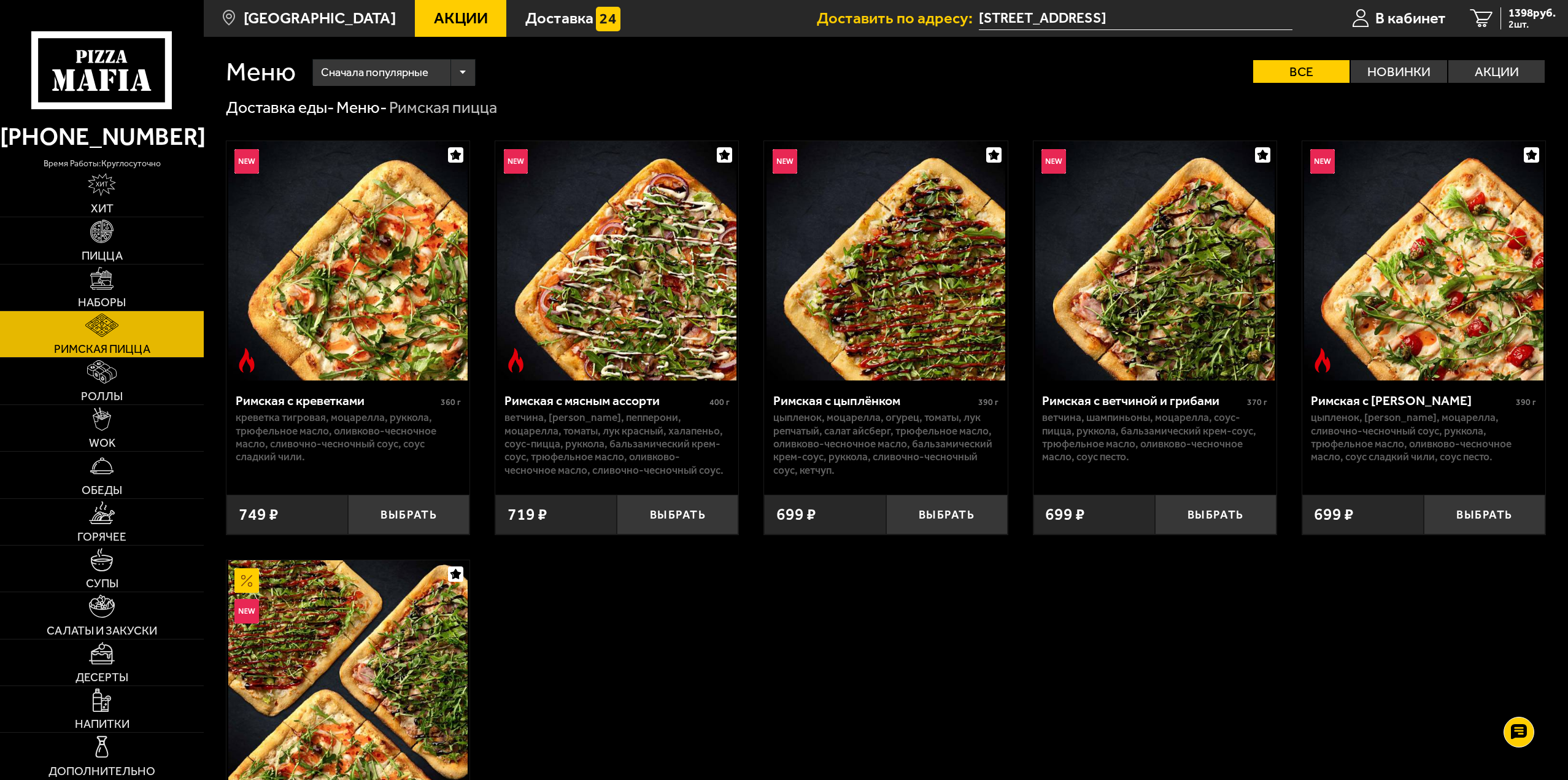
click at [886, 231] on img at bounding box center [886, 261] width 240 height 240
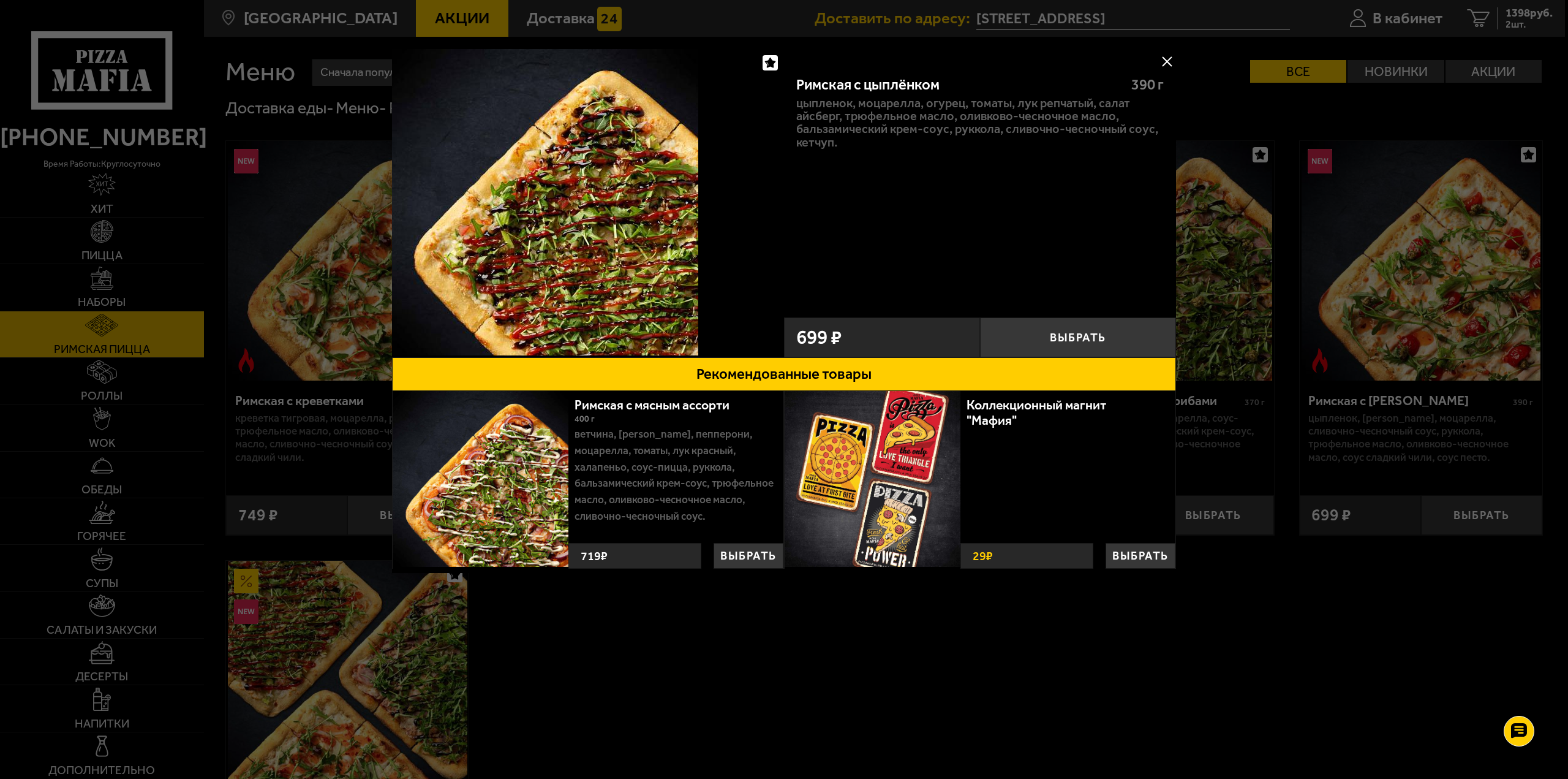
click at [1168, 65] on button at bounding box center [1167, 61] width 19 height 19
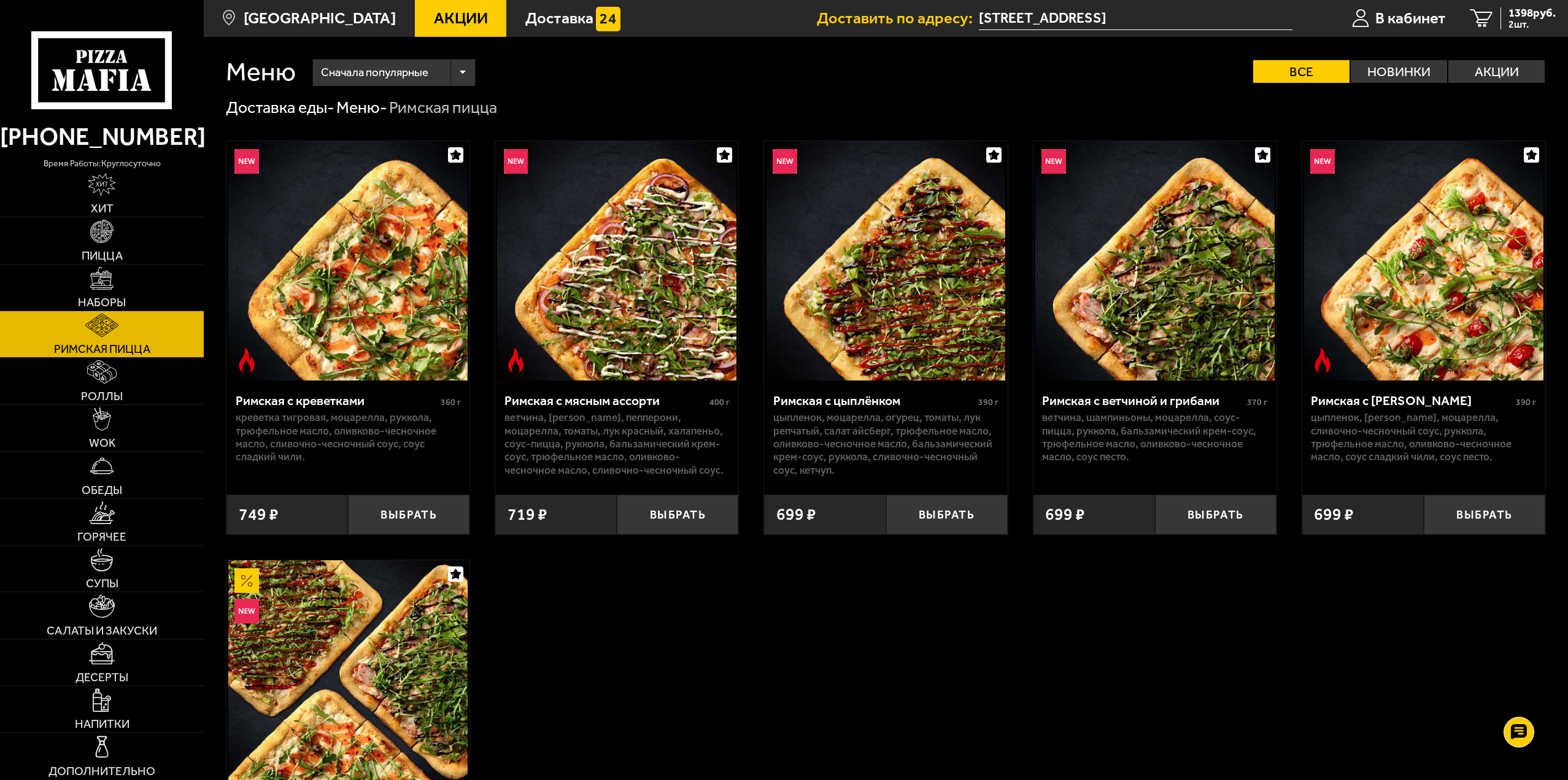
click at [897, 289] on img at bounding box center [886, 261] width 240 height 240
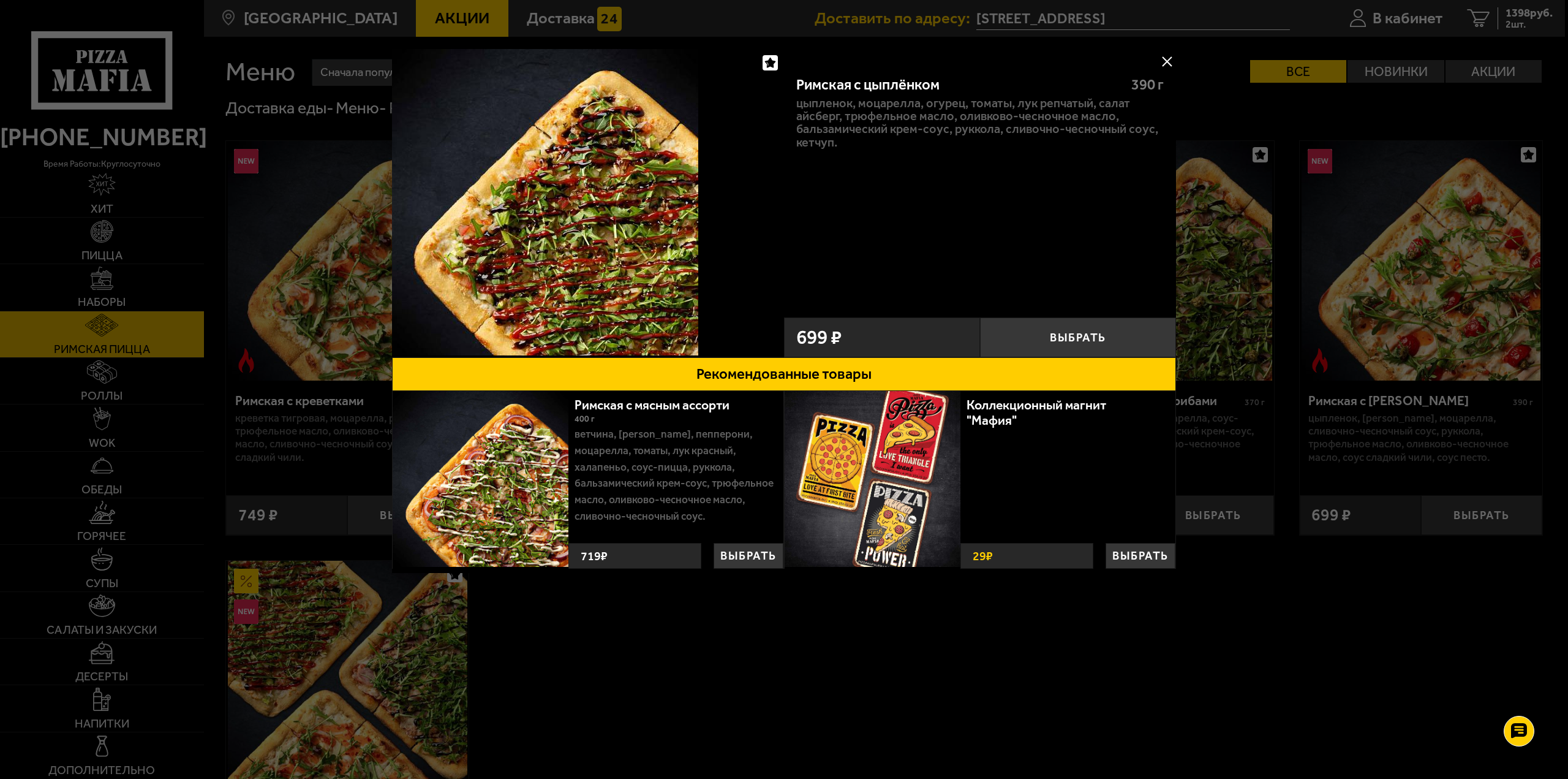
click at [1164, 62] on button at bounding box center [1167, 61] width 19 height 19
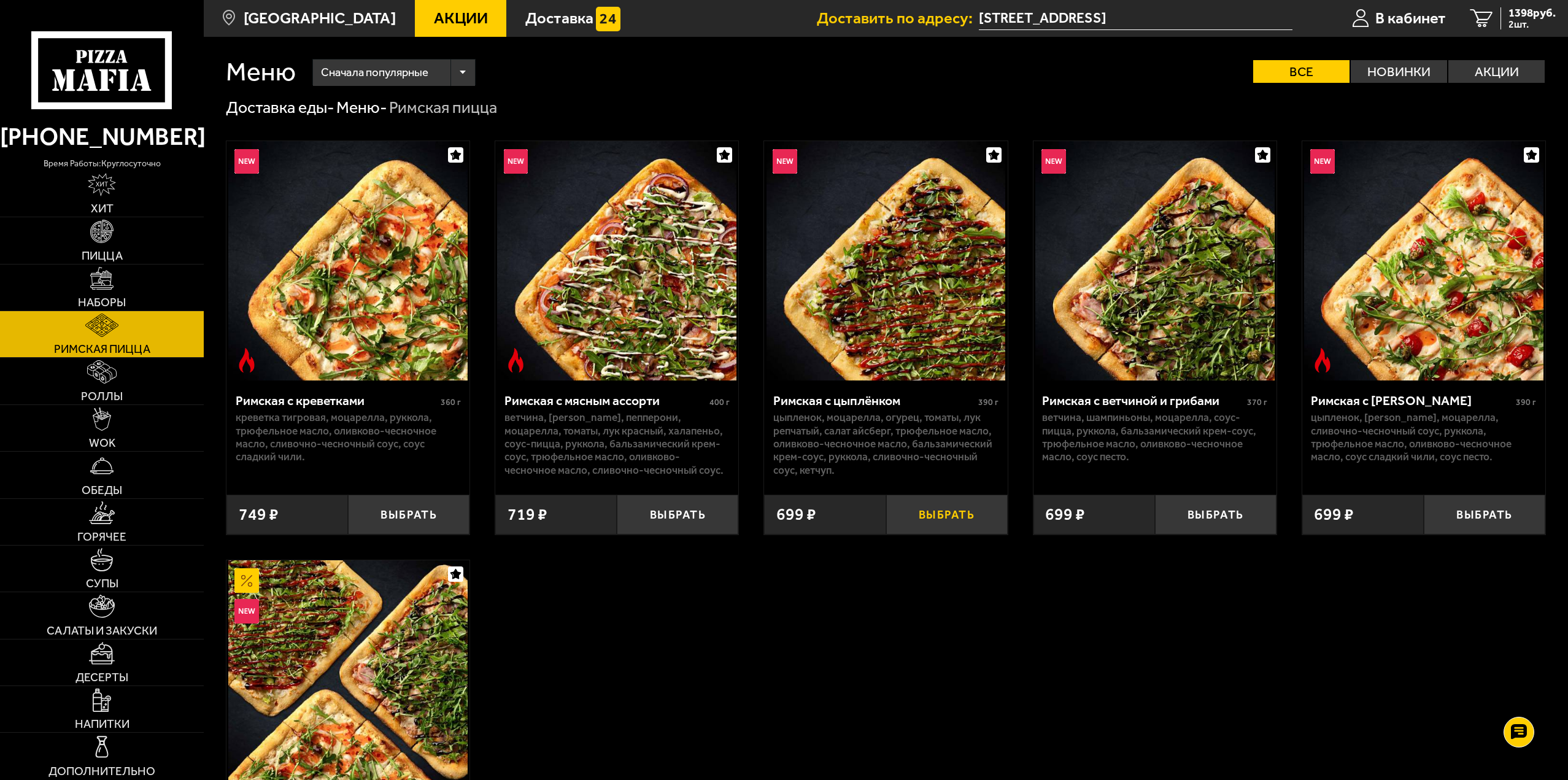
click at [913, 511] on button "Выбрать" at bounding box center [947, 514] width 122 height 40
click at [1517, 20] on span "3 шт." at bounding box center [1532, 24] width 47 height 10
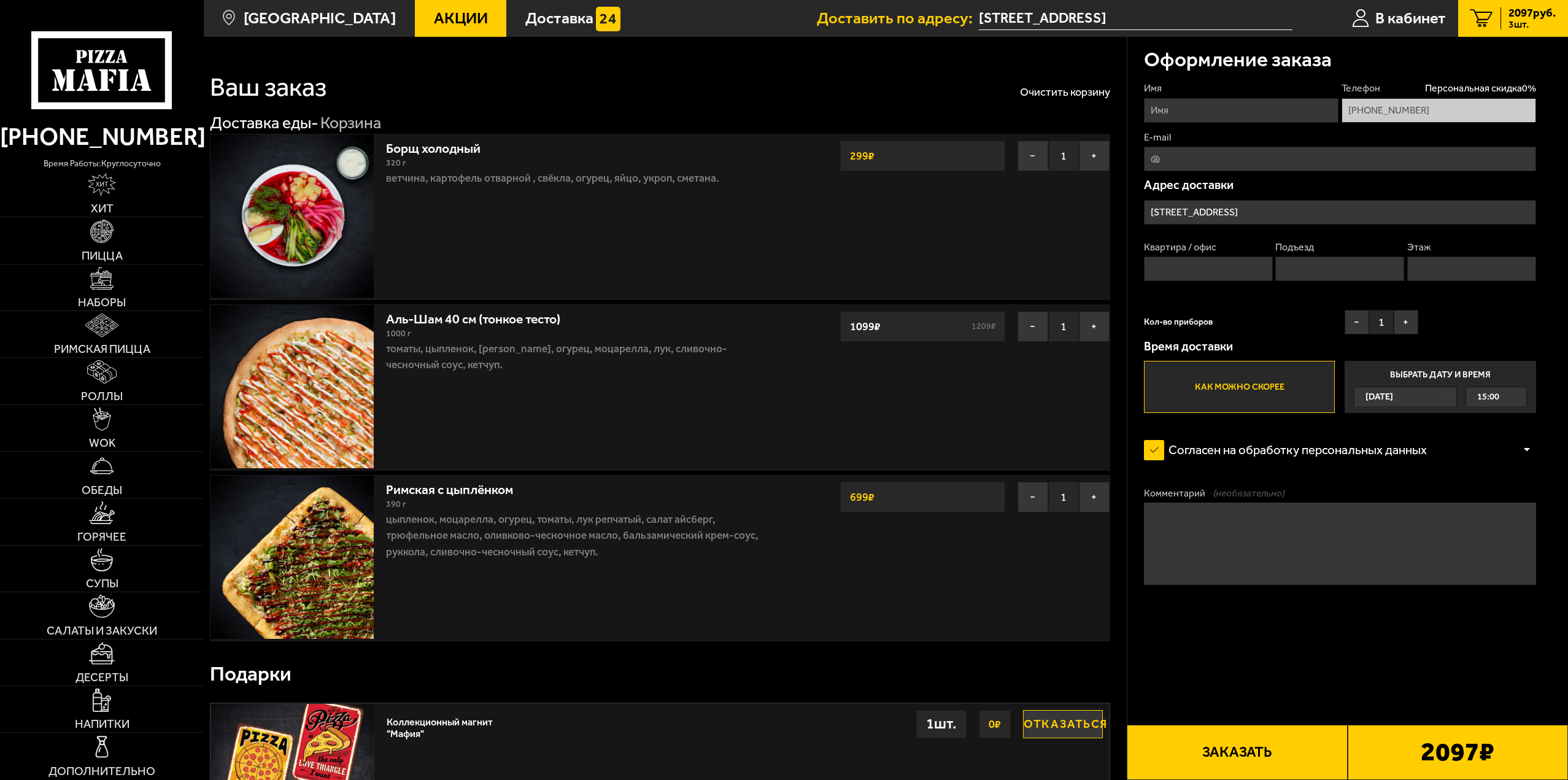
click at [1537, 58] on div "Оформление заказа Имя Телефон Персональная скидка 0 % +7 (904) 550-88-42 E-mail…" at bounding box center [1348, 358] width 441 height 644
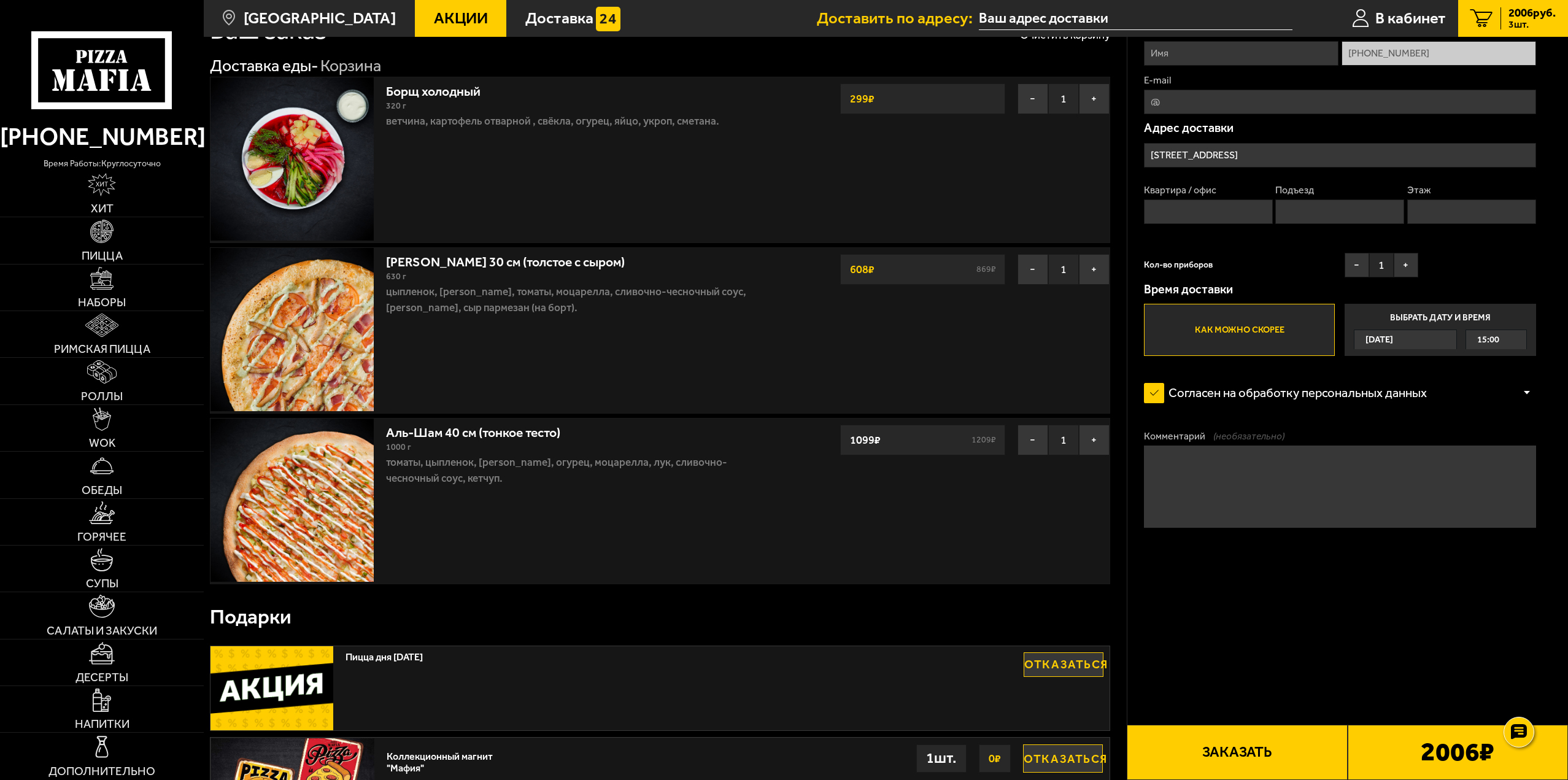
scroll to position [245, 0]
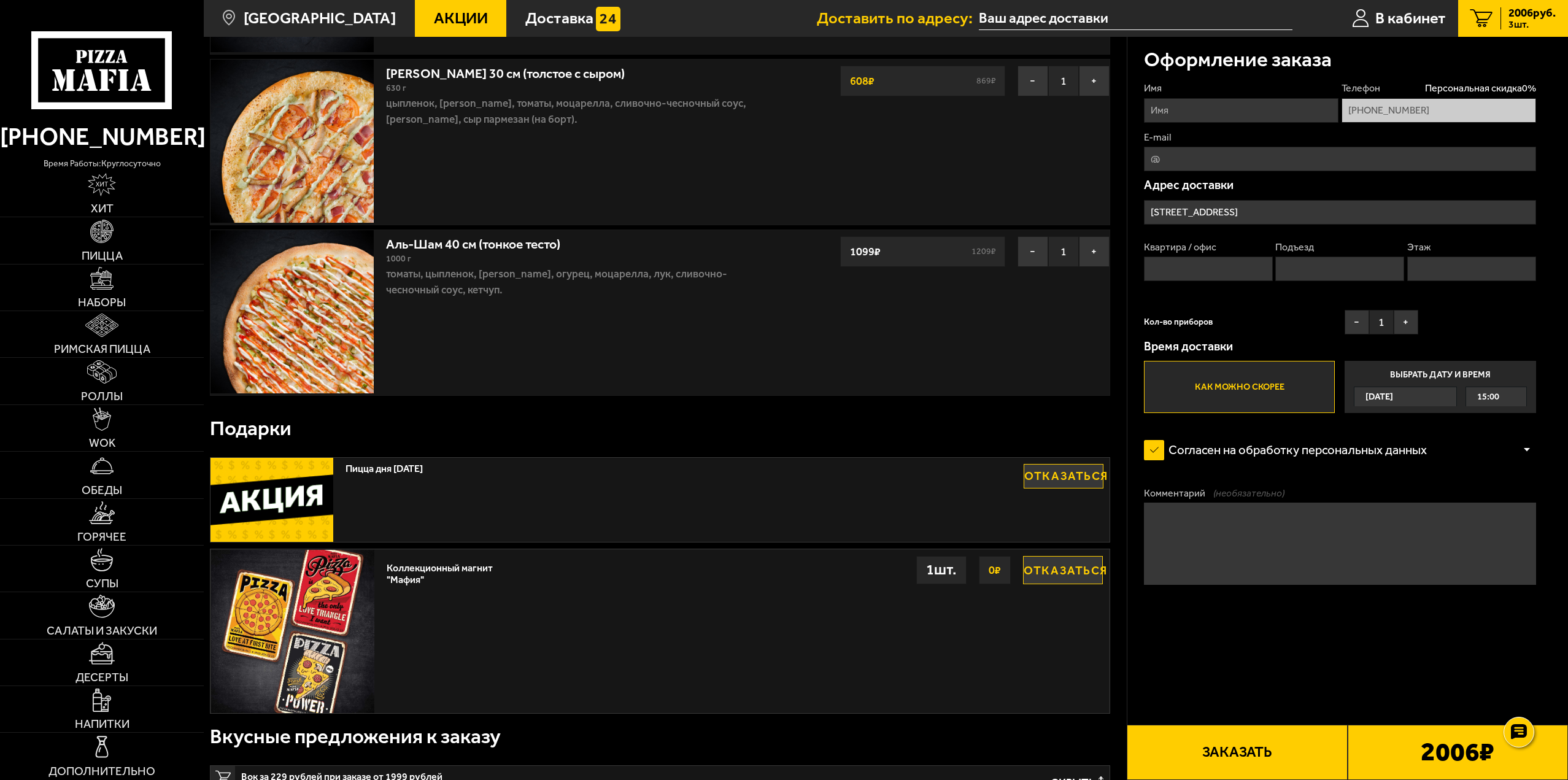
click at [1051, 479] on button "Отказаться" at bounding box center [1064, 476] width 80 height 24
click at [1047, 474] on button "Выбрать" at bounding box center [1064, 476] width 80 height 24
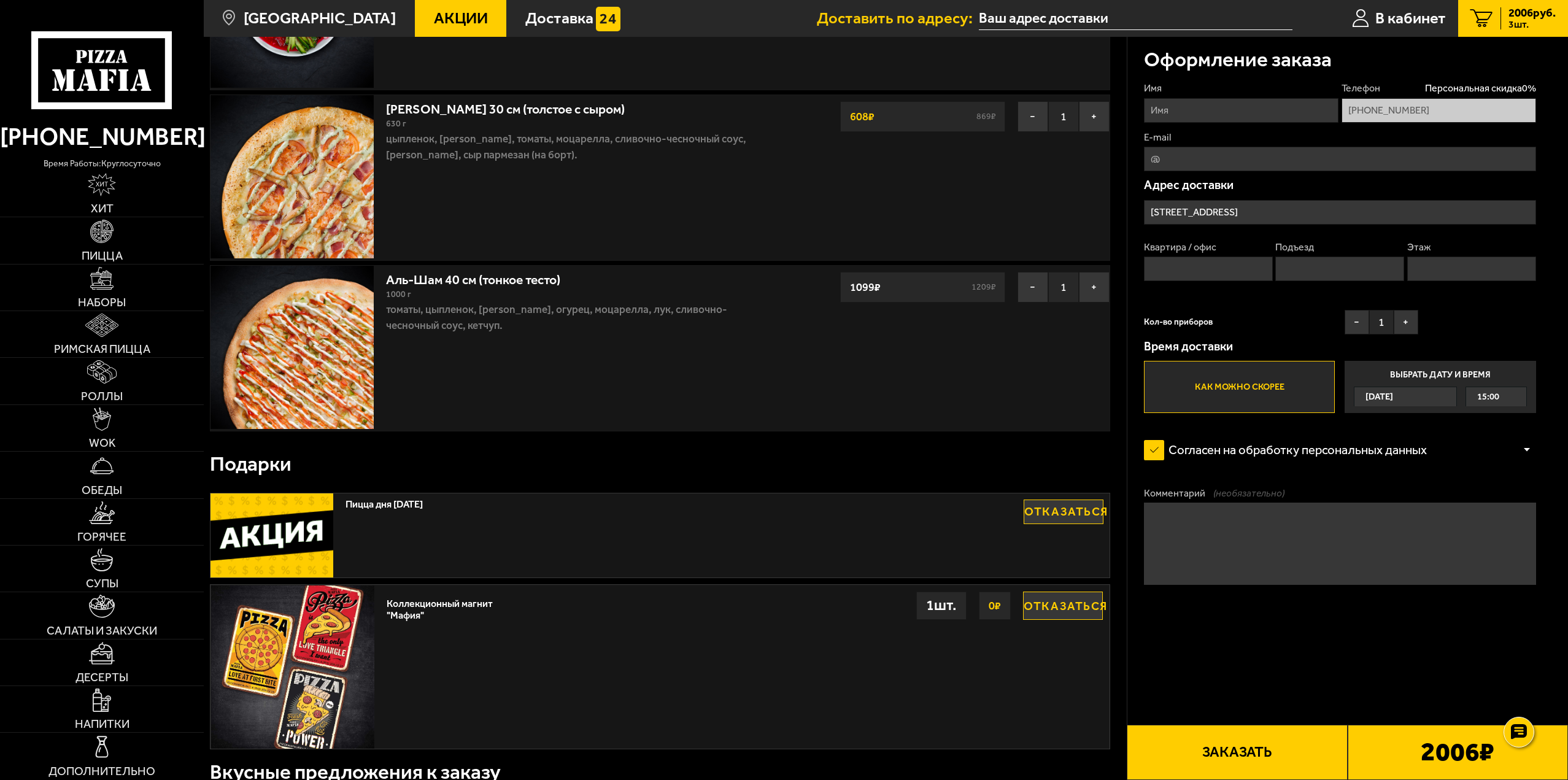
scroll to position [0, 0]
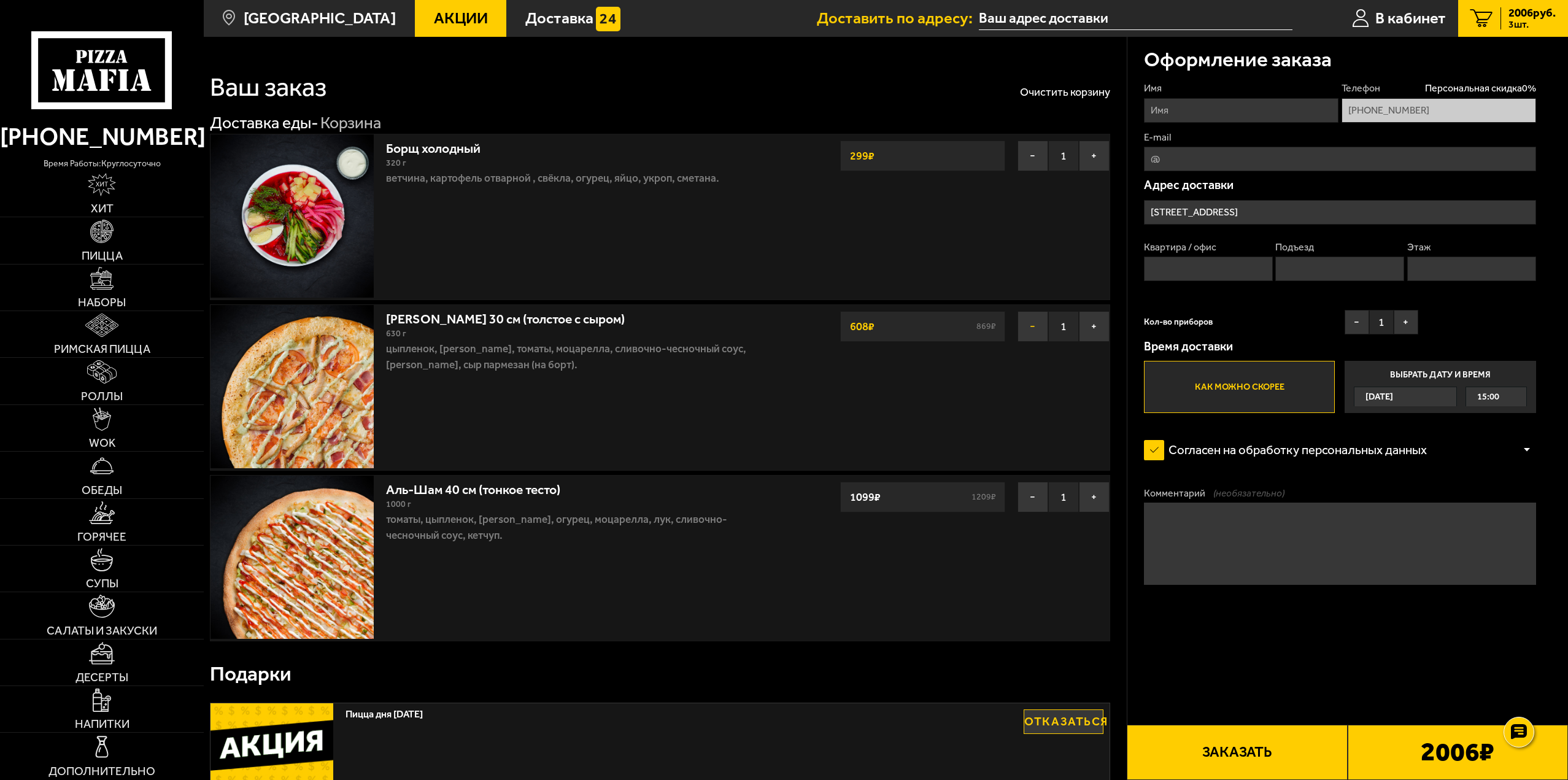
click at [1036, 328] on button "−" at bounding box center [1032, 326] width 31 height 31
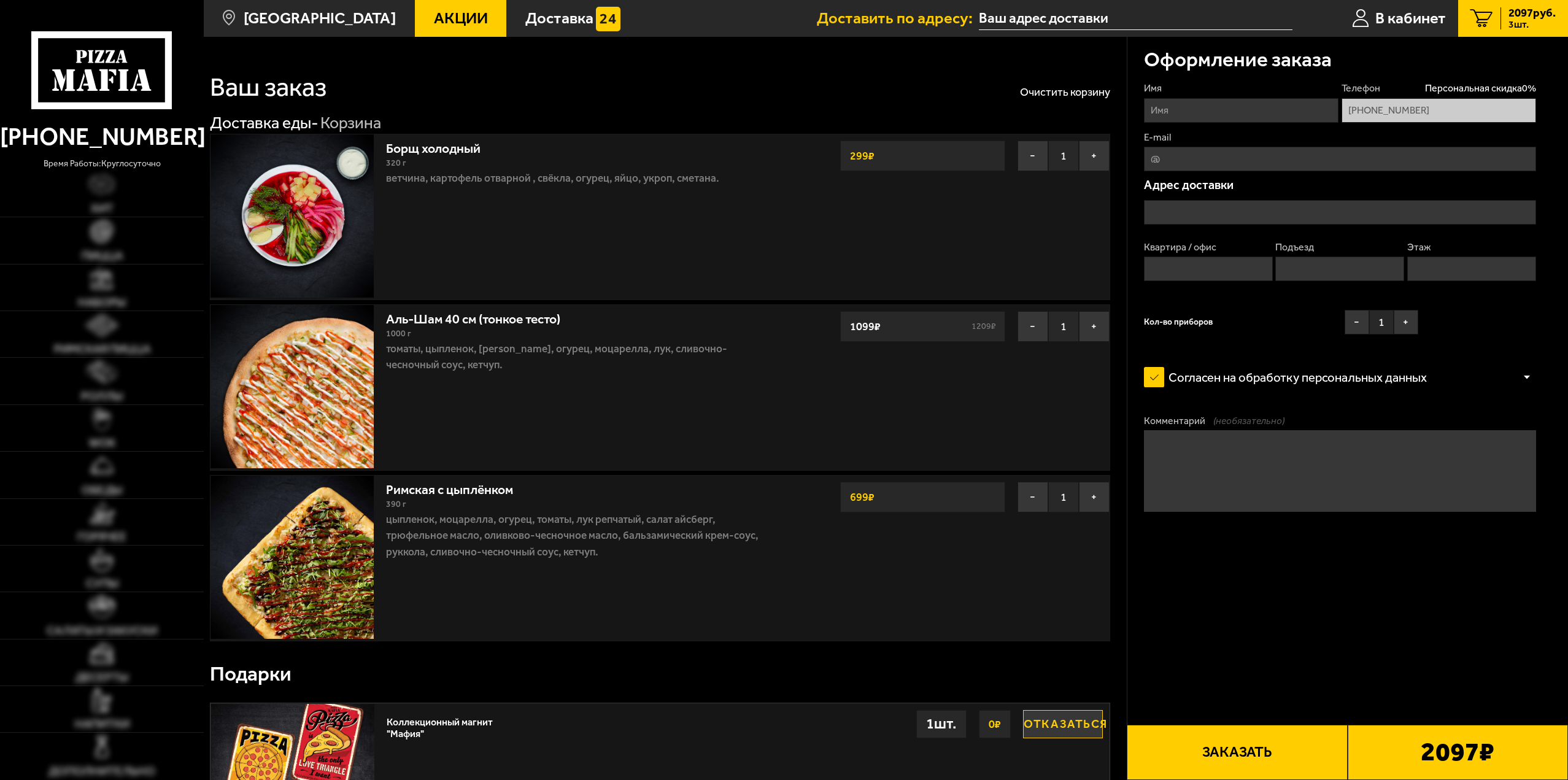
type input "Парашютная улица, 65"
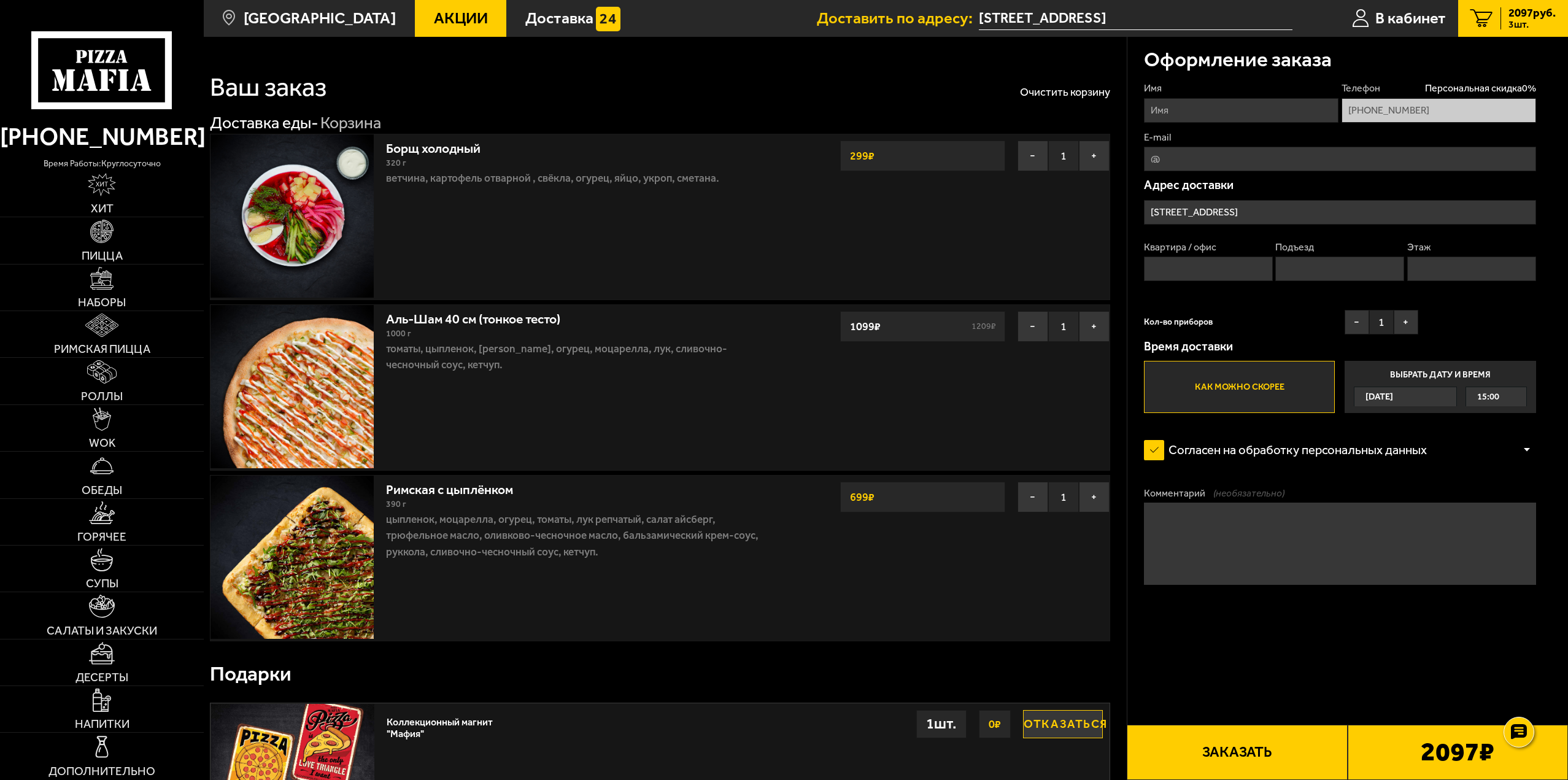
click at [1235, 152] on input "E-mail" at bounding box center [1340, 159] width 392 height 24
click at [1235, 139] on label "E-mail" at bounding box center [1340, 137] width 392 height 14
click at [1235, 147] on input "E-mail" at bounding box center [1340, 159] width 392 height 24
click at [1244, 115] on input "Имя" at bounding box center [1241, 110] width 194 height 24
type input "Владимир"
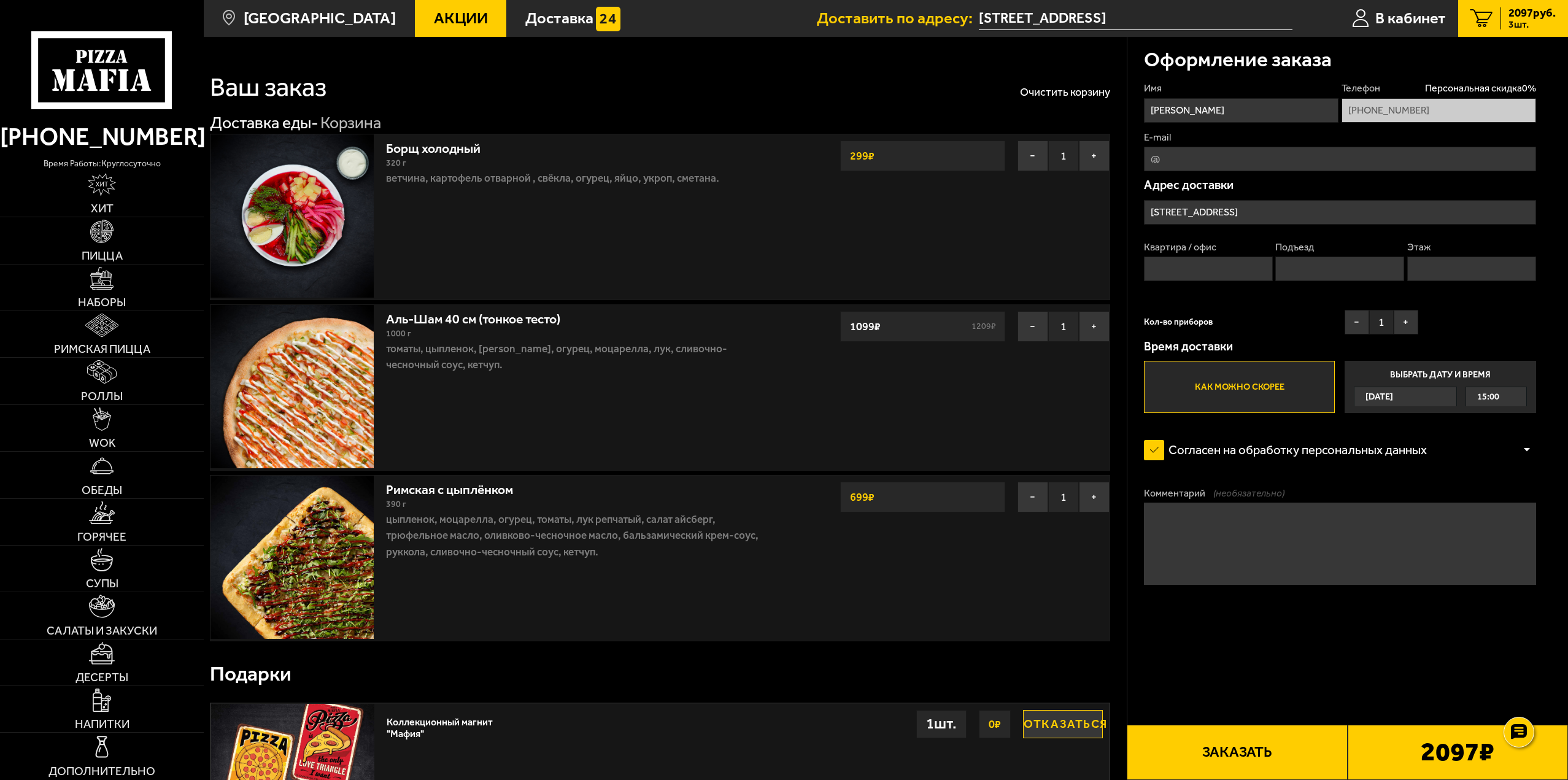
click at [1269, 133] on label "E-mail" at bounding box center [1340, 137] width 392 height 14
click at [1269, 147] on input "E-mail" at bounding box center [1340, 159] width 392 height 24
click at [1209, 264] on input "Квартира / офис" at bounding box center [1209, 268] width 129 height 24
type input "463"
drag, startPoint x: 1318, startPoint y: 271, endPoint x: 1326, endPoint y: 270, distance: 8.1
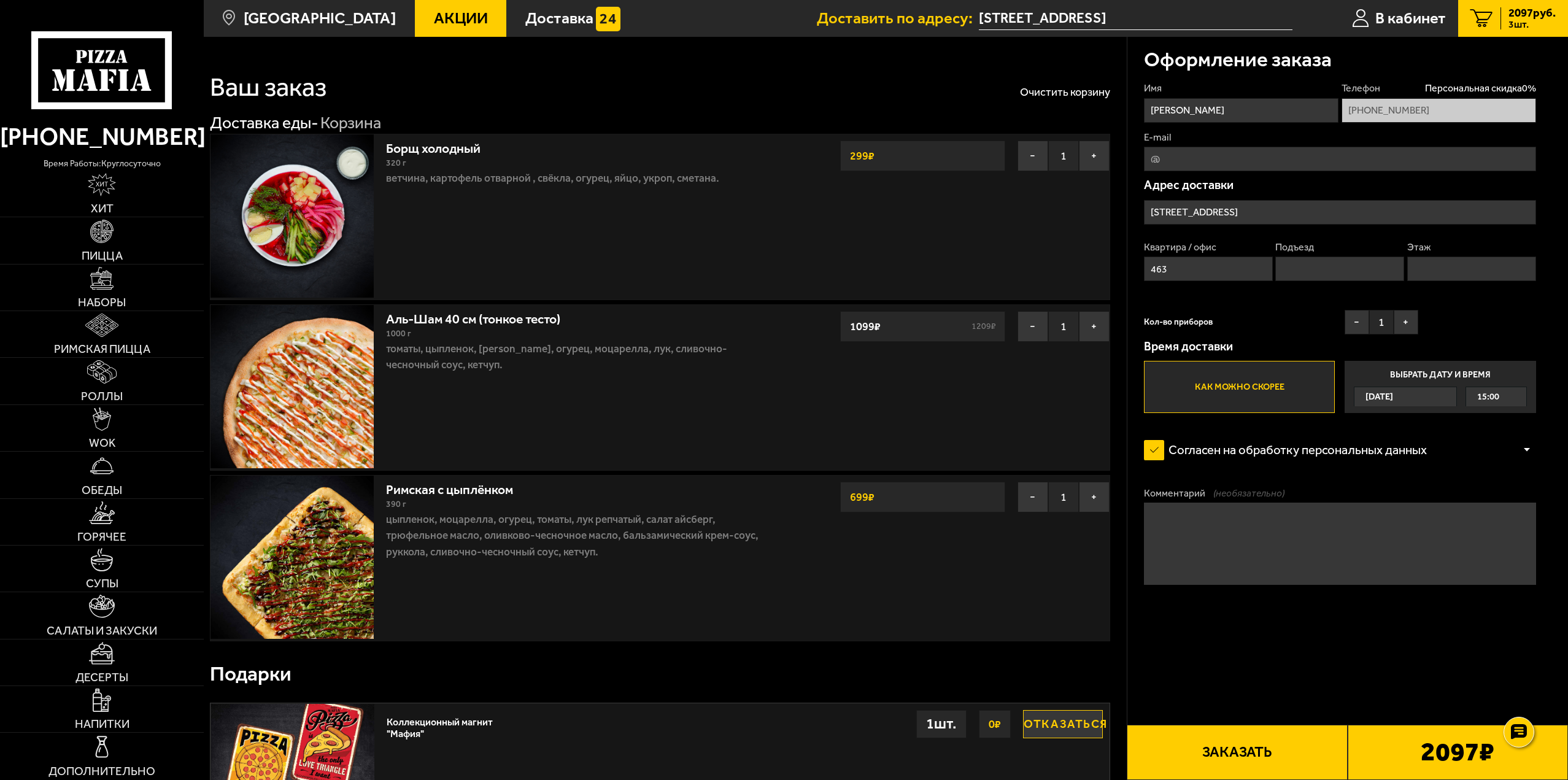
click at [1319, 271] on input "Подъезд" at bounding box center [1339, 268] width 129 height 24
click at [1459, 266] on input "Этаж" at bounding box center [1471, 268] width 129 height 24
drag, startPoint x: 1300, startPoint y: 276, endPoint x: 1260, endPoint y: 283, distance: 40.6
click at [1267, 281] on div "Квартира / офис 463 Подъезд 1 Этаж" at bounding box center [1340, 265] width 392 height 49
type input "2"
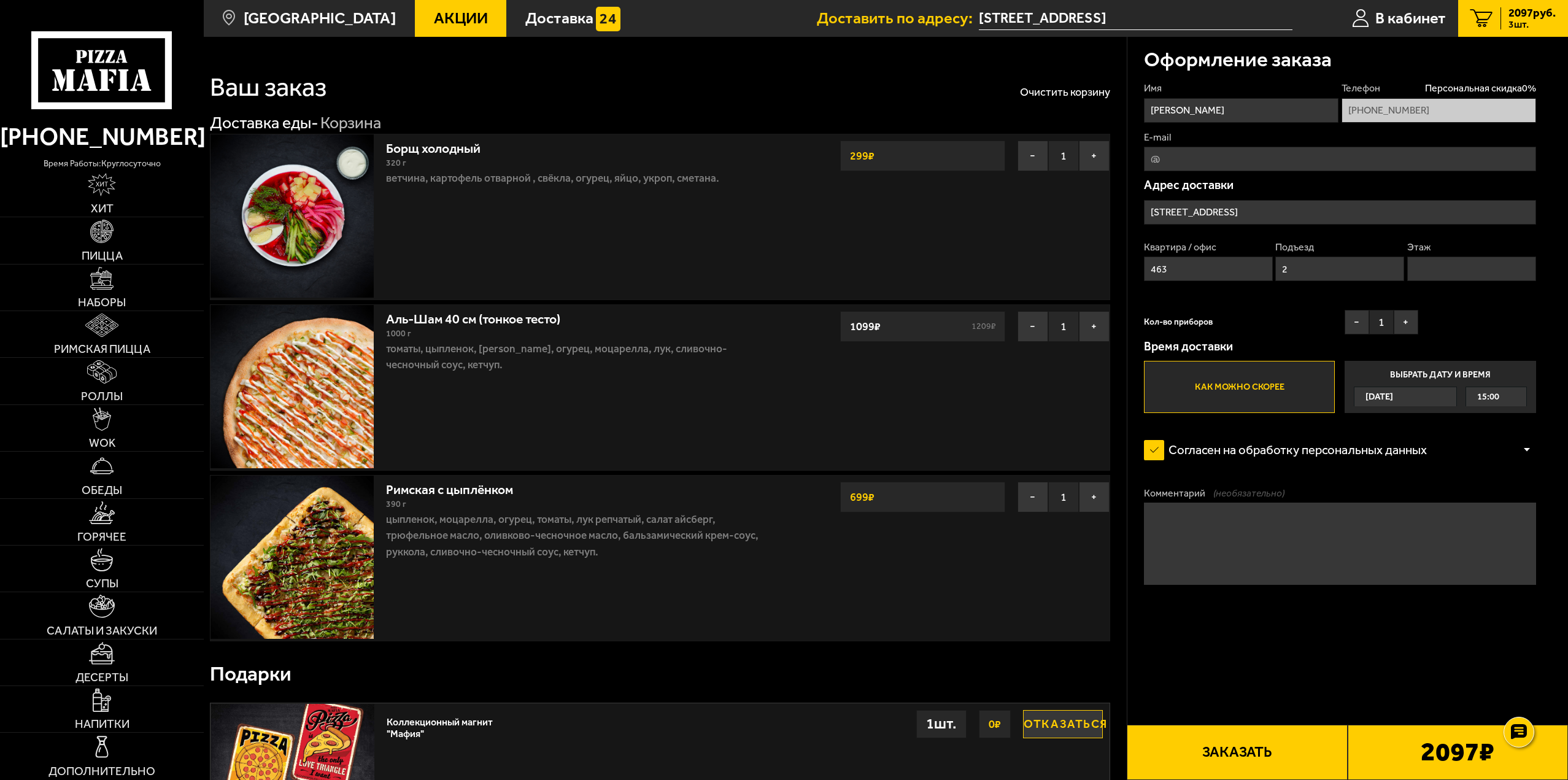
click at [1450, 268] on input "Этаж" at bounding box center [1471, 268] width 129 height 24
drag, startPoint x: 1287, startPoint y: 276, endPoint x: 1246, endPoint y: 285, distance: 42.0
click at [1246, 285] on div "Квартира / офис 463 Подъезд 2 Этаж" at bounding box center [1340, 265] width 392 height 49
drag, startPoint x: 1271, startPoint y: 303, endPoint x: 1356, endPoint y: 283, distance: 87.3
click at [1284, 304] on div "Имя Владимир Телефон Персональная скидка 0 % +7 (904) 550-88-42 E-mail Адрес до…" at bounding box center [1340, 247] width 392 height 332
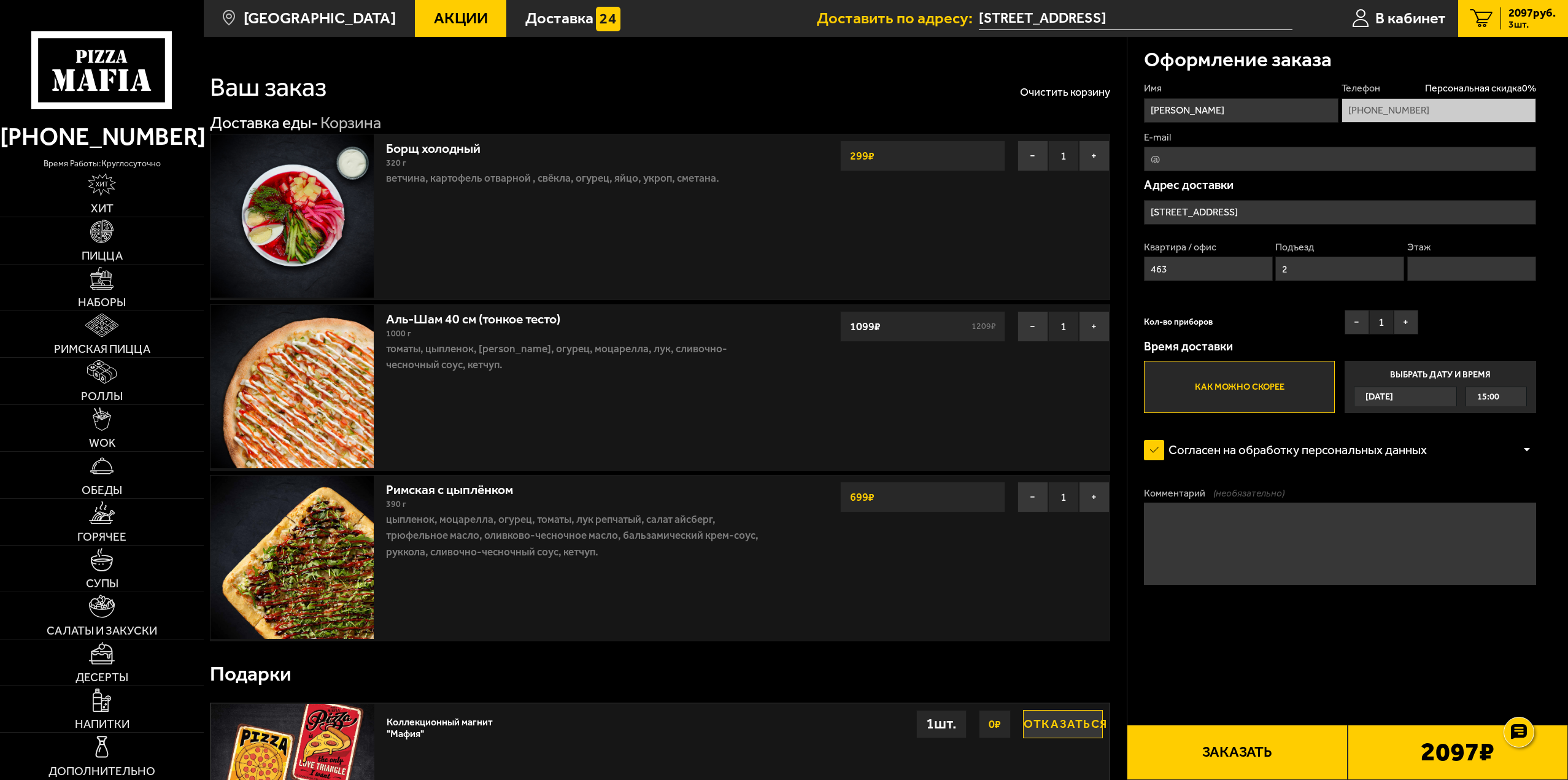
click at [1441, 263] on input "Этаж" at bounding box center [1471, 268] width 129 height 24
type input "15"
click at [1289, 321] on div "Кол-во приборов − 1 +" at bounding box center [1281, 325] width 274 height 31
click at [1284, 322] on div "Кол-во приборов − 1 +" at bounding box center [1281, 325] width 274 height 31
click at [1274, 321] on div "Кол-во приборов − 1 +" at bounding box center [1281, 325] width 274 height 31
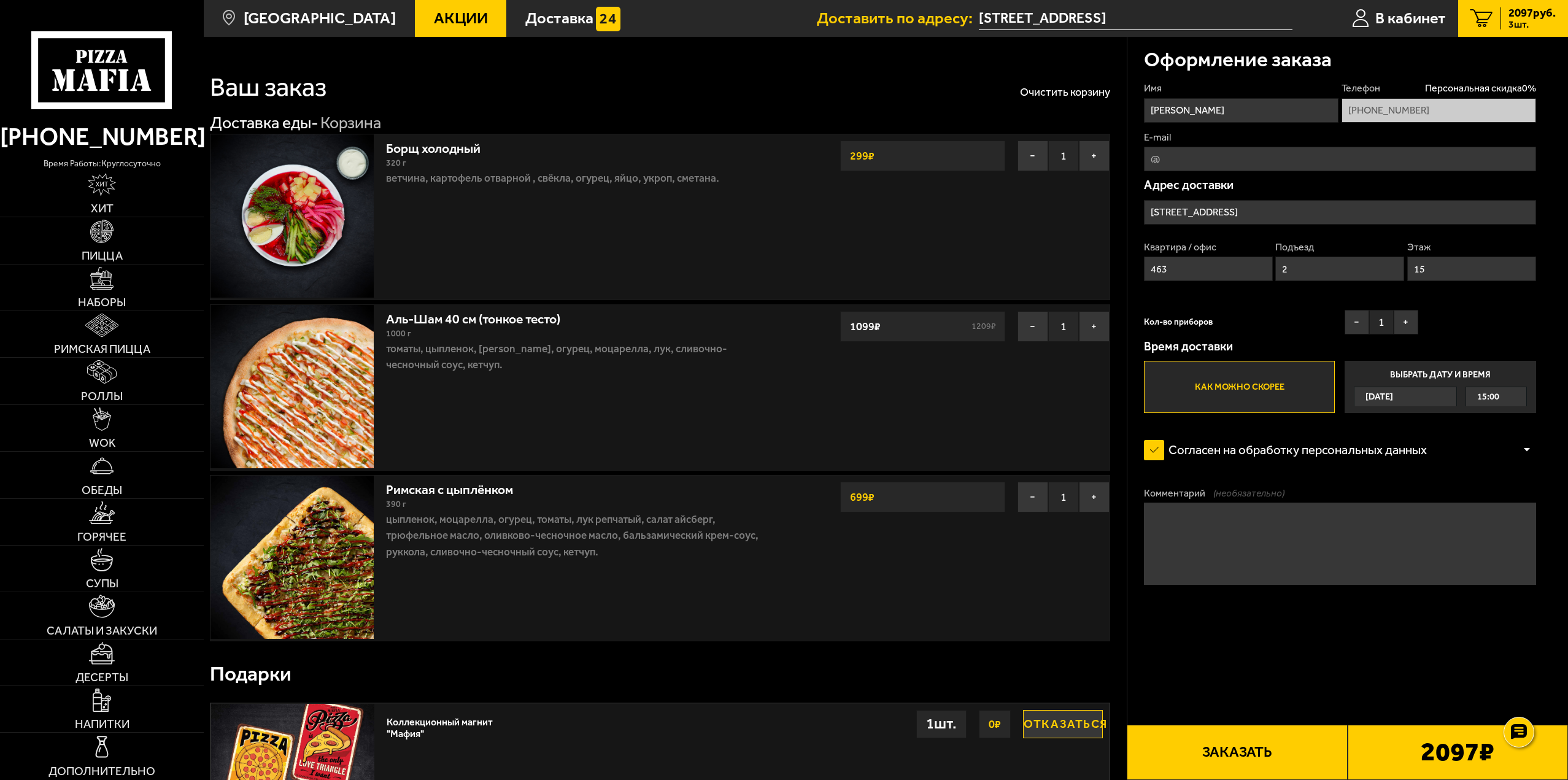
click at [1273, 324] on div "Кол-во приборов − 1 +" at bounding box center [1281, 325] width 274 height 31
click at [1315, 319] on div "Кол-во приборов − 1 +" at bounding box center [1281, 325] width 274 height 31
click at [1318, 323] on div "Кол-во приборов − 1 +" at bounding box center [1281, 325] width 274 height 31
click at [1399, 321] on button "+" at bounding box center [1406, 322] width 24 height 24
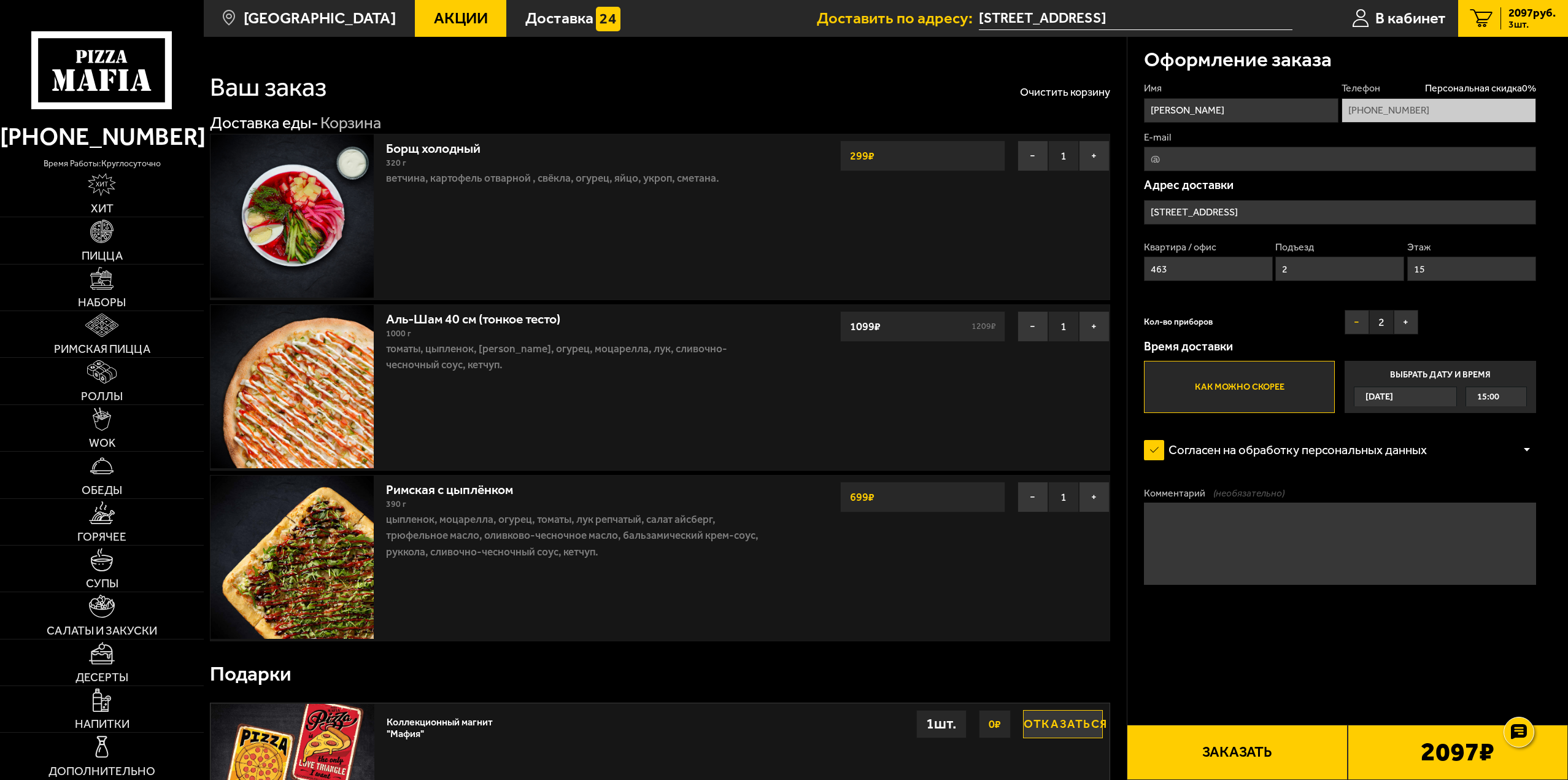
click at [1354, 321] on button "−" at bounding box center [1357, 322] width 24 height 24
click at [1406, 322] on button "+" at bounding box center [1406, 322] width 24 height 24
click at [1294, 318] on div "Кол-во приборов − 2 +" at bounding box center [1281, 325] width 274 height 31
click at [1231, 380] on label "Как можно скорее" at bounding box center [1239, 387] width 190 height 52
click at [0, 0] on input "Как можно скорее" at bounding box center [0, 0] width 0 height 0
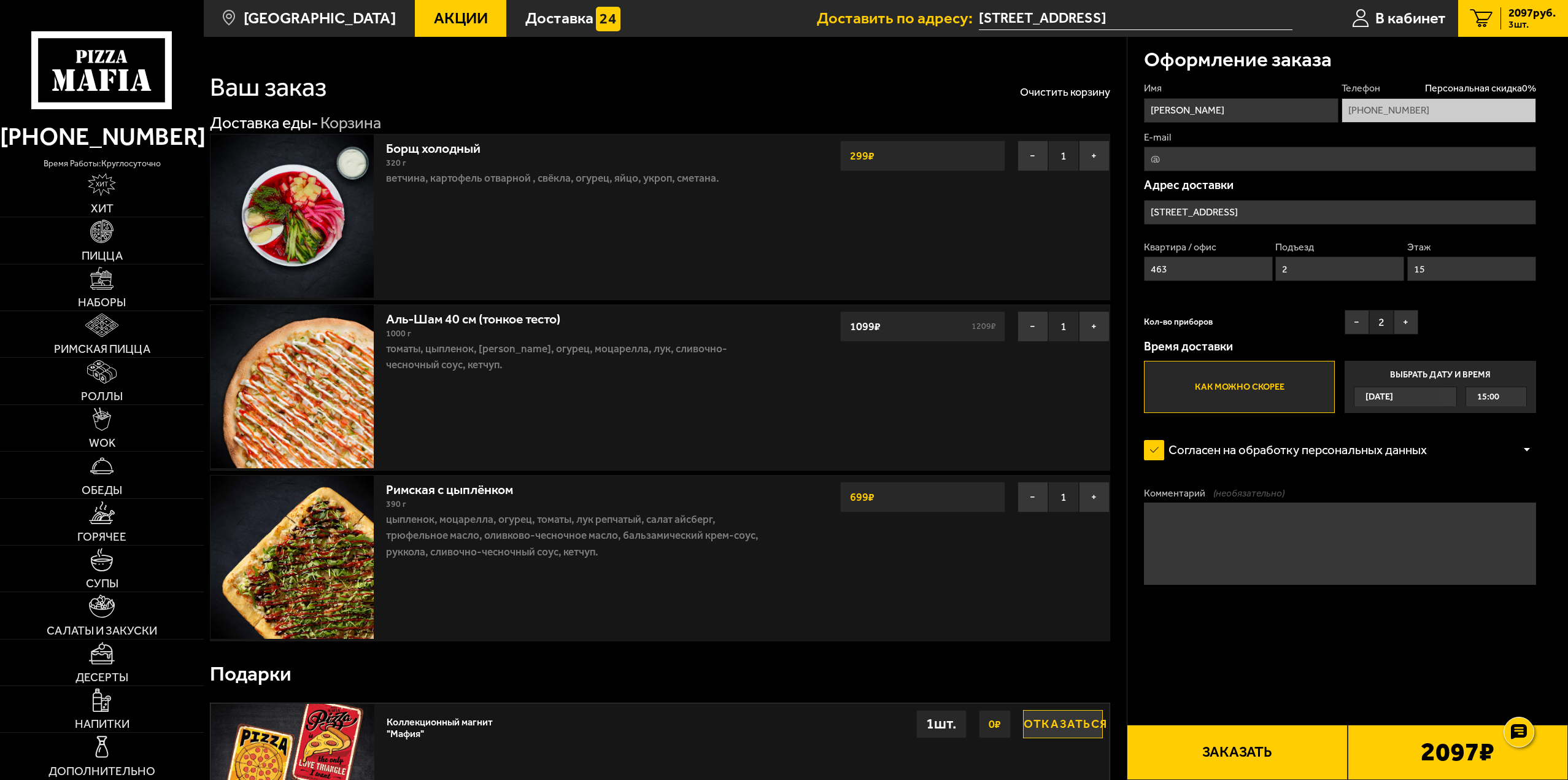
click at [1235, 536] on textarea "Комментарий (необязательно)" at bounding box center [1340, 543] width 392 height 82
click at [1322, 633] on form "Имя Владимир Телефон Персональная скидка 0 % +7 (904) 550-88-42 E-mail Адрес до…" at bounding box center [1340, 381] width 392 height 598
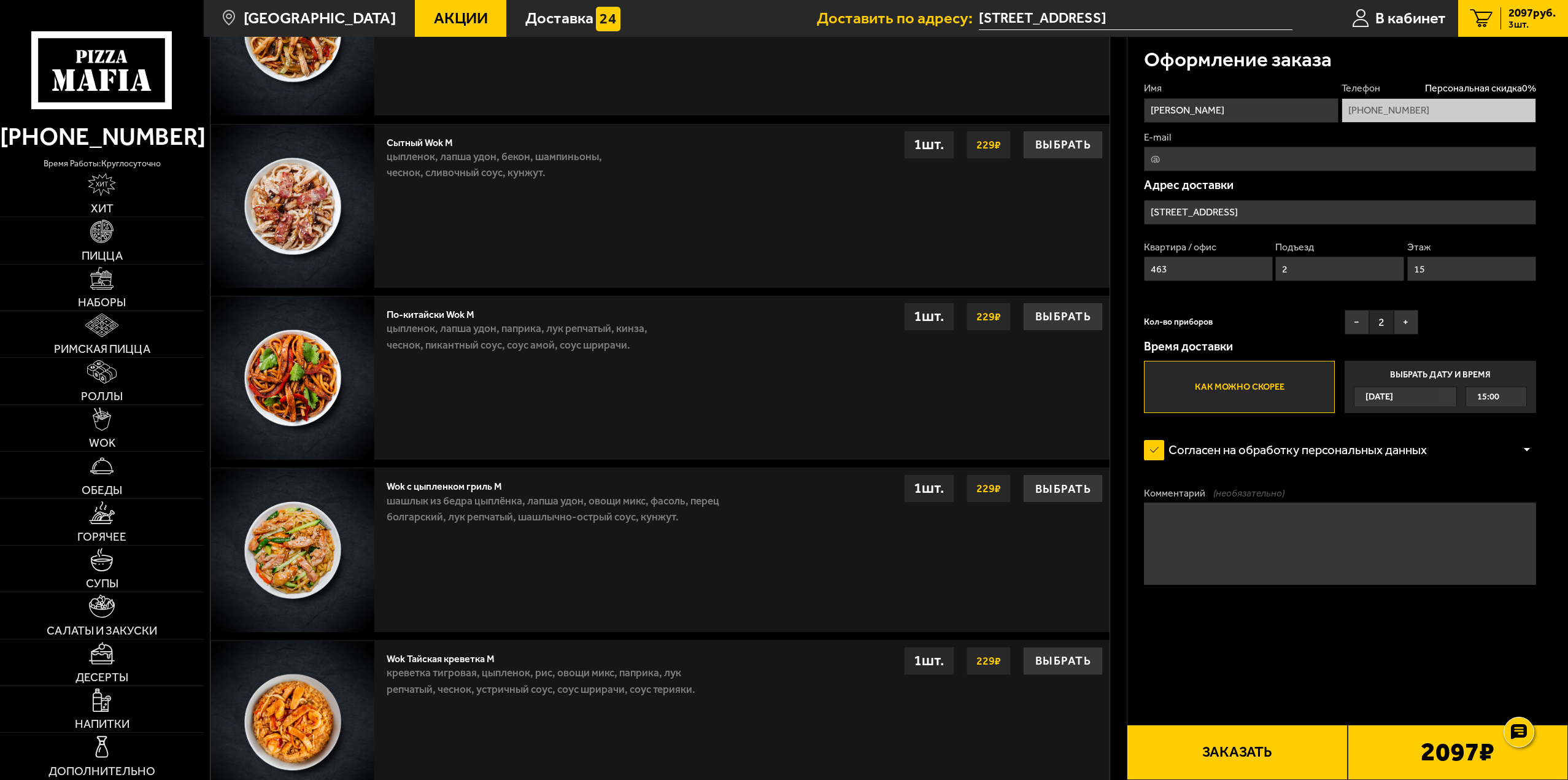
scroll to position [1043, 0]
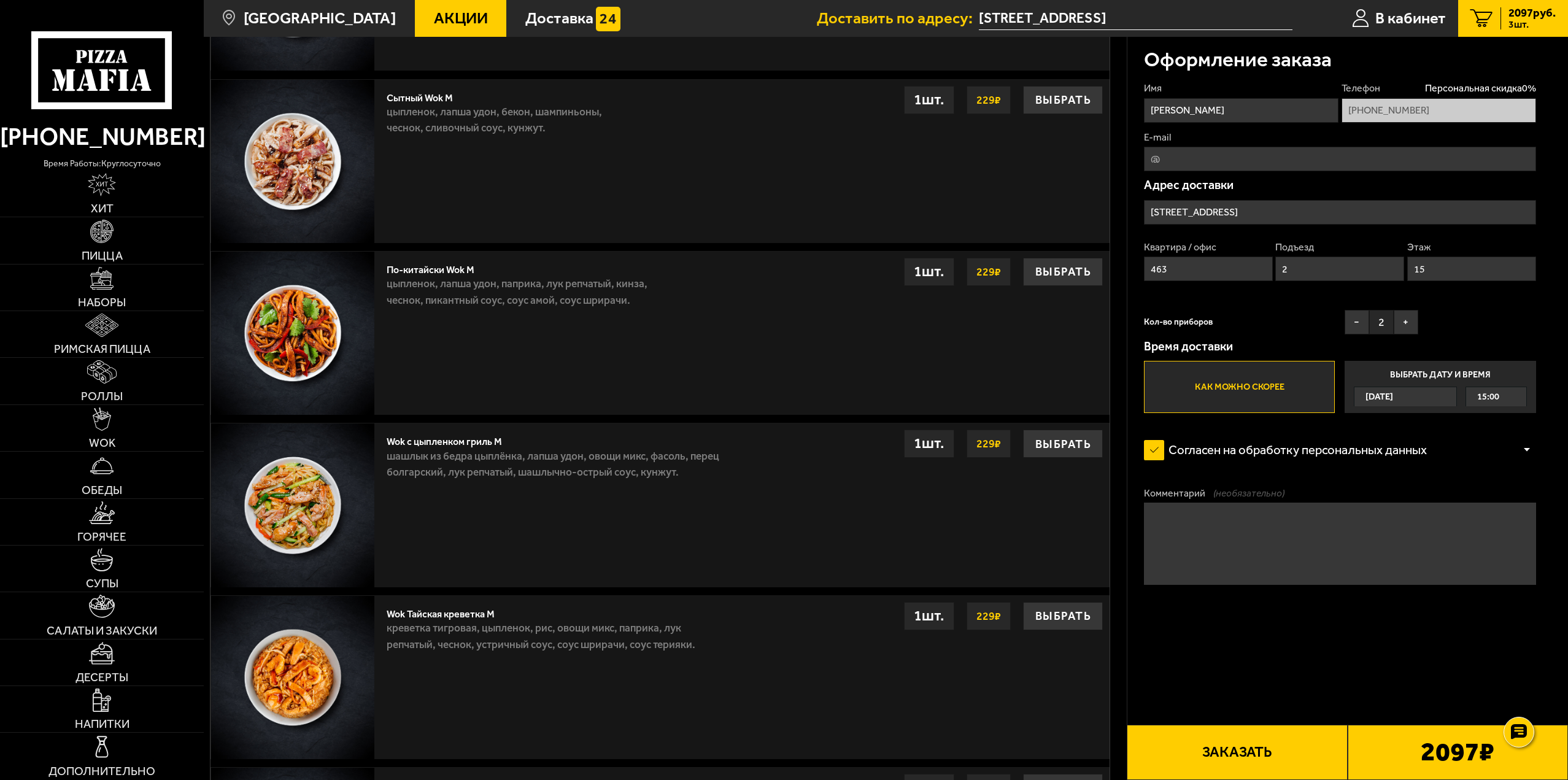
click at [366, 474] on img at bounding box center [293, 505] width 163 height 163
click at [340, 477] on img at bounding box center [293, 505] width 163 height 163
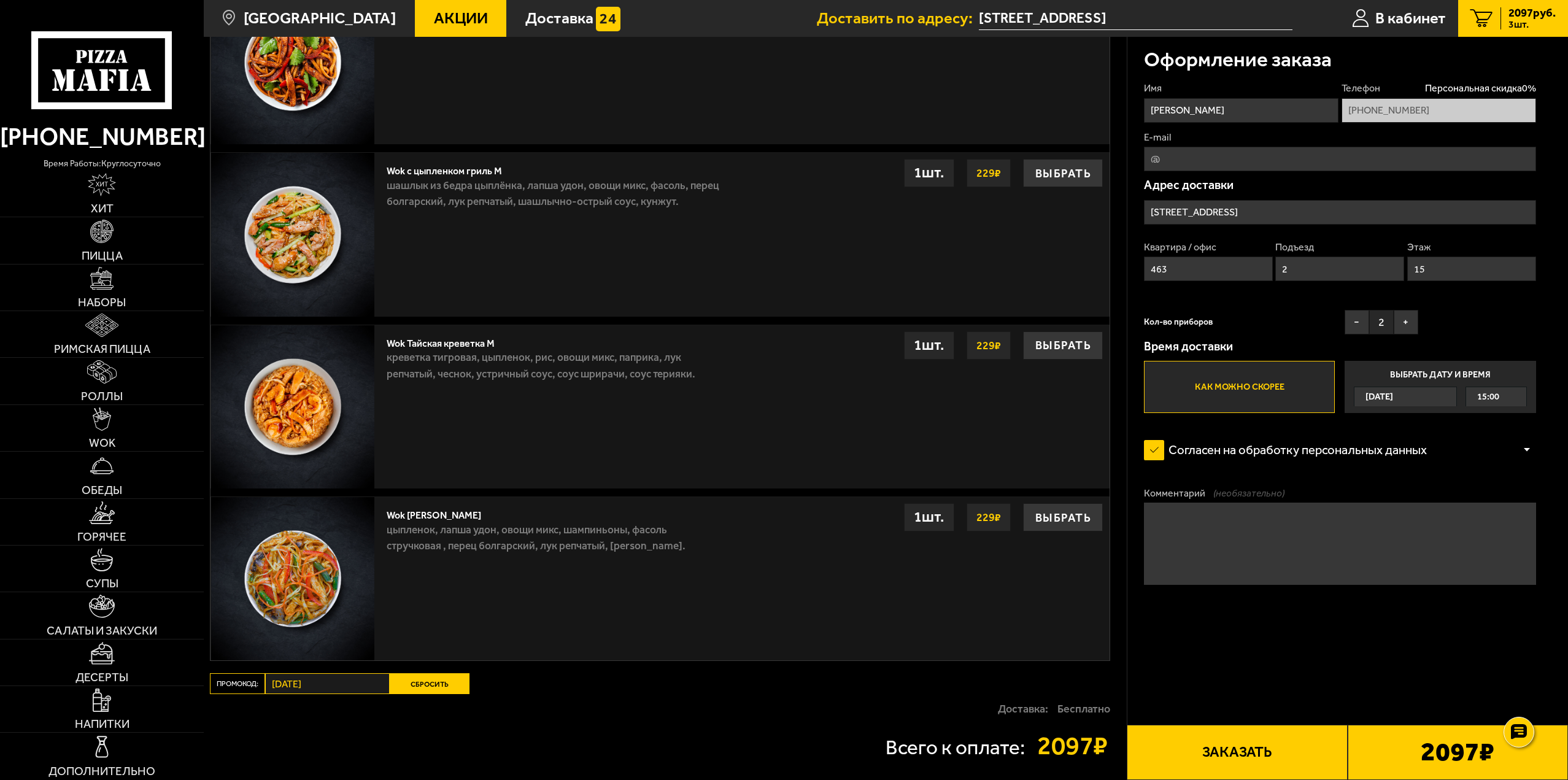
scroll to position [1350, 0]
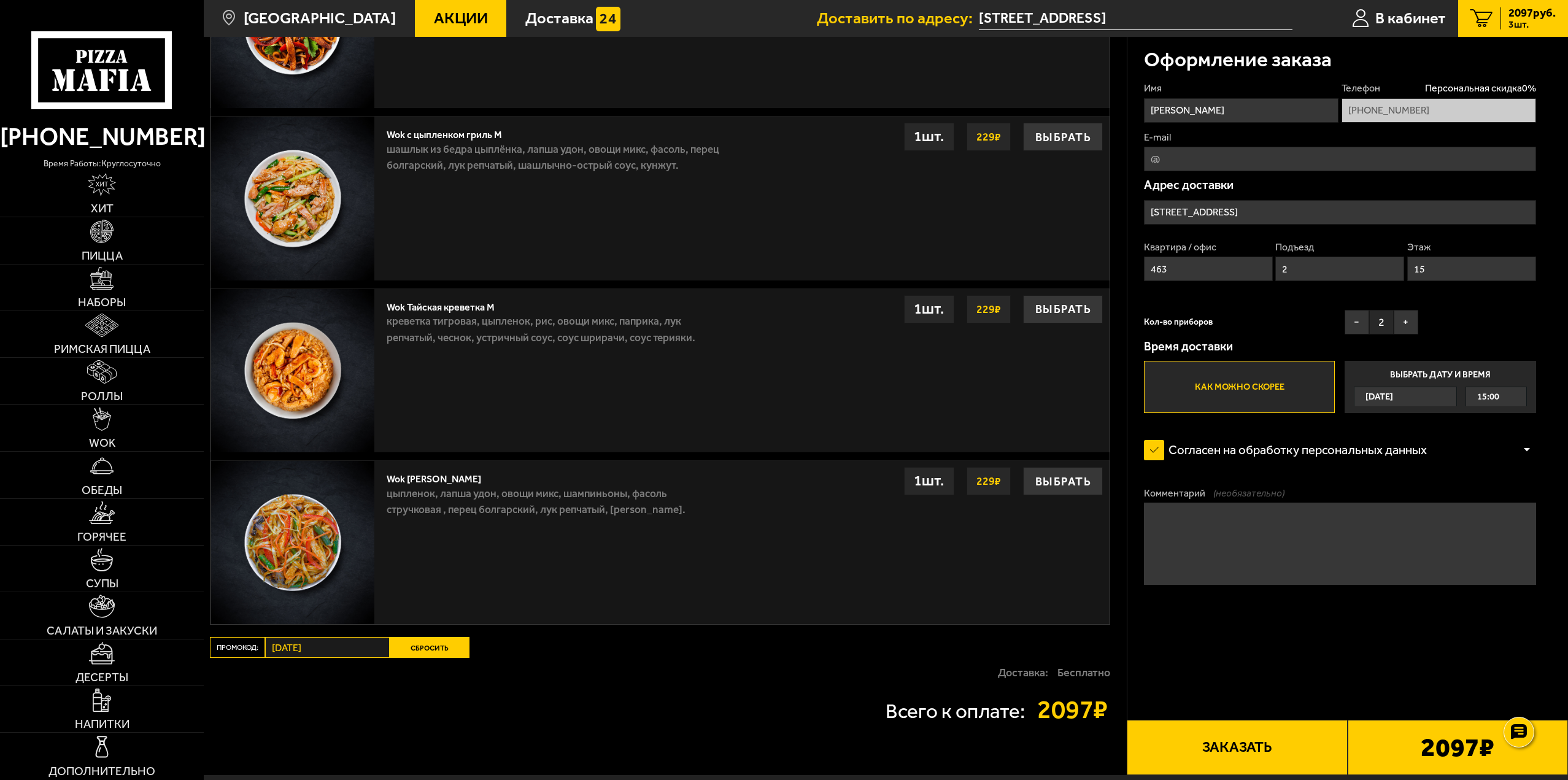
click at [308, 560] on img at bounding box center [293, 542] width 163 height 163
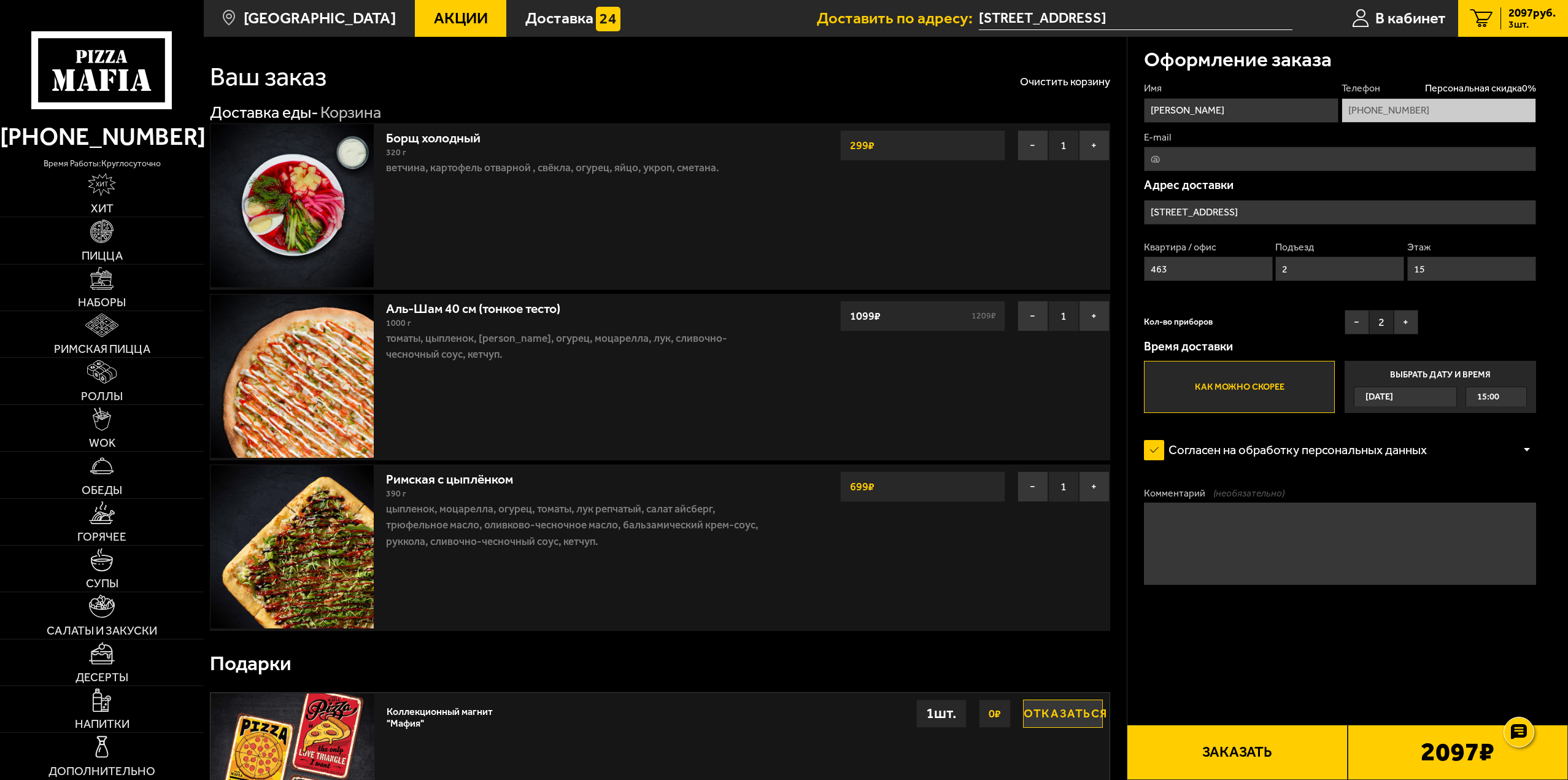
scroll to position [0, 0]
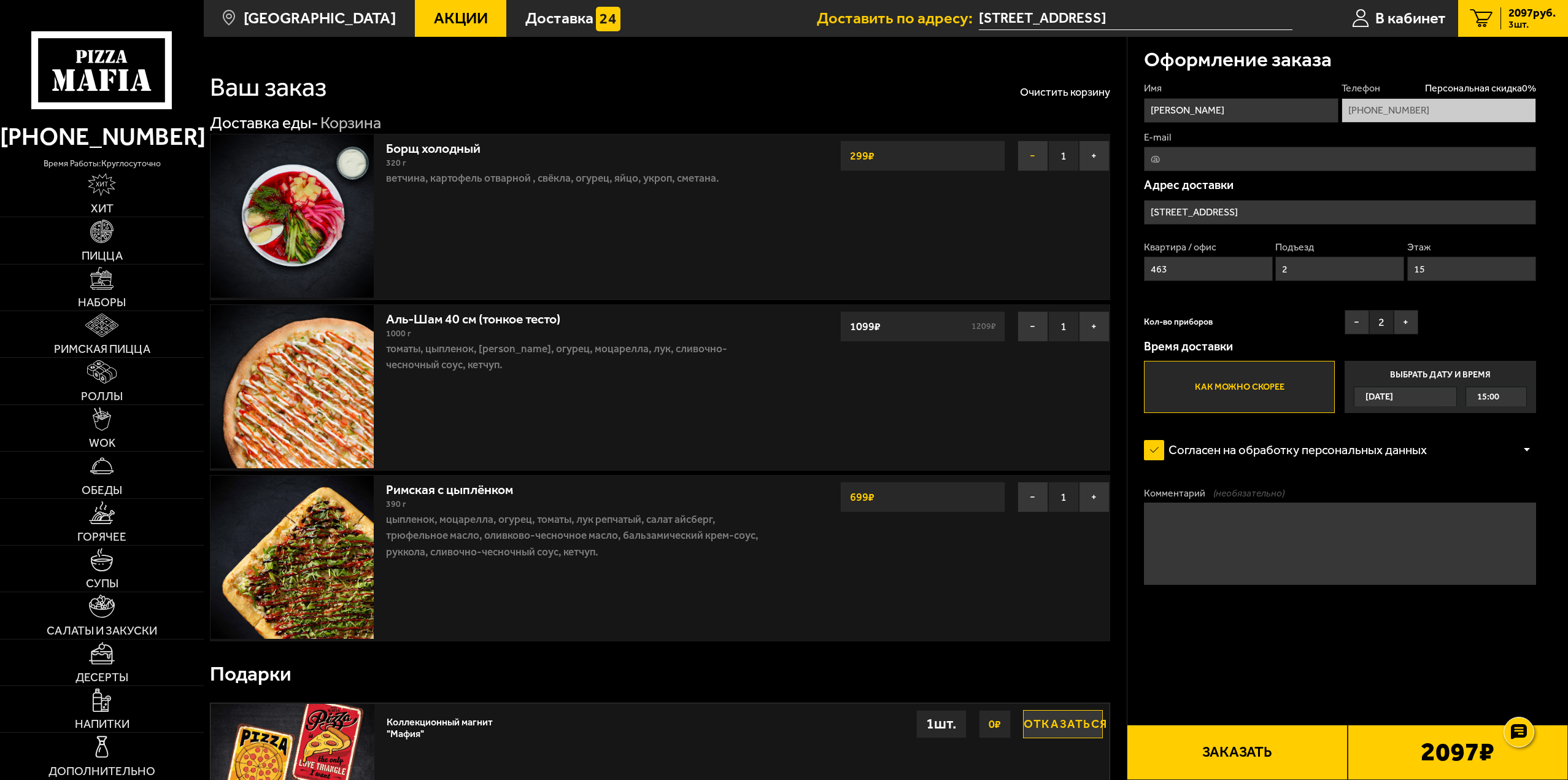
click at [1037, 158] on button "−" at bounding box center [1032, 155] width 31 height 31
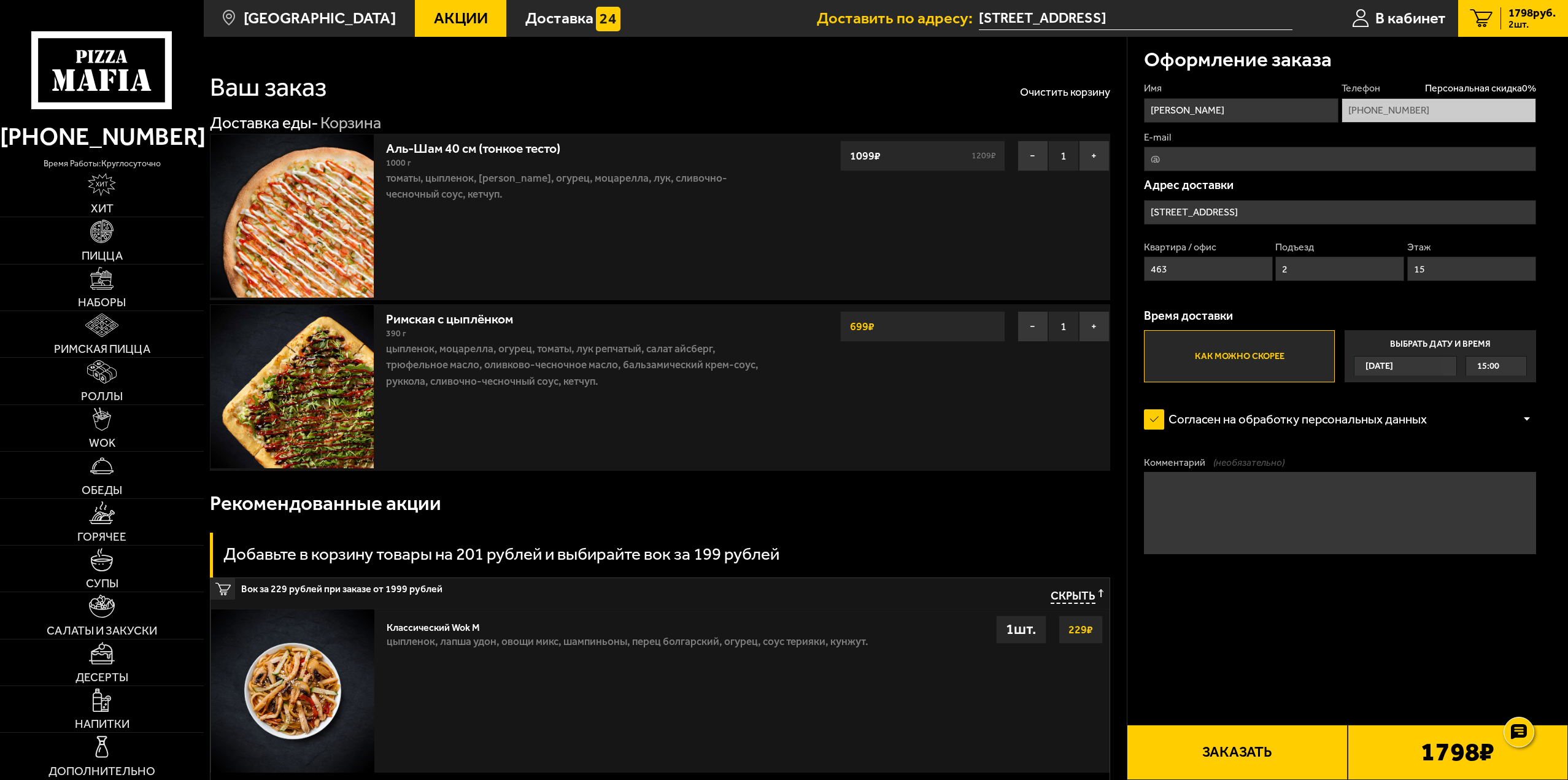
click at [1131, 547] on div "Оформление заказа Имя Владимир Телефон Персональная скидка 0 % +7 (904) 550-88-…" at bounding box center [1348, 344] width 441 height 613
click at [129, 235] on link "Пицца" at bounding box center [101, 240] width 203 height 46
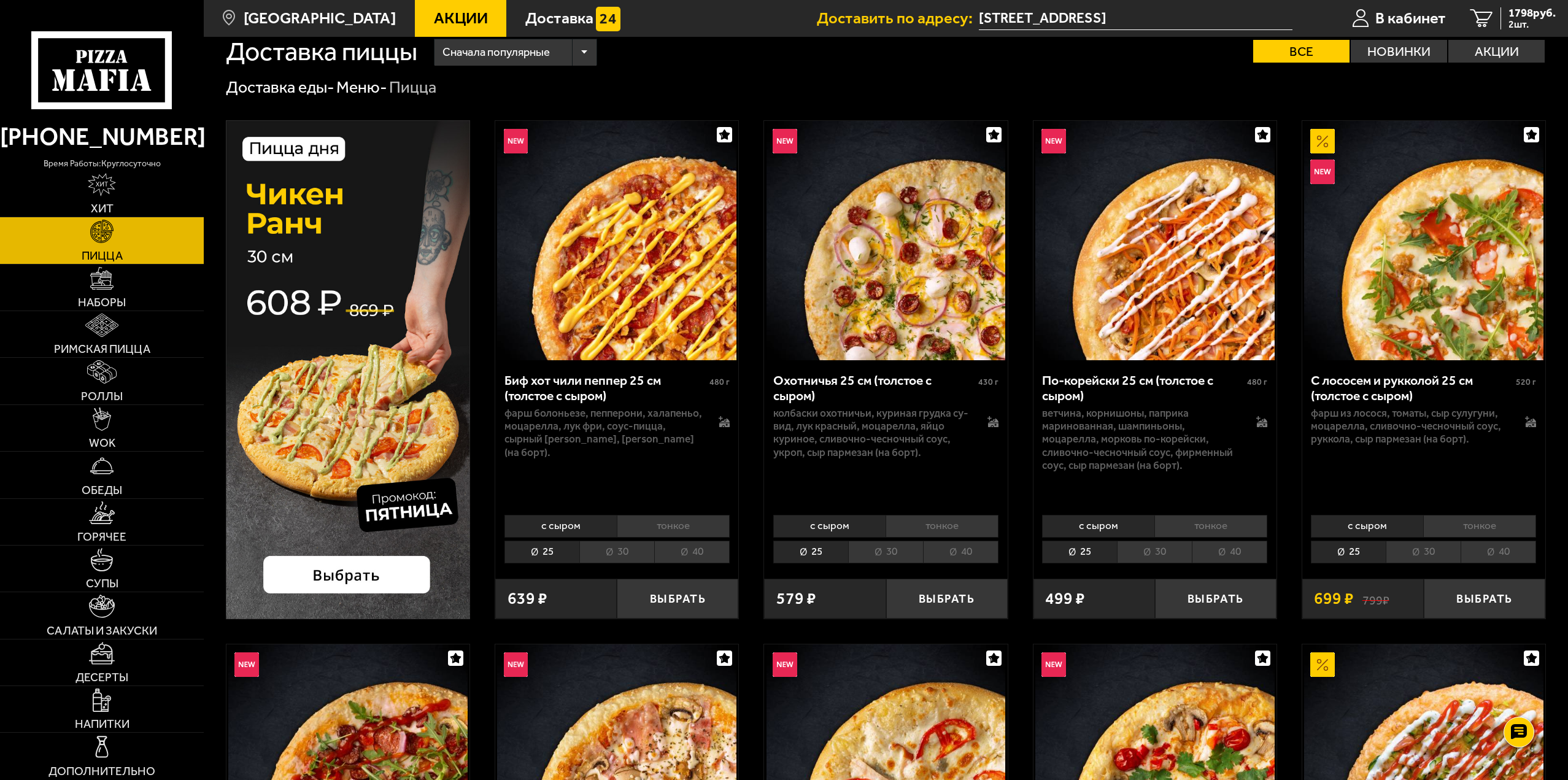
scroll to position [61, 0]
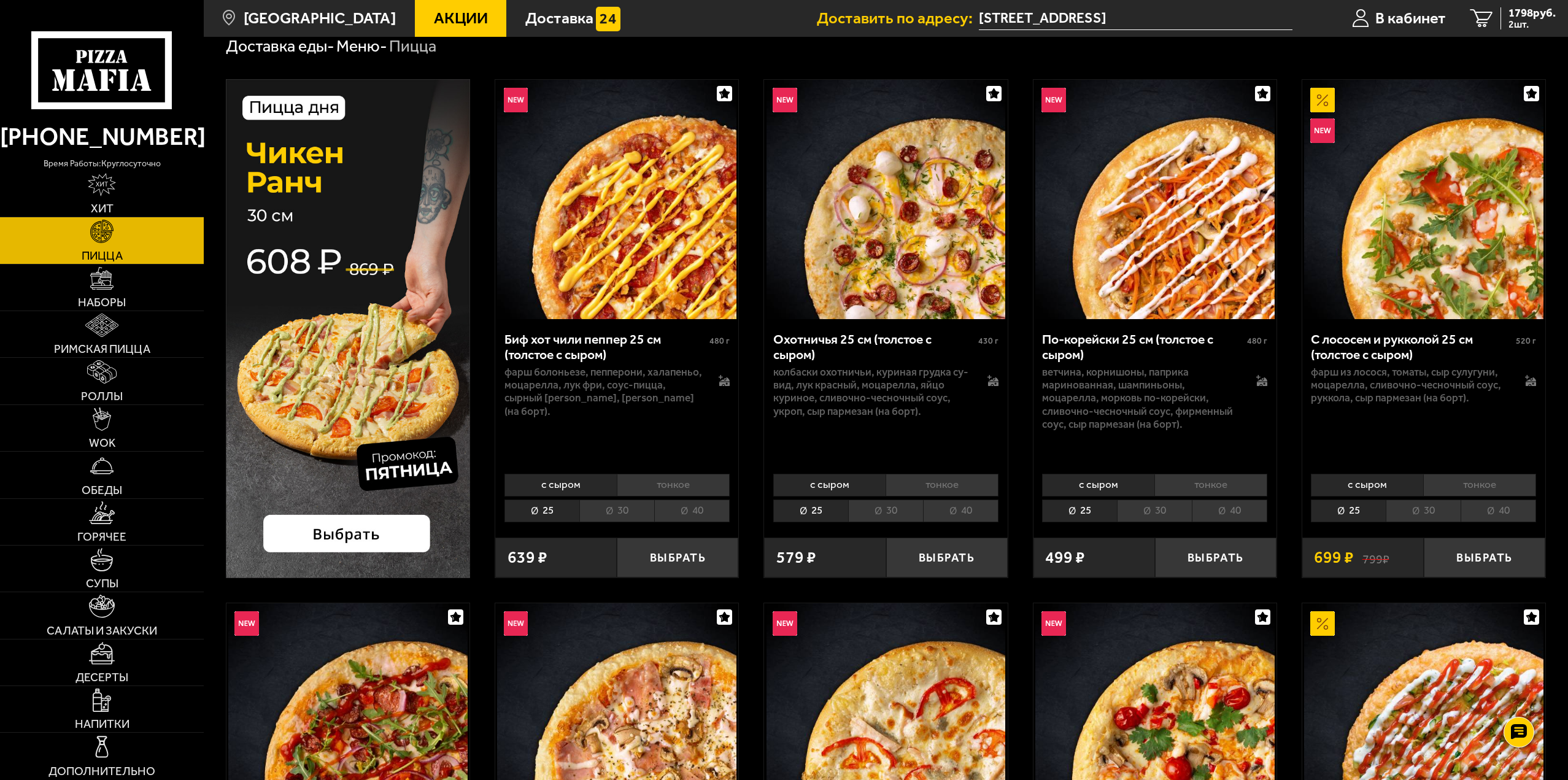
click at [1246, 478] on li "тонкое" at bounding box center [1211, 485] width 113 height 22
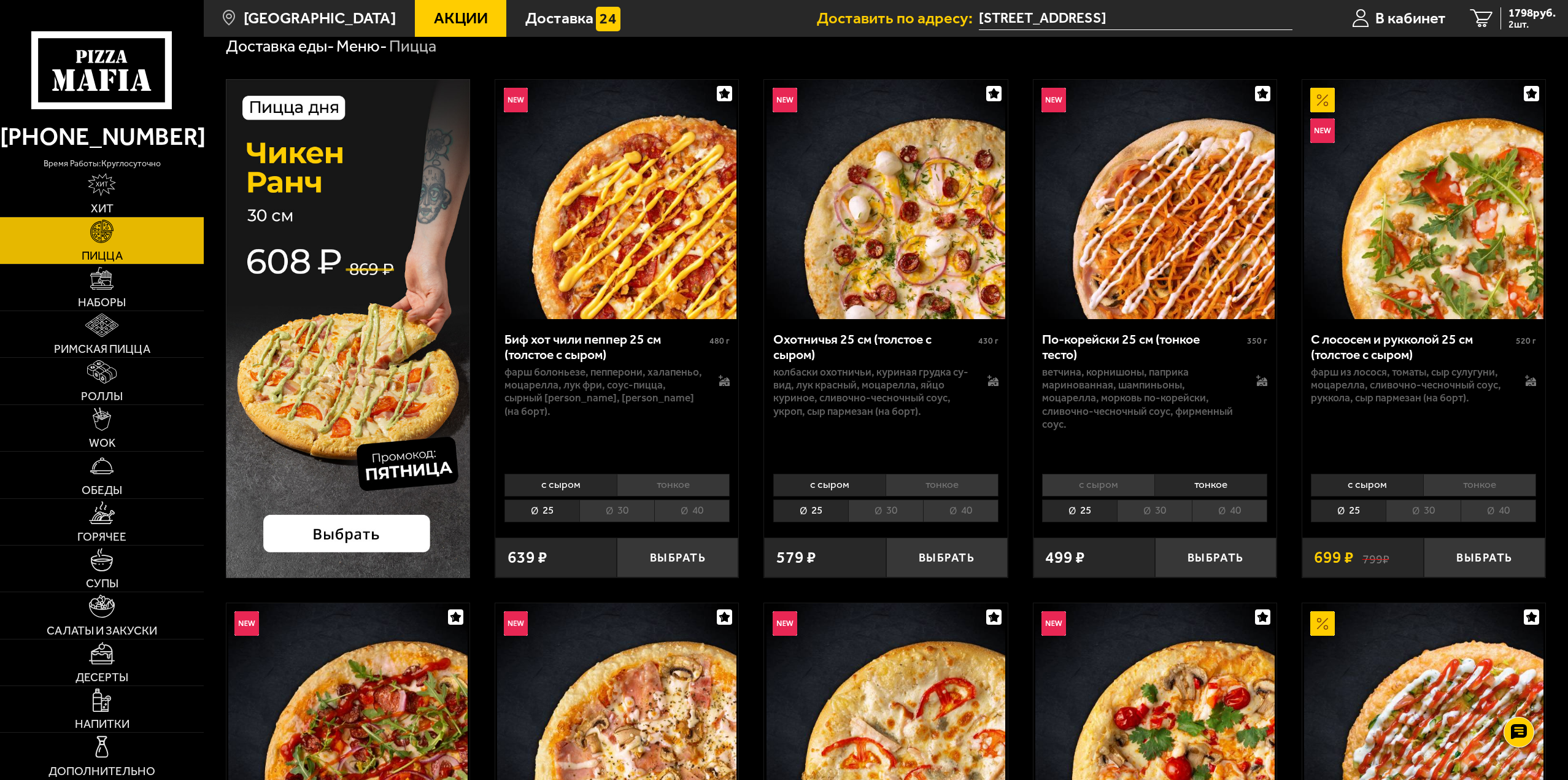
click at [1240, 503] on li "40" at bounding box center [1229, 511] width 75 height 22
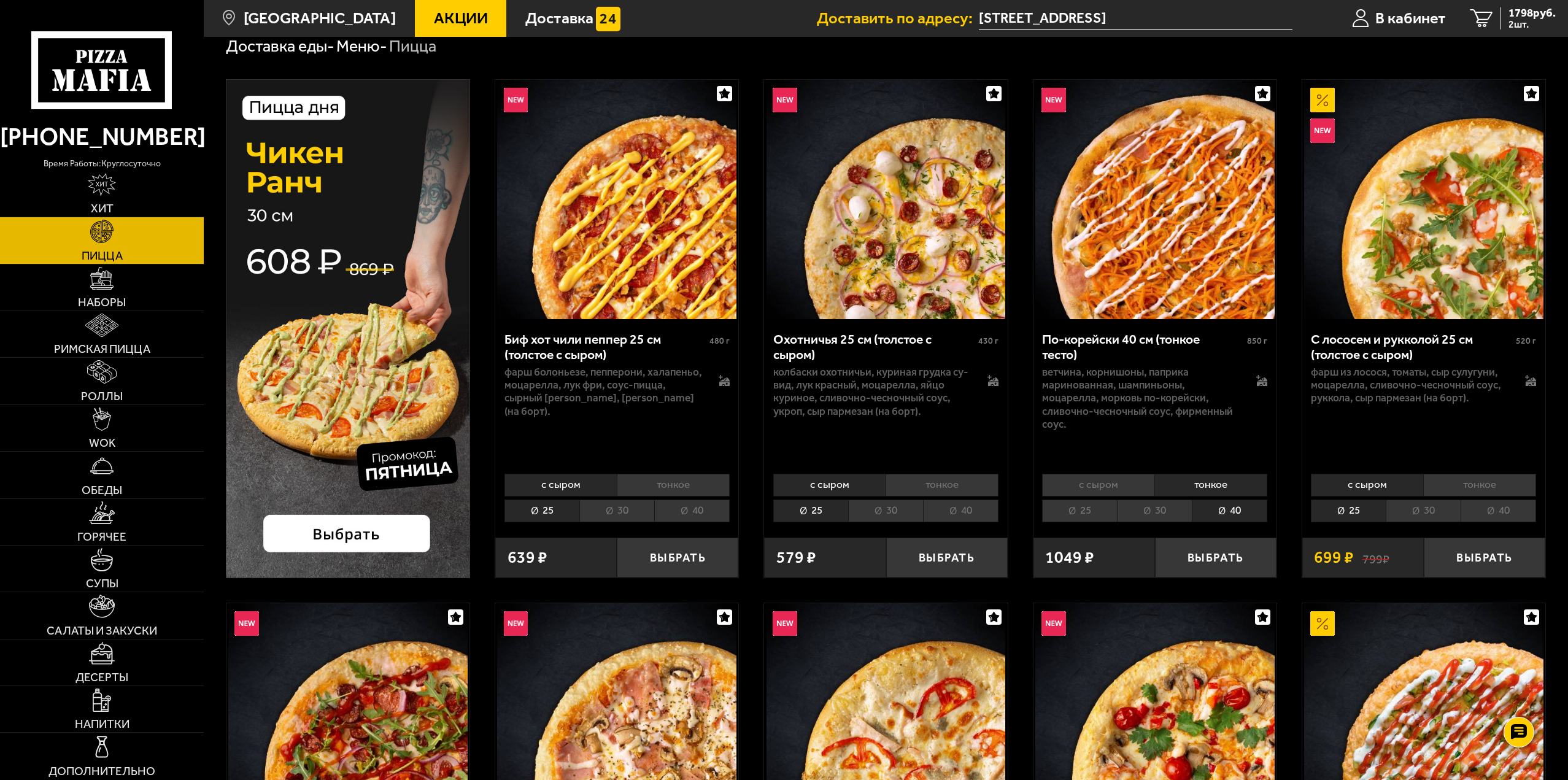
click at [1150, 247] on img at bounding box center [1156, 200] width 240 height 240
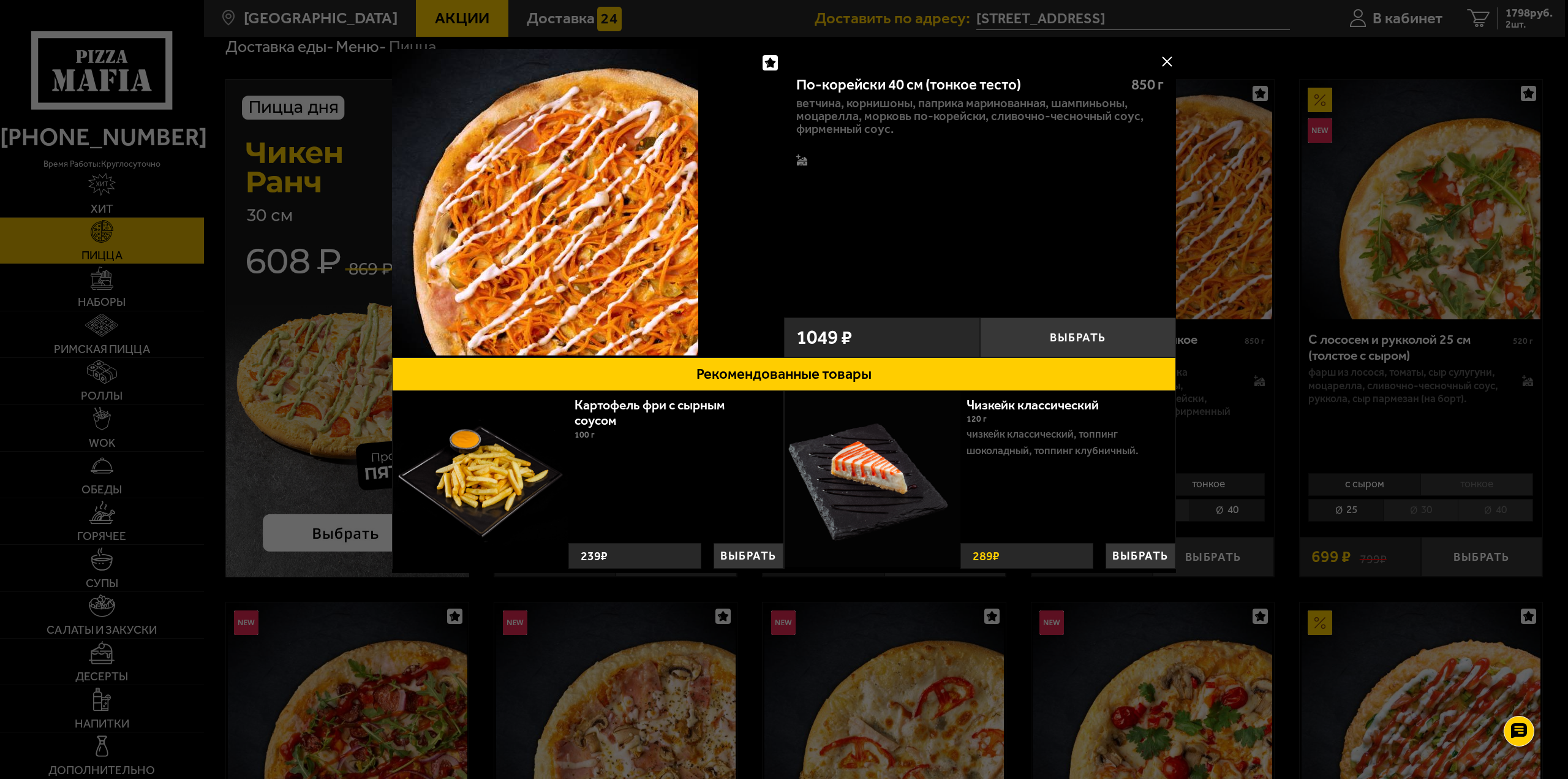
click at [1165, 57] on button at bounding box center [1167, 61] width 19 height 19
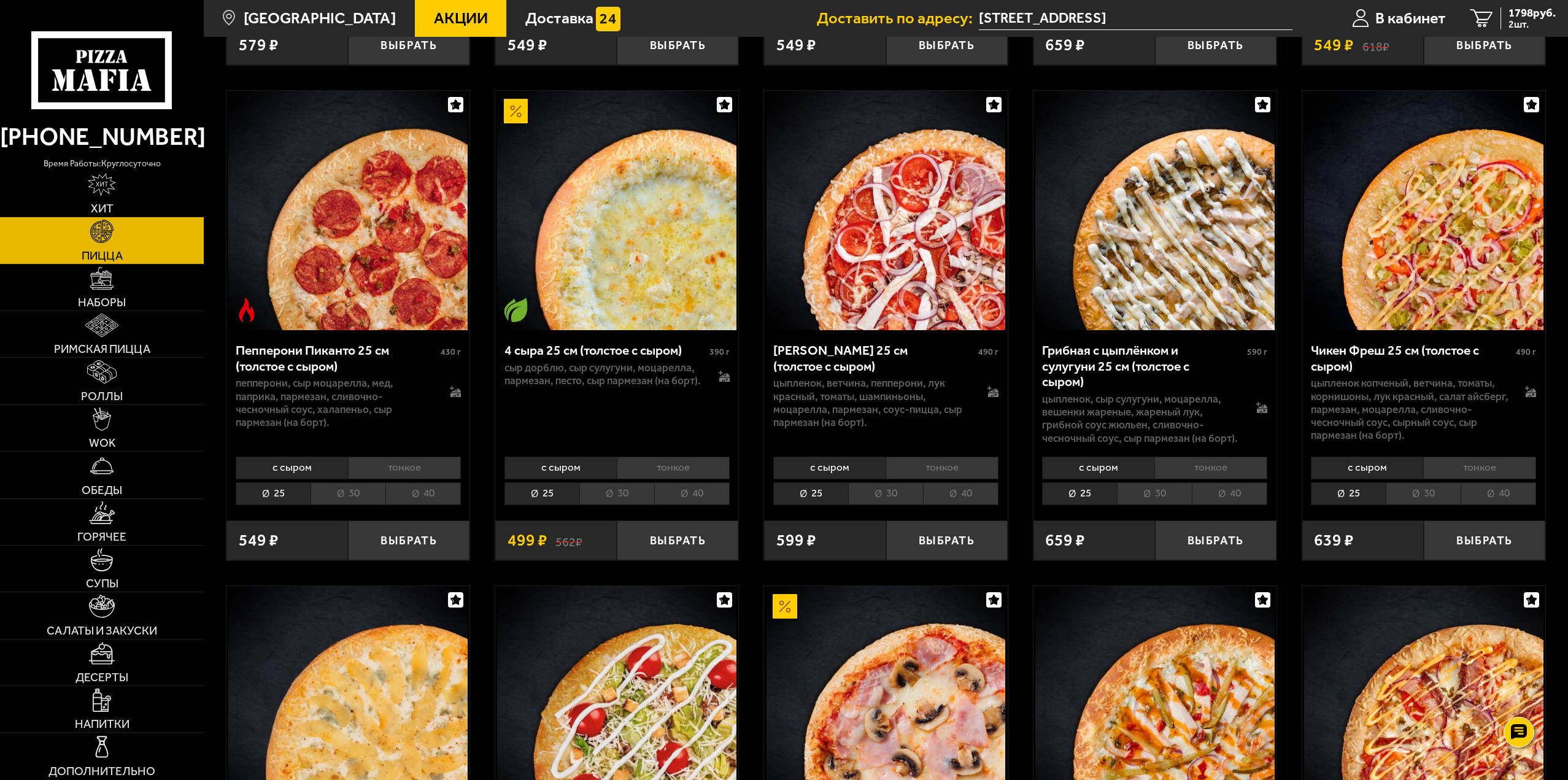
scroll to position [982, 0]
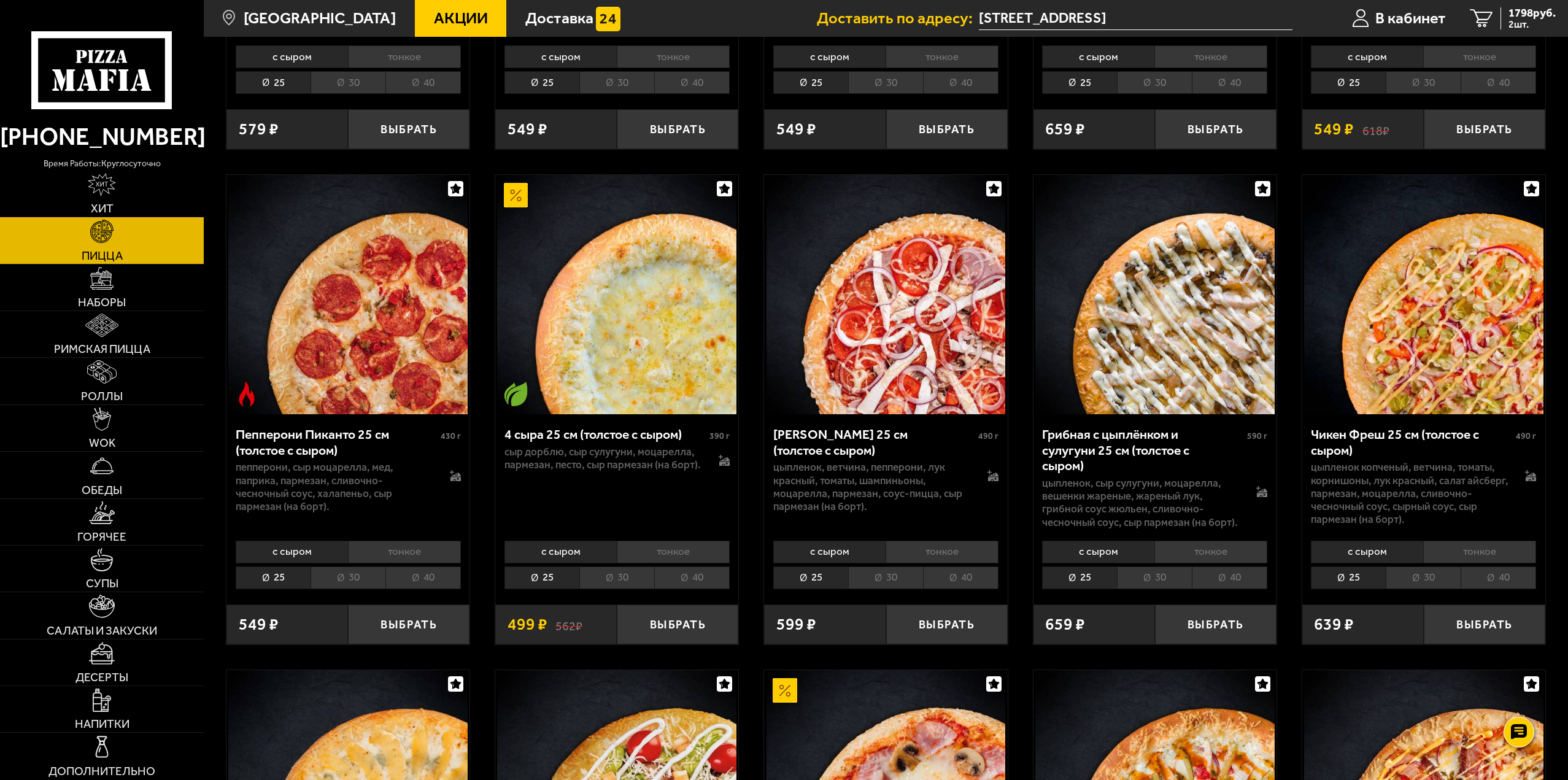
click at [1494, 555] on li "тонкое" at bounding box center [1480, 552] width 113 height 22
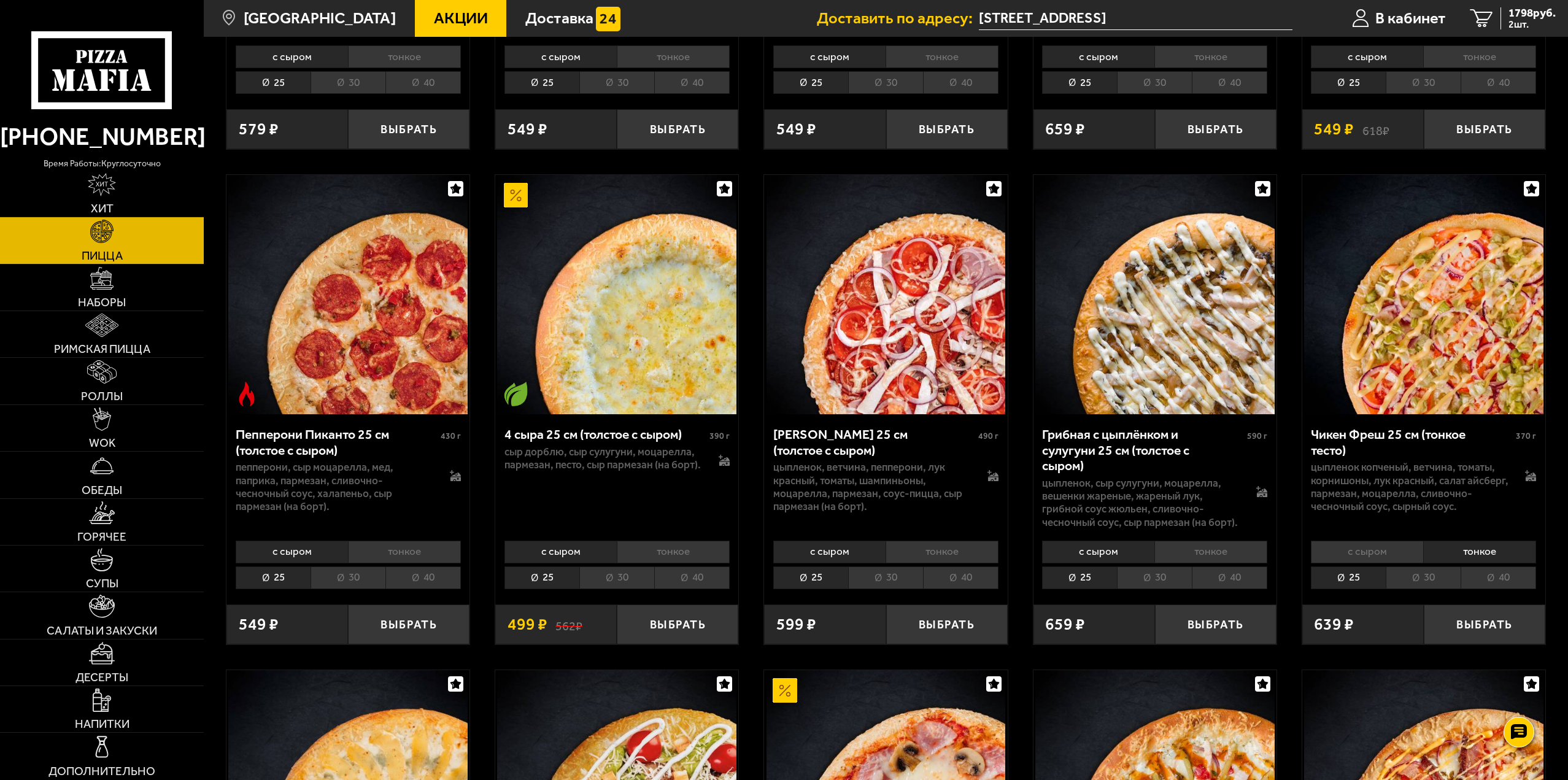
click at [1502, 578] on li "40" at bounding box center [1498, 578] width 75 height 22
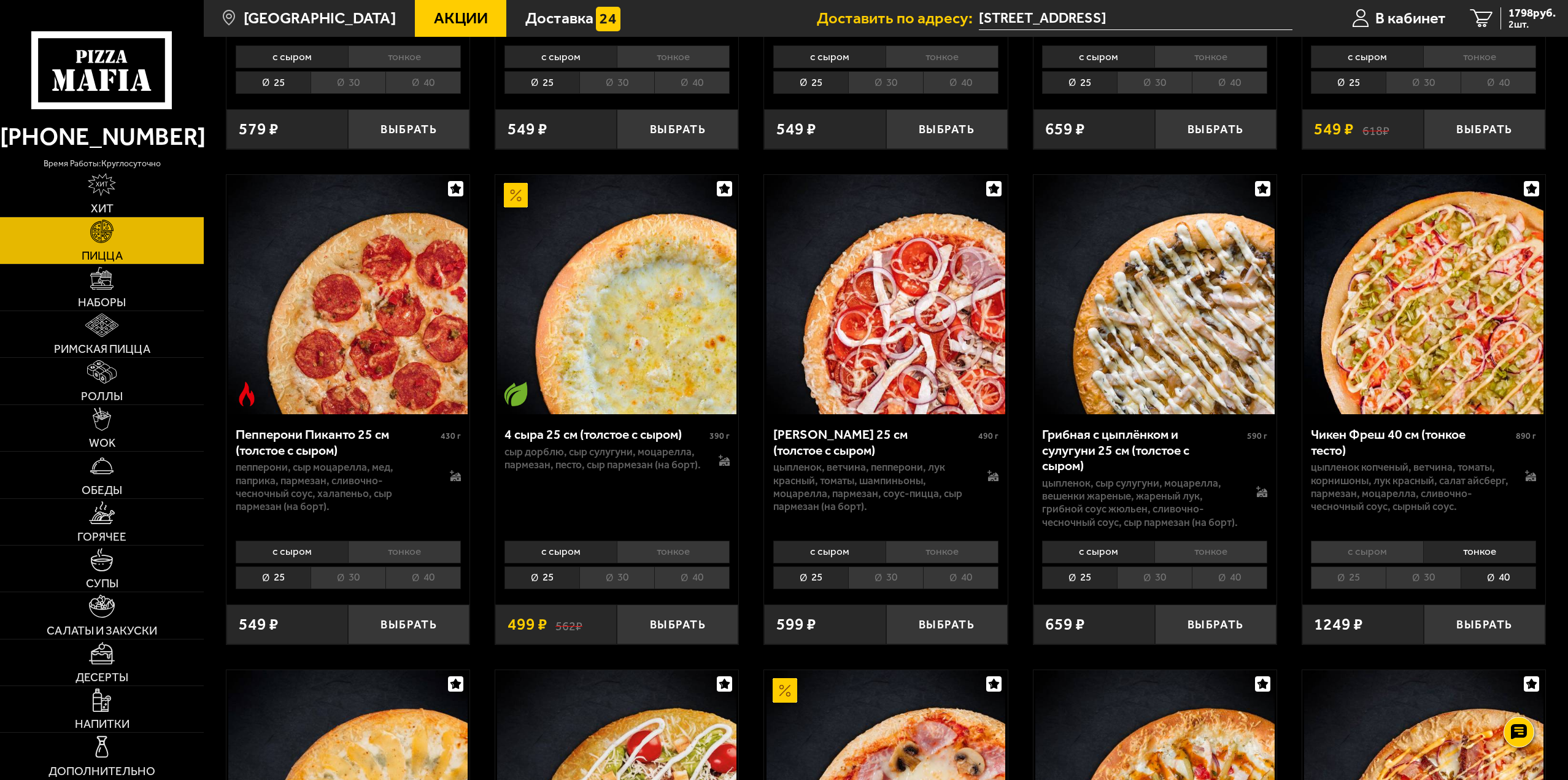
click at [1497, 551] on li "тонкое" at bounding box center [1480, 552] width 113 height 22
click at [1504, 575] on li "40" at bounding box center [1498, 578] width 75 height 22
click at [1486, 551] on li "тонкое" at bounding box center [1480, 552] width 113 height 22
click at [1497, 579] on li "40" at bounding box center [1498, 578] width 75 height 22
click at [1497, 570] on li "40" at bounding box center [1498, 578] width 75 height 22
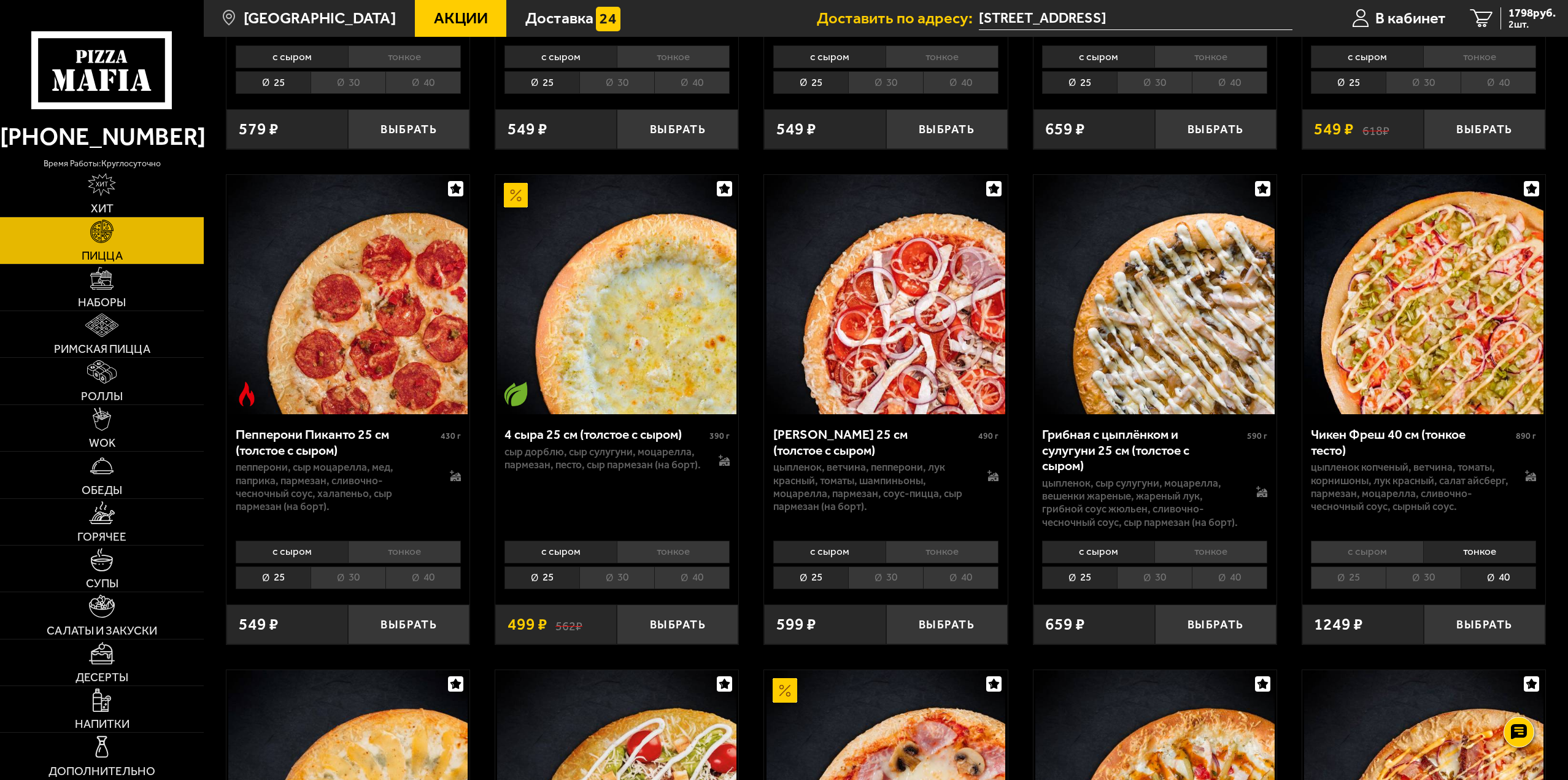
click at [1497, 553] on li "тонкое" at bounding box center [1480, 552] width 113 height 22
click at [1500, 574] on li "40" at bounding box center [1498, 578] width 75 height 22
click at [1490, 554] on li "тонкое" at bounding box center [1480, 552] width 113 height 22
click at [1495, 573] on li "40" at bounding box center [1498, 578] width 75 height 22
click at [1494, 556] on li "тонкое" at bounding box center [1480, 552] width 113 height 22
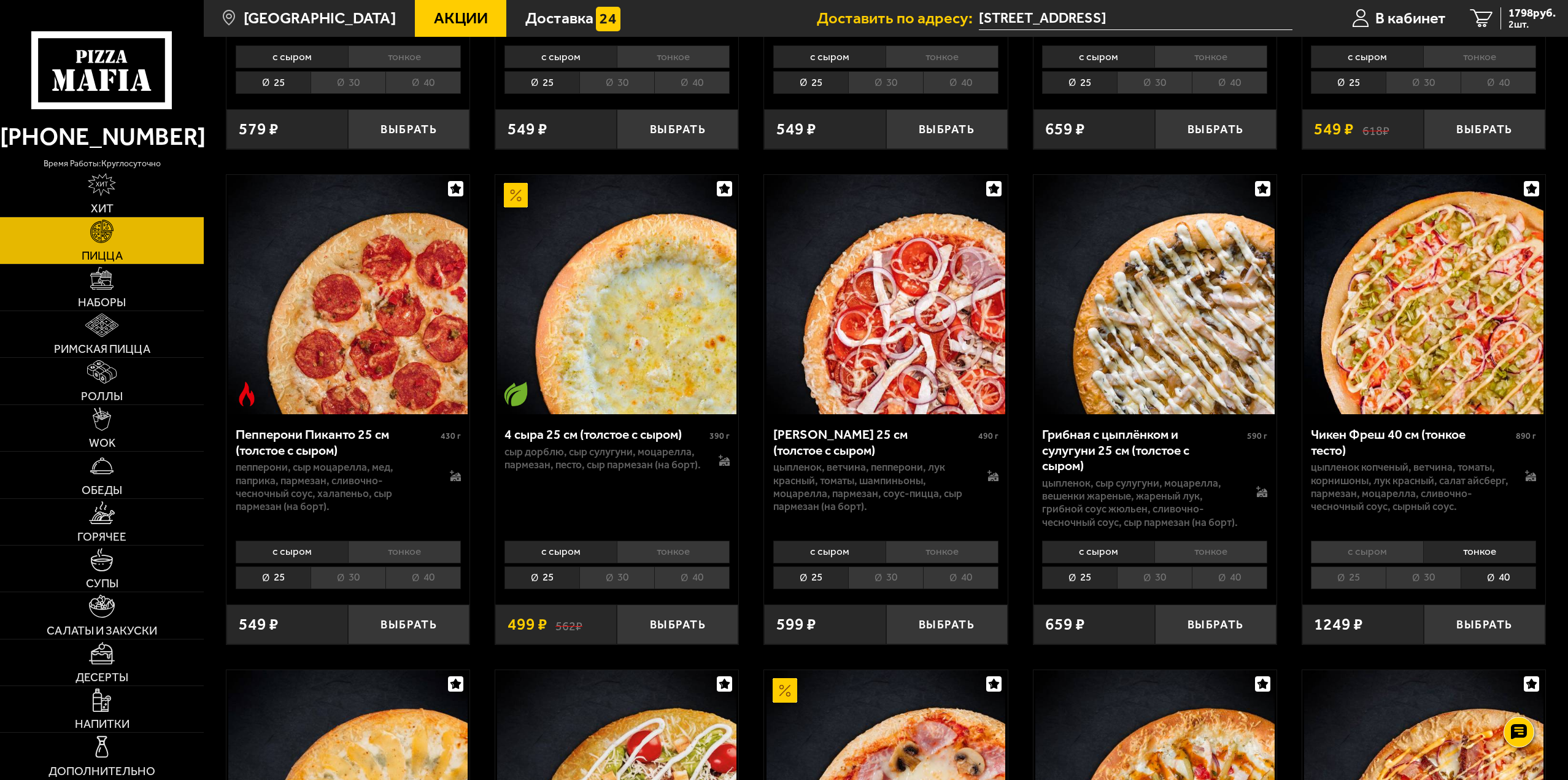
click at [1497, 579] on li "40" at bounding box center [1498, 578] width 75 height 22
click at [1499, 614] on button "Выбрать" at bounding box center [1484, 624] width 122 height 40
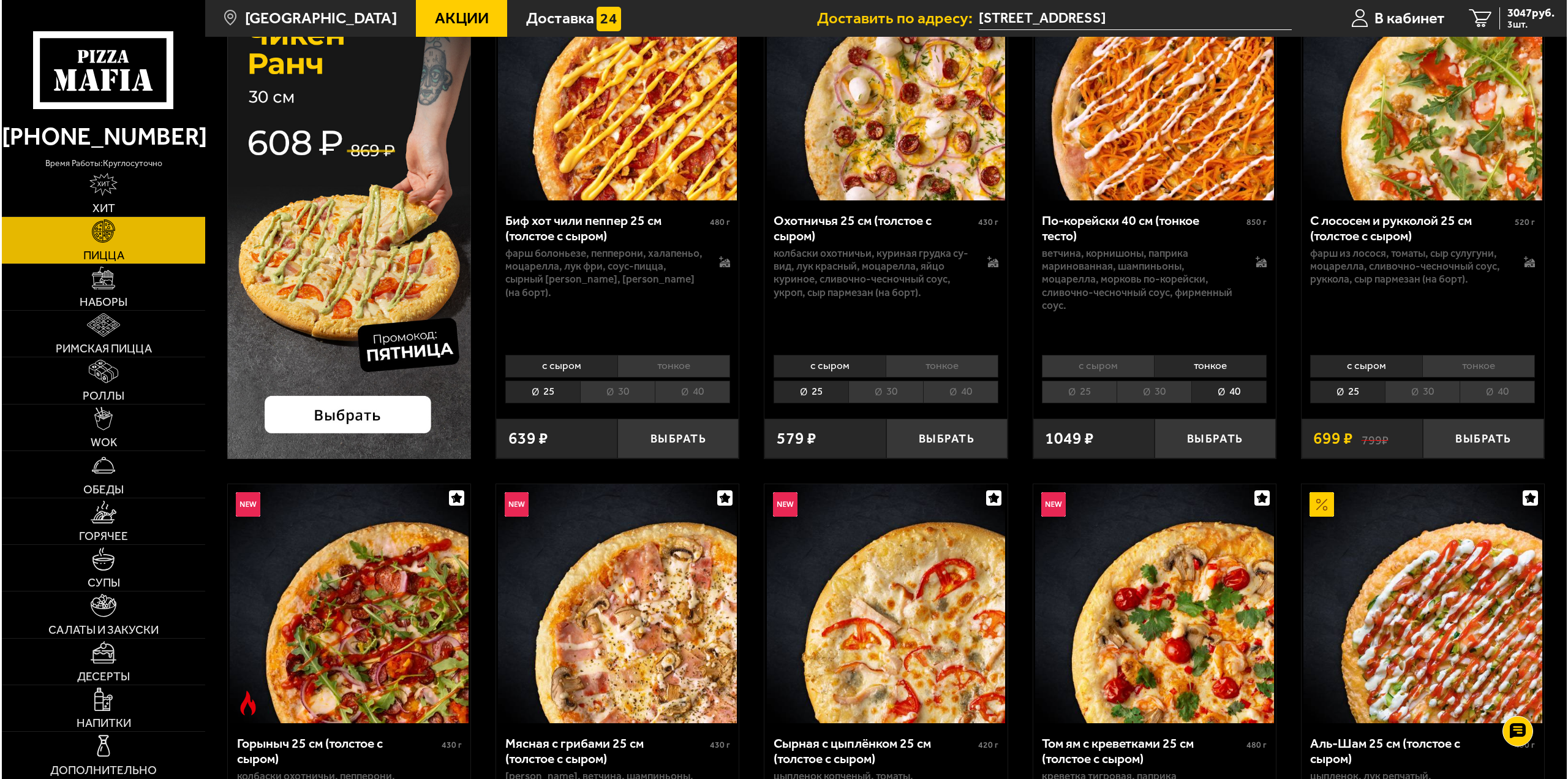
scroll to position [0, 0]
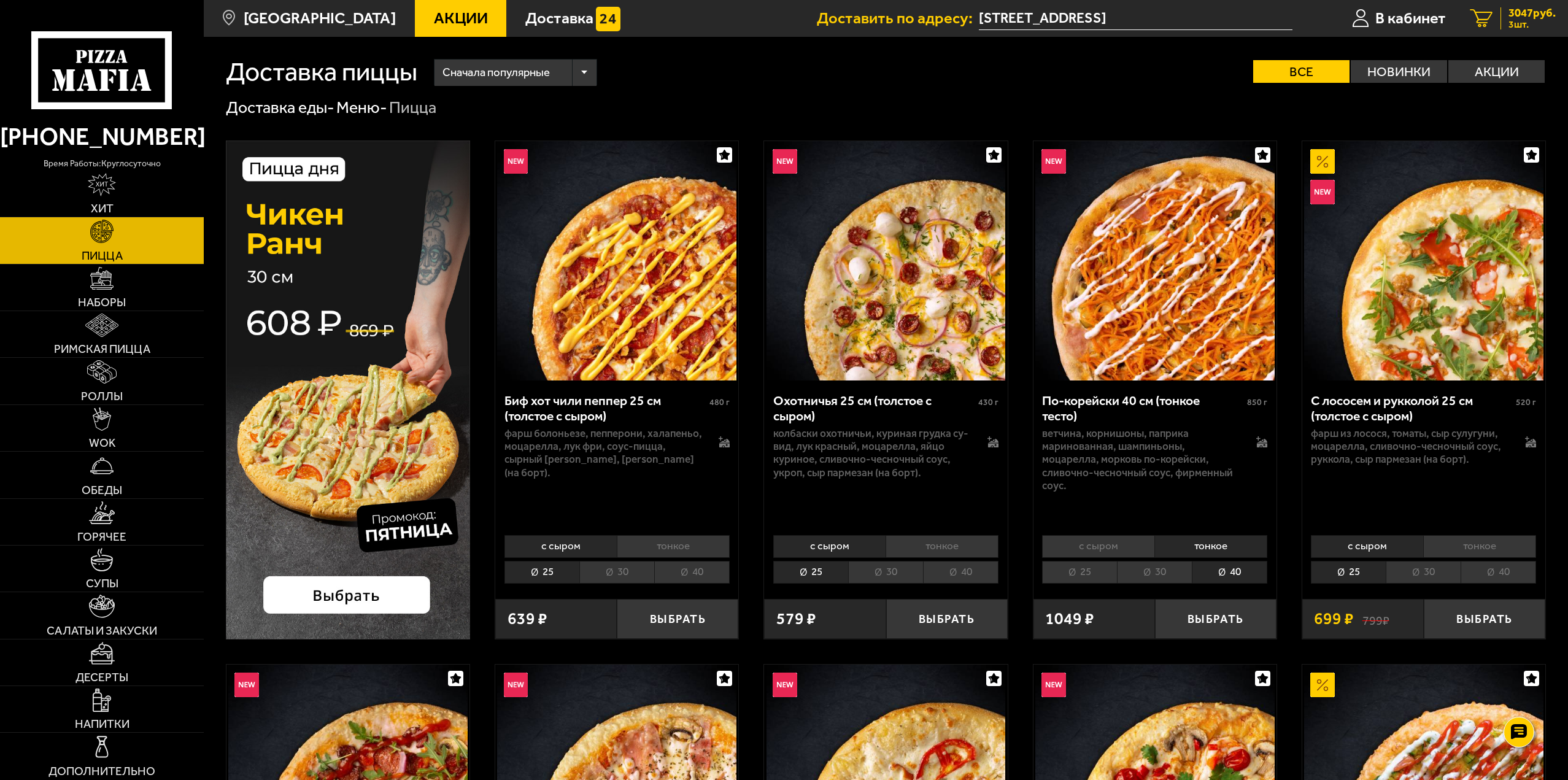
click at [1535, 24] on span "3 шт." at bounding box center [1532, 24] width 47 height 10
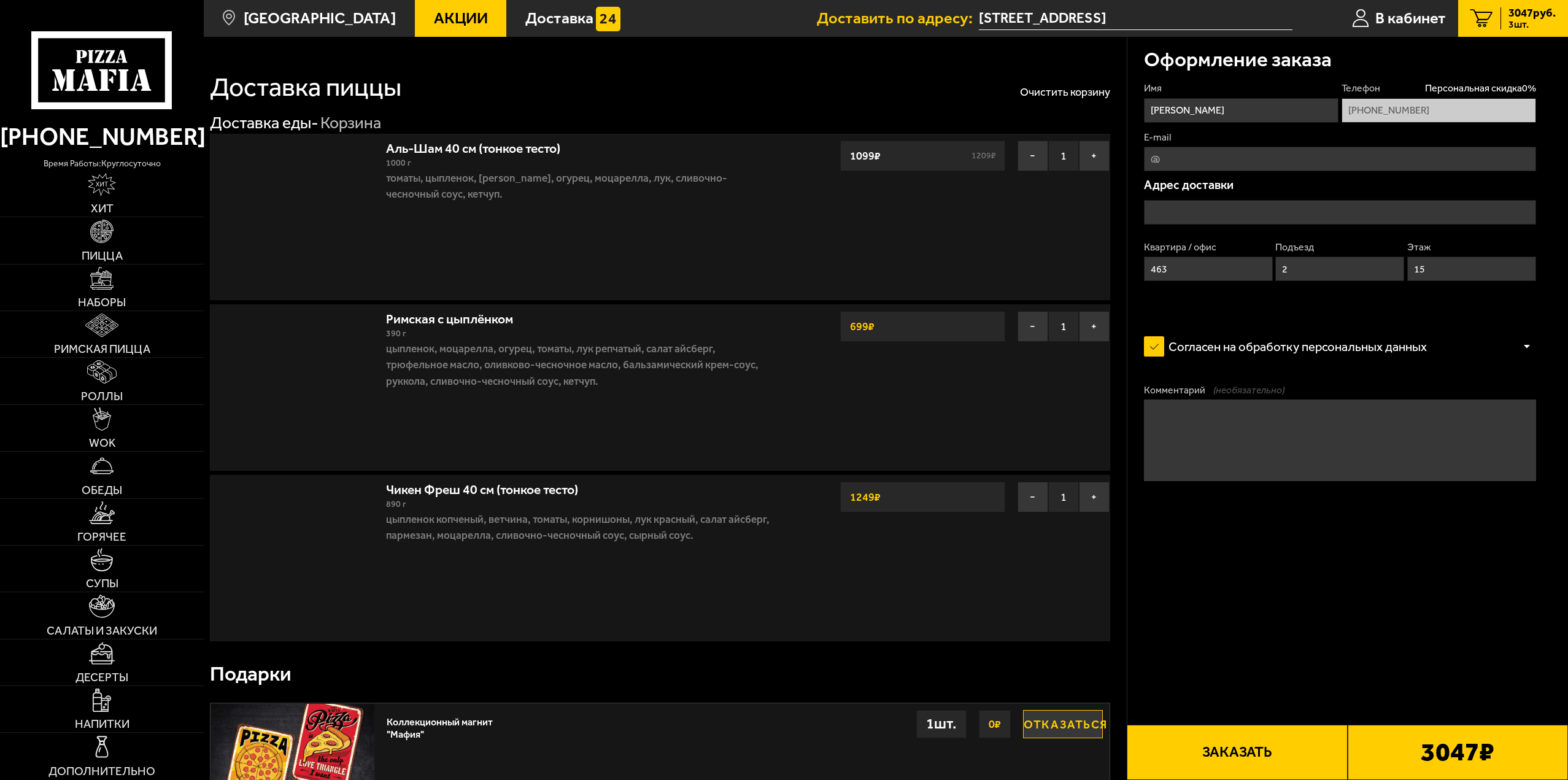
type input "Парашютная улица, 65"
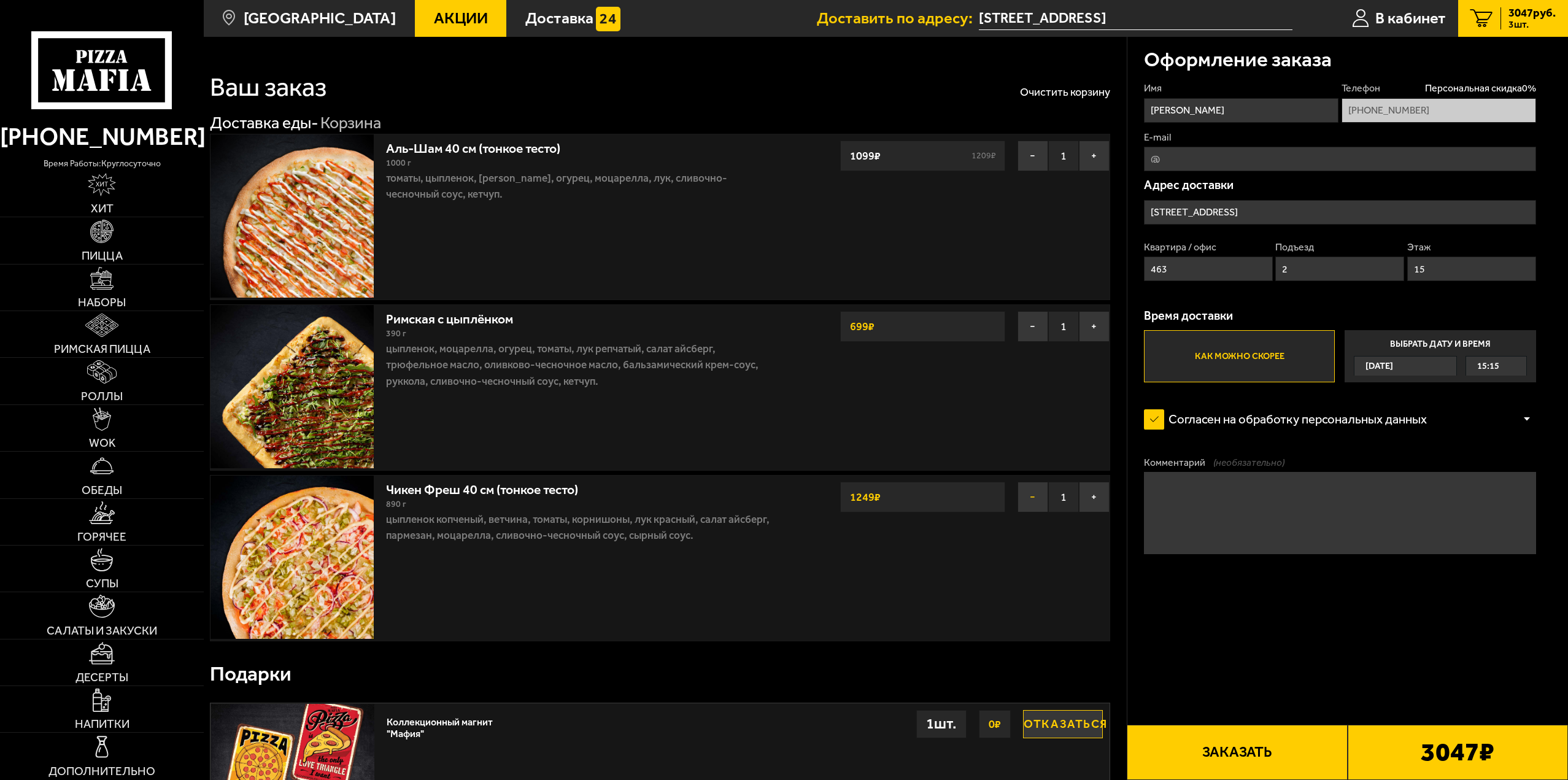
click at [1030, 499] on button "−" at bounding box center [1032, 497] width 31 height 31
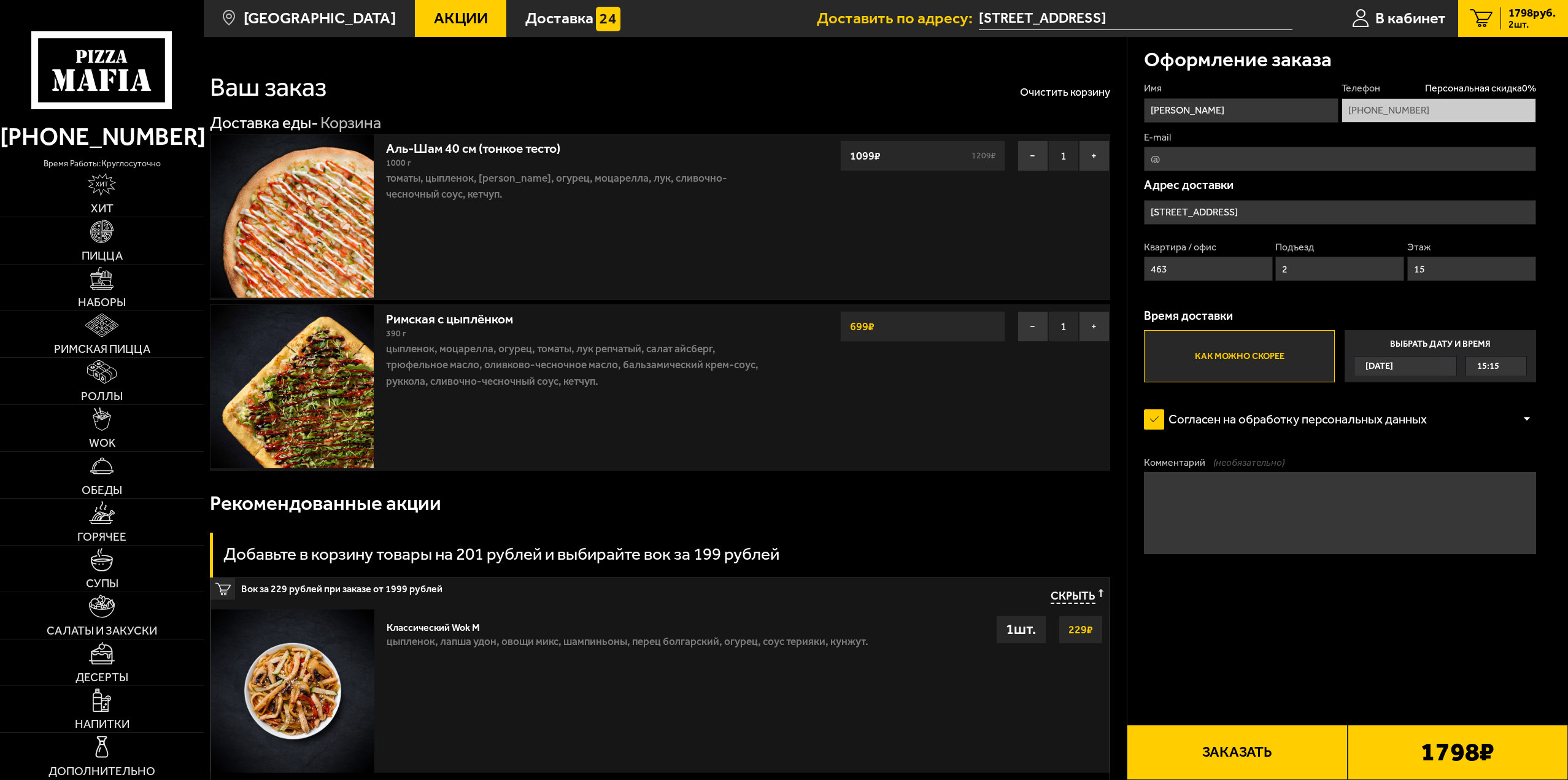
click at [1013, 500] on div "Рекомендованные акции" at bounding box center [660, 502] width 900 height 45
click at [1133, 473] on div "Оформление заказа Имя Владимир Телефон Персональная скидка 0 % +7 (904) 550-88-…" at bounding box center [1348, 344] width 441 height 613
click at [1339, 739] on button "Заказать" at bounding box center [1236, 751] width 220 height 55
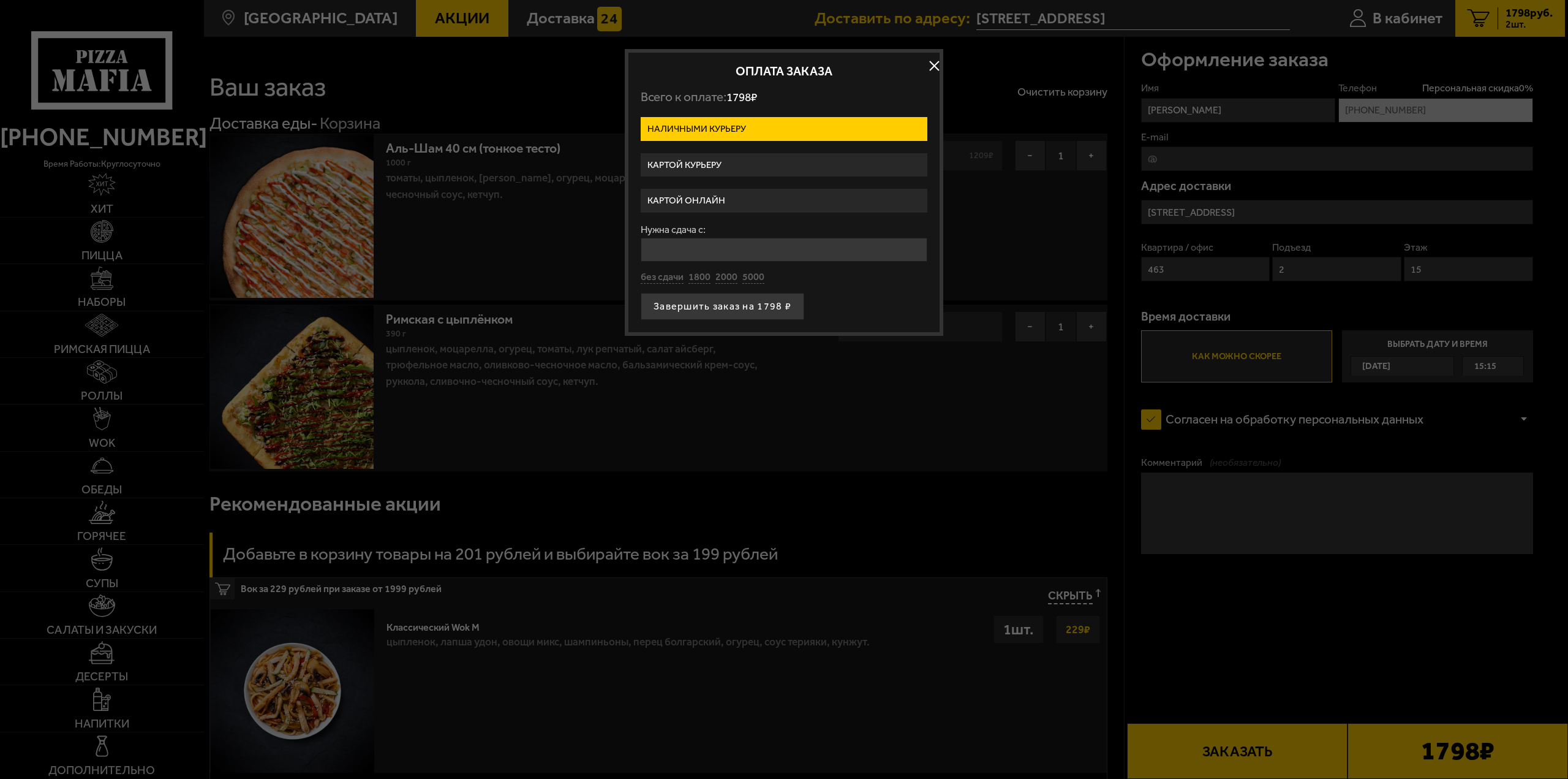
click at [746, 163] on label "Картой курьеру" at bounding box center [784, 165] width 287 height 24
click at [0, 0] on input "Картой курьеру" at bounding box center [0, 0] width 0 height 0
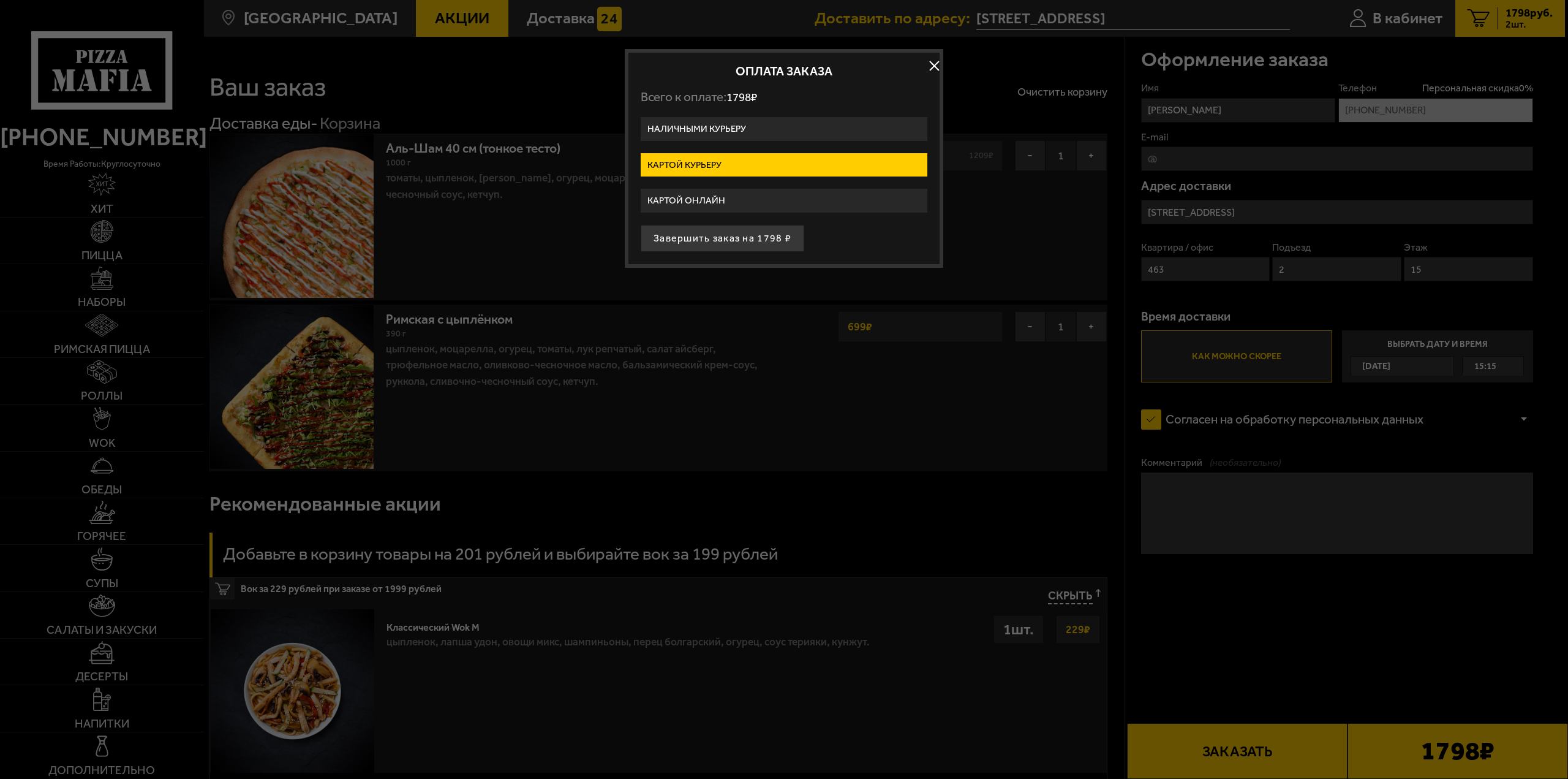
click at [755, 200] on label "Картой онлайн" at bounding box center [784, 201] width 287 height 24
click at [0, 0] on input "Картой онлайн" at bounding box center [0, 0] width 0 height 0
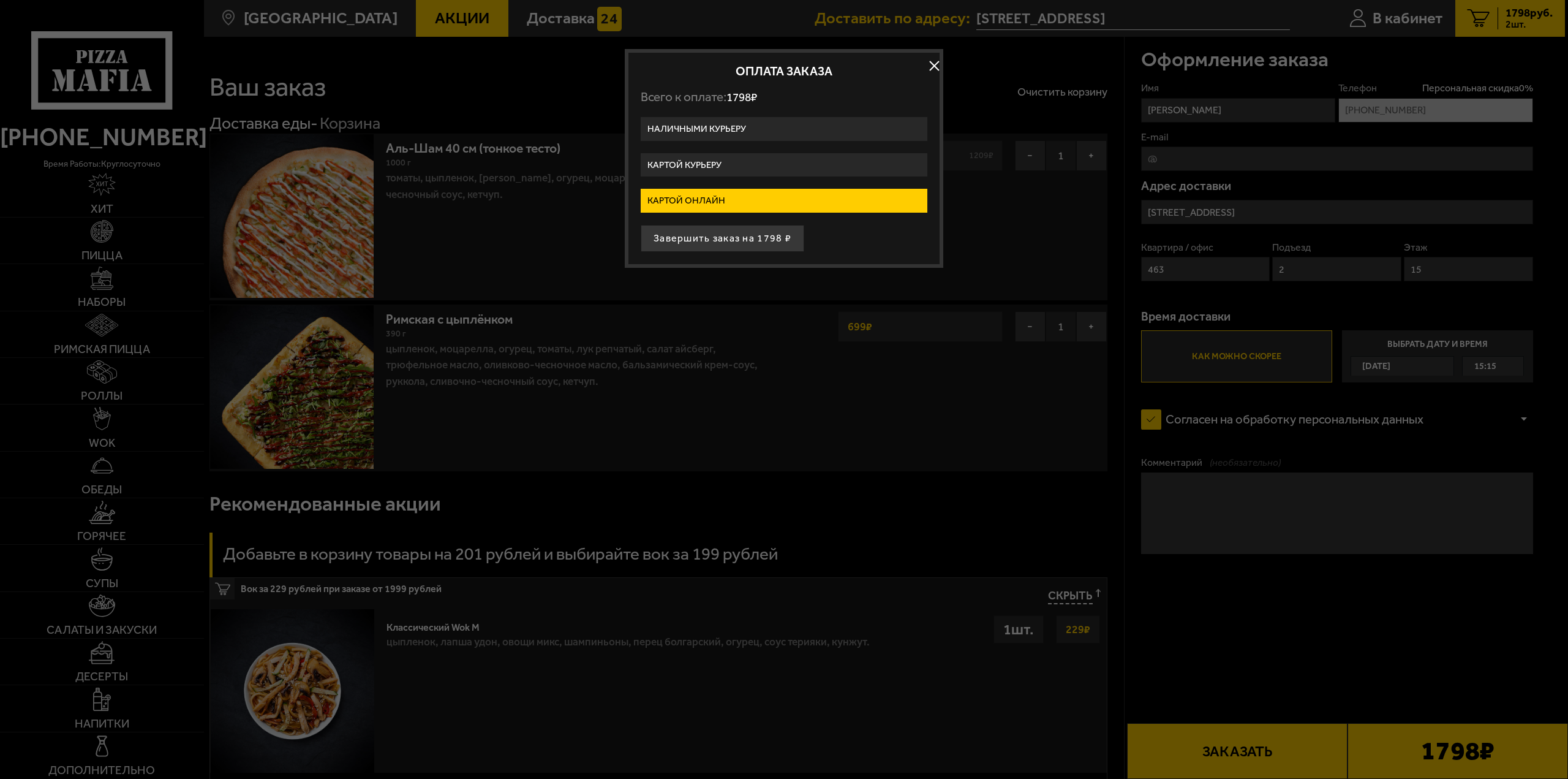
click at [745, 163] on label "Картой курьеру" at bounding box center [784, 165] width 287 height 24
click at [0, 0] on input "Картой курьеру" at bounding box center [0, 0] width 0 height 0
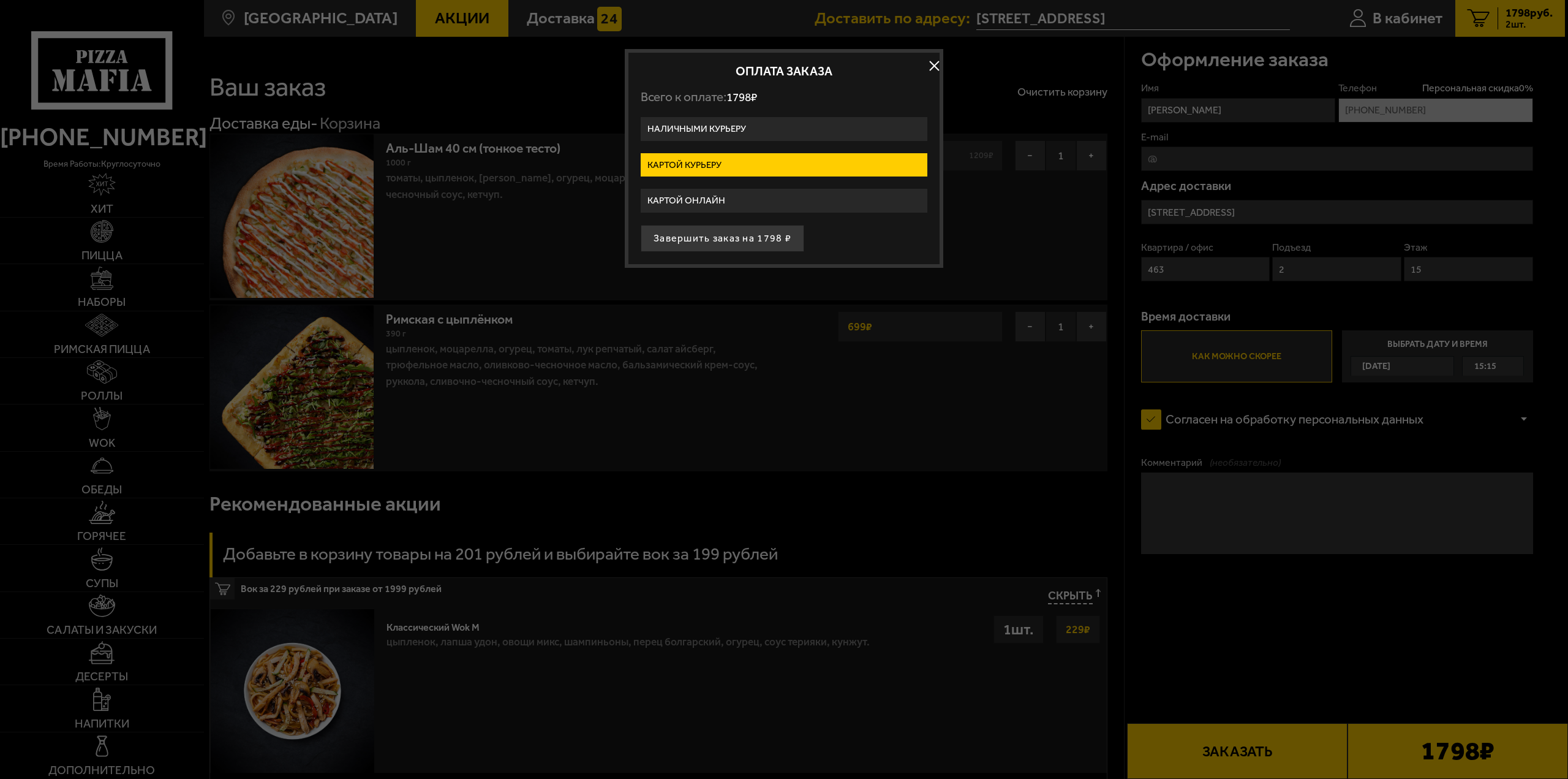
click at [767, 125] on label "Наличными курьеру" at bounding box center [784, 129] width 287 height 24
click at [0, 0] on input "Наличными курьеру" at bounding box center [0, 0] width 0 height 0
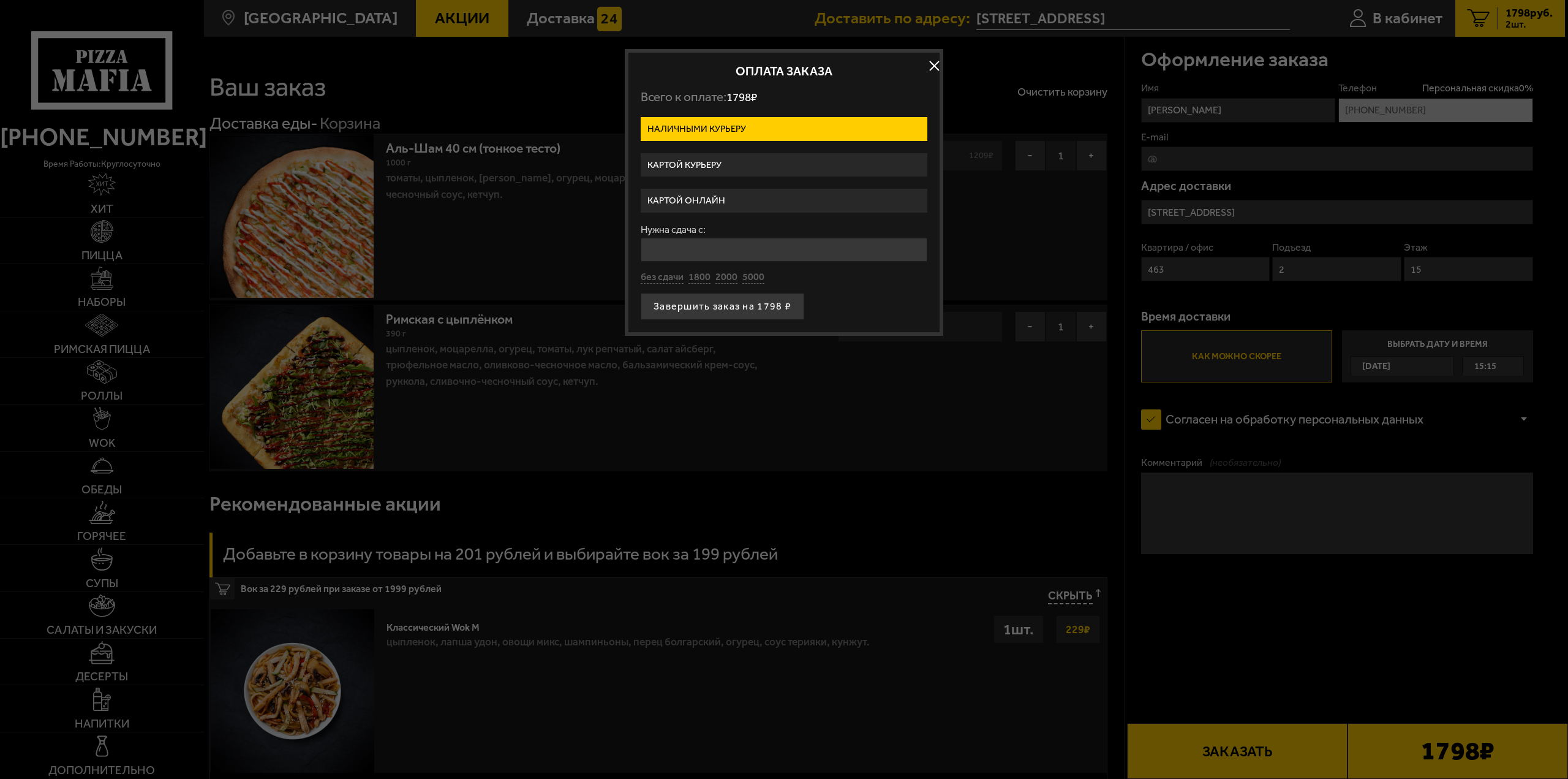
click at [760, 162] on label "Картой курьеру" at bounding box center [784, 165] width 287 height 24
click at [0, 0] on input "Картой курьеру" at bounding box center [0, 0] width 0 height 0
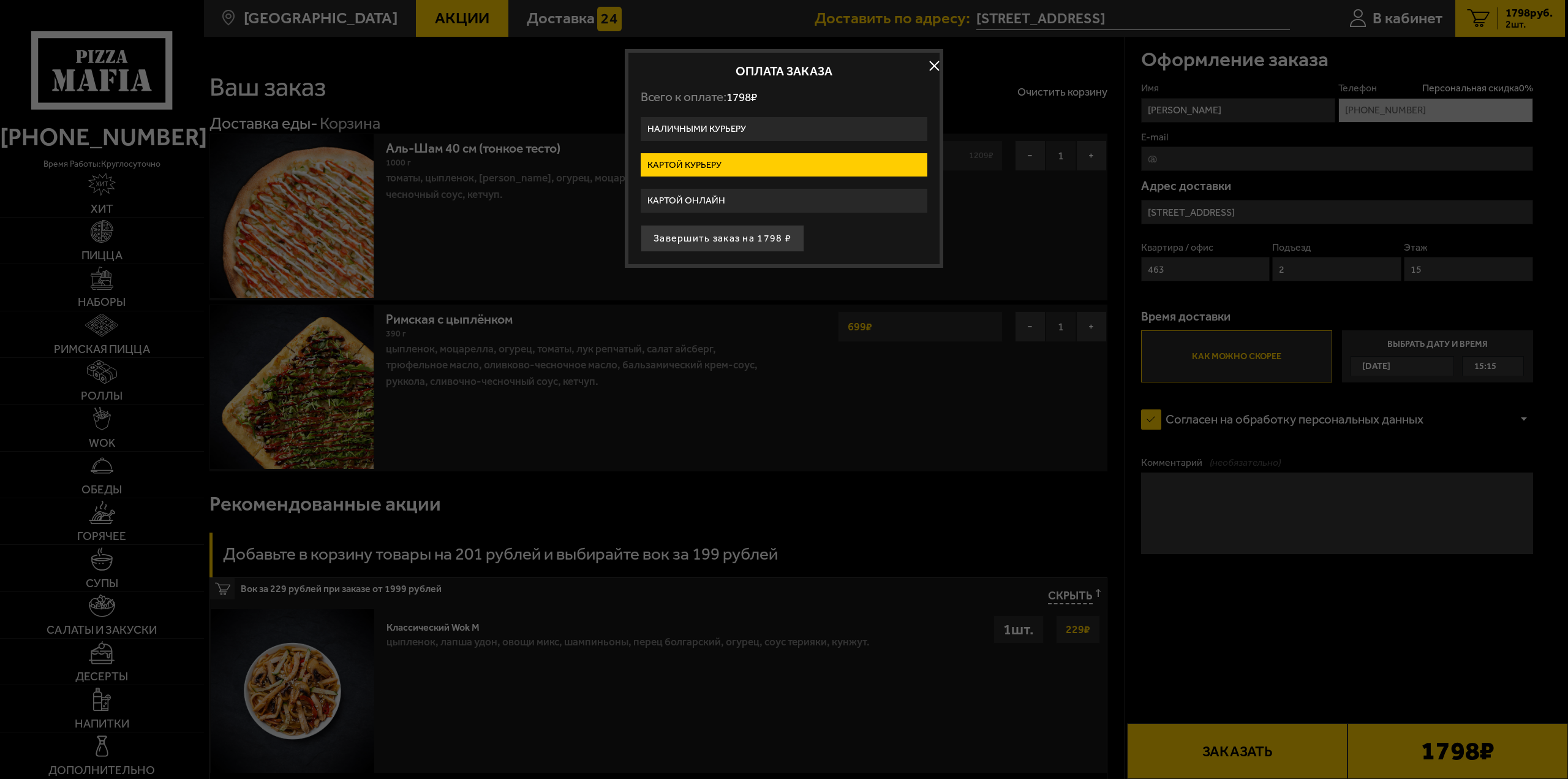
click at [757, 164] on label "Картой курьеру" at bounding box center [784, 165] width 287 height 24
click at [0, 0] on input "Картой курьеру" at bounding box center [0, 0] width 0 height 0
click at [727, 242] on button "Завершить заказ на 1798 ₽" at bounding box center [722, 237] width 163 height 27
